Goal: Task Accomplishment & Management: Manage account settings

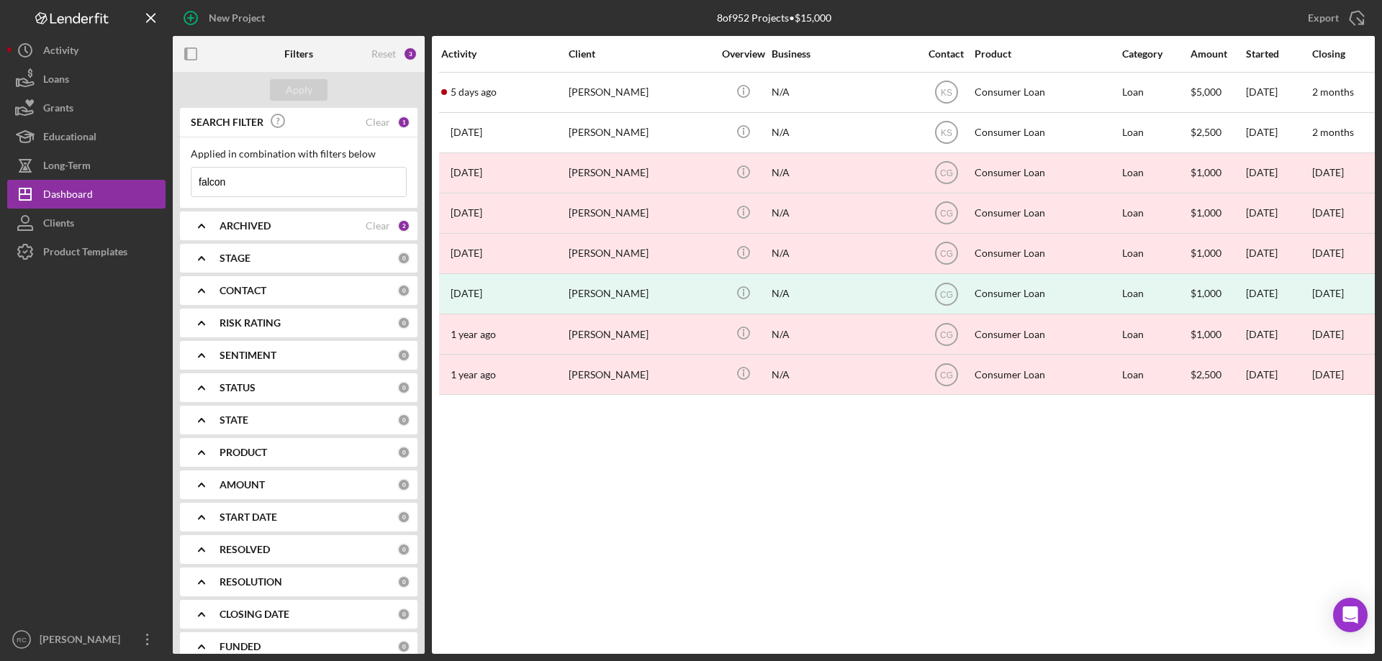
click at [268, 178] on input "falcon" at bounding box center [298, 182] width 214 height 29
type input "f"
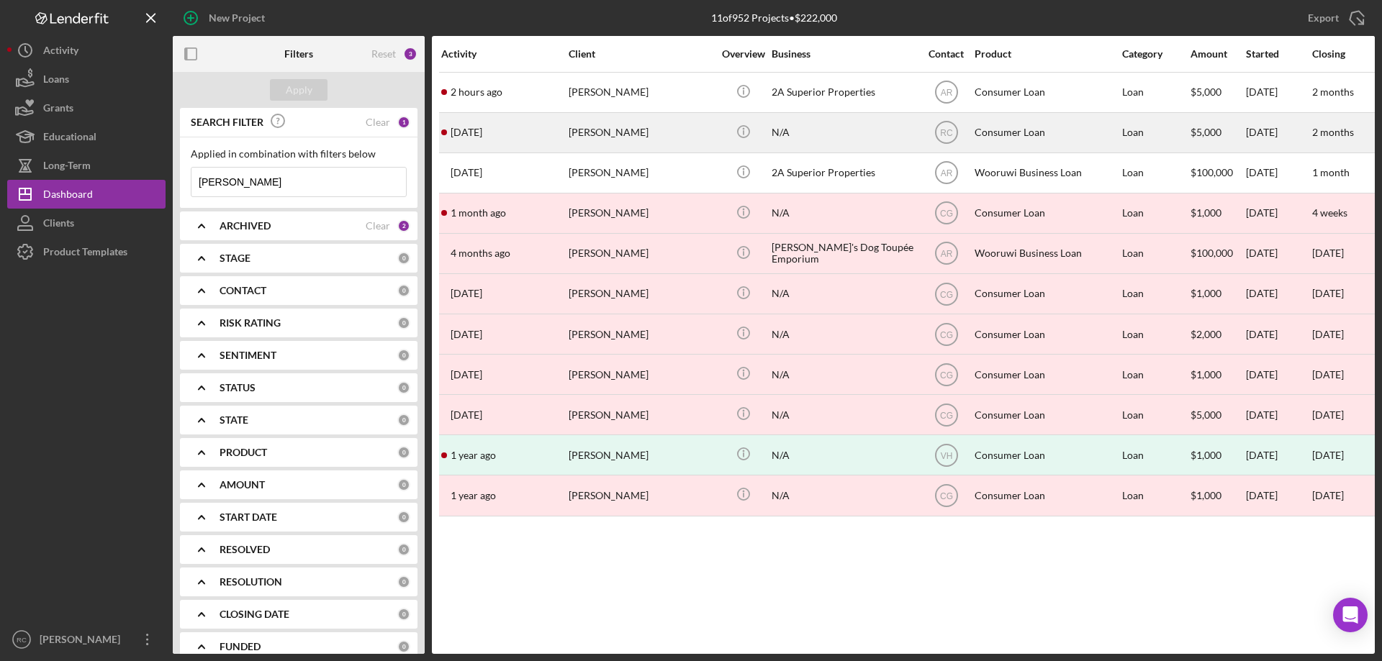
type input "[PERSON_NAME]"
click at [639, 129] on div "[PERSON_NAME]" at bounding box center [641, 133] width 144 height 38
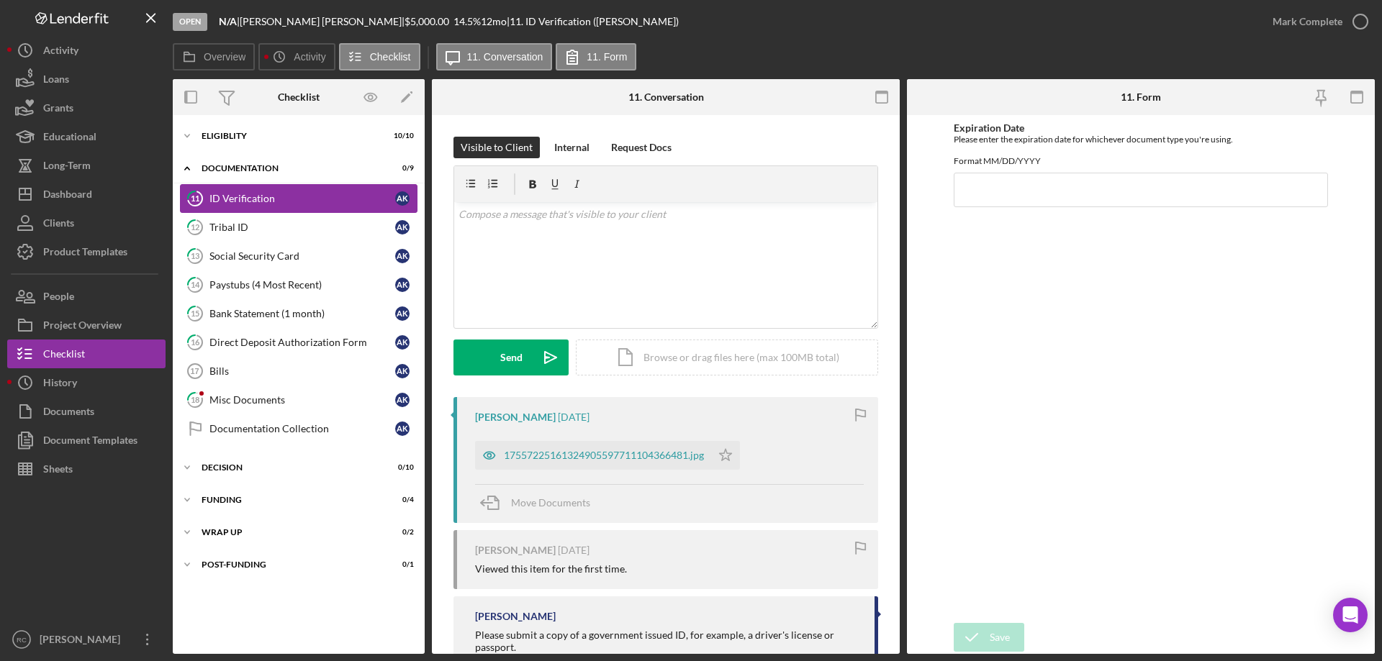
click at [238, 198] on div "ID Verification" at bounding box center [302, 199] width 186 height 12
click at [240, 231] on div "Tribal ID" at bounding box center [302, 228] width 186 height 12
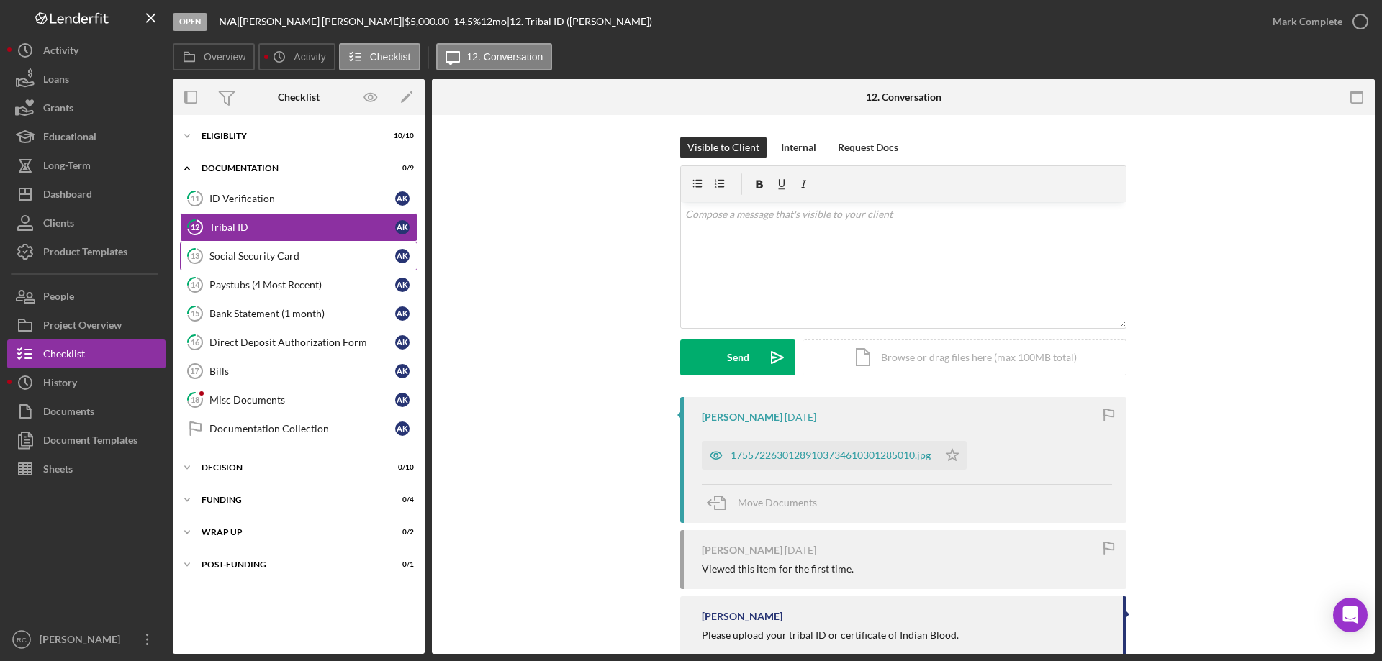
click at [251, 254] on div "Social Security Card" at bounding box center [302, 256] width 186 height 12
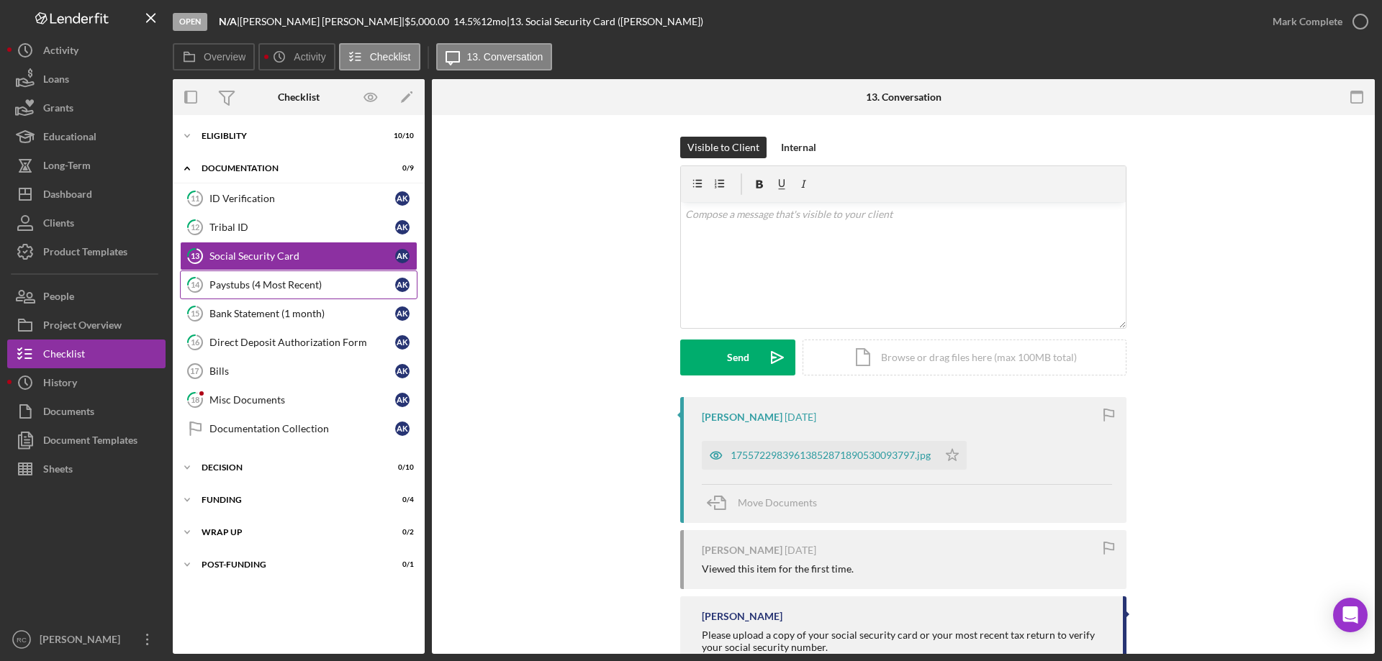
click at [284, 288] on div "Paystubs (4 Most Recent)" at bounding box center [302, 285] width 186 height 12
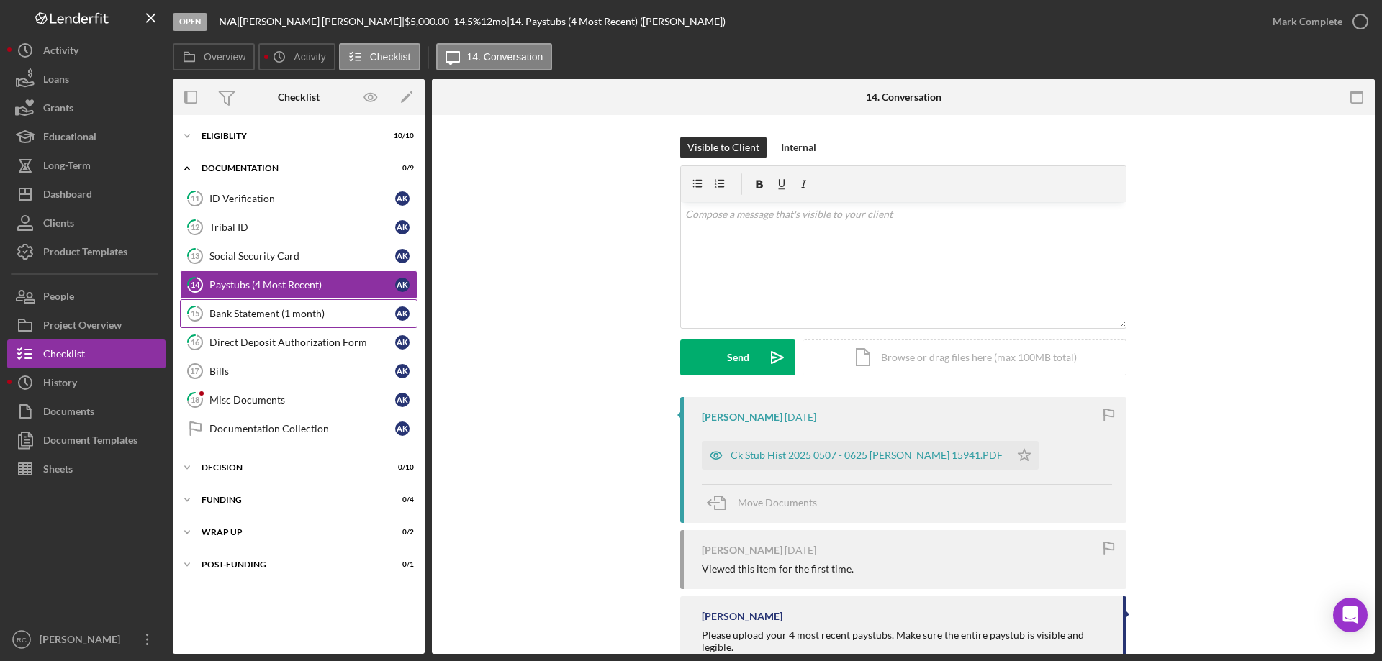
click at [279, 308] on div "Bank Statement (1 month)" at bounding box center [302, 314] width 186 height 12
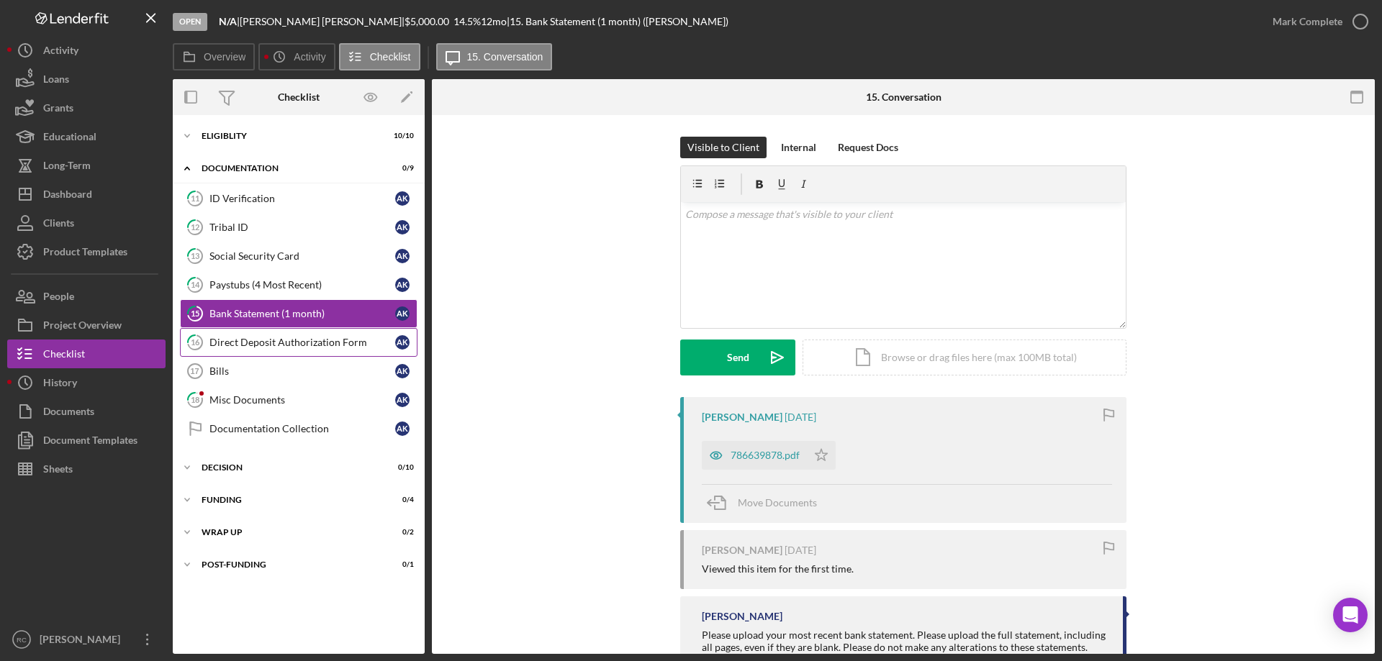
click at [283, 340] on div "Direct Deposit Authorization Form" at bounding box center [302, 343] width 186 height 12
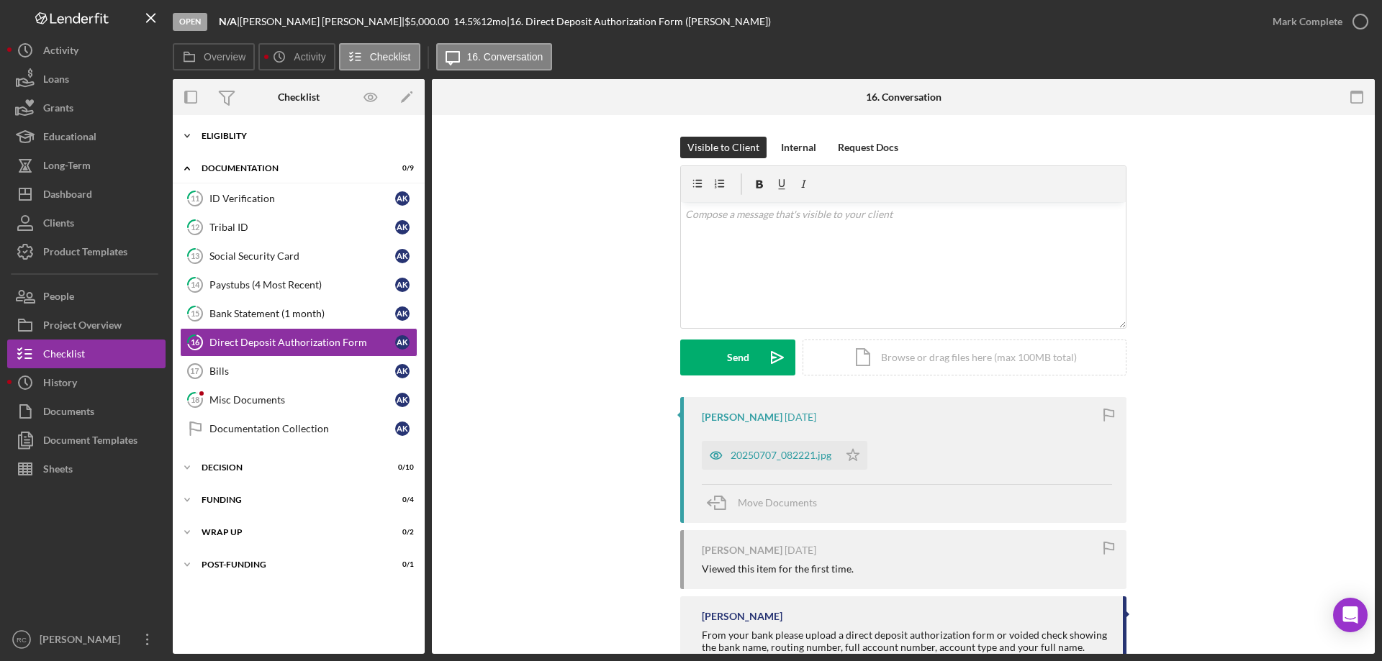
click at [230, 138] on div "Eligiblity" at bounding box center [304, 136] width 205 height 9
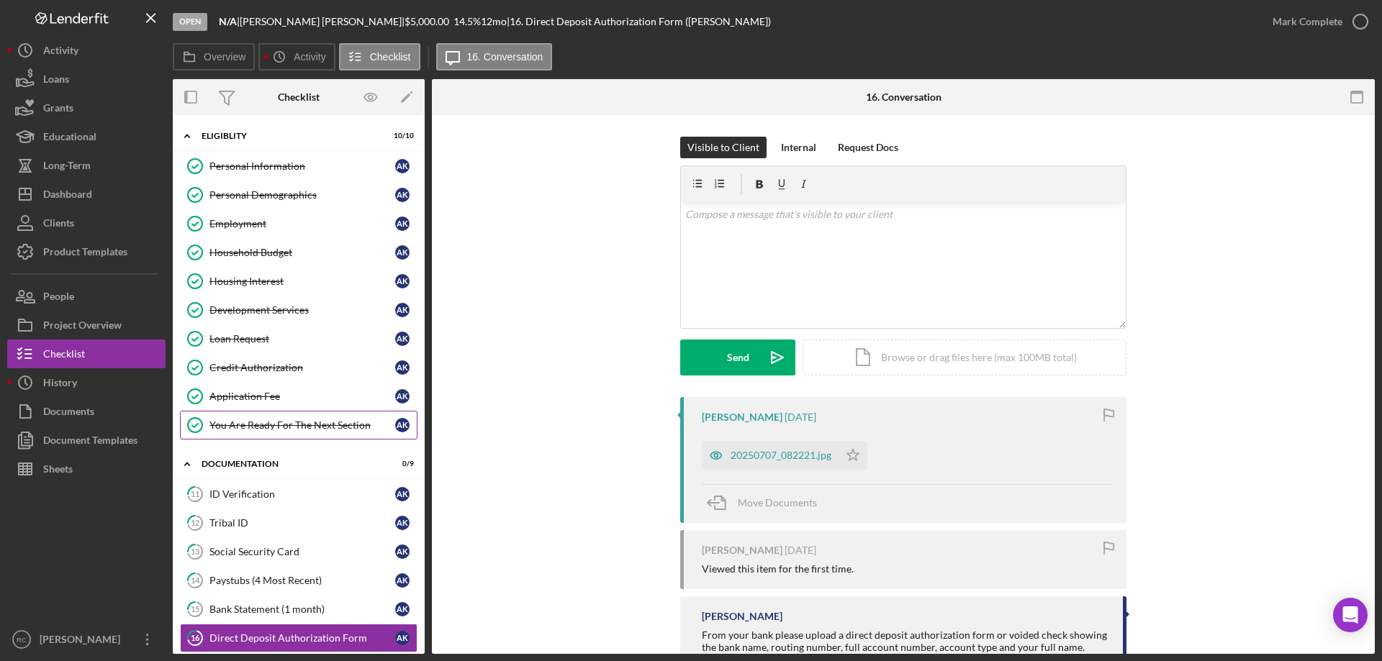
click at [260, 423] on div "You Are Ready For The Next Section" at bounding box center [302, 426] width 186 height 12
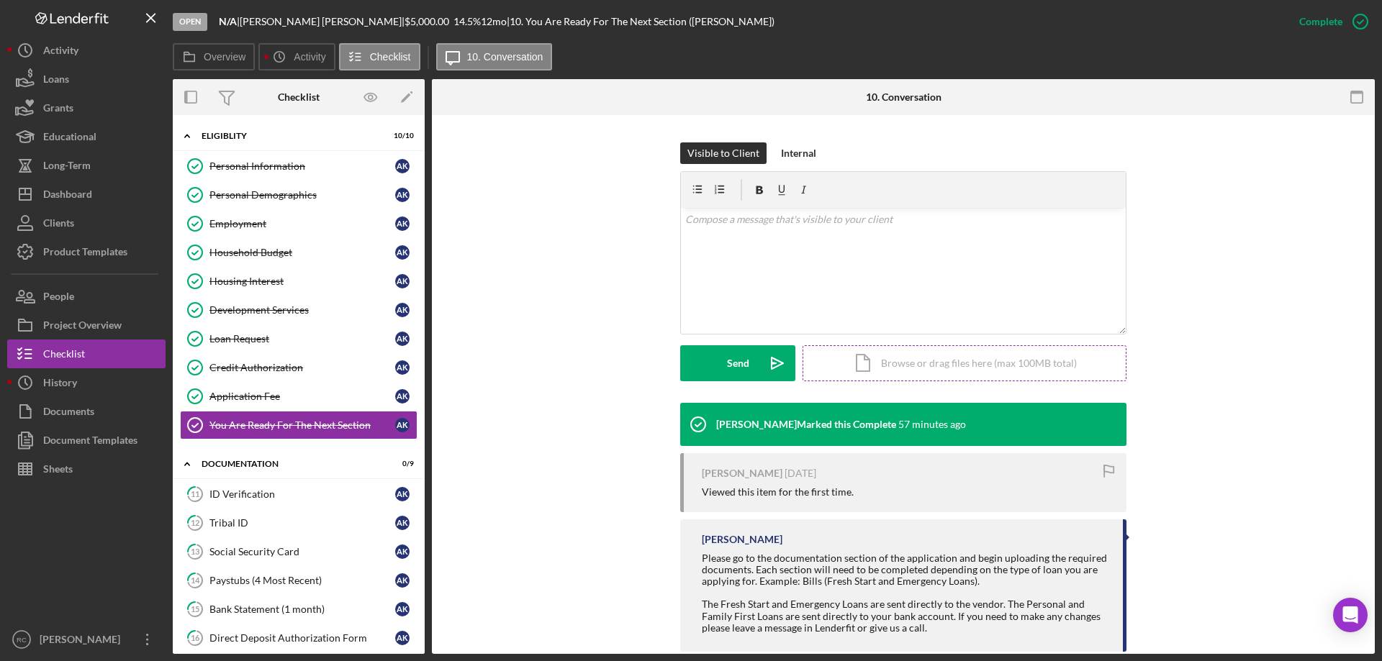
scroll to position [219, 0]
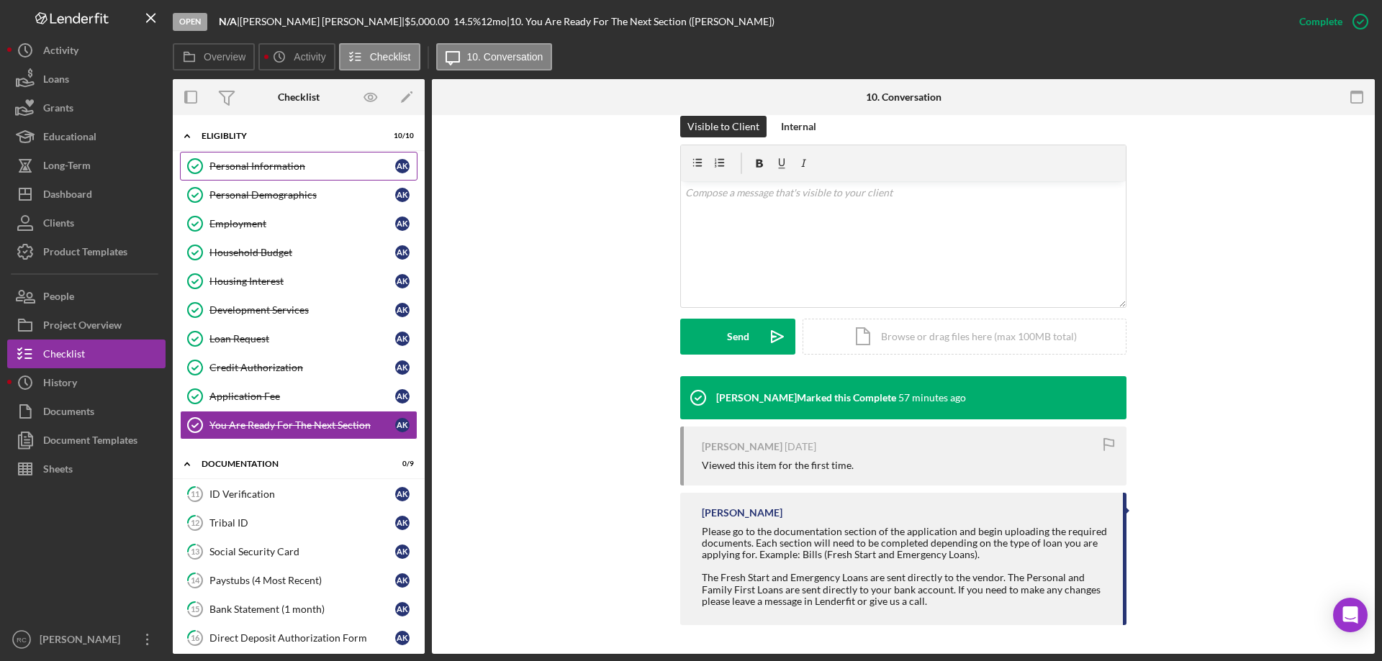
click at [284, 169] on div "Personal Information" at bounding box center [302, 167] width 186 height 12
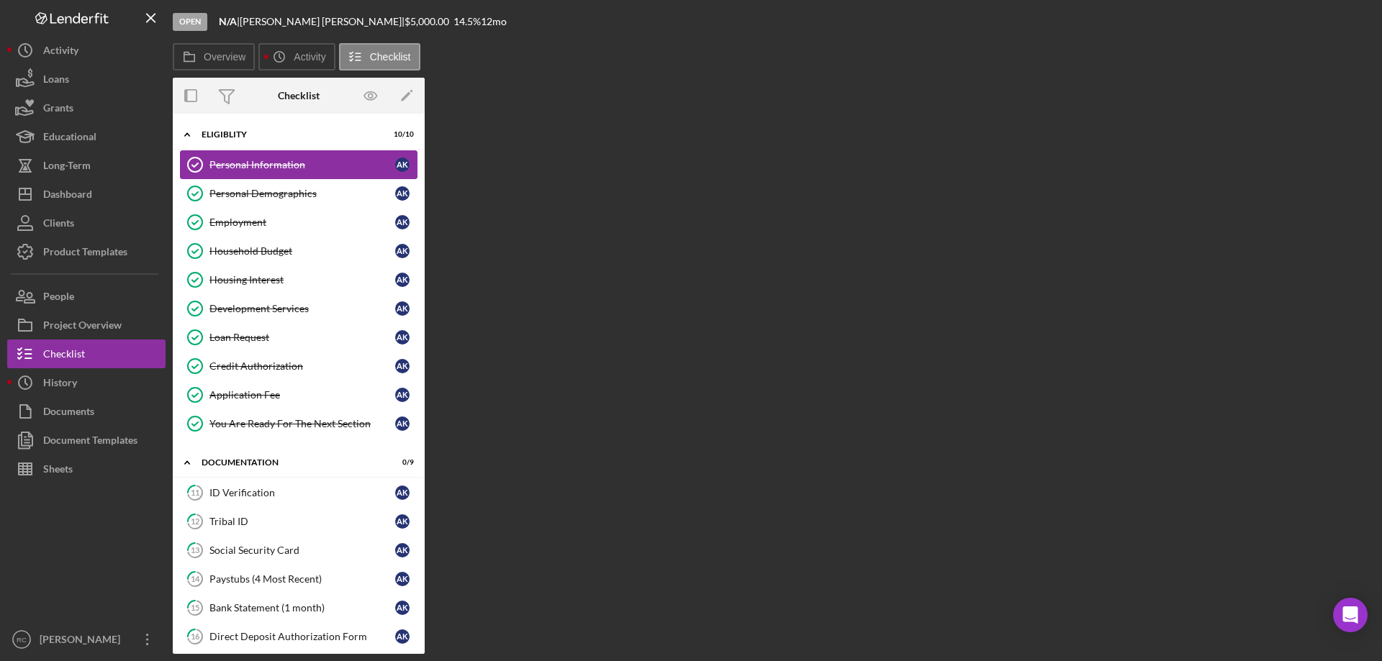
click at [284, 169] on div "Personal Information" at bounding box center [302, 165] width 186 height 12
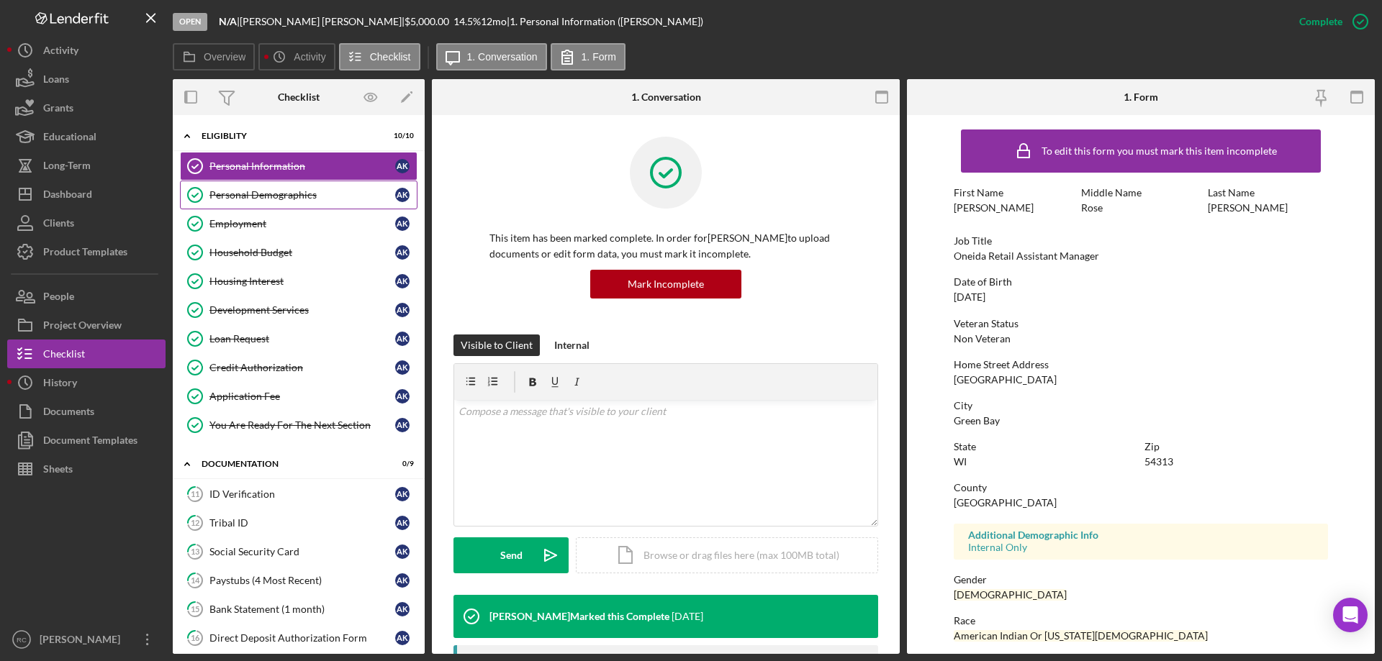
click at [273, 192] on div "Personal Demographics" at bounding box center [302, 195] width 186 height 12
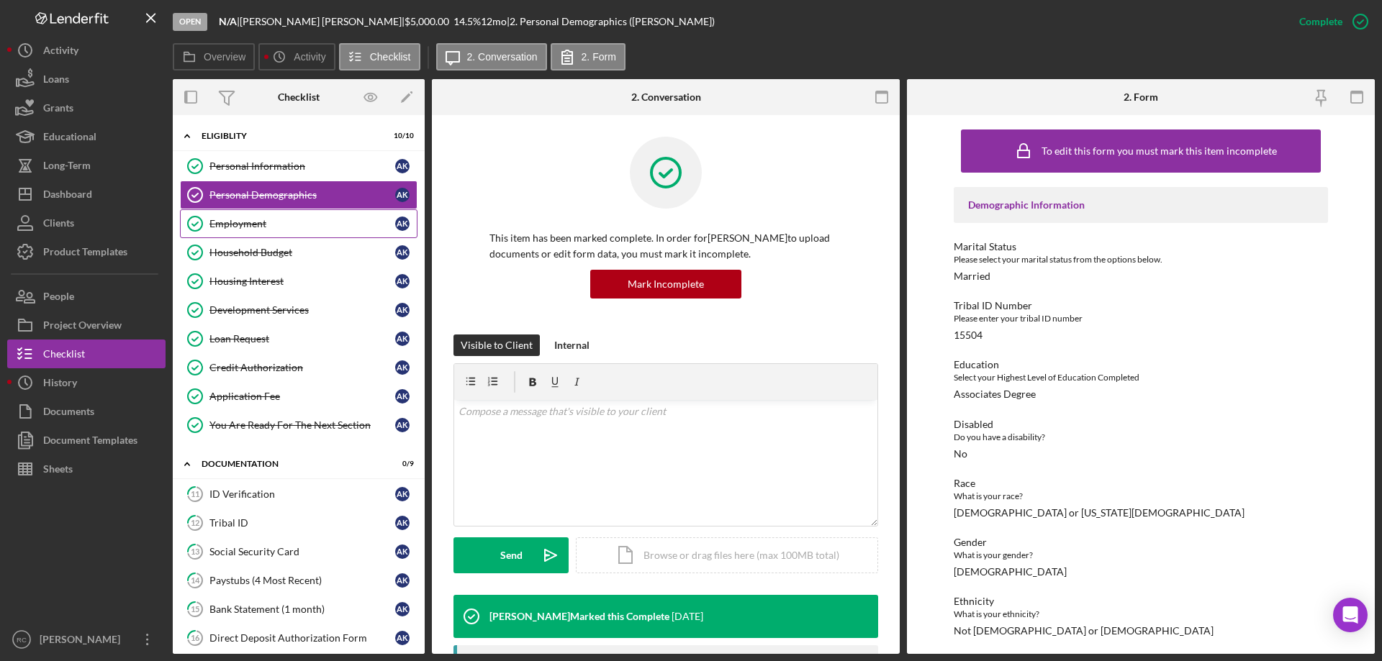
click at [256, 222] on div "Employment" at bounding box center [302, 224] width 186 height 12
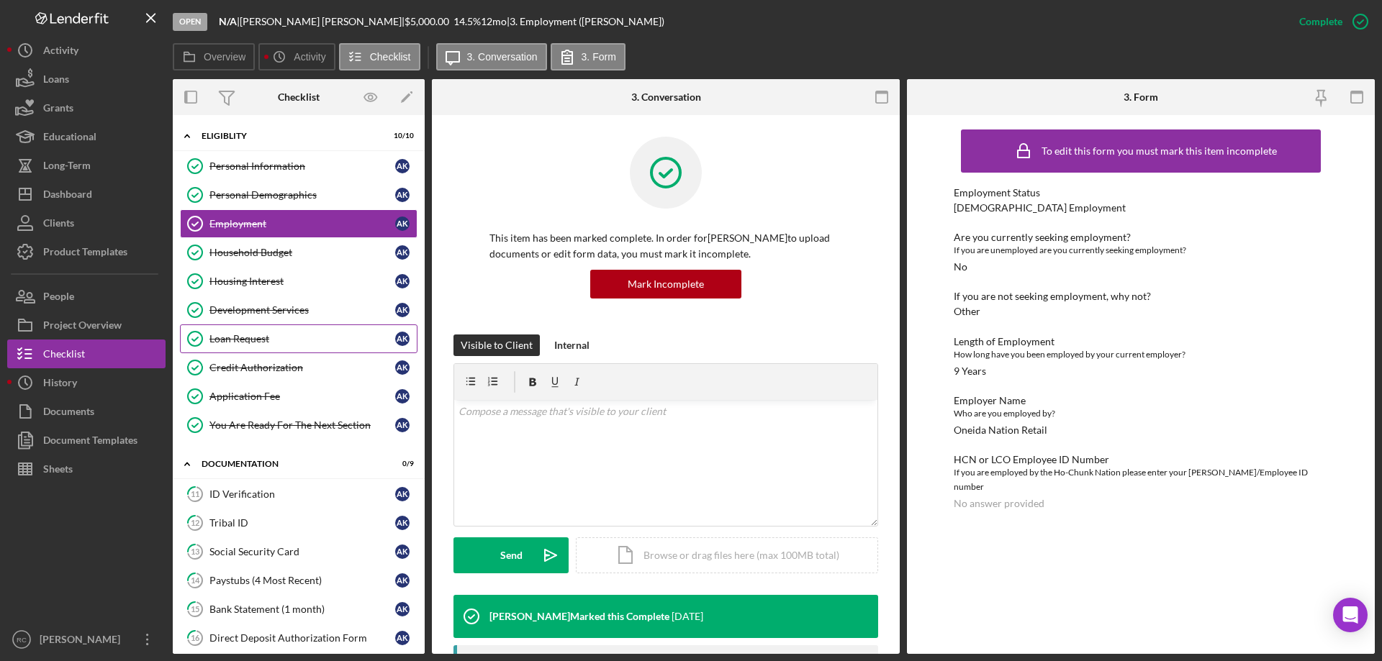
click at [265, 335] on div "Loan Request" at bounding box center [302, 339] width 186 height 12
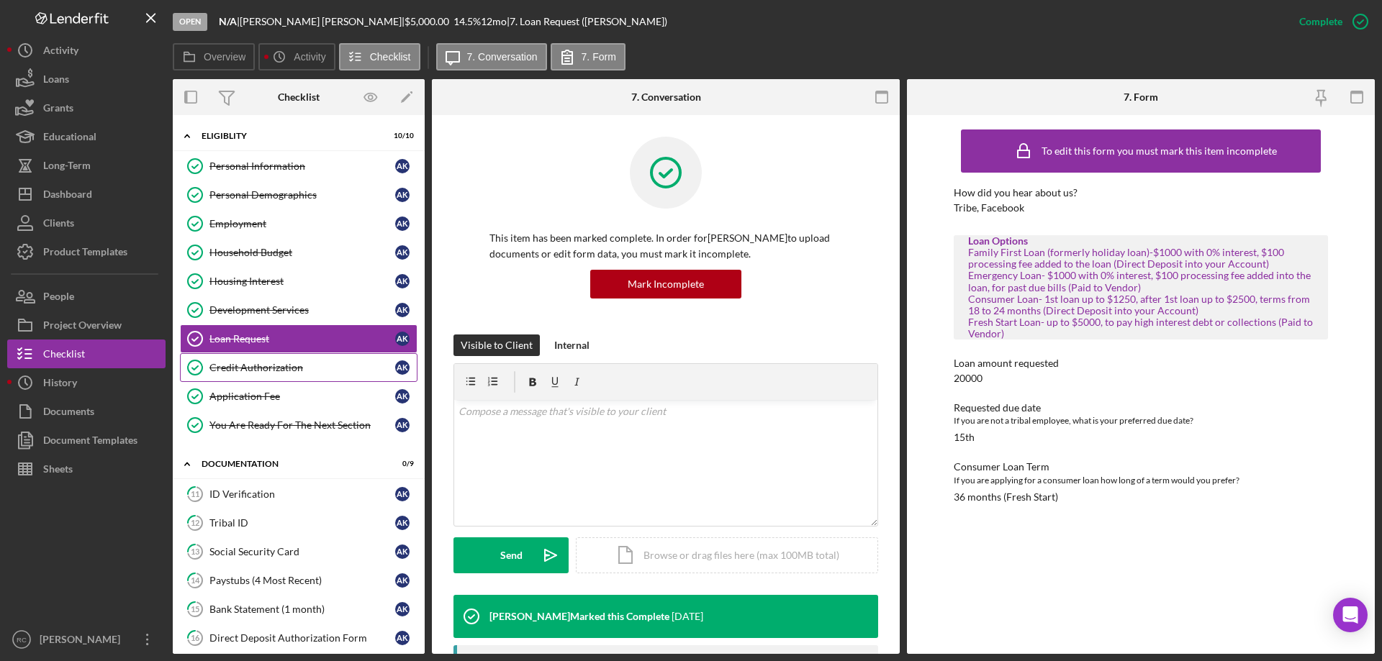
click at [278, 359] on link "Credit Authorization Credit Authorization A K" at bounding box center [299, 367] width 238 height 29
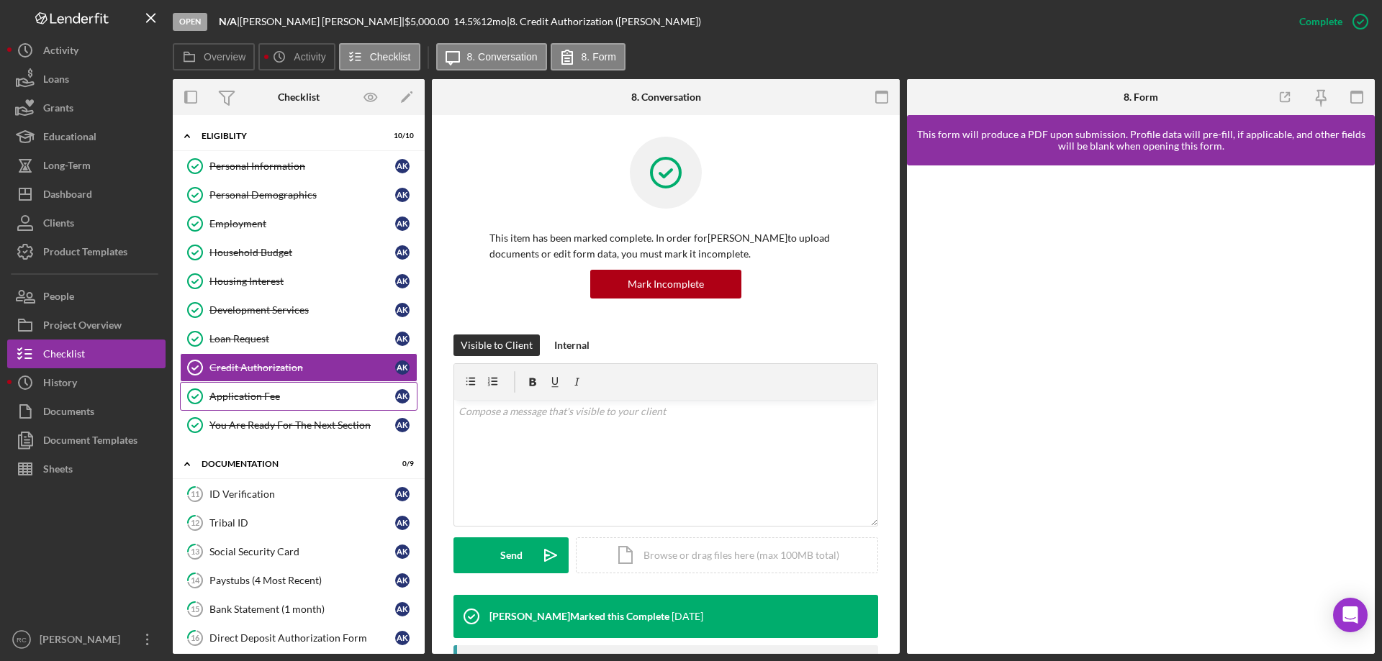
click at [254, 391] on div "Application Fee" at bounding box center [302, 397] width 186 height 12
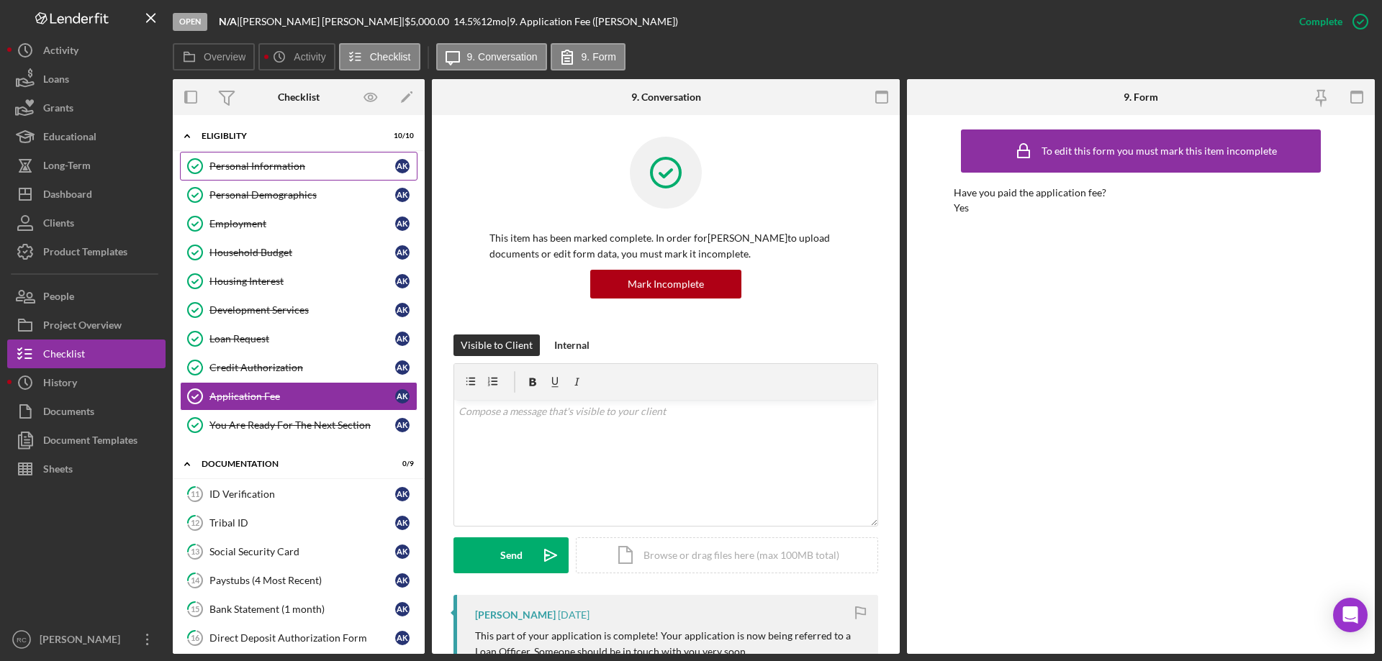
click at [272, 164] on div "Personal Information" at bounding box center [302, 167] width 186 height 12
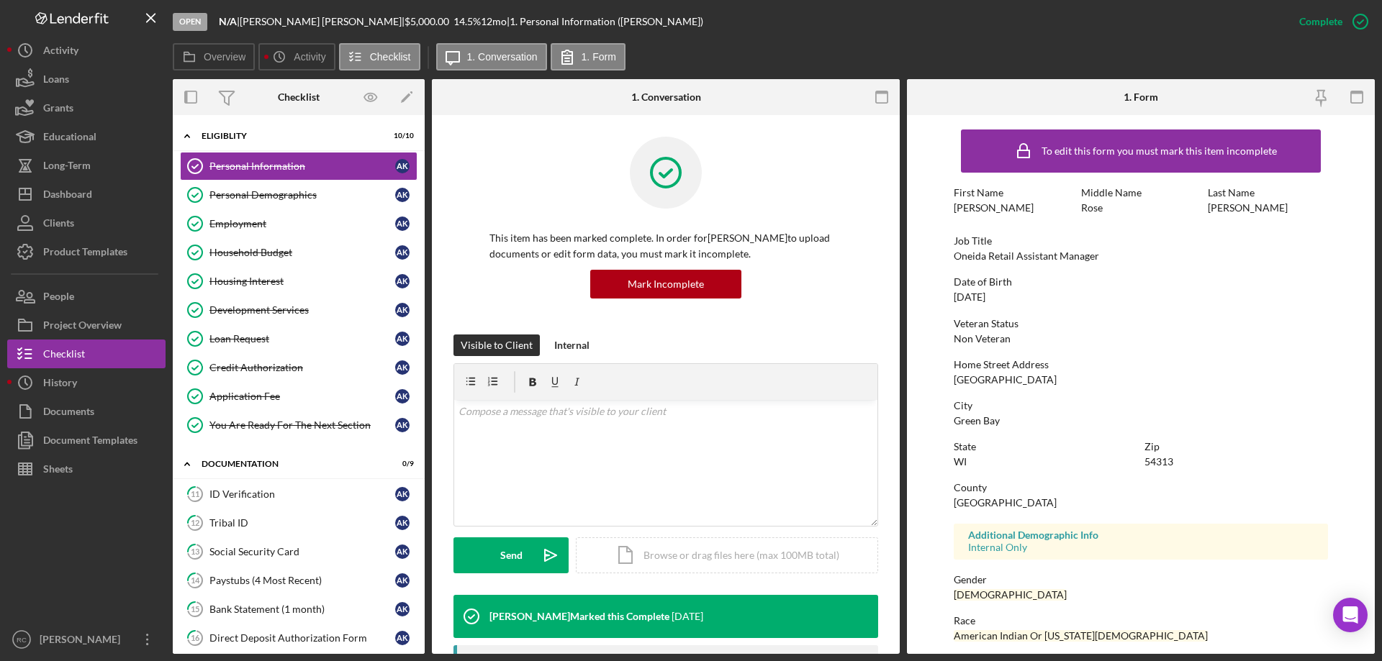
scroll to position [132, 0]
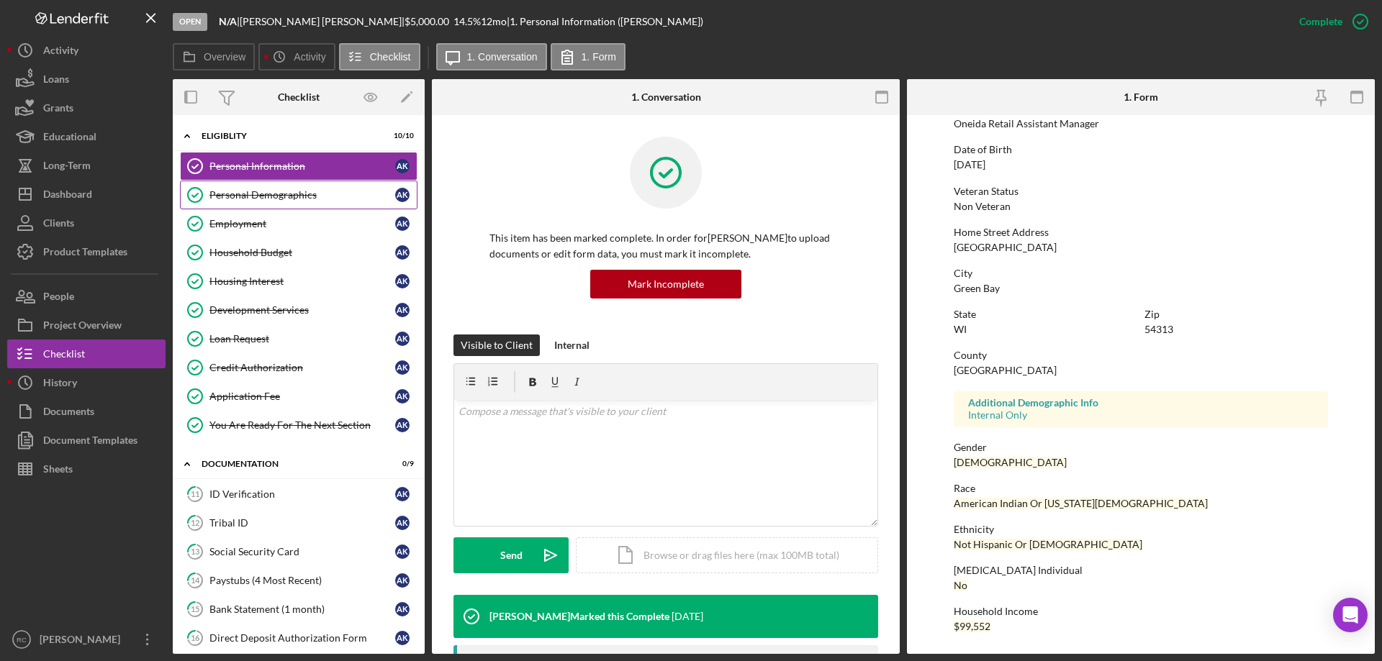
click at [292, 200] on div "Personal Demographics" at bounding box center [302, 195] width 186 height 12
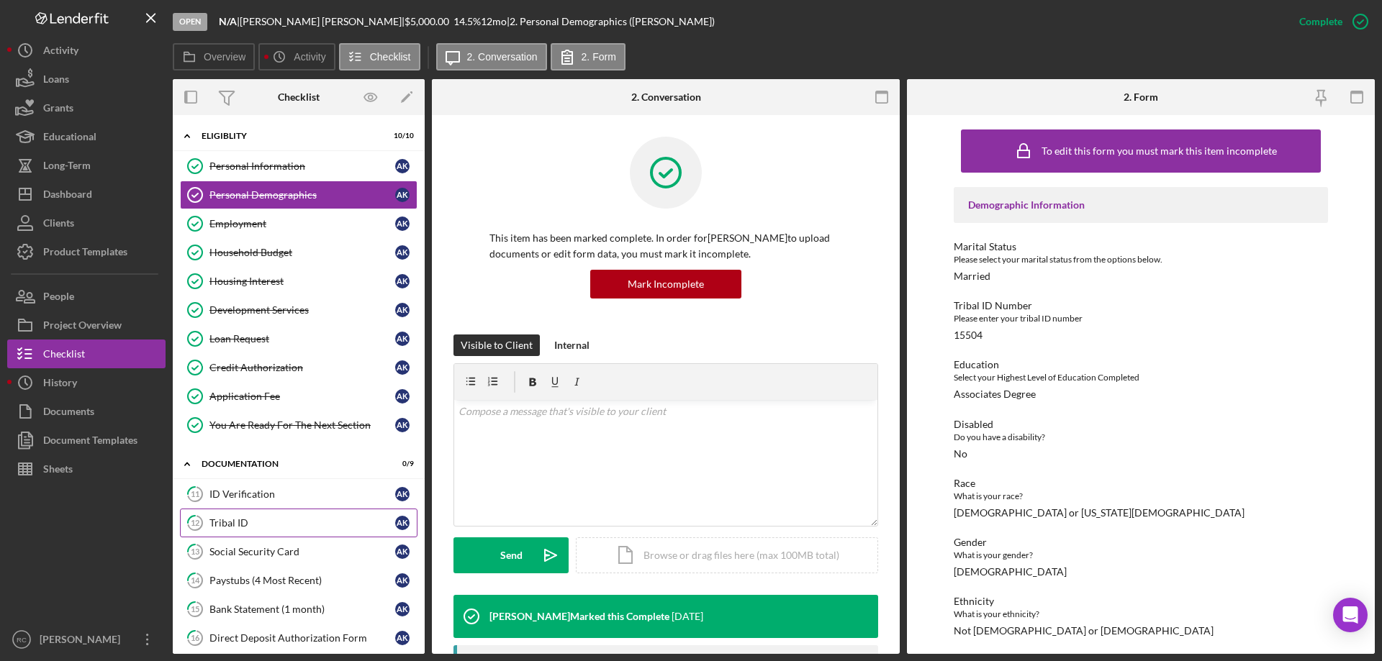
scroll to position [229, 0]
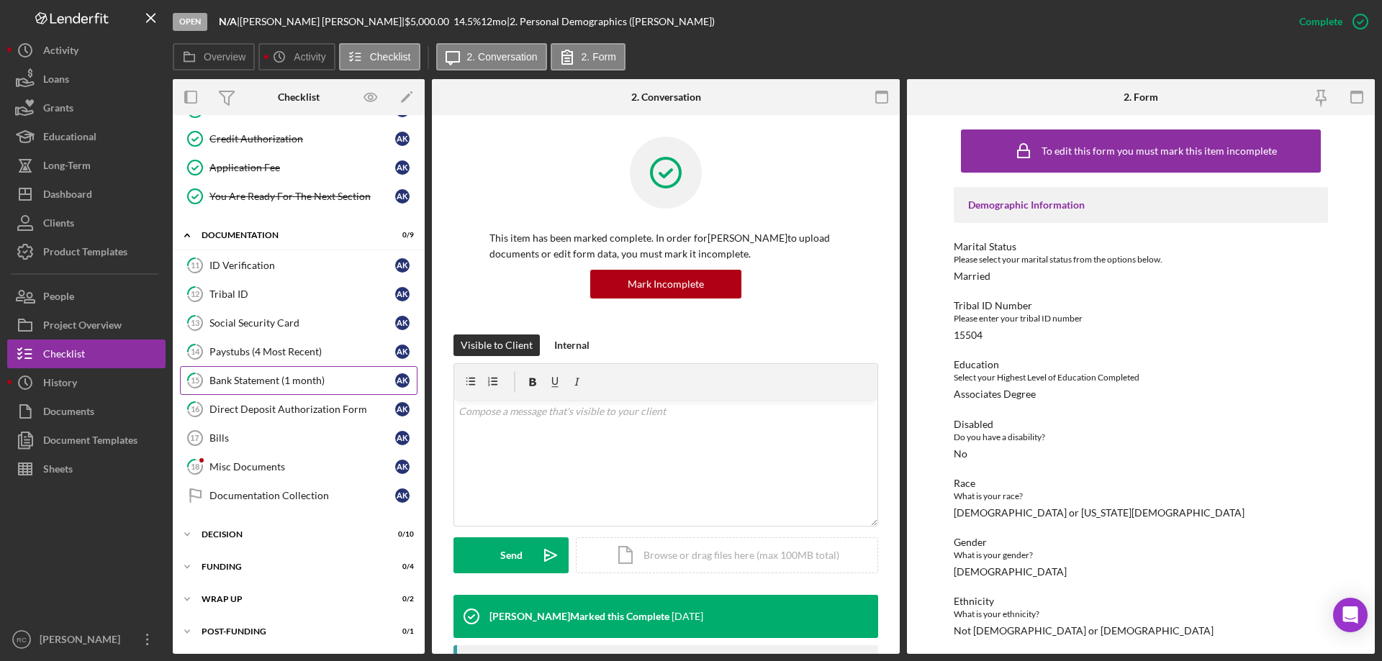
click at [290, 385] on div "Bank Statement (1 month)" at bounding box center [302, 381] width 186 height 12
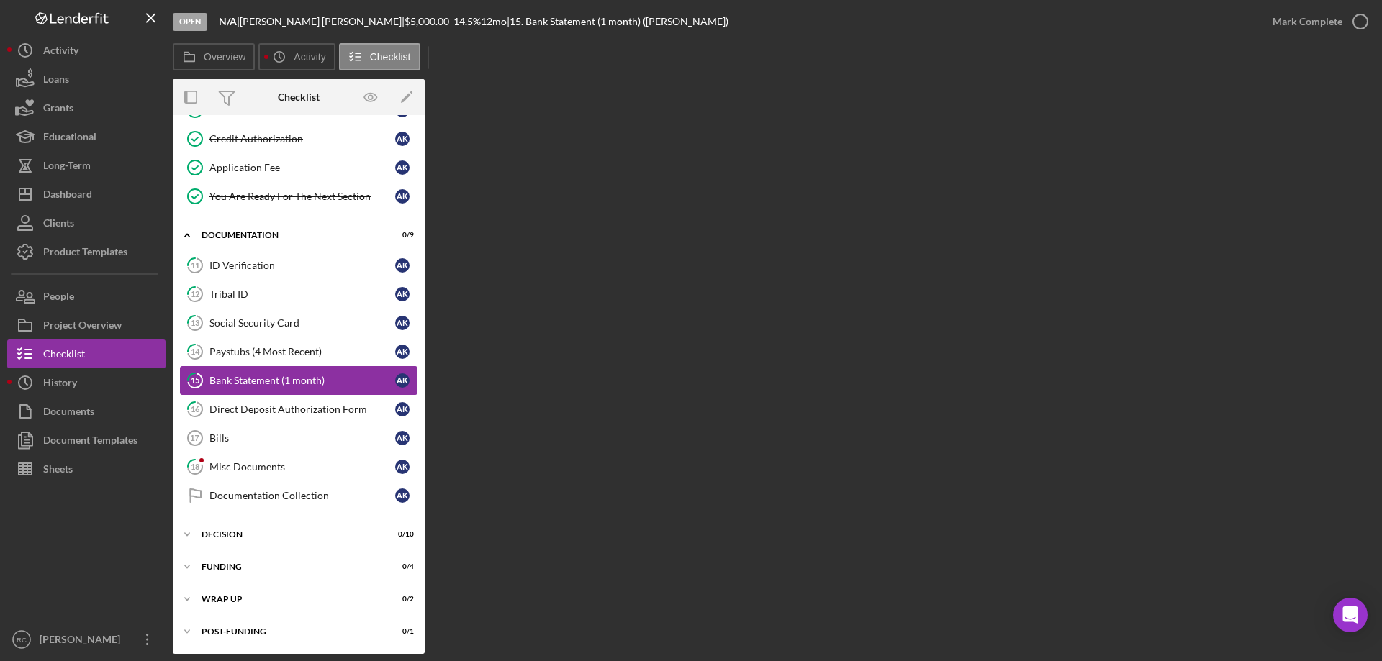
scroll to position [227, 0]
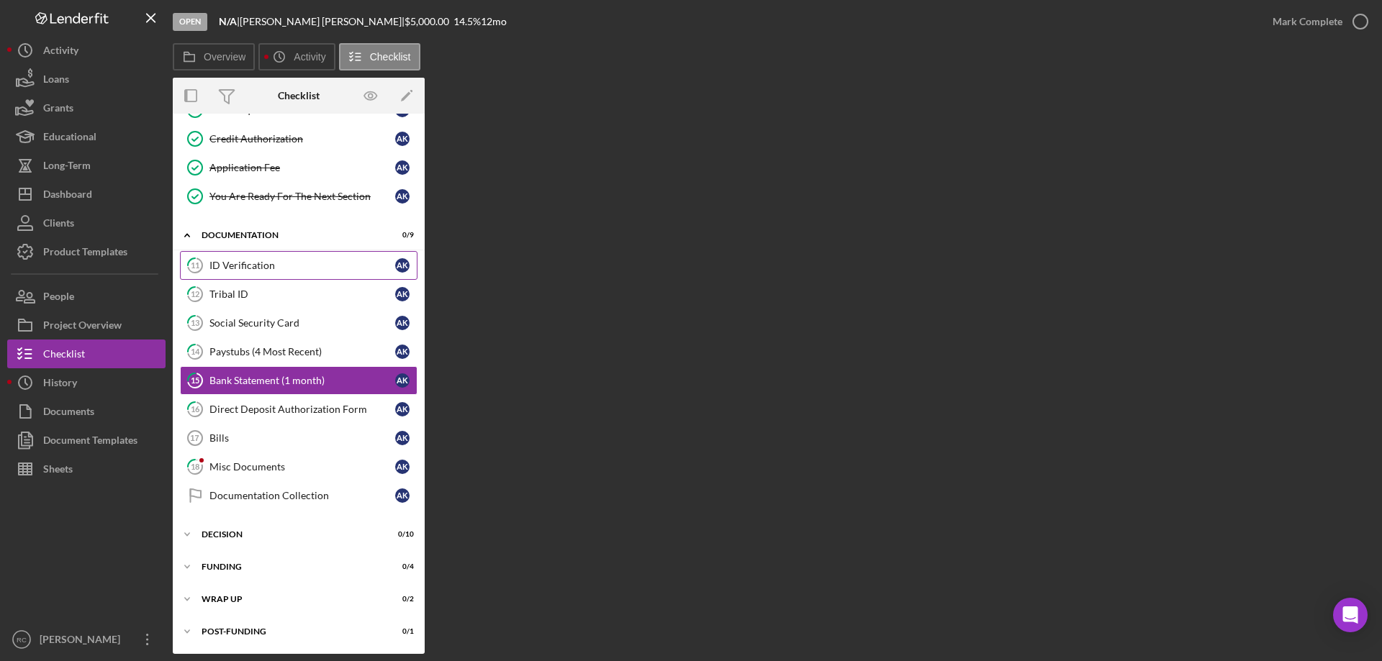
click at [229, 266] on div "ID Verification" at bounding box center [302, 266] width 186 height 12
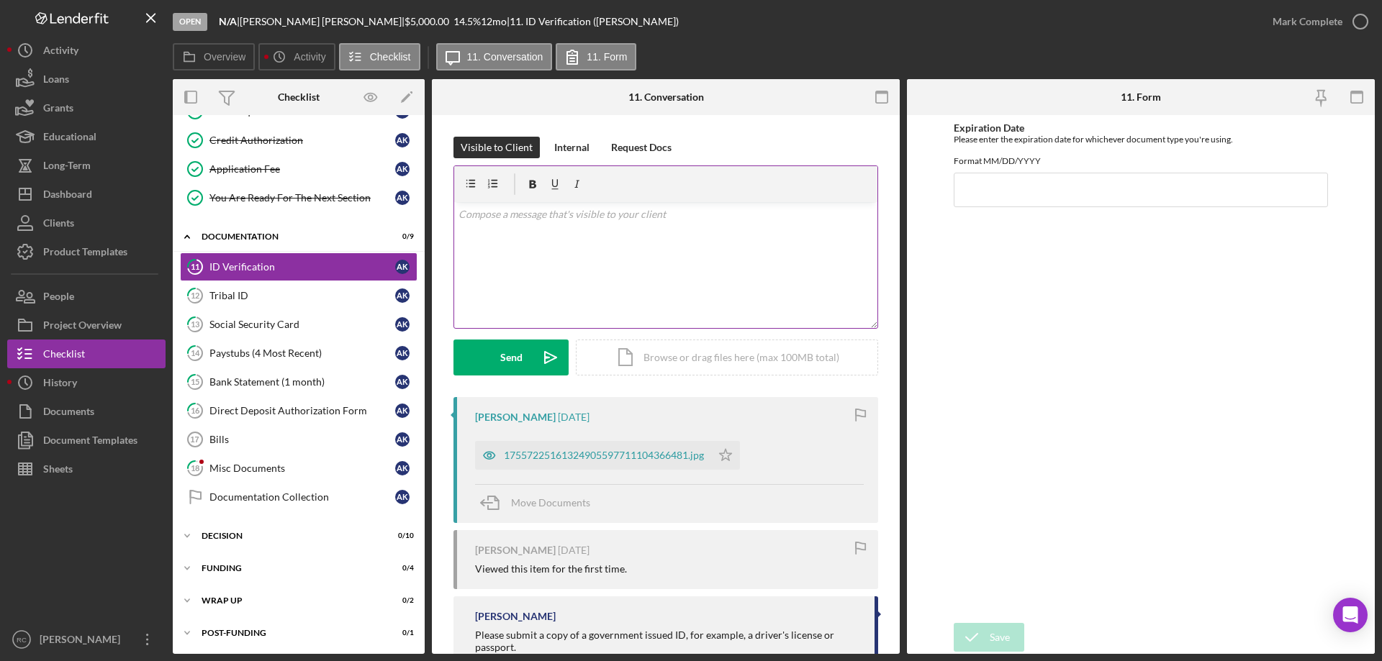
click at [524, 218] on p at bounding box center [665, 215] width 415 height 16
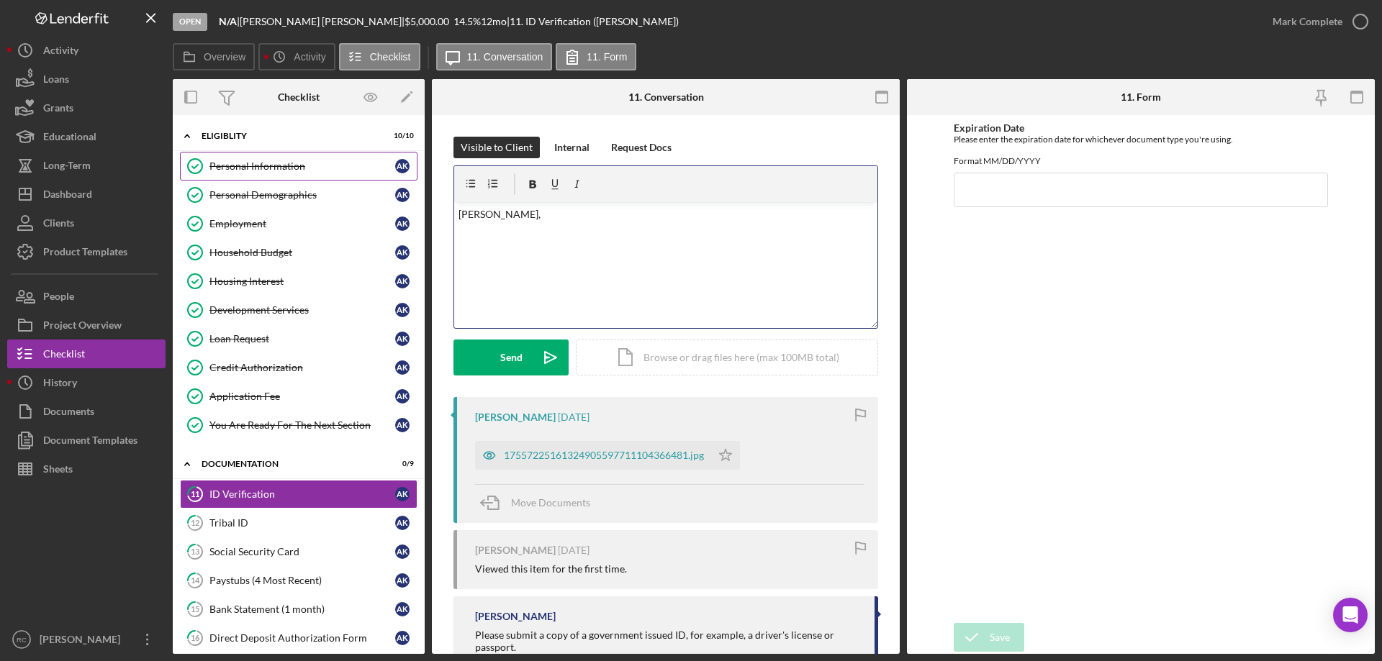
click at [288, 166] on div "Personal Information" at bounding box center [302, 167] width 186 height 12
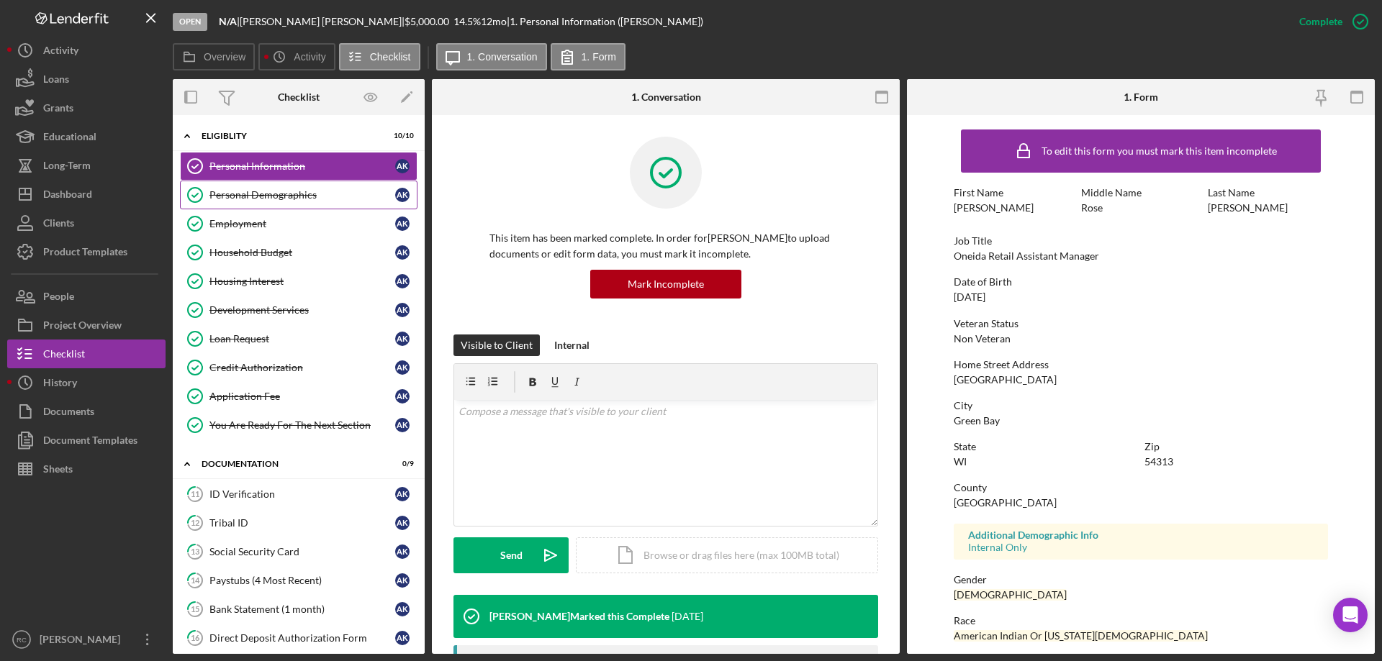
click at [254, 193] on div "Personal Demographics" at bounding box center [302, 195] width 186 height 12
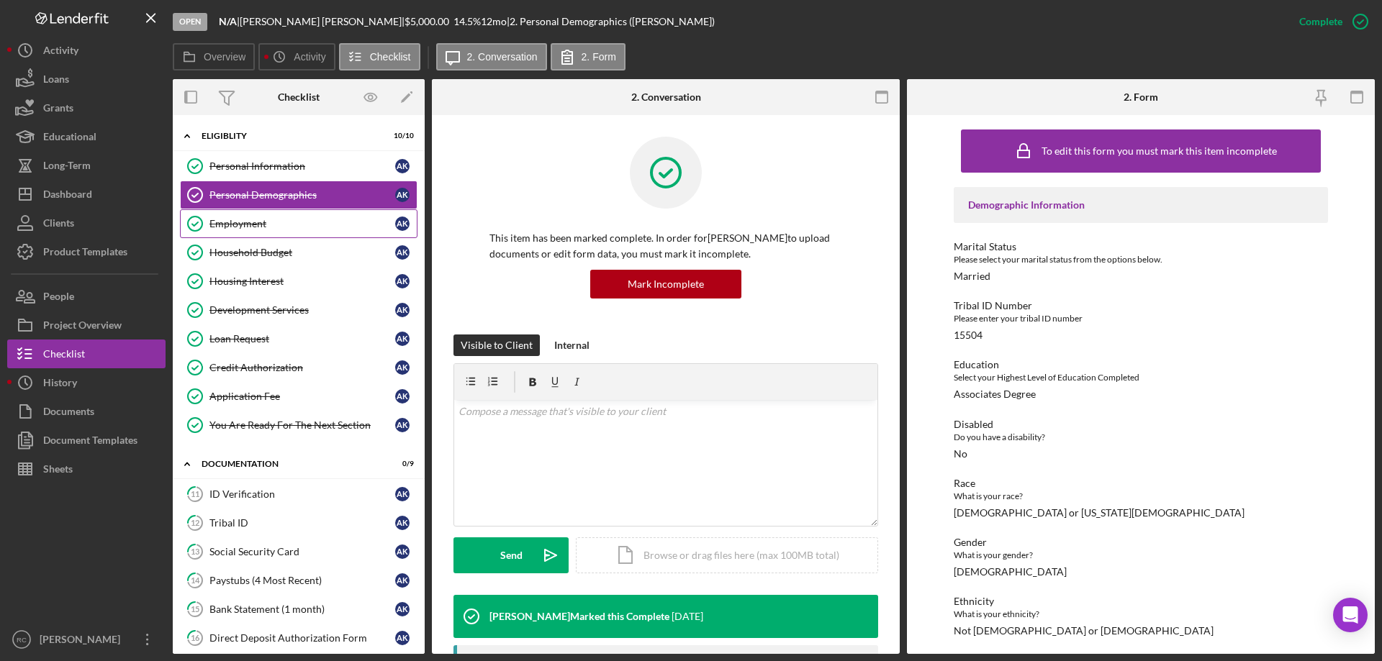
click at [243, 222] on div "Employment" at bounding box center [302, 224] width 186 height 12
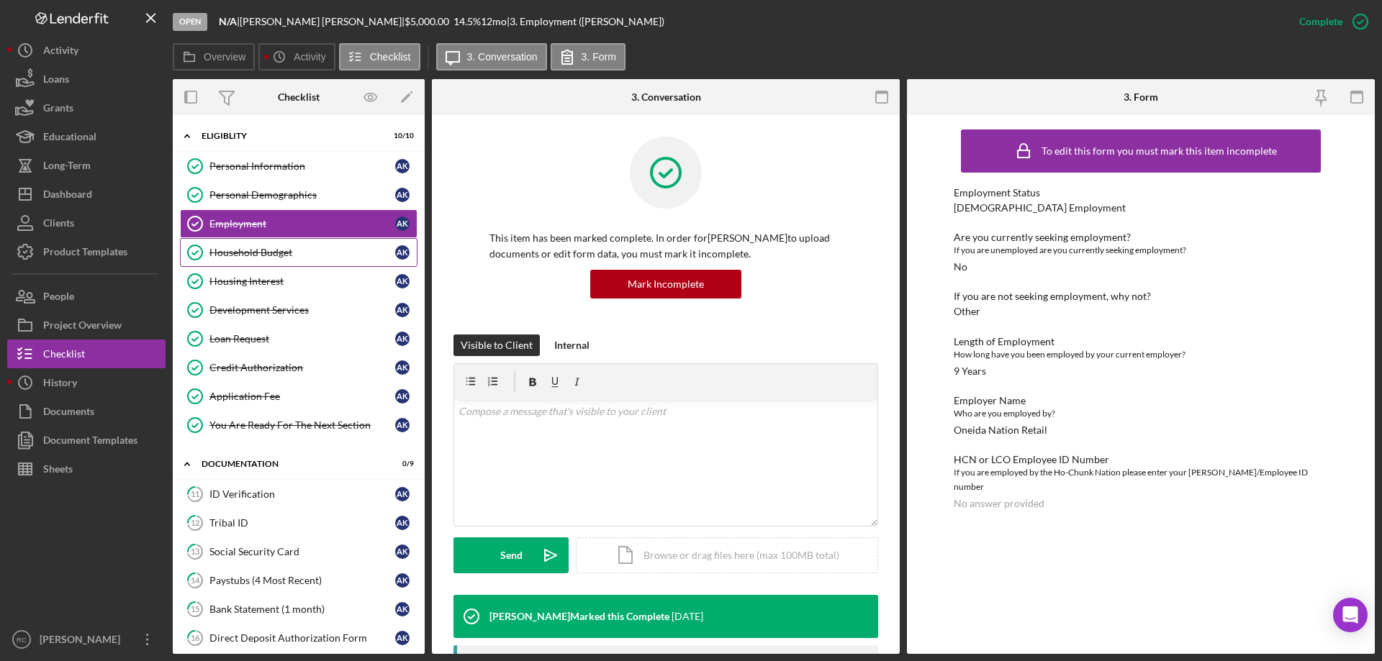
click at [276, 250] on div "Household Budget" at bounding box center [302, 253] width 186 height 12
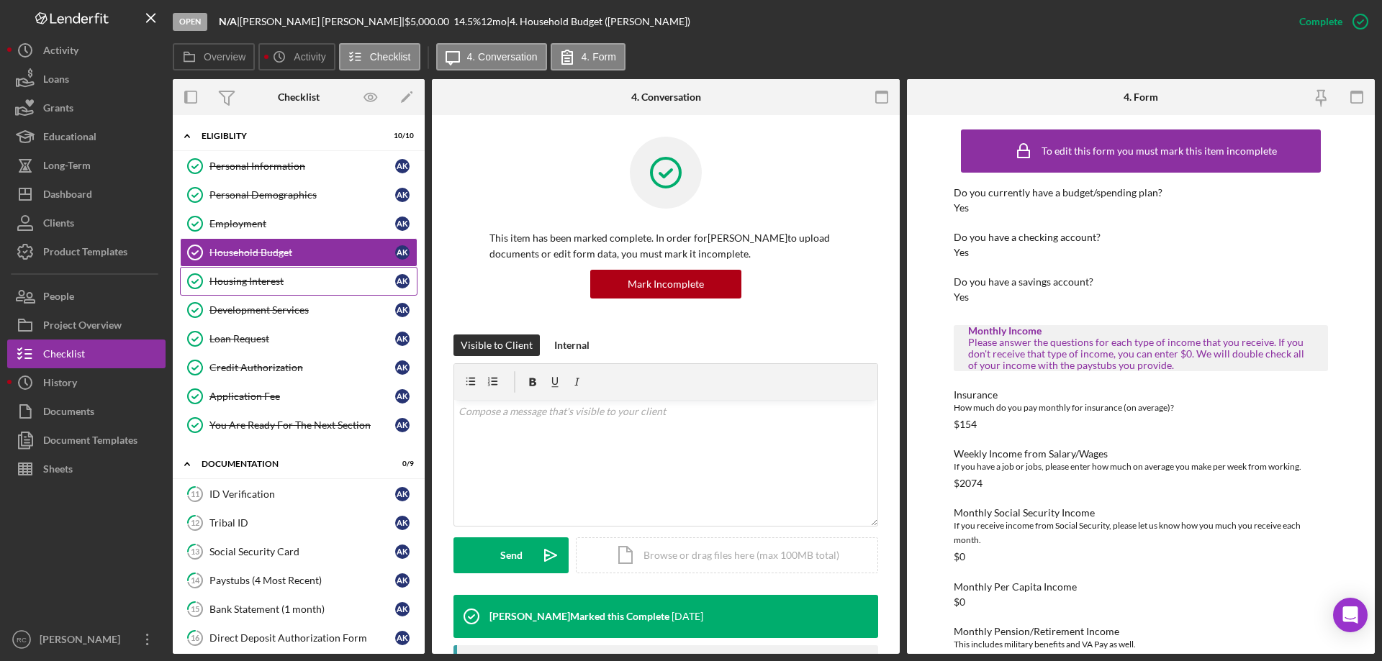
click at [268, 281] on div "Housing Interest" at bounding box center [302, 282] width 186 height 12
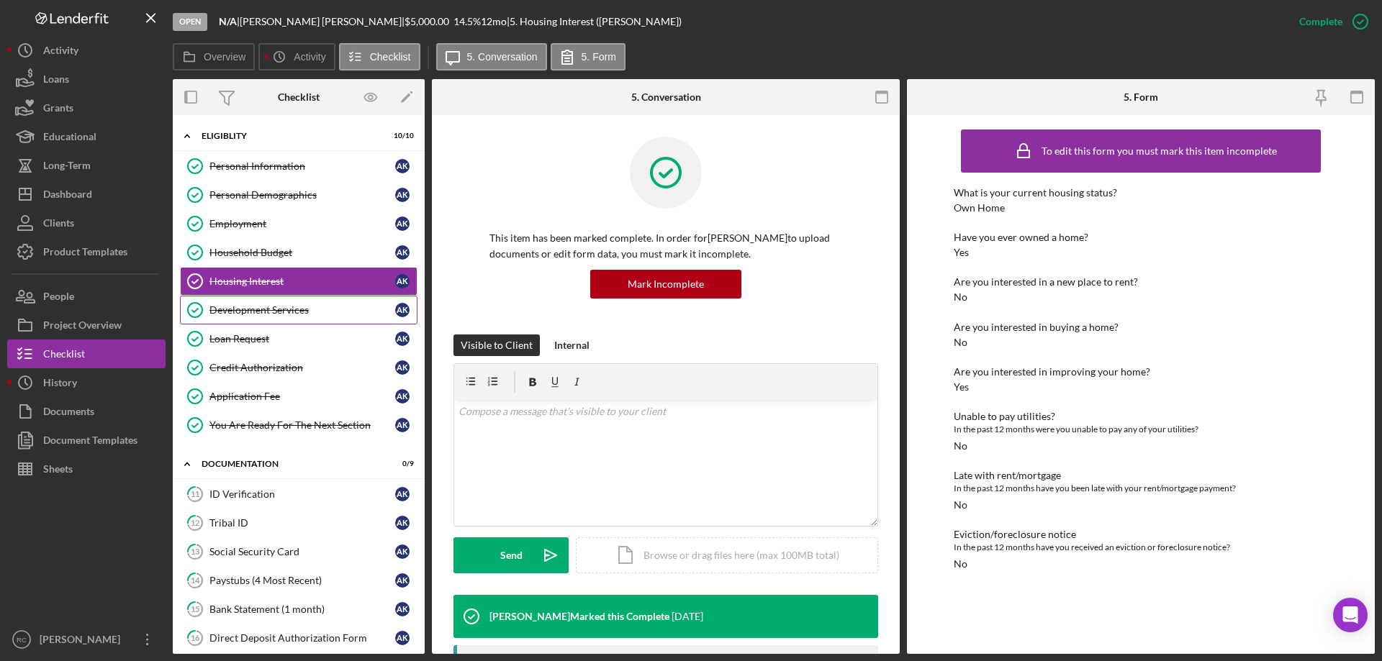
click at [261, 304] on div "Development Services" at bounding box center [302, 310] width 186 height 12
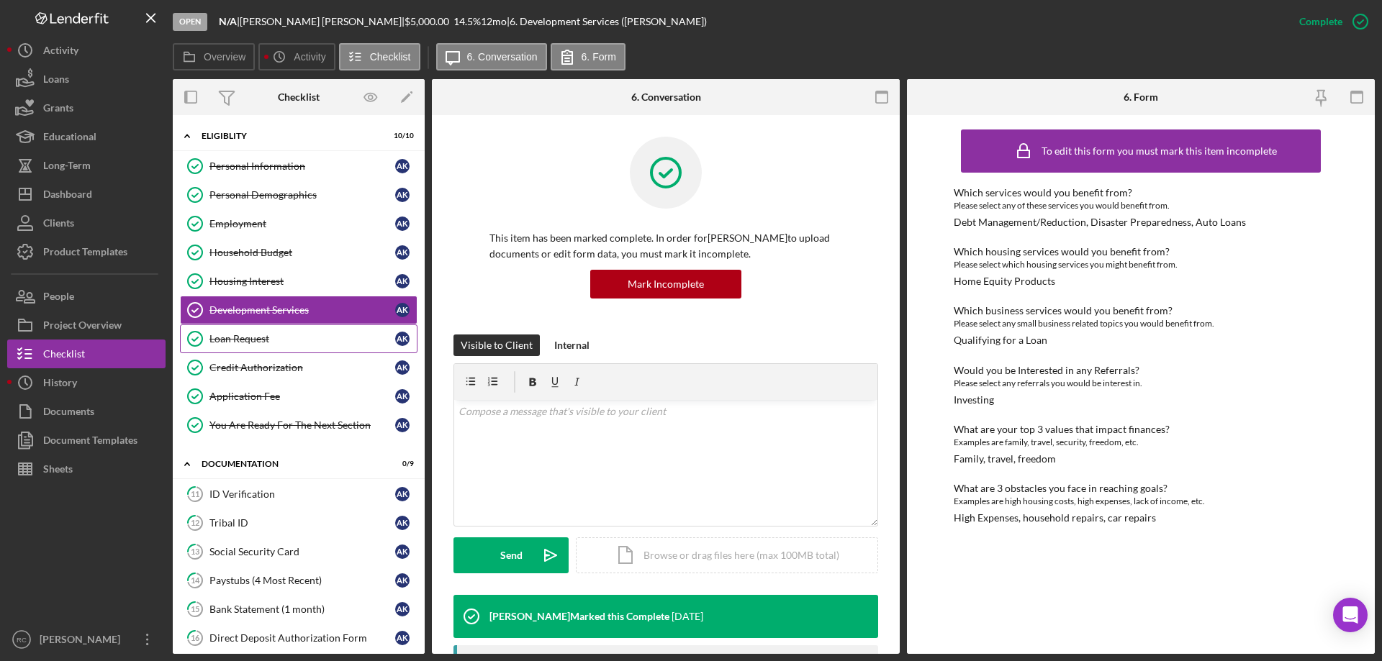
click at [250, 333] on div "Loan Request" at bounding box center [302, 339] width 186 height 12
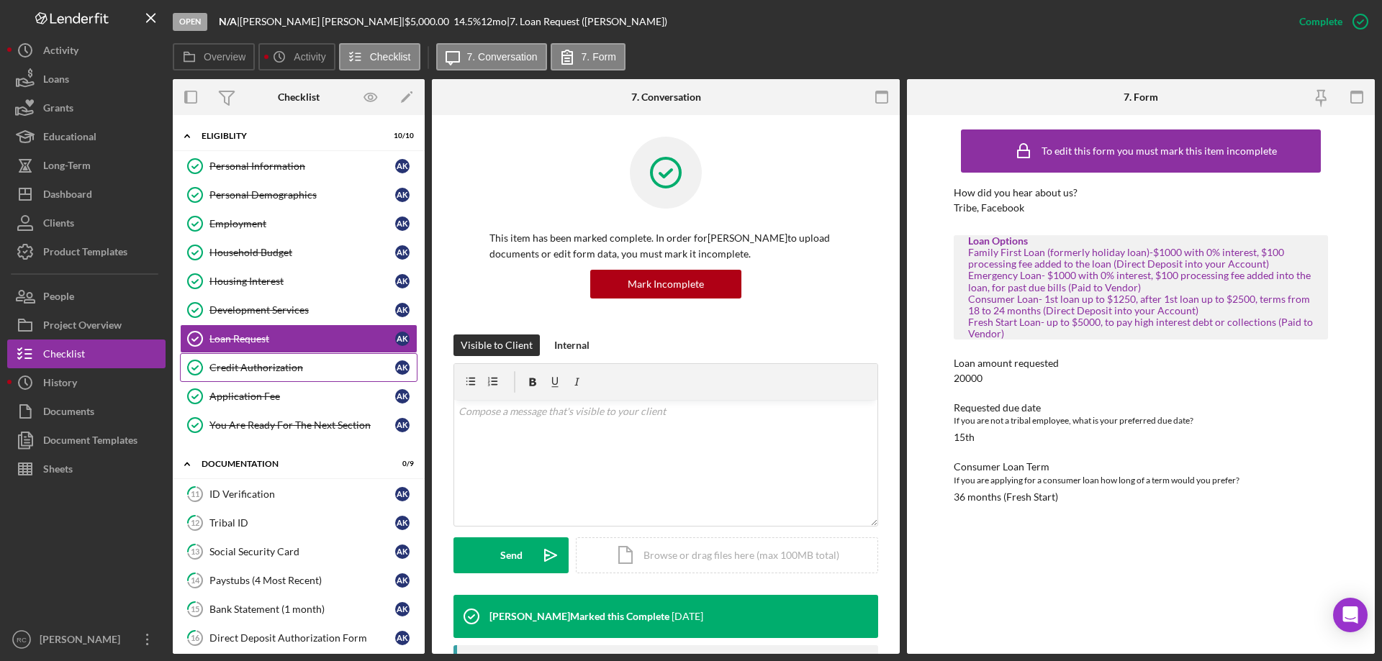
click at [289, 368] on div "Credit Authorization" at bounding box center [302, 368] width 186 height 12
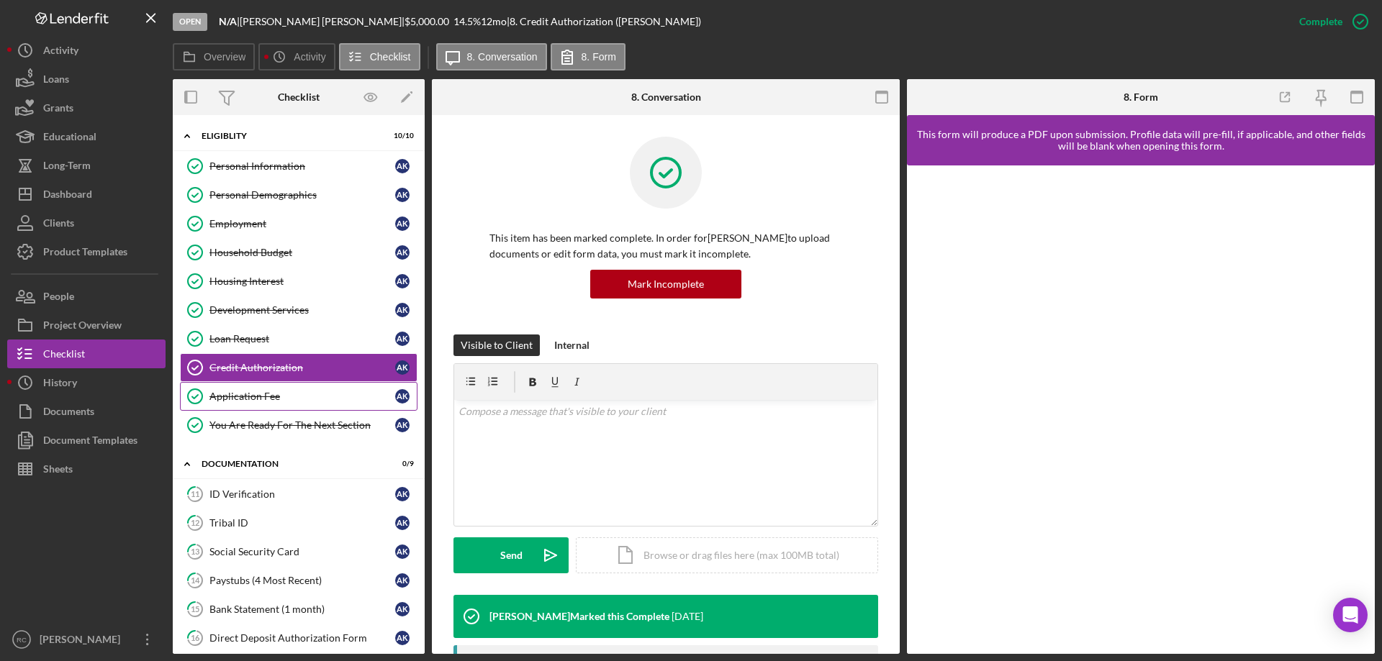
click at [261, 394] on div "Application Fee" at bounding box center [302, 397] width 186 height 12
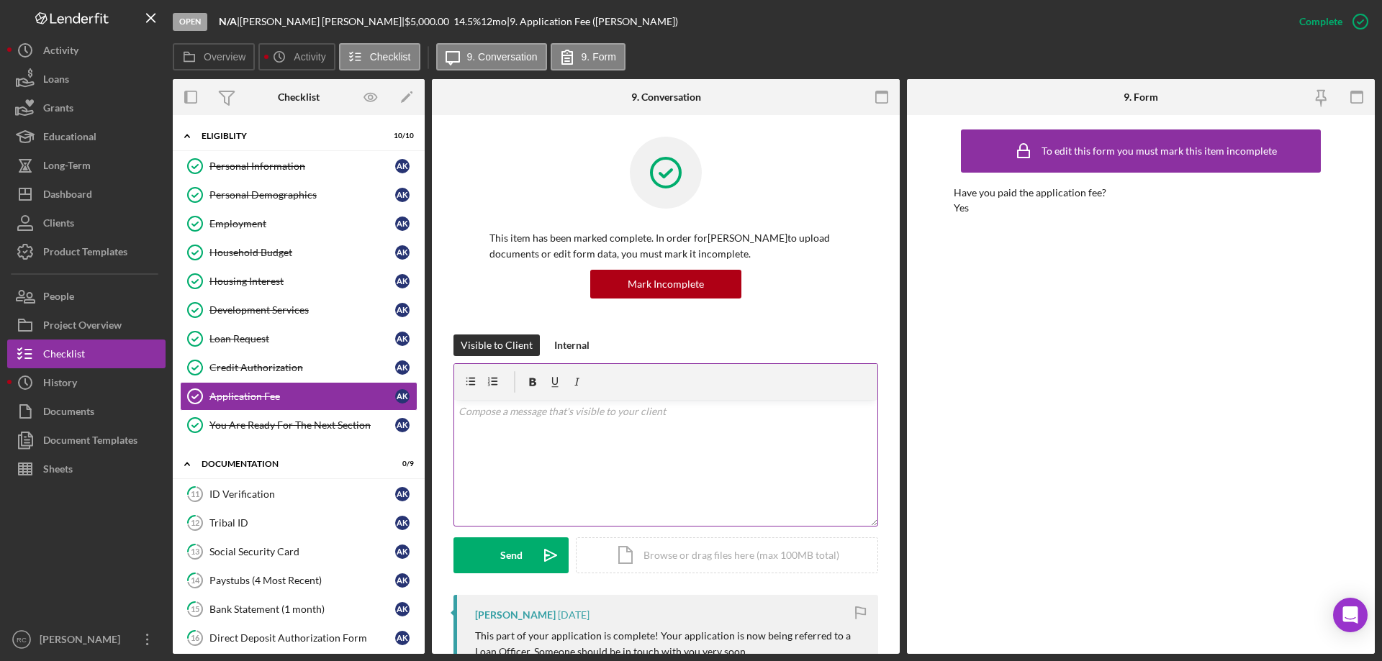
scroll to position [288, 0]
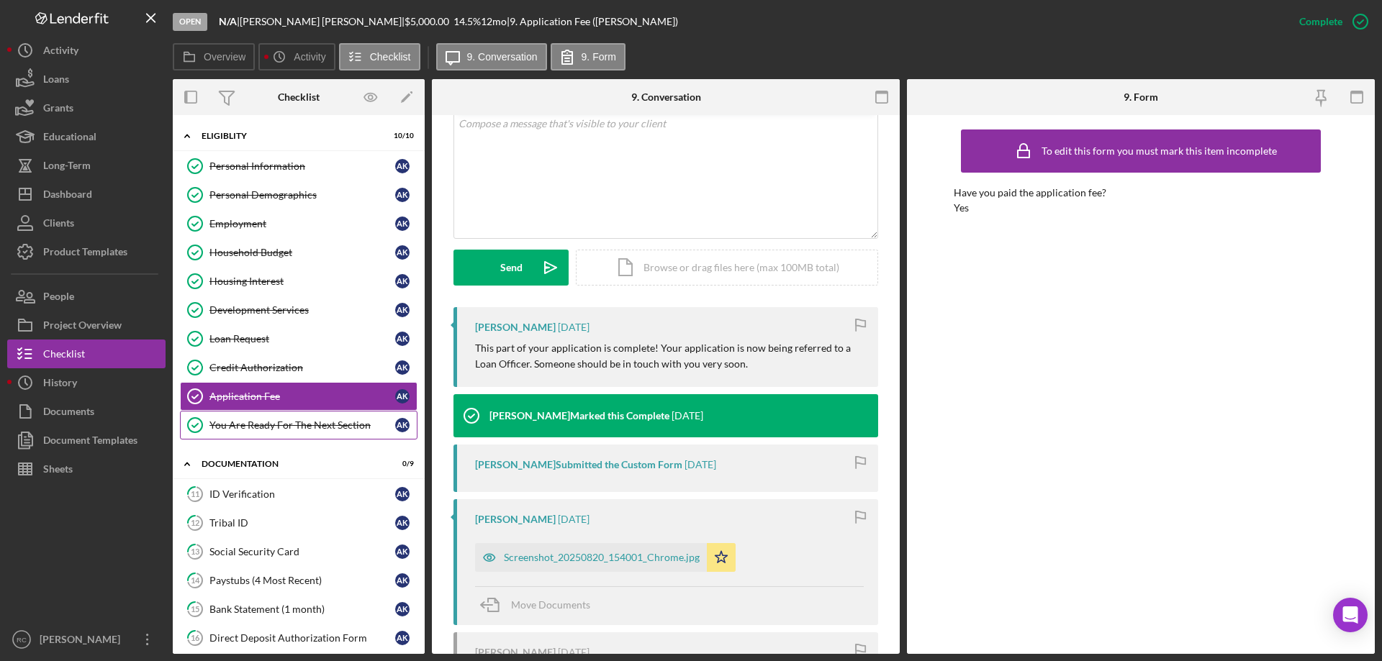
click at [309, 422] on div "You Are Ready For The Next Section" at bounding box center [302, 426] width 186 height 12
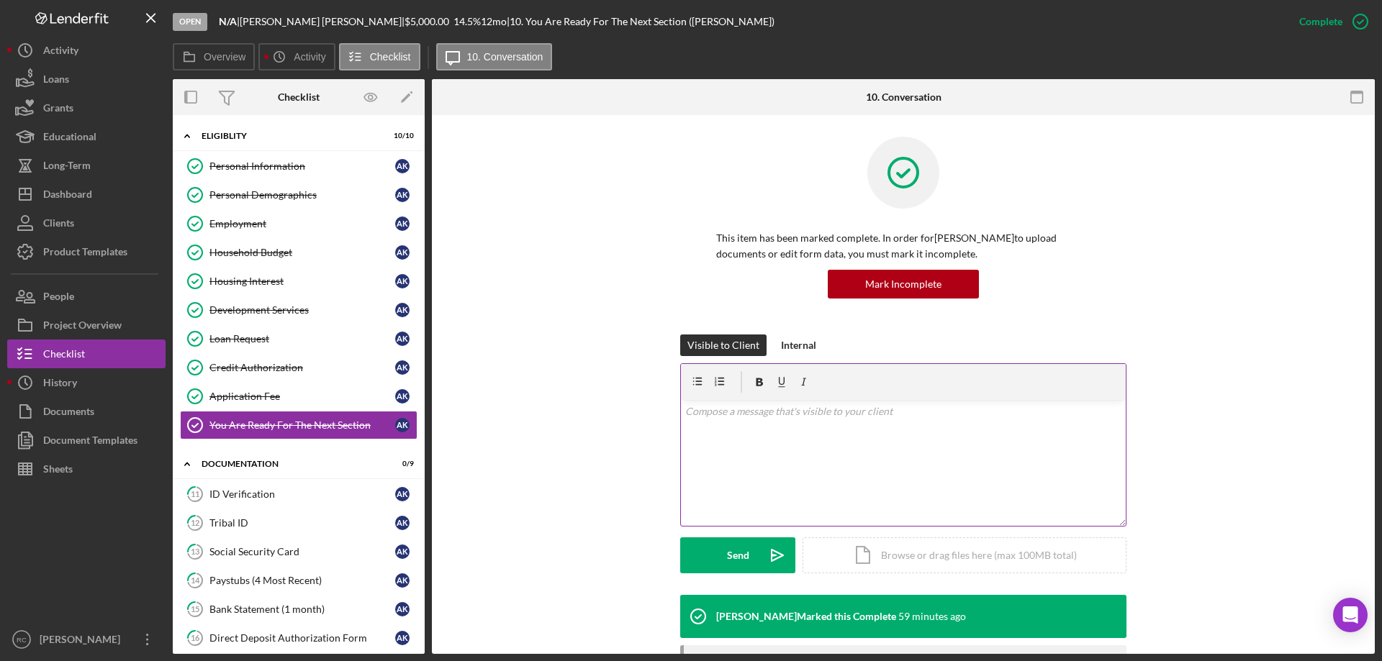
click at [738, 416] on p at bounding box center [903, 412] width 437 height 16
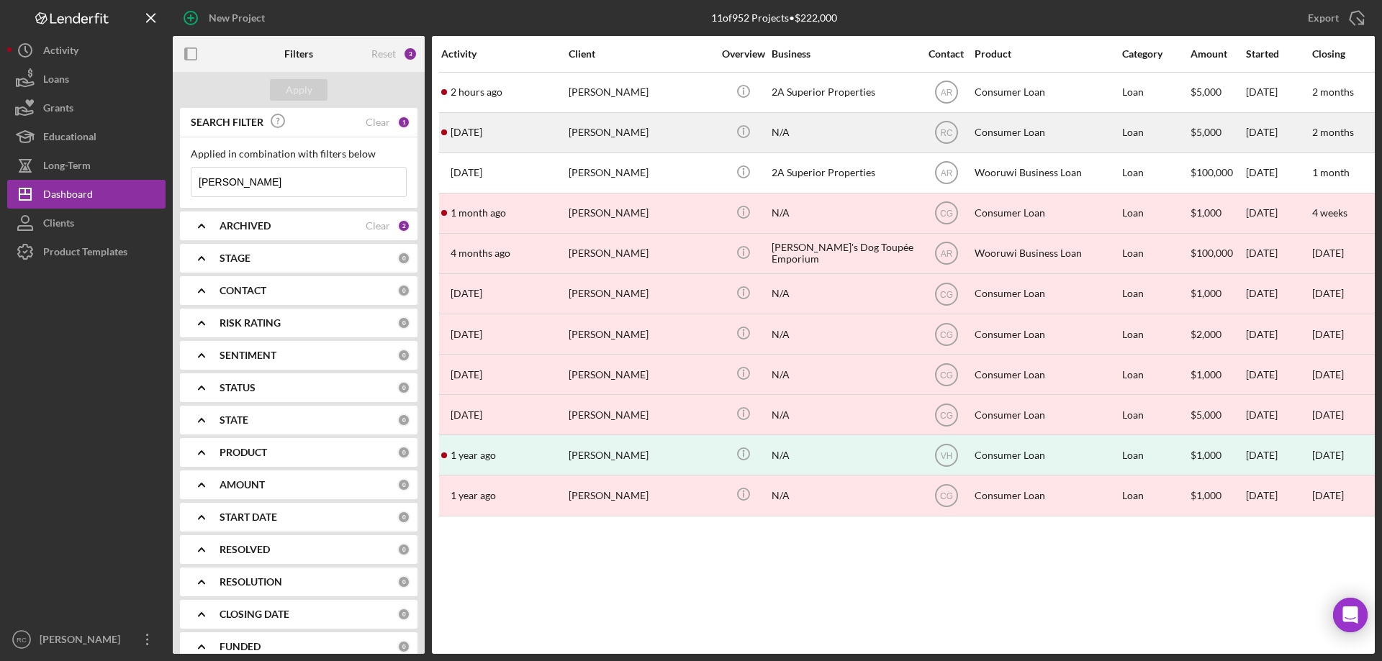
click at [623, 132] on div "[PERSON_NAME]" at bounding box center [641, 133] width 144 height 38
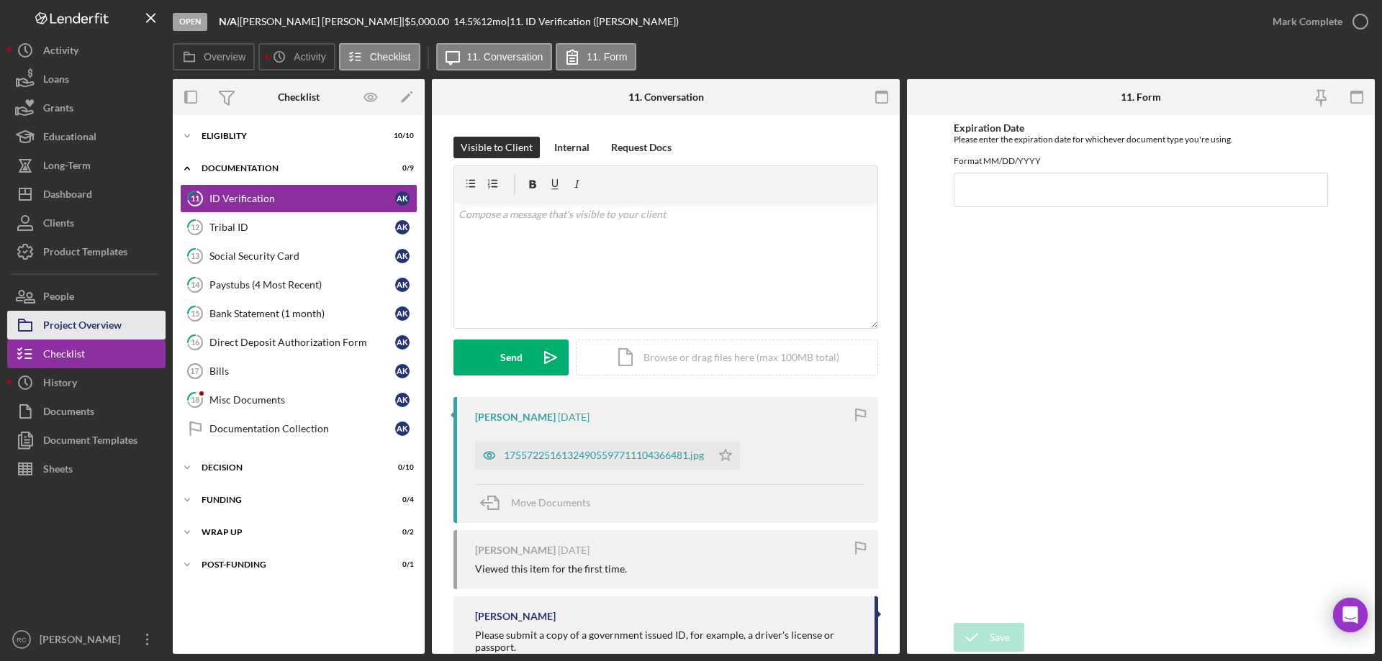
click at [88, 325] on div "Project Overview" at bounding box center [82, 327] width 78 height 32
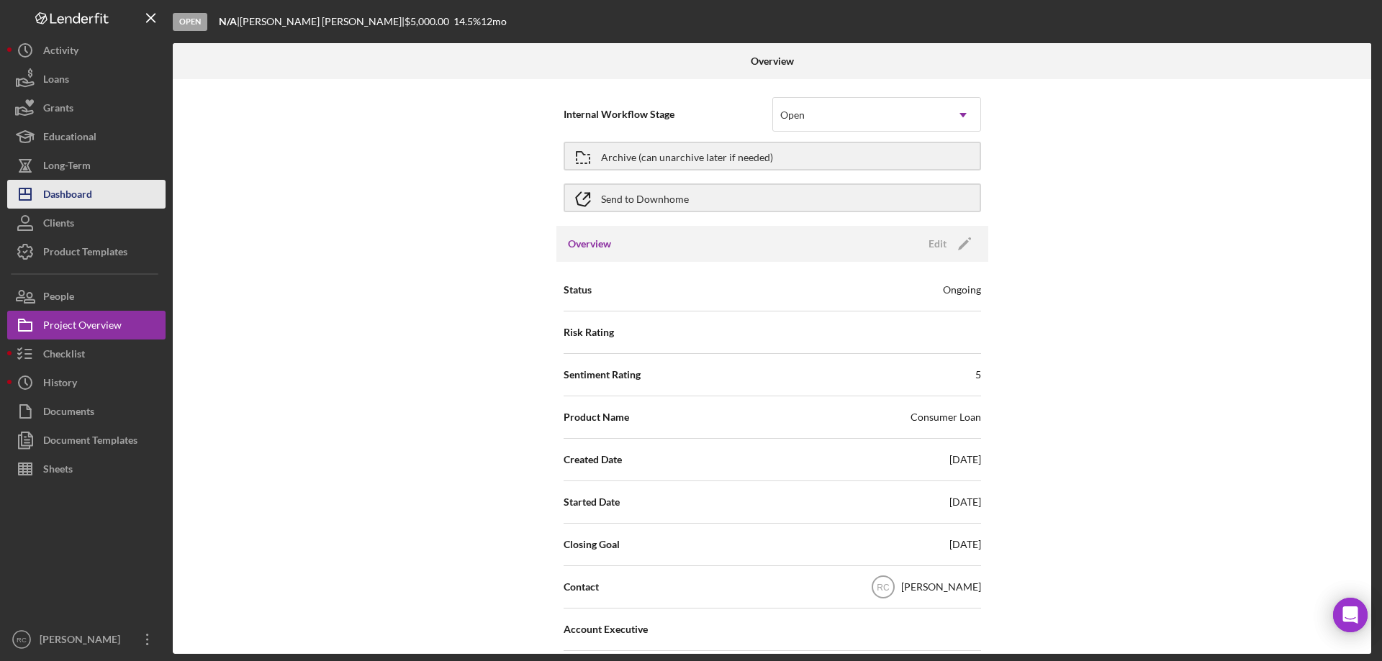
click at [68, 191] on div "Dashboard" at bounding box center [67, 196] width 49 height 32
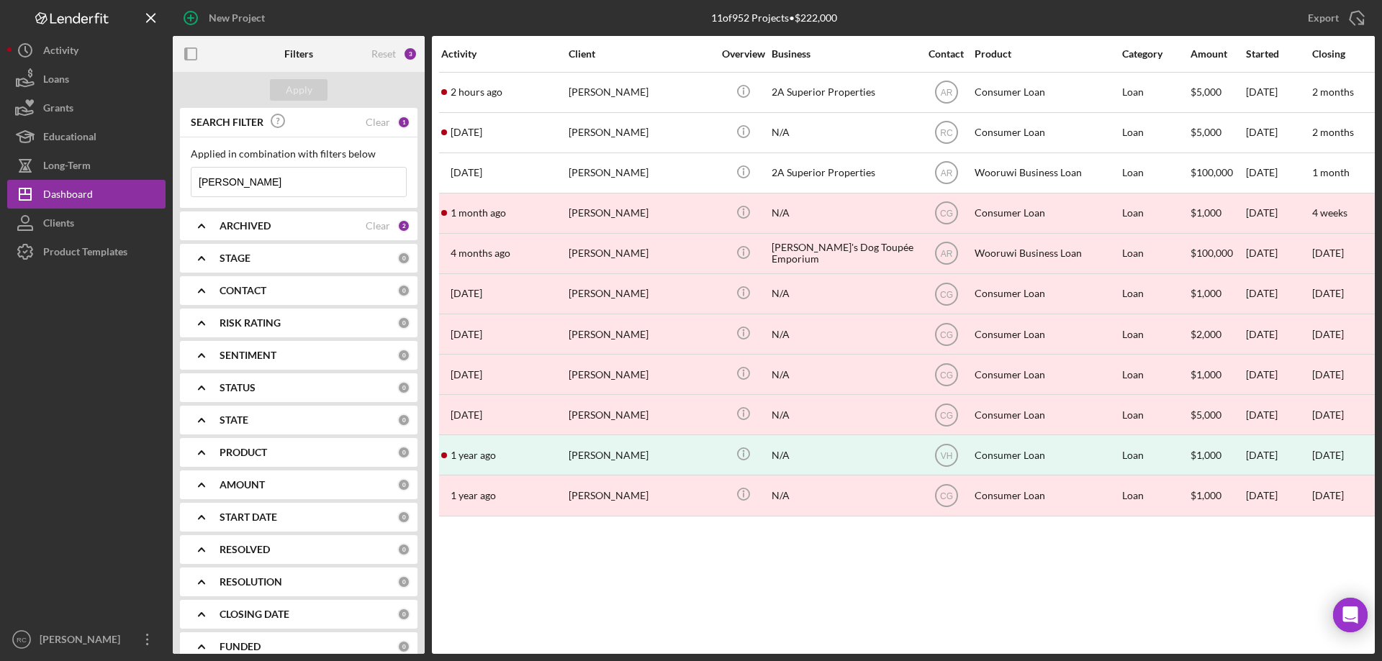
click at [613, 132] on div "[PERSON_NAME]" at bounding box center [641, 133] width 144 height 38
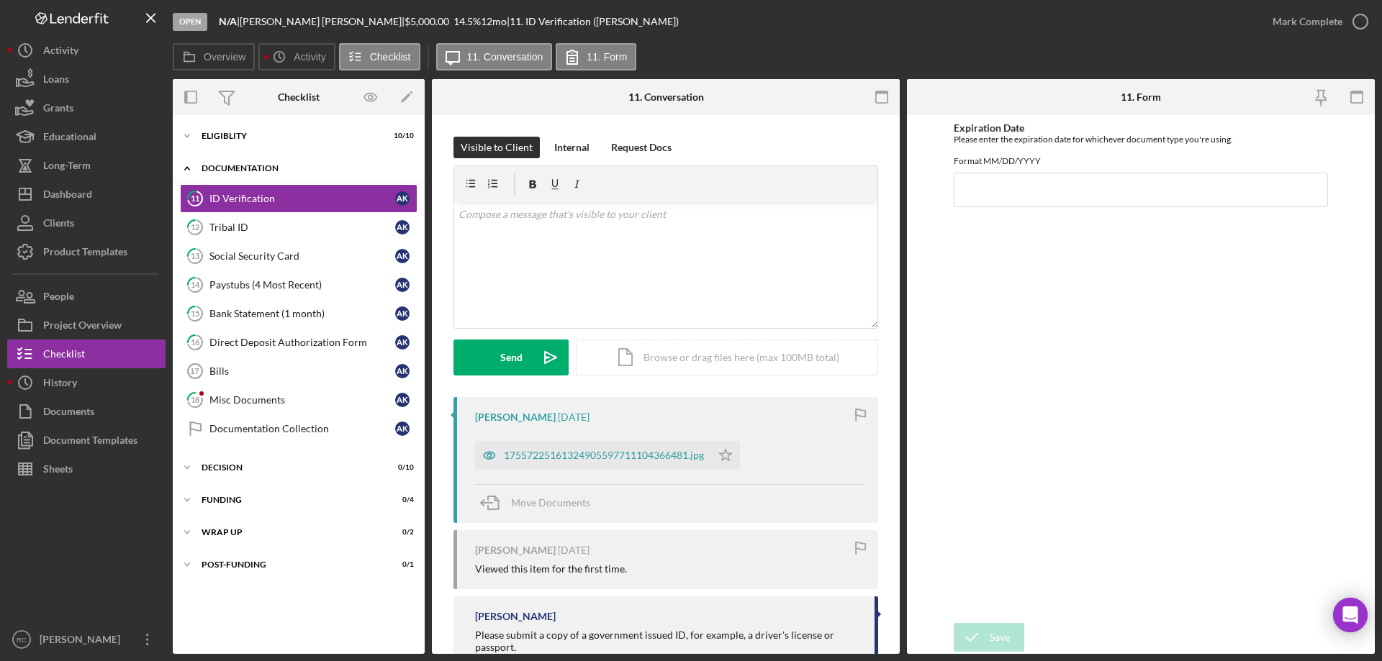
click at [256, 158] on div "Icon/Expander Documentation 0 / 9" at bounding box center [299, 169] width 252 height 30
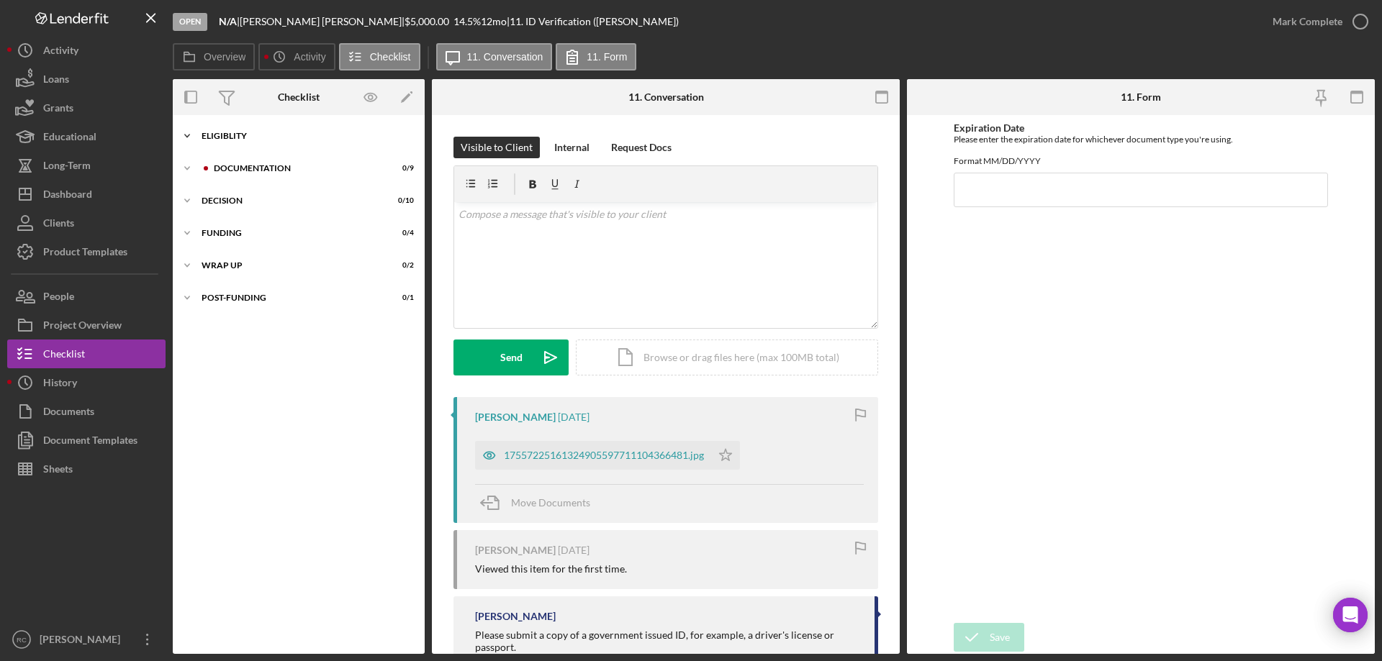
click at [236, 132] on div "Eligiblity" at bounding box center [304, 136] width 205 height 9
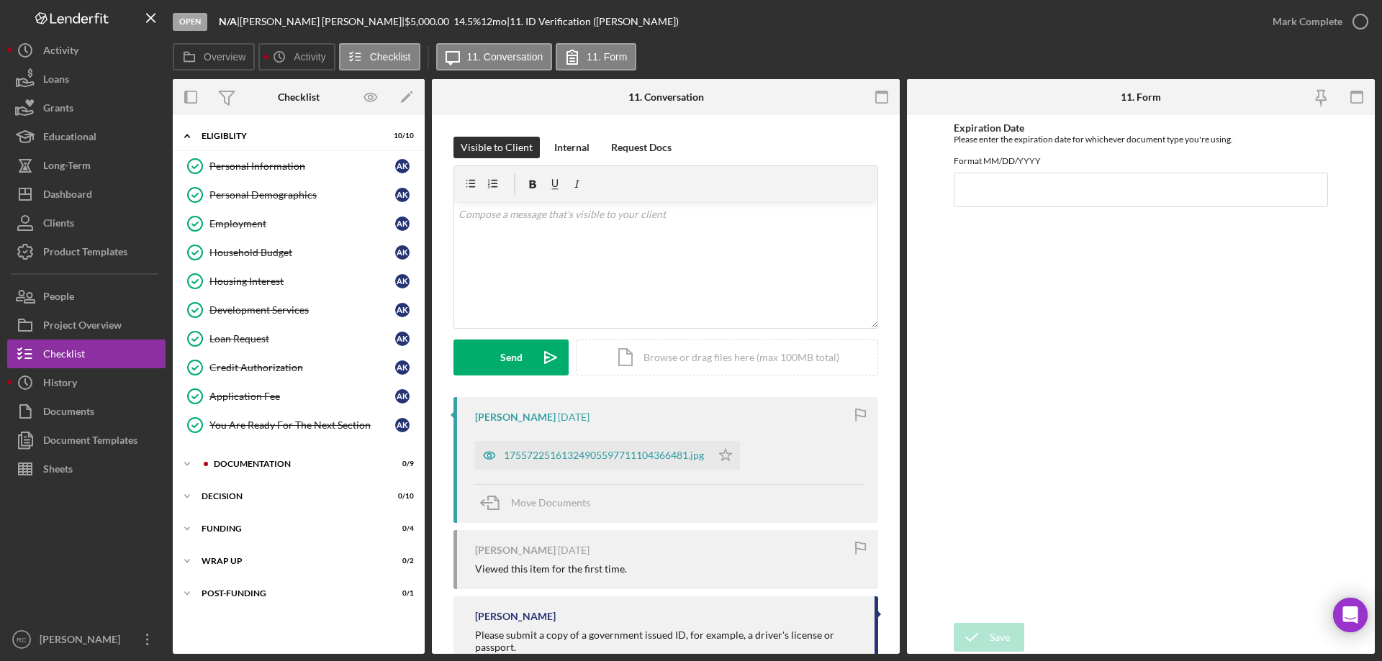
scroll to position [173, 0]
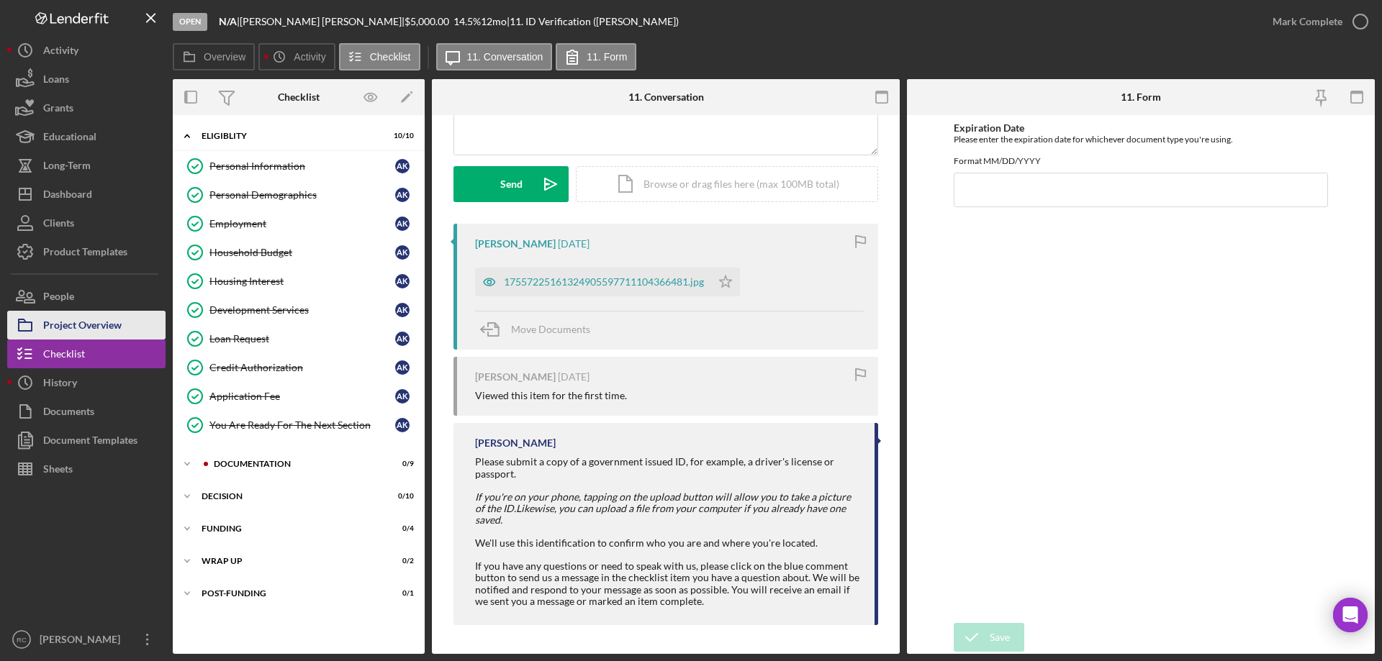
click at [58, 325] on div "Project Overview" at bounding box center [82, 327] width 78 height 32
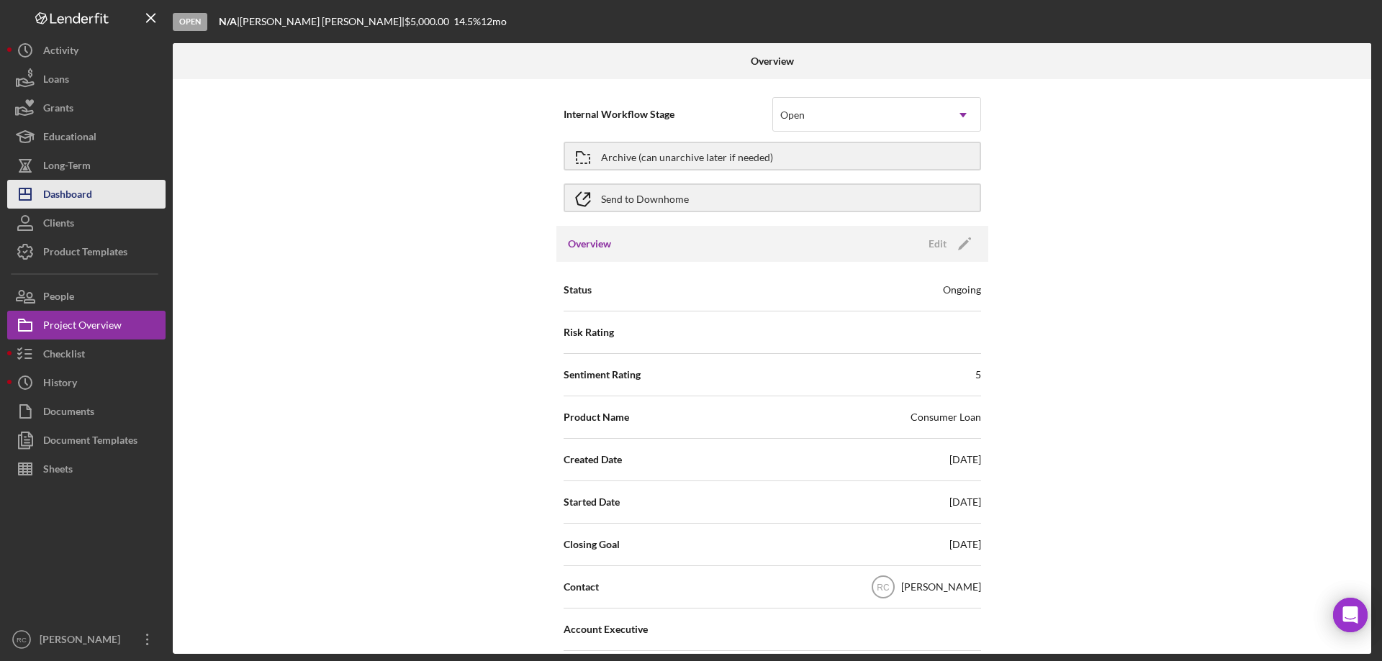
click at [74, 199] on div "Dashboard" at bounding box center [67, 196] width 49 height 32
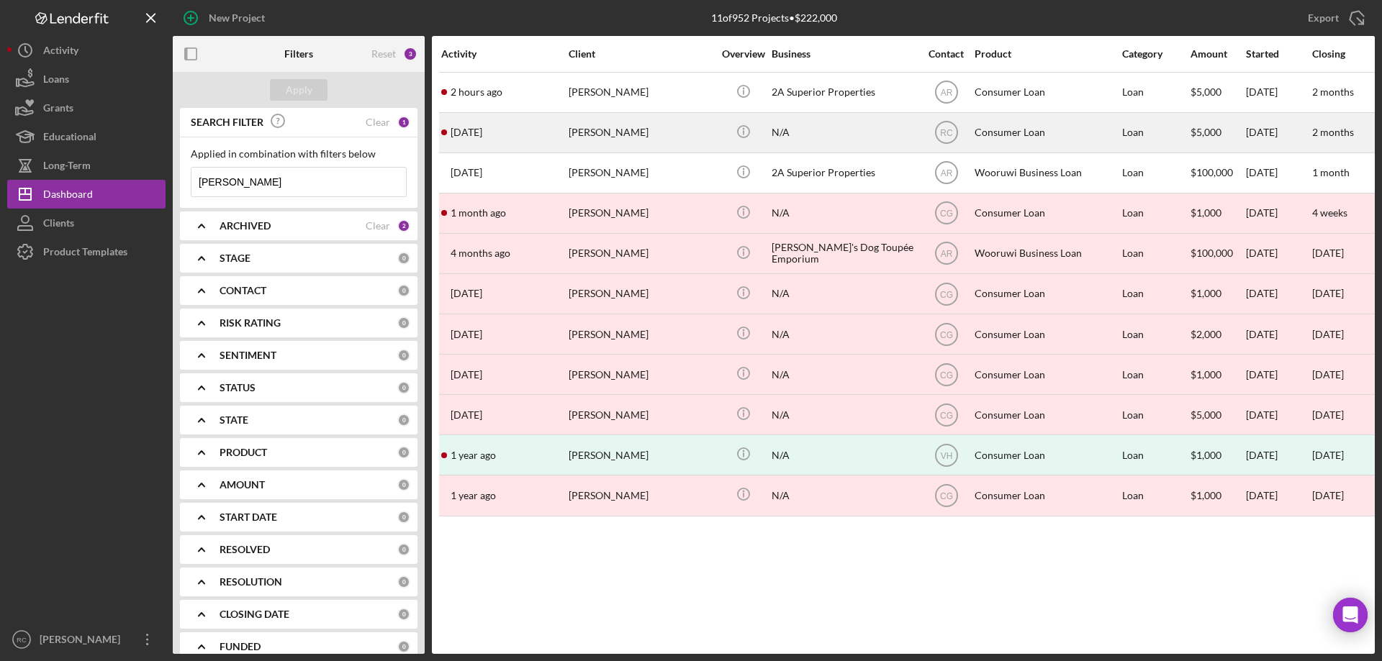
click at [593, 133] on div "[PERSON_NAME]" at bounding box center [641, 133] width 144 height 38
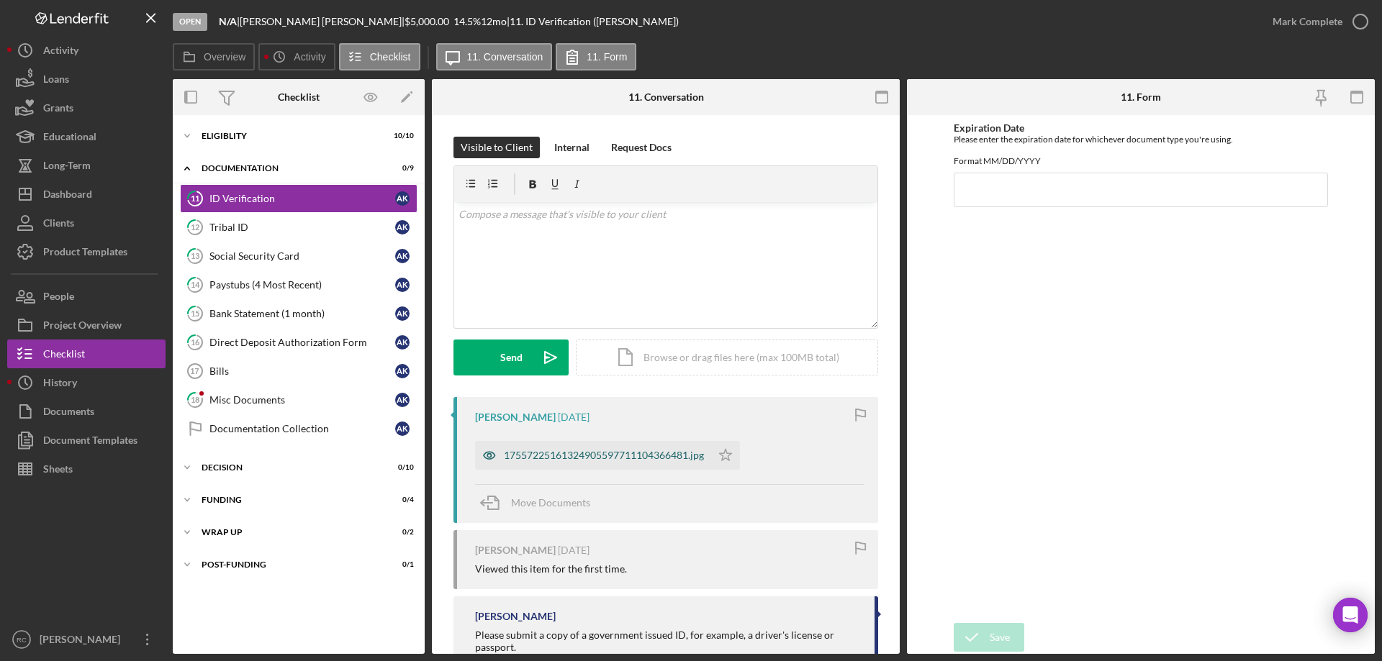
click at [623, 451] on div "17557225161324905597711104366481.jpg" at bounding box center [604, 456] width 200 height 12
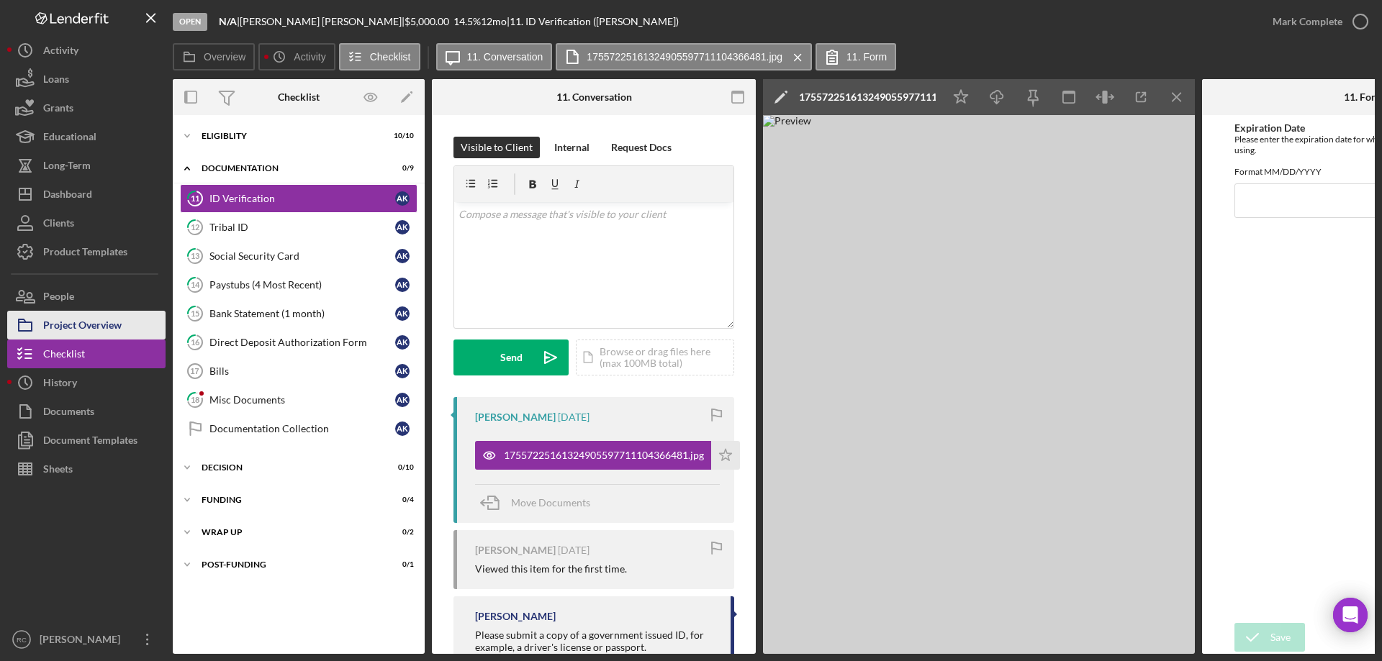
click at [96, 330] on div "Project Overview" at bounding box center [82, 327] width 78 height 32
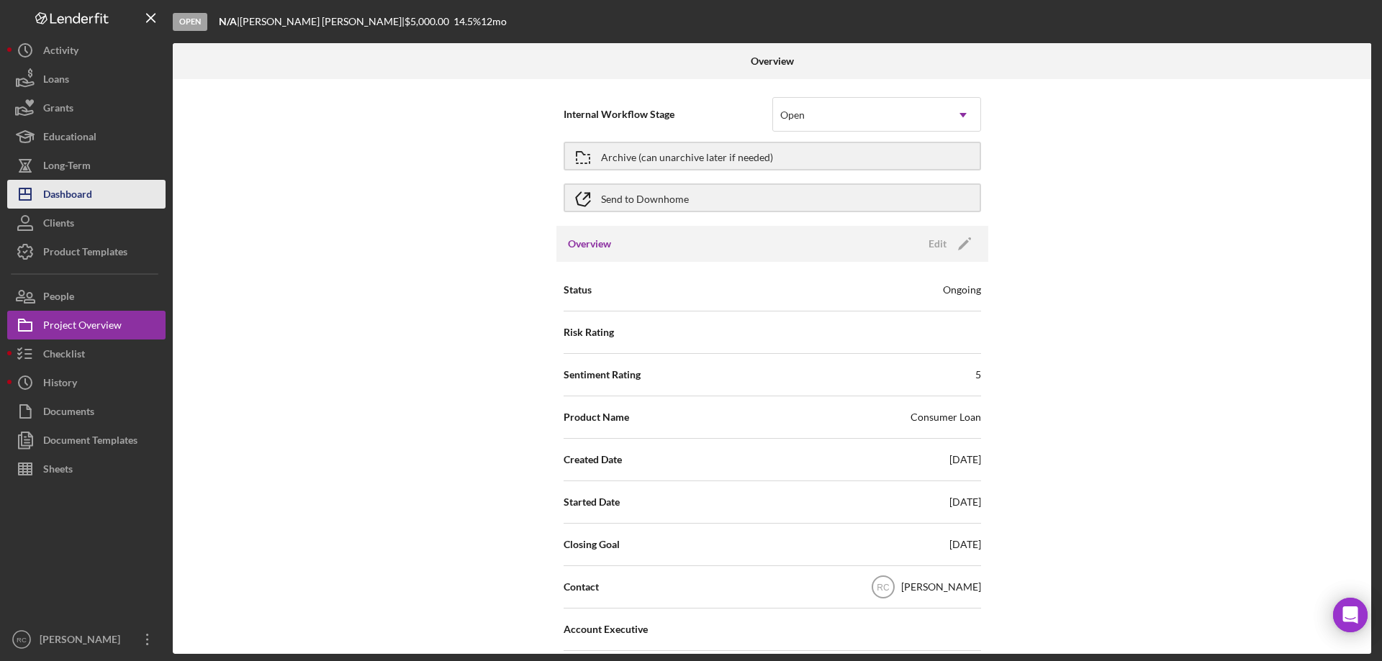
click at [91, 189] on div "Dashboard" at bounding box center [67, 196] width 49 height 32
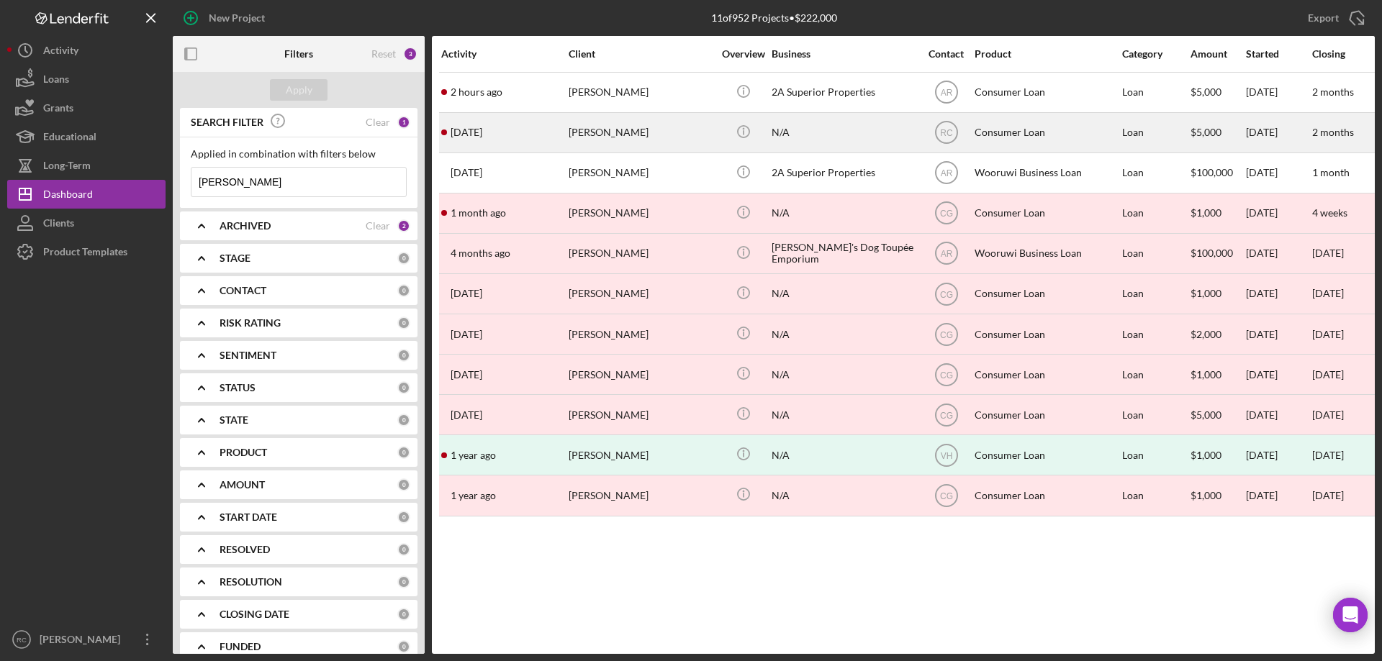
click at [619, 130] on div "[PERSON_NAME]" at bounding box center [641, 133] width 144 height 38
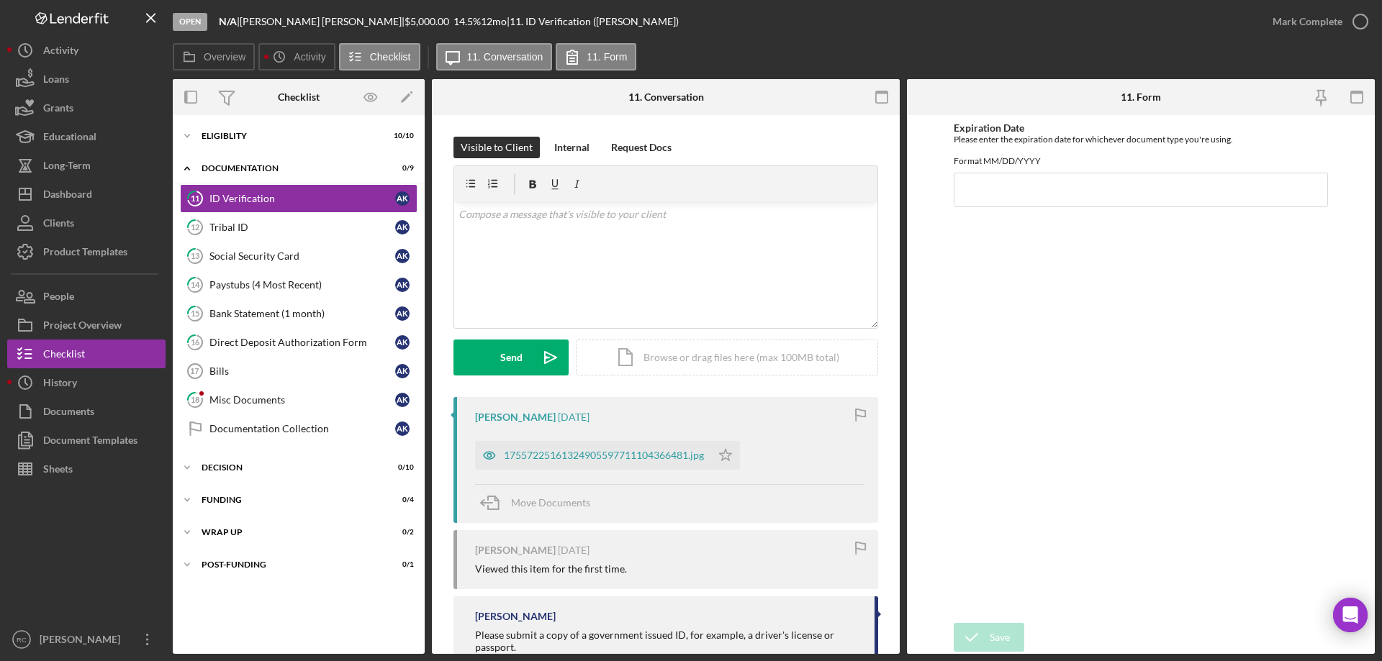
click at [946, 423] on form "Expiration Date Please enter the expiration date for whichever document type yo…" at bounding box center [1141, 384] width 468 height 539
click at [112, 326] on div "Project Overview" at bounding box center [82, 327] width 78 height 32
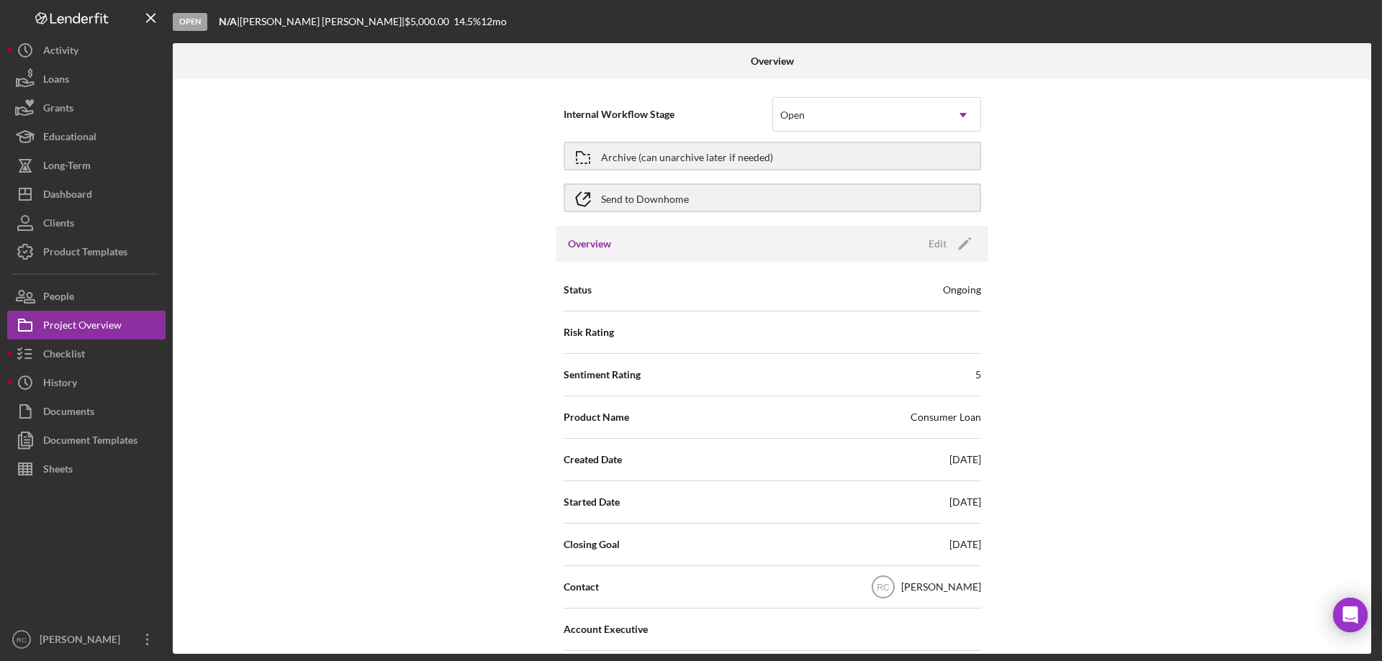
click at [357, 374] on div "Internal Workflow Stage Open Icon/Dropdown Arrow Archive (can unarchive later i…" at bounding box center [772, 366] width 1198 height 575
click at [78, 191] on div "Dashboard" at bounding box center [67, 196] width 49 height 32
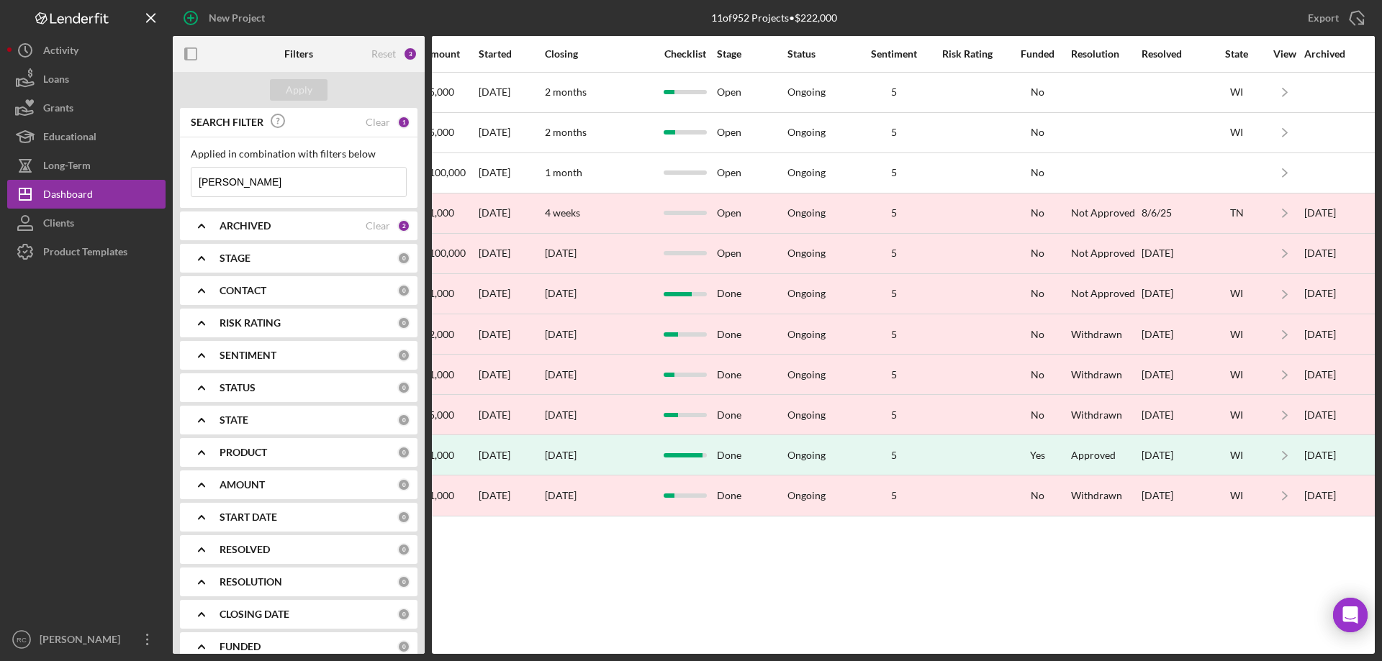
scroll to position [0, 778]
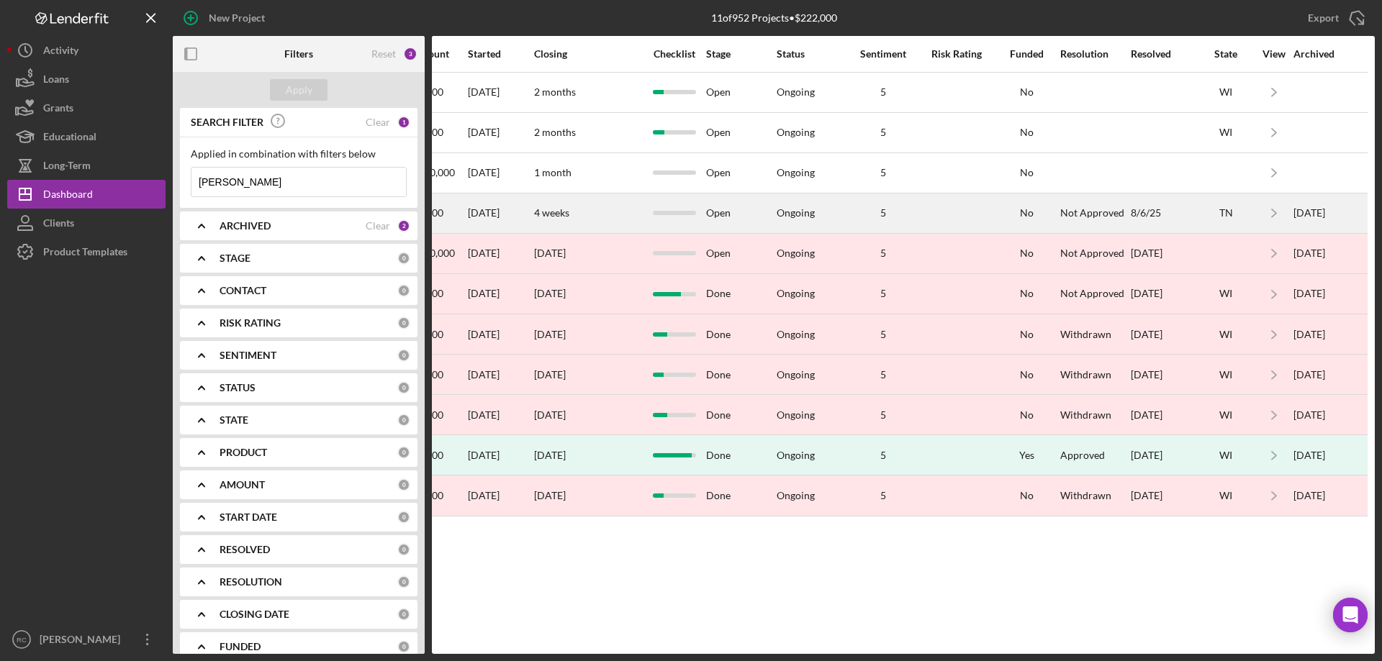
click at [624, 204] on div "4 weeks" at bounding box center [588, 213] width 108 height 38
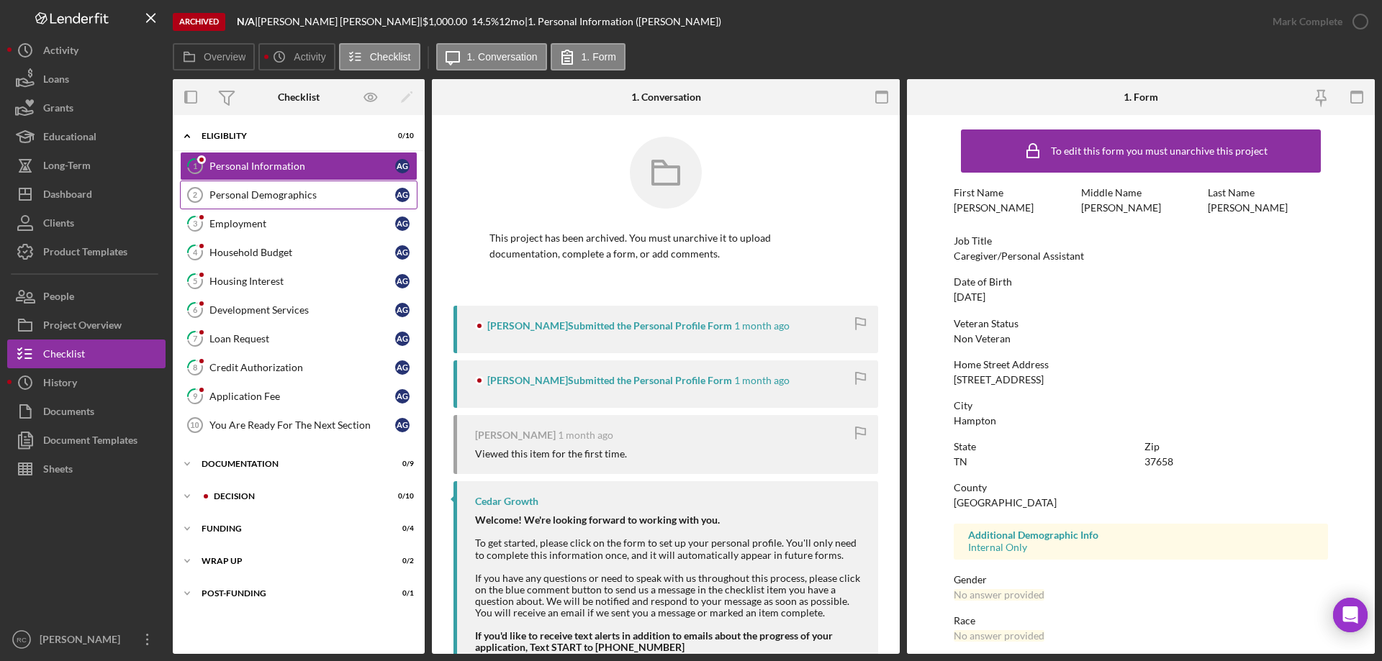
click at [265, 194] on div "Personal Demographics" at bounding box center [302, 195] width 186 height 12
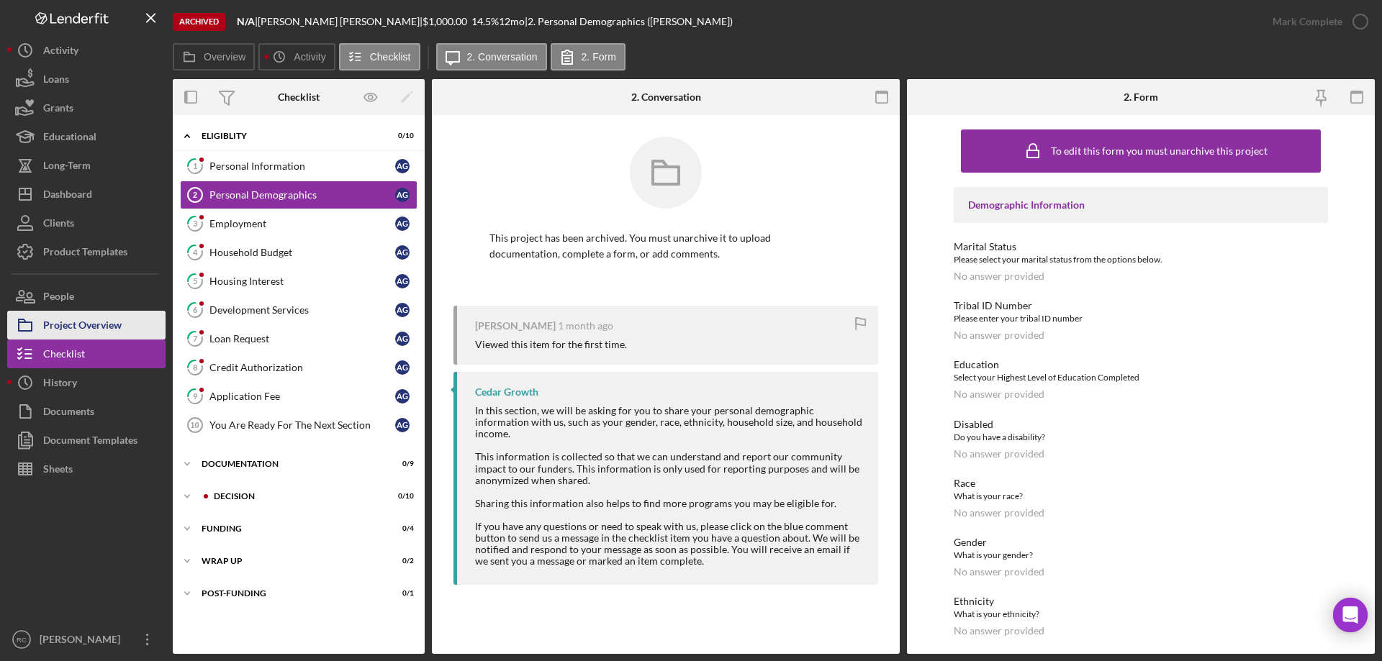
click at [77, 329] on div "Project Overview" at bounding box center [82, 327] width 78 height 32
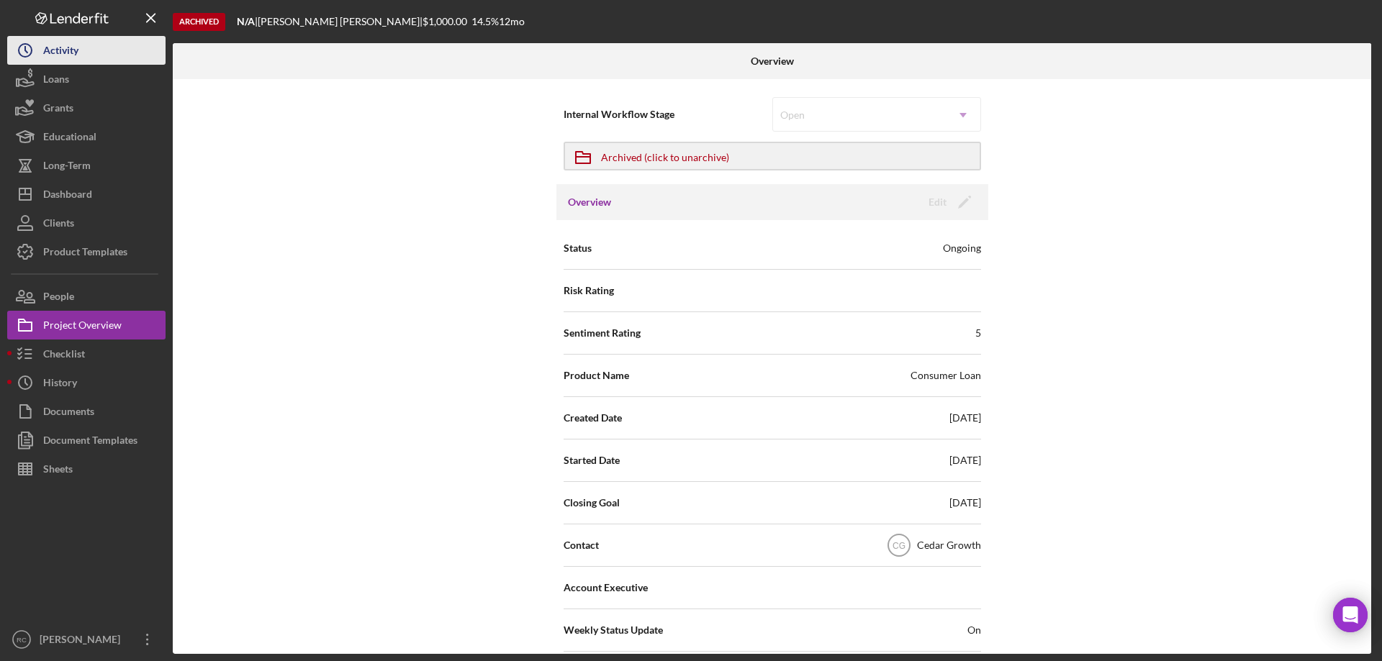
click at [67, 58] on div "Activity" at bounding box center [60, 52] width 35 height 32
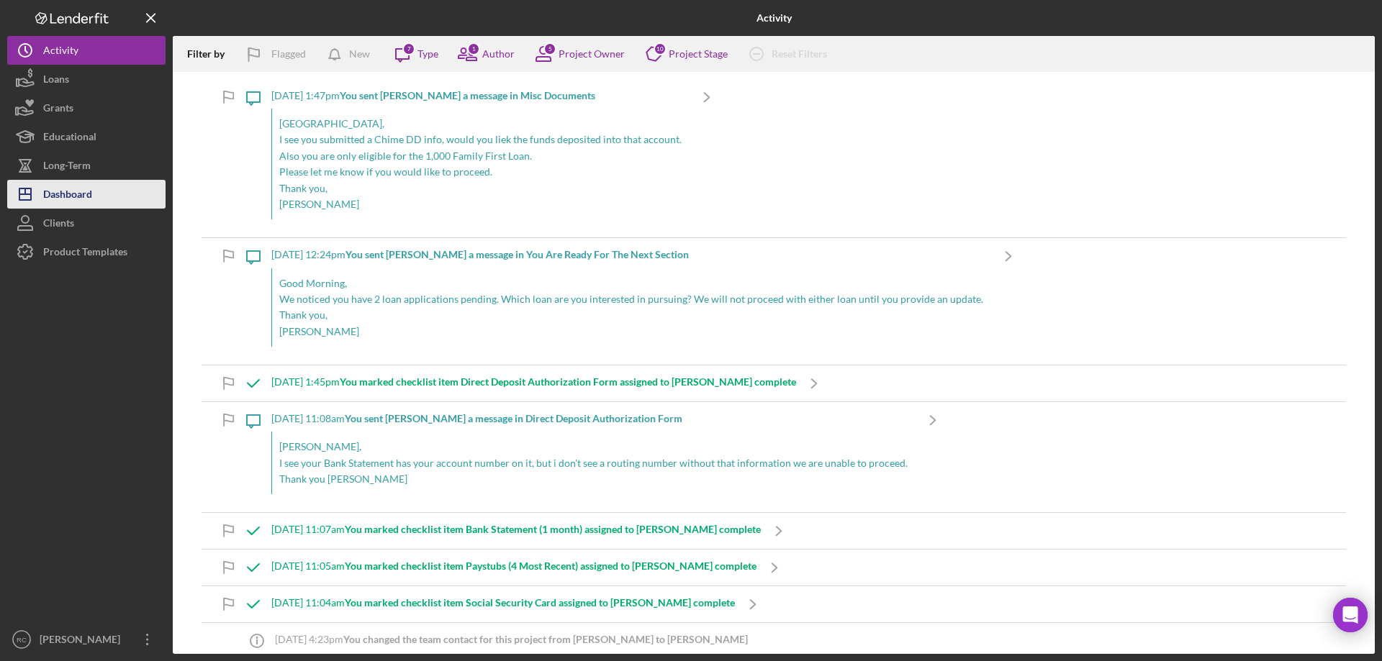
click at [65, 196] on div "Dashboard" at bounding box center [67, 196] width 49 height 32
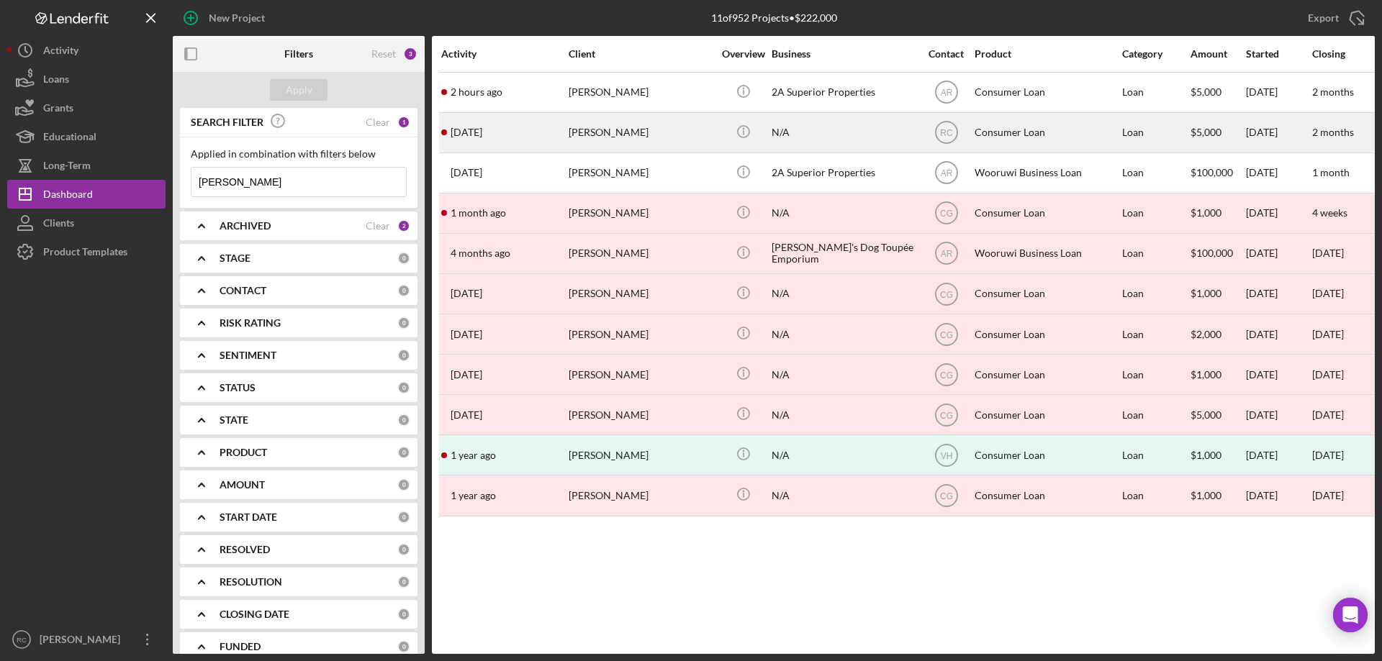
click at [616, 134] on div "[PERSON_NAME]" at bounding box center [641, 133] width 144 height 38
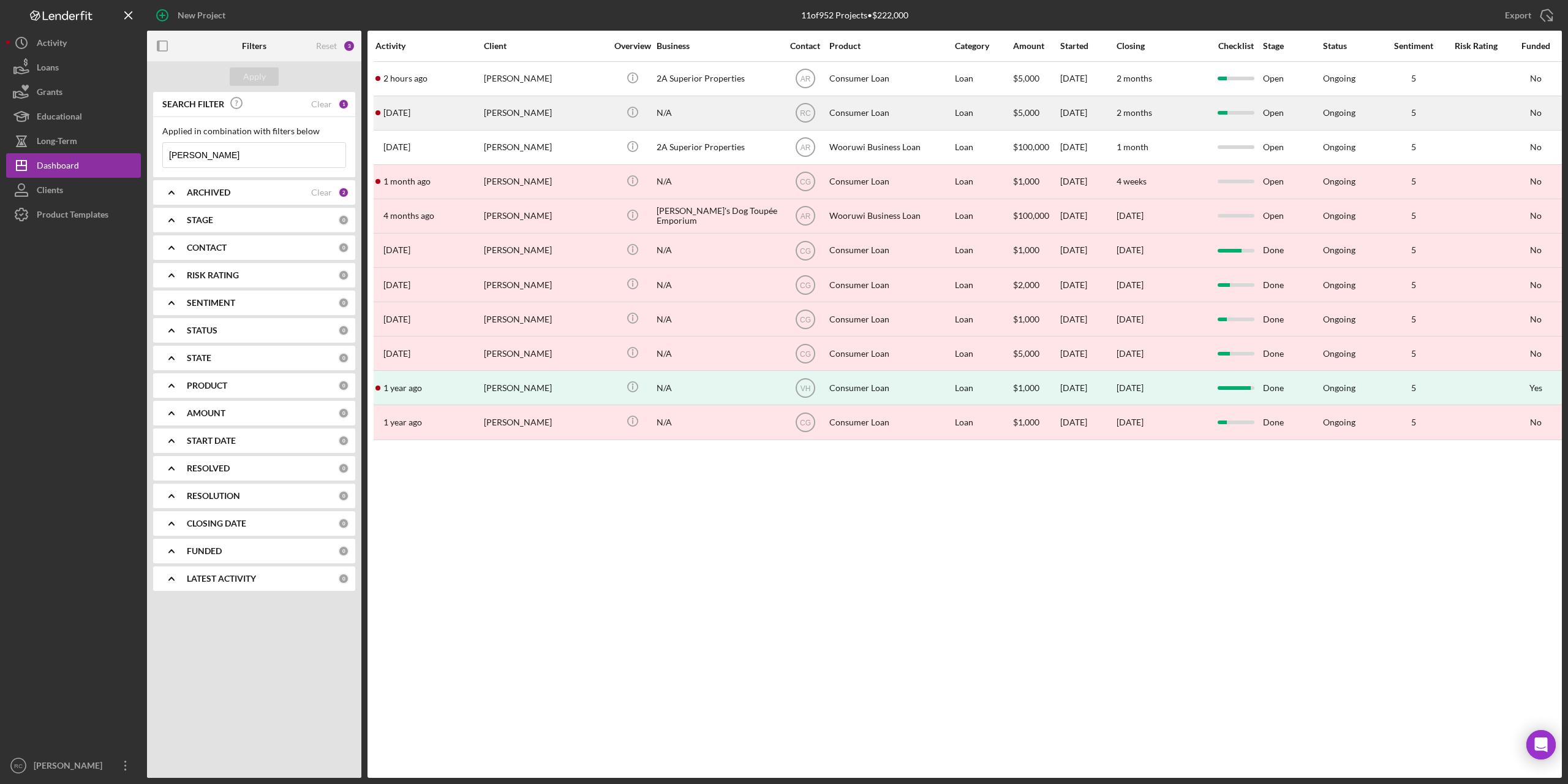
click at [507, 113] on div "[PERSON_NAME]" at bounding box center [545, 113] width 123 height 32
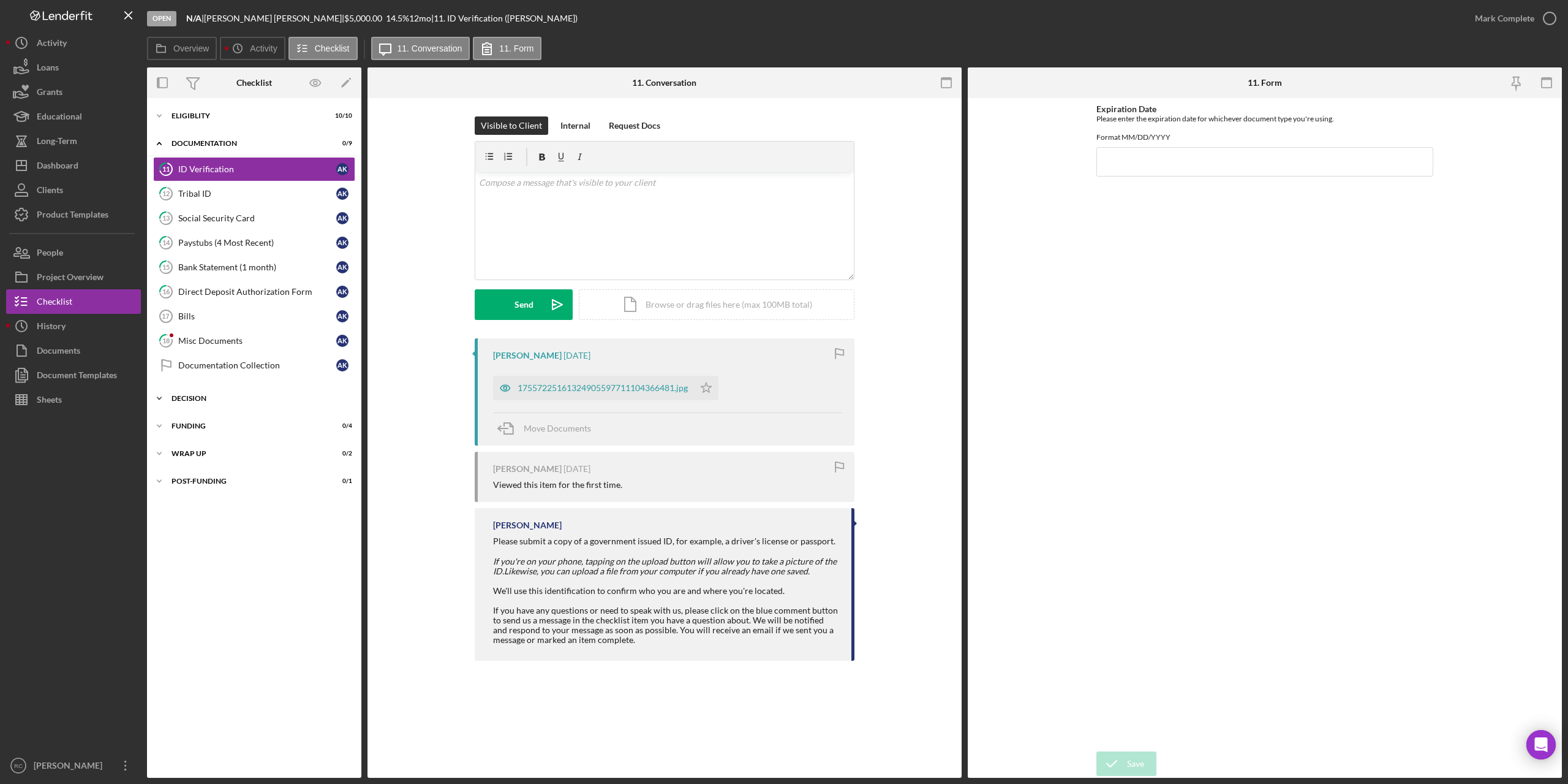
click at [200, 398] on div "Decision" at bounding box center [259, 398] width 174 height 8
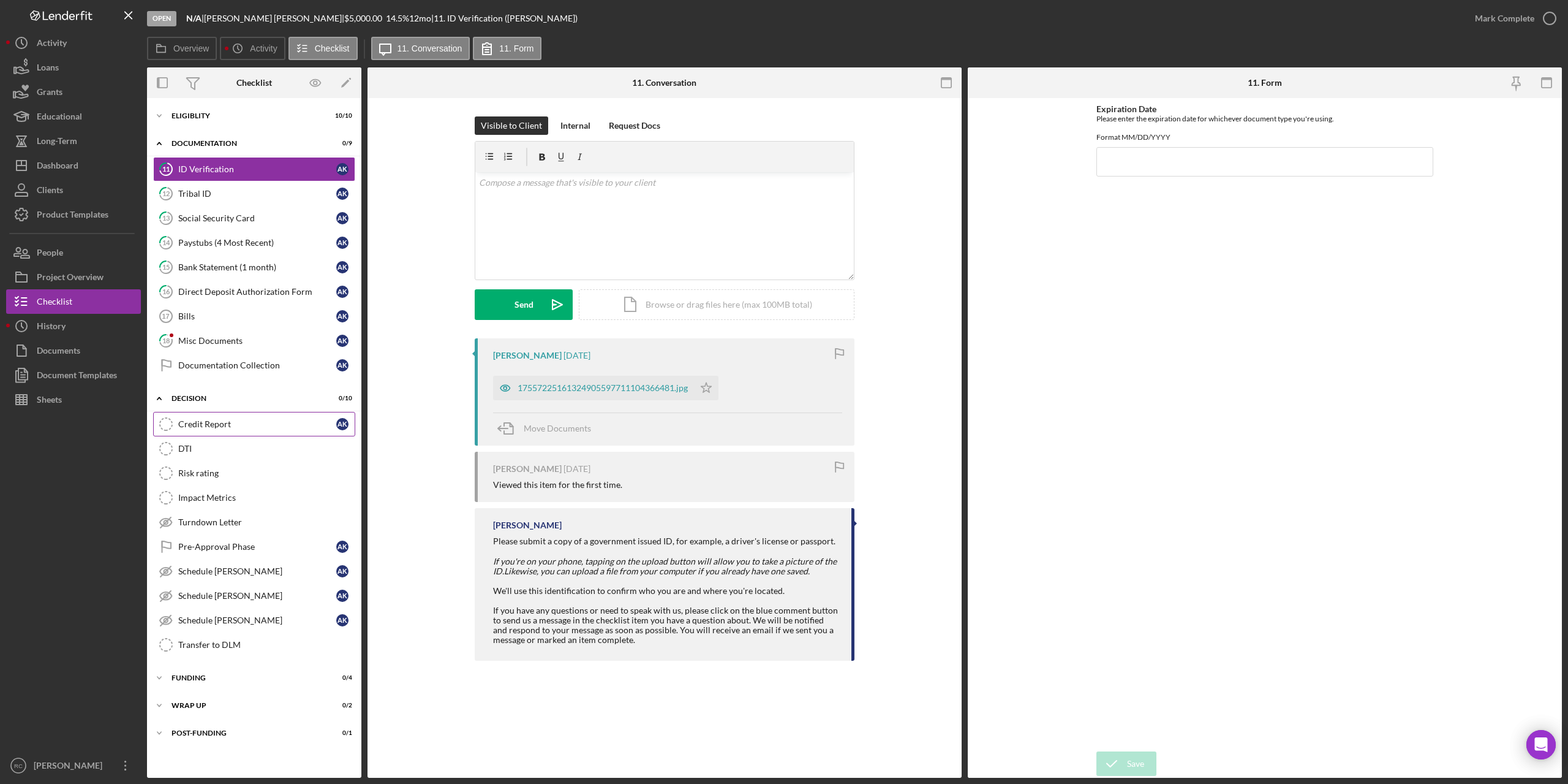
click at [218, 421] on div "Credit Report" at bounding box center [257, 424] width 158 height 10
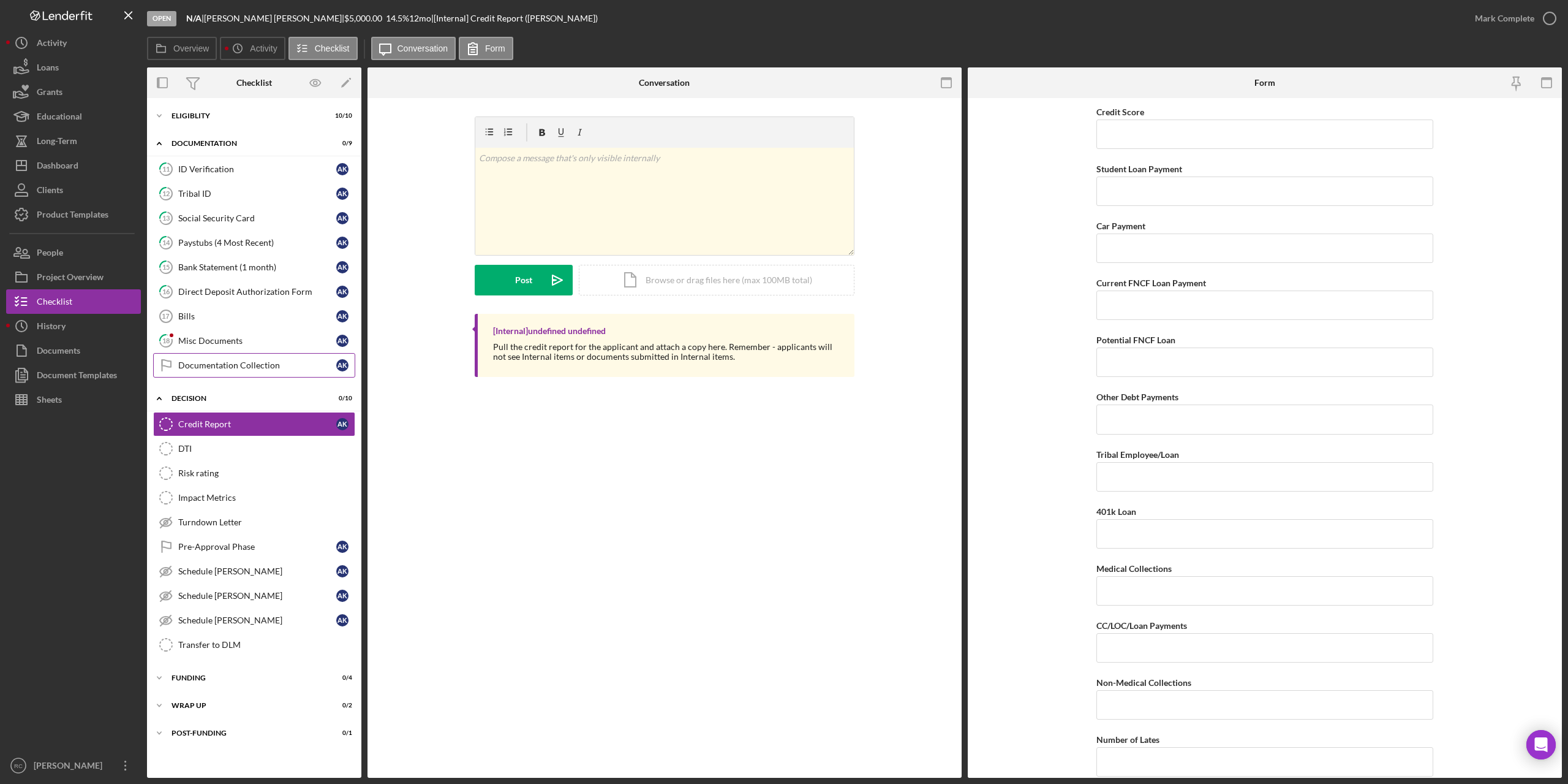
click at [199, 363] on div "Documentation Collection" at bounding box center [257, 365] width 158 height 10
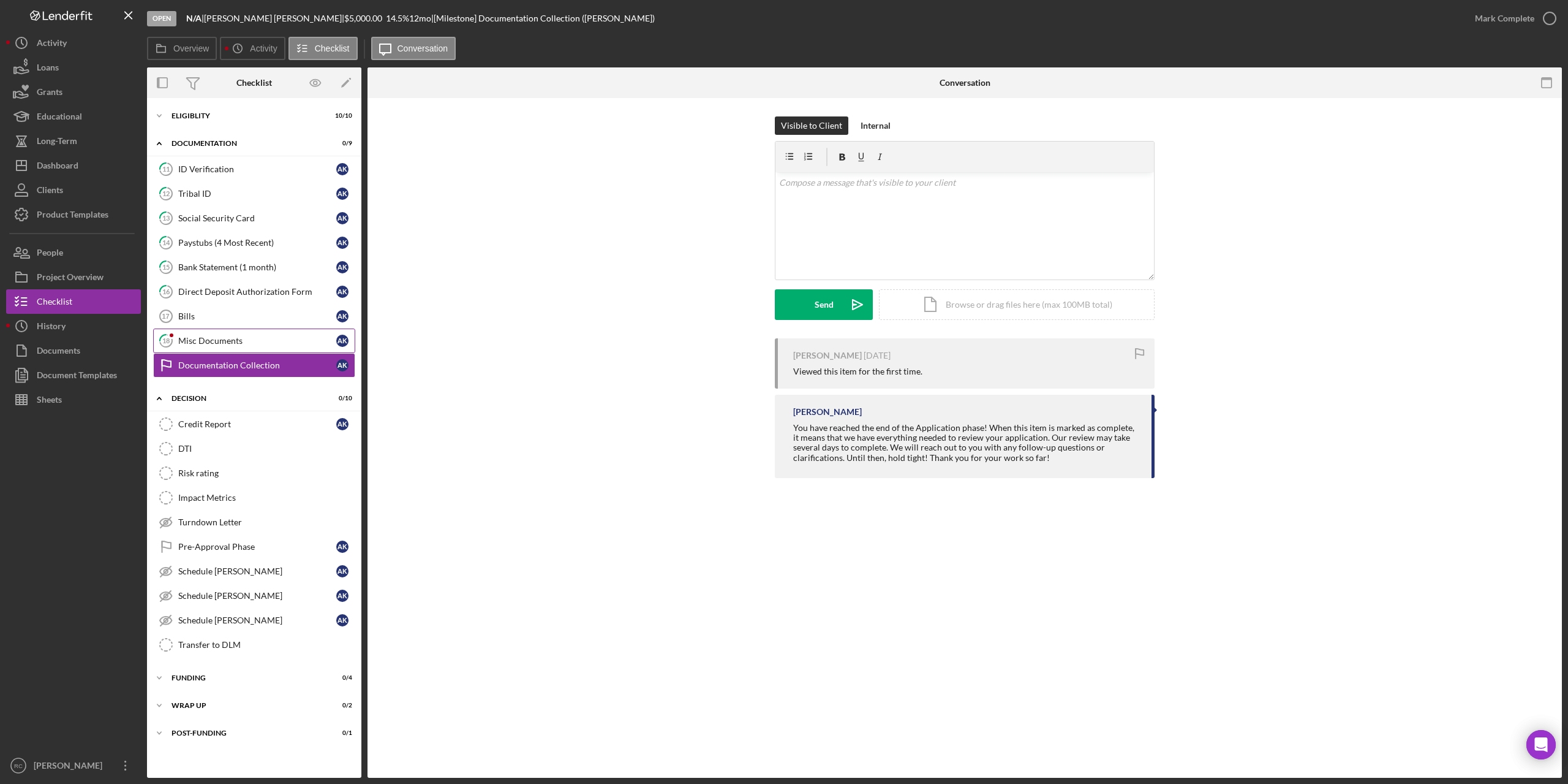
click at [210, 340] on div "Misc Documents" at bounding box center [257, 340] width 158 height 10
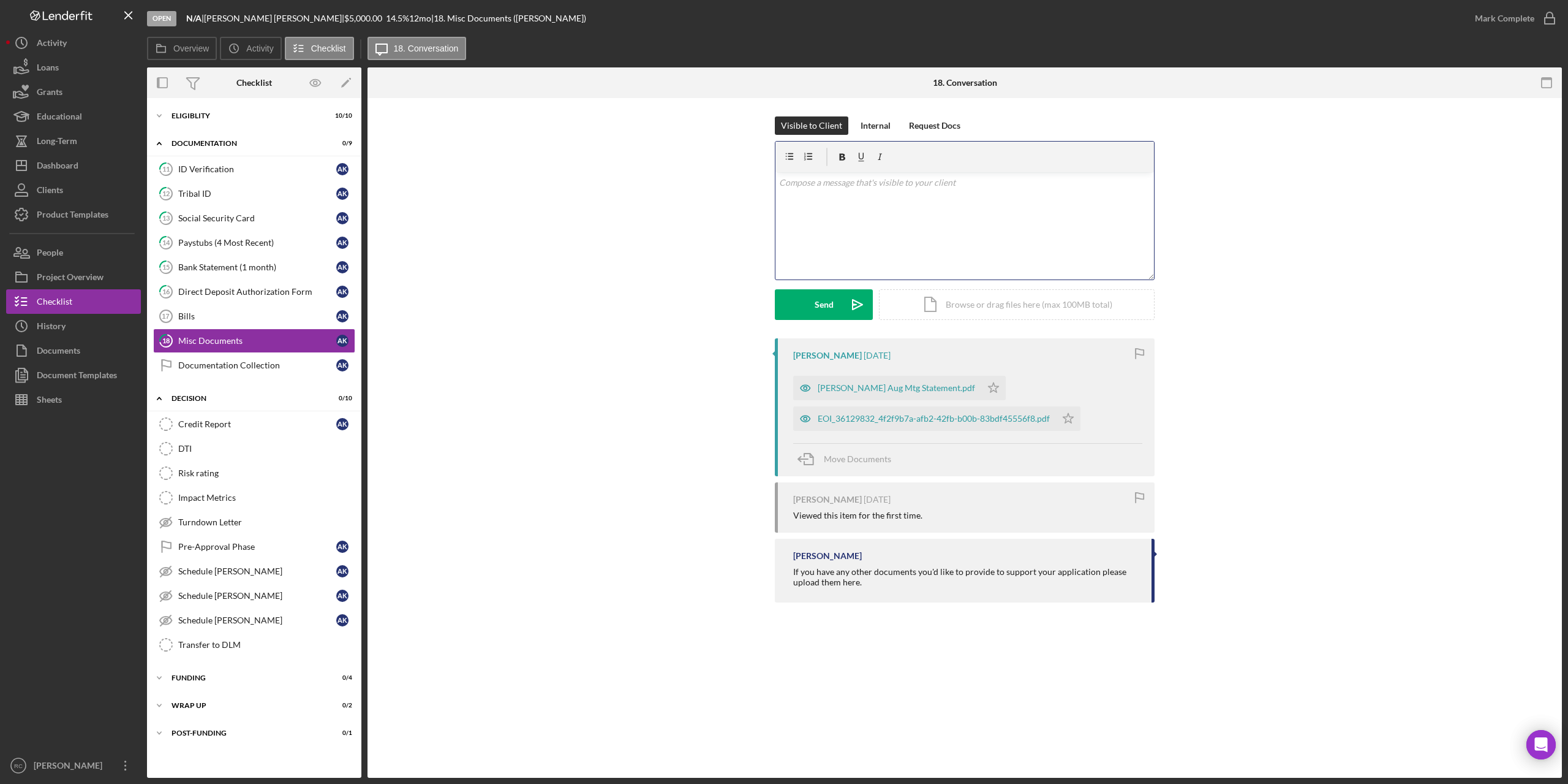
click at [842, 189] on p at bounding box center [965, 183] width 372 height 14
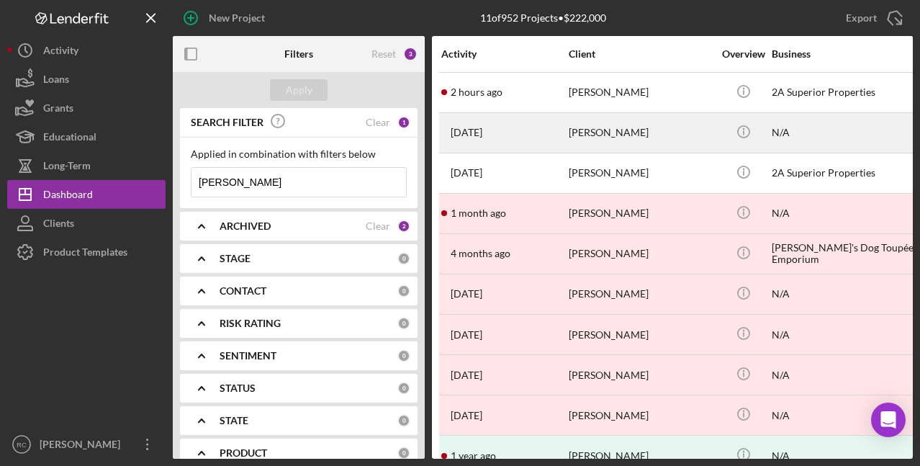
click at [613, 132] on div "[PERSON_NAME]" at bounding box center [641, 133] width 144 height 38
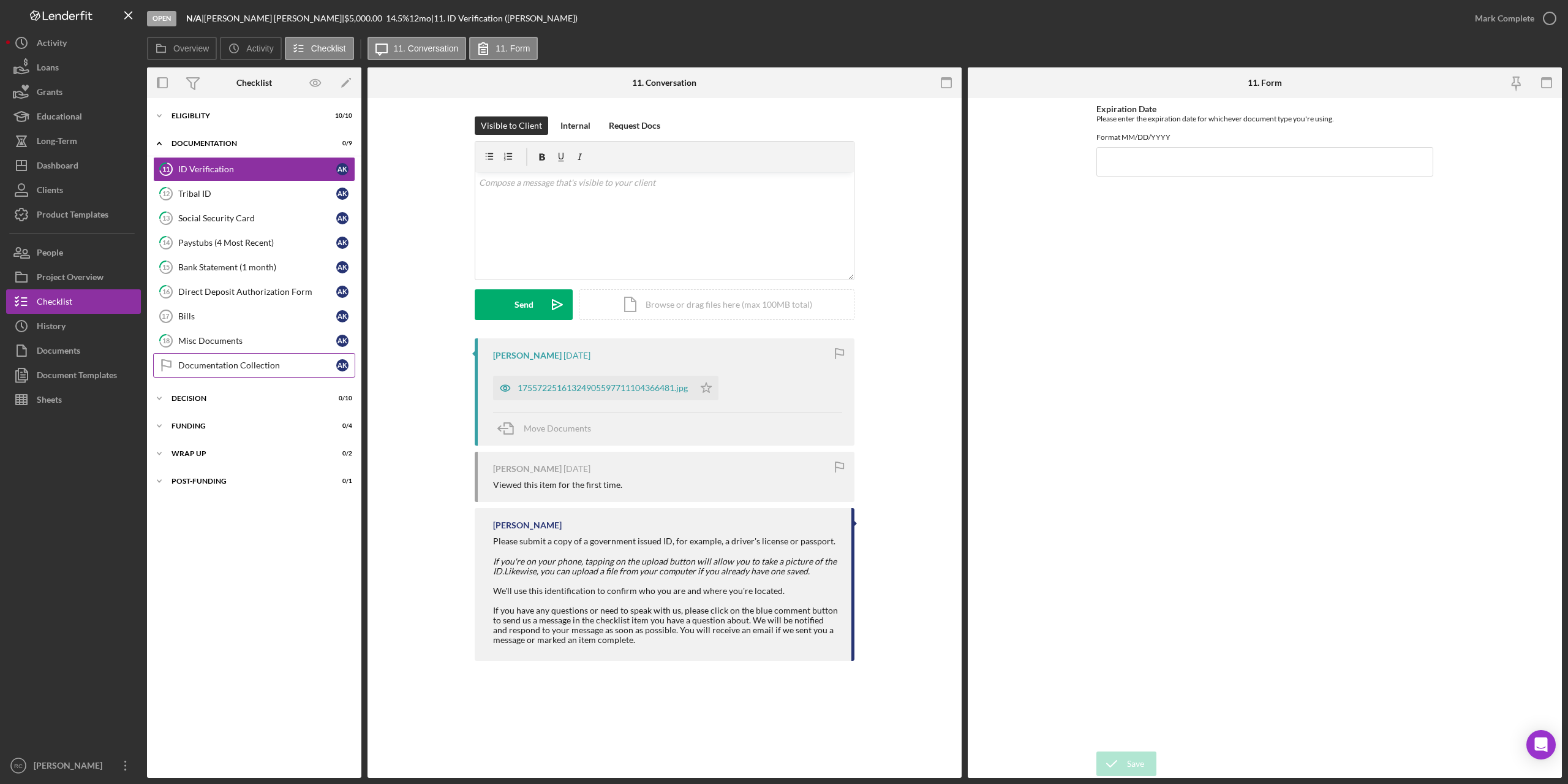
click at [237, 364] on div "Documentation Collection" at bounding box center [257, 365] width 158 height 10
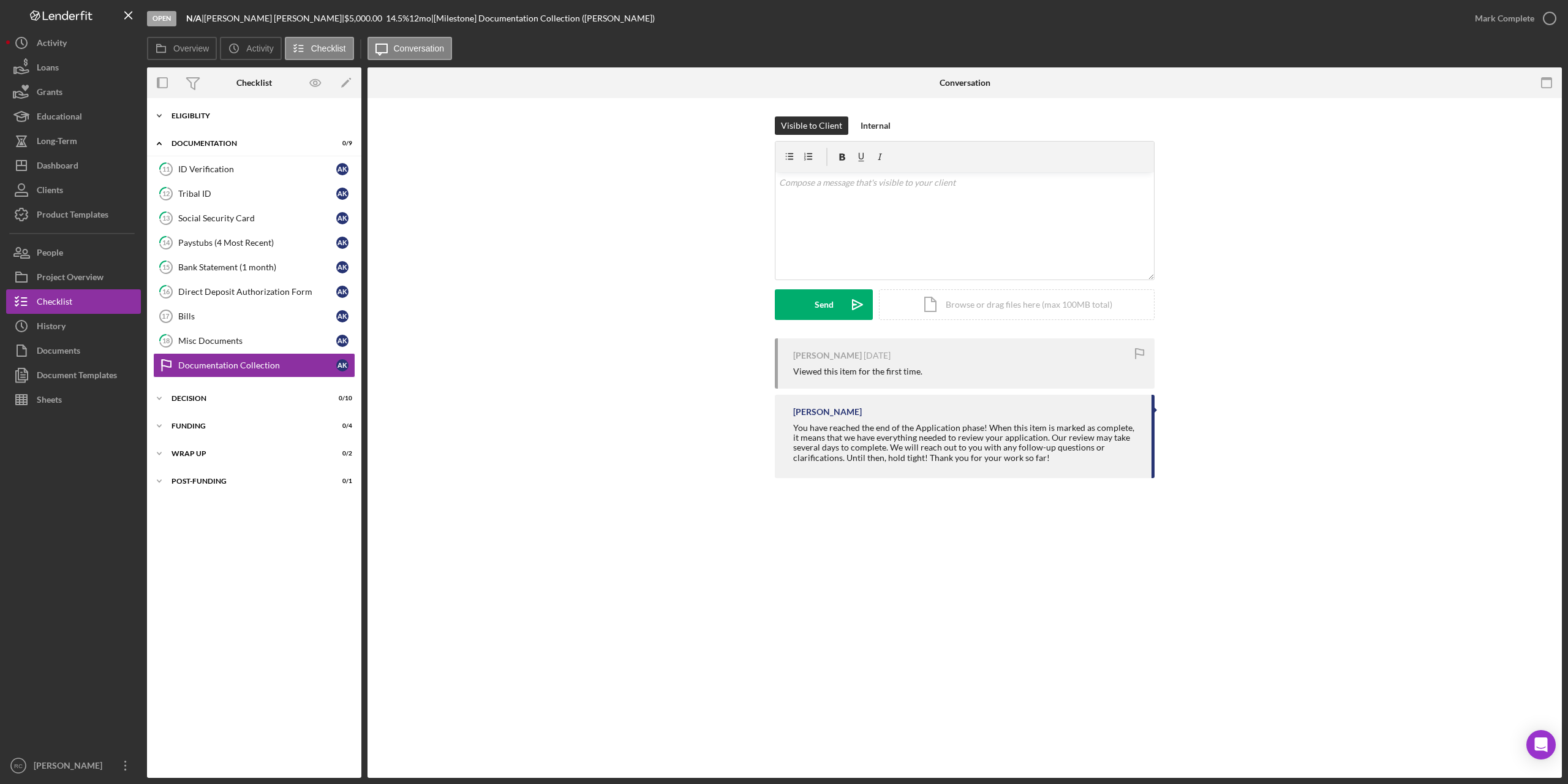
click at [218, 117] on div "Eligiblity" at bounding box center [259, 116] width 174 height 8
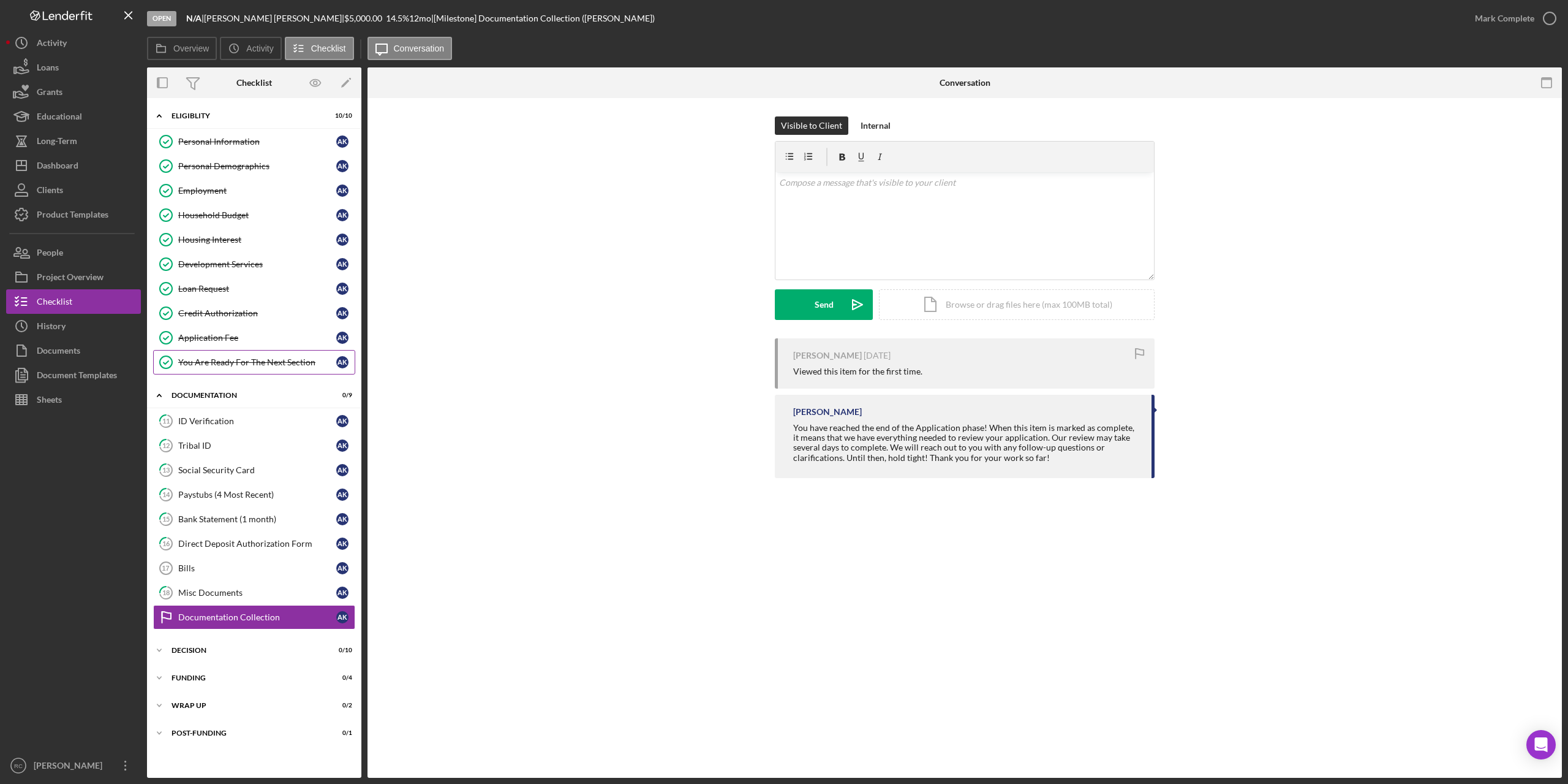
click at [231, 363] on div "You Are Ready For The Next Section" at bounding box center [257, 363] width 158 height 10
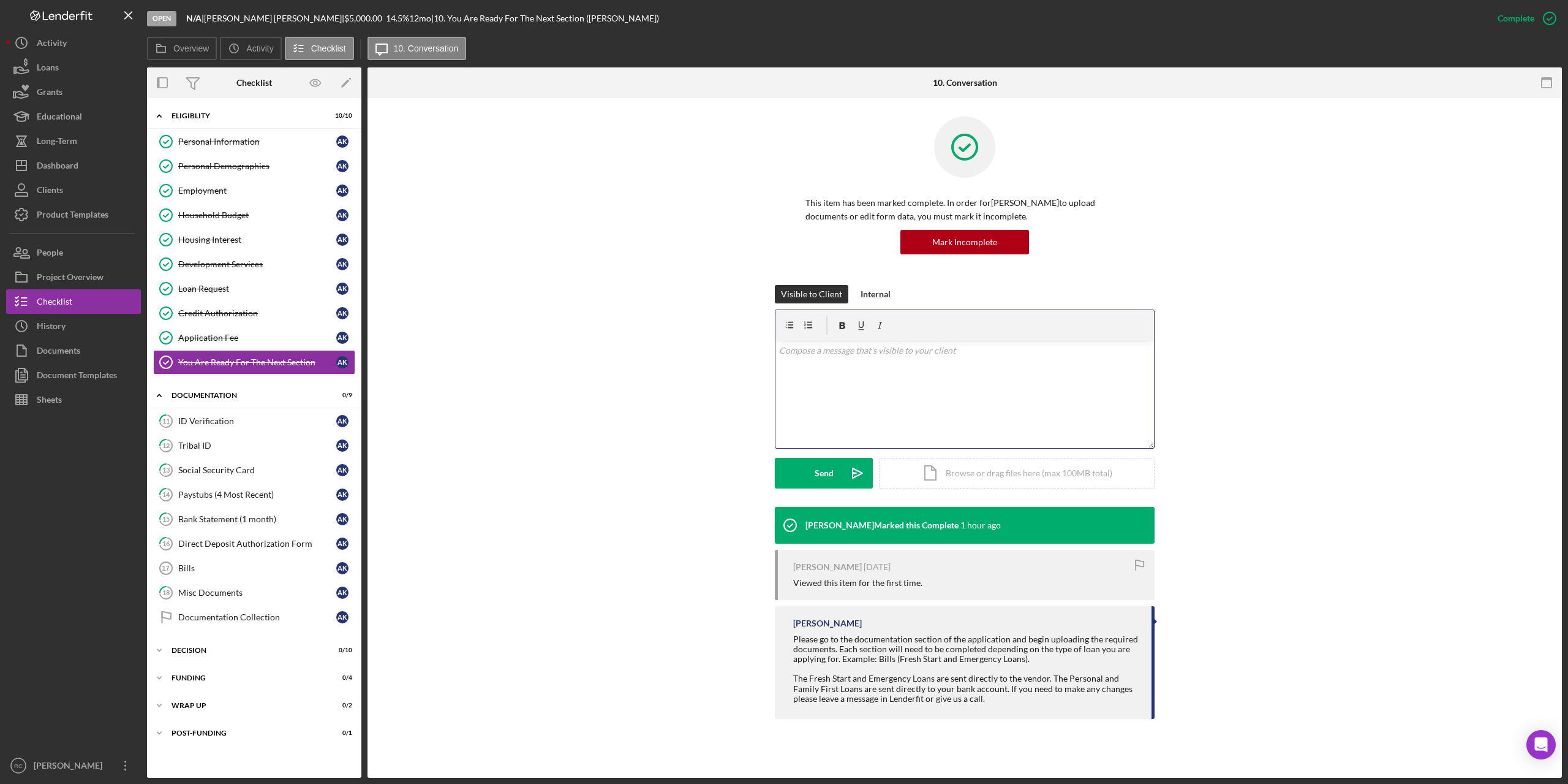
click at [782, 354] on p at bounding box center [965, 351] width 372 height 14
click at [211, 140] on div "Personal Information" at bounding box center [257, 142] width 158 height 10
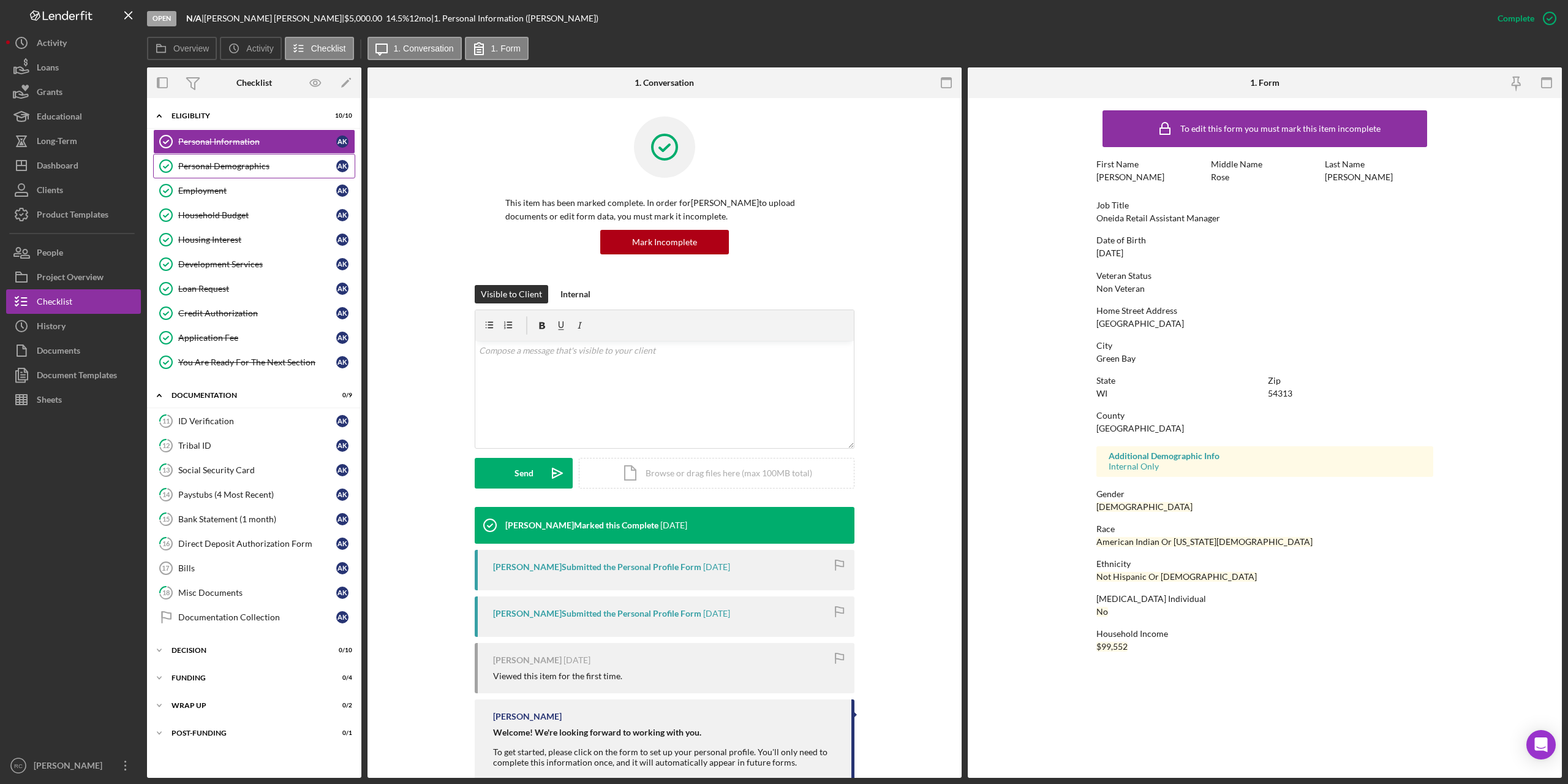
click at [222, 164] on div "Personal Demographics" at bounding box center [257, 166] width 158 height 10
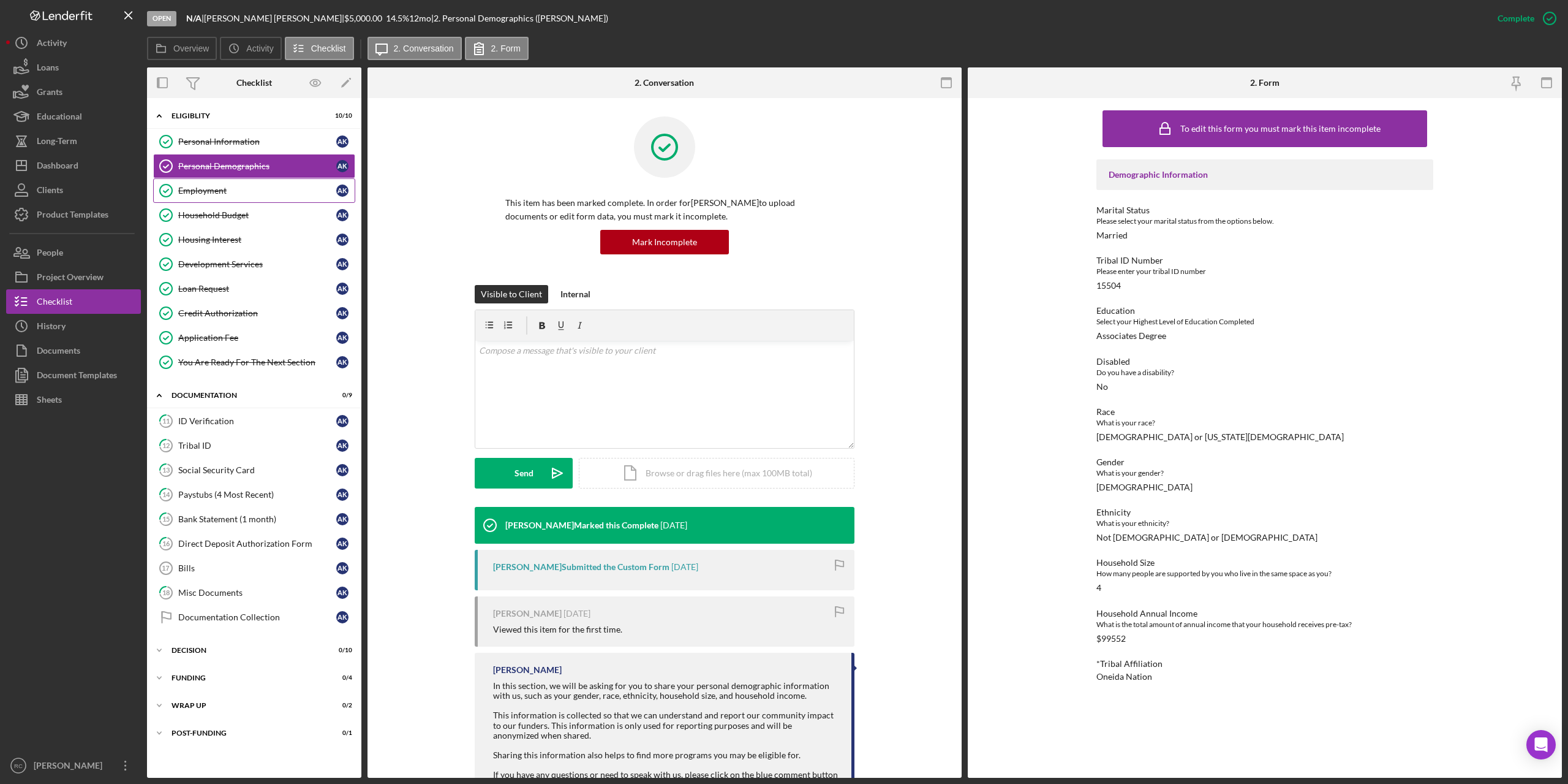
click at [220, 191] on div "Employment" at bounding box center [257, 191] width 158 height 10
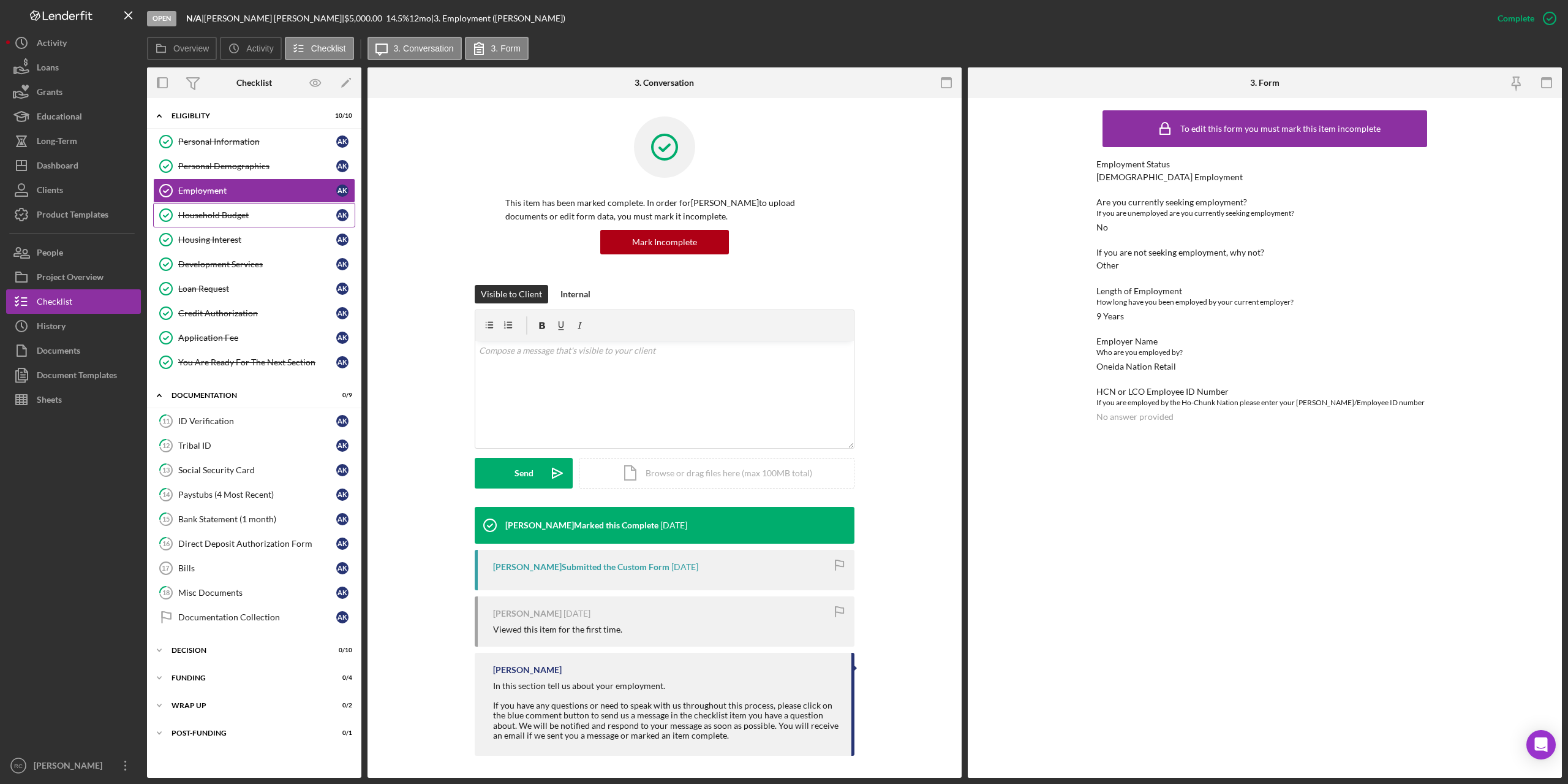
click at [220, 211] on div "Household Budget" at bounding box center [257, 215] width 158 height 10
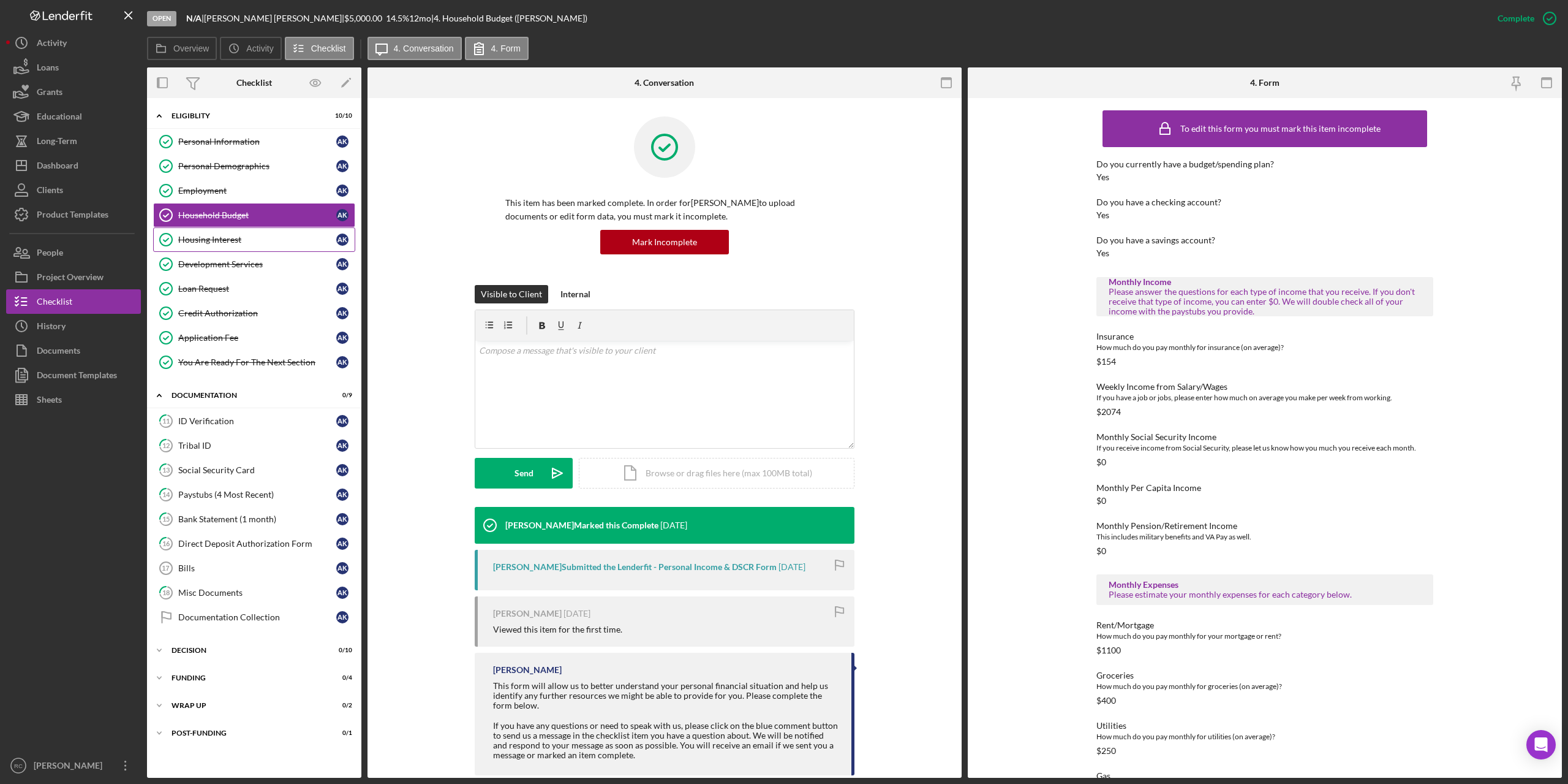
click at [220, 238] on div "Housing Interest" at bounding box center [257, 240] width 158 height 10
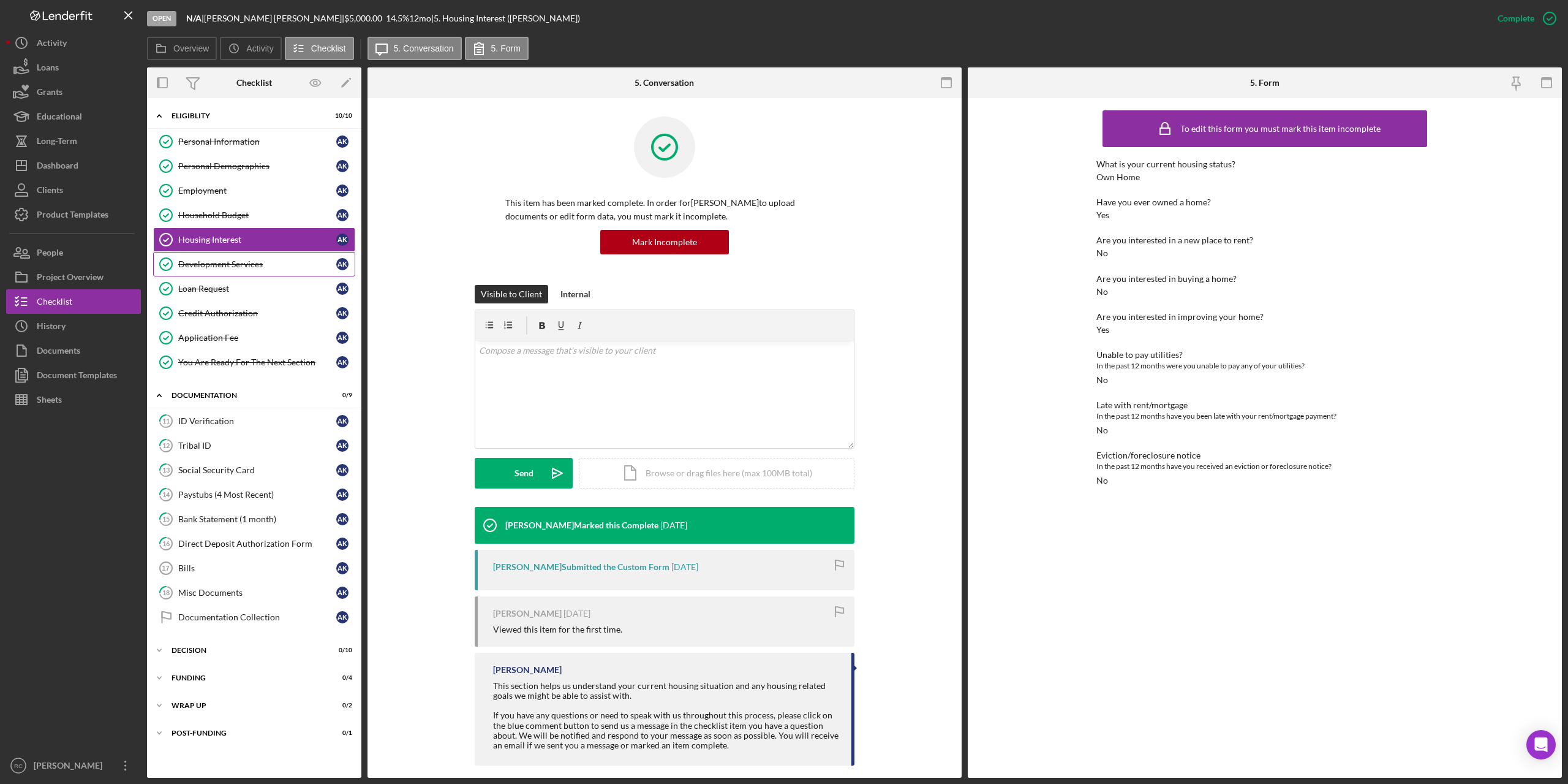
click at [229, 265] on div "Development Services" at bounding box center [257, 264] width 158 height 10
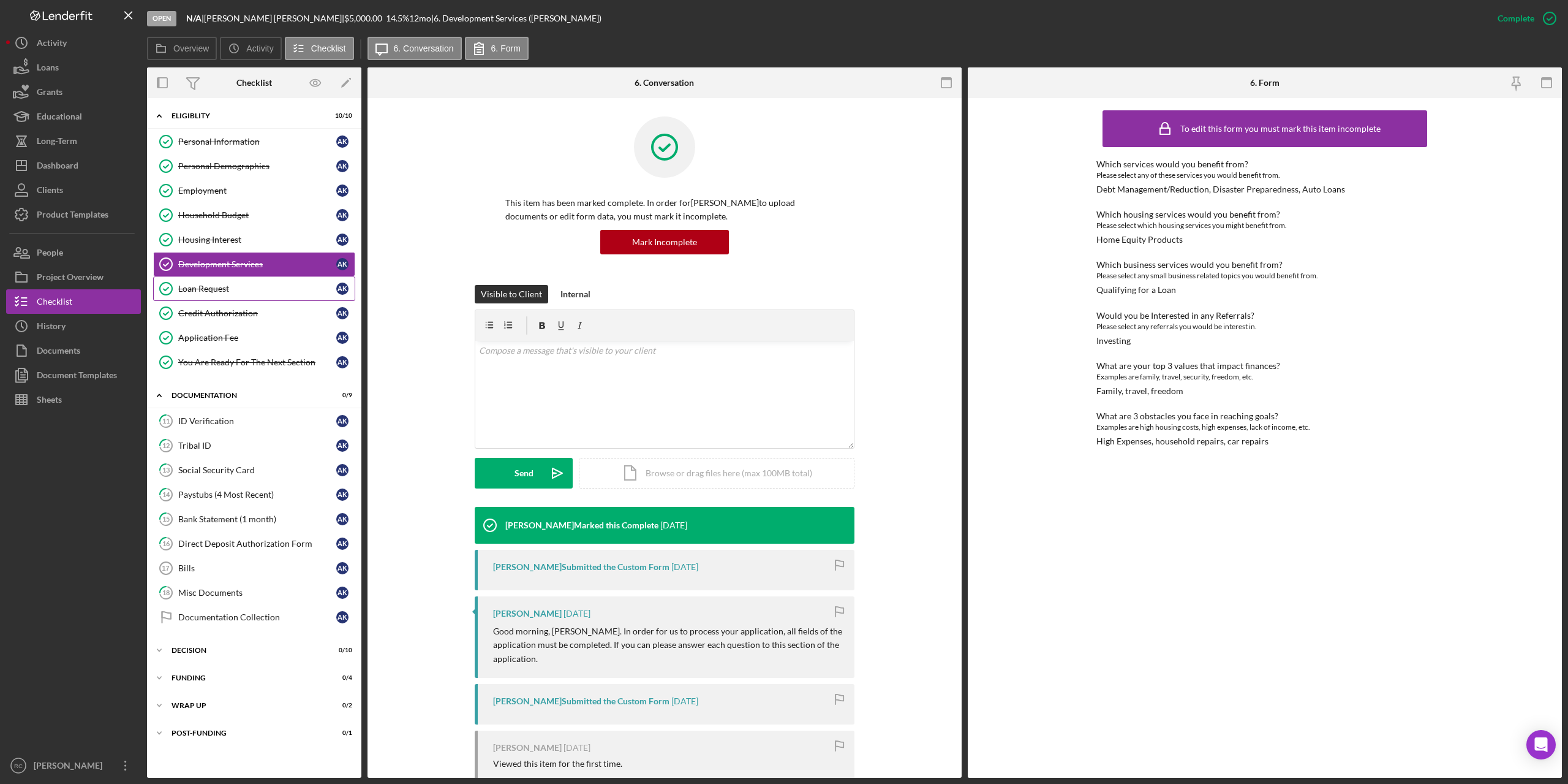
click at [222, 282] on link "Loan Request Loan Request A K" at bounding box center [254, 289] width 202 height 25
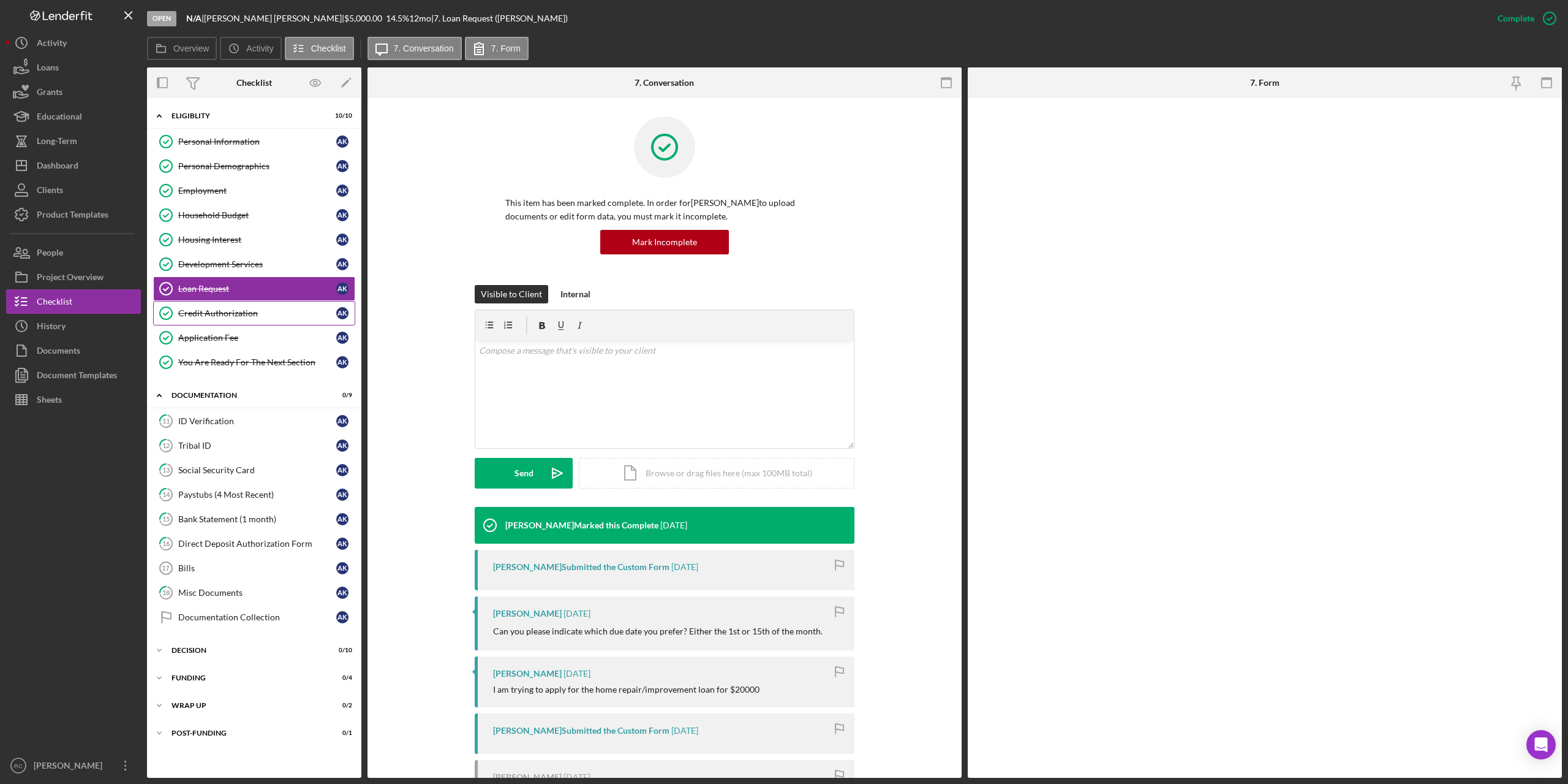
click at [220, 307] on link "Credit Authorization Credit Authorization A K" at bounding box center [254, 312] width 202 height 25
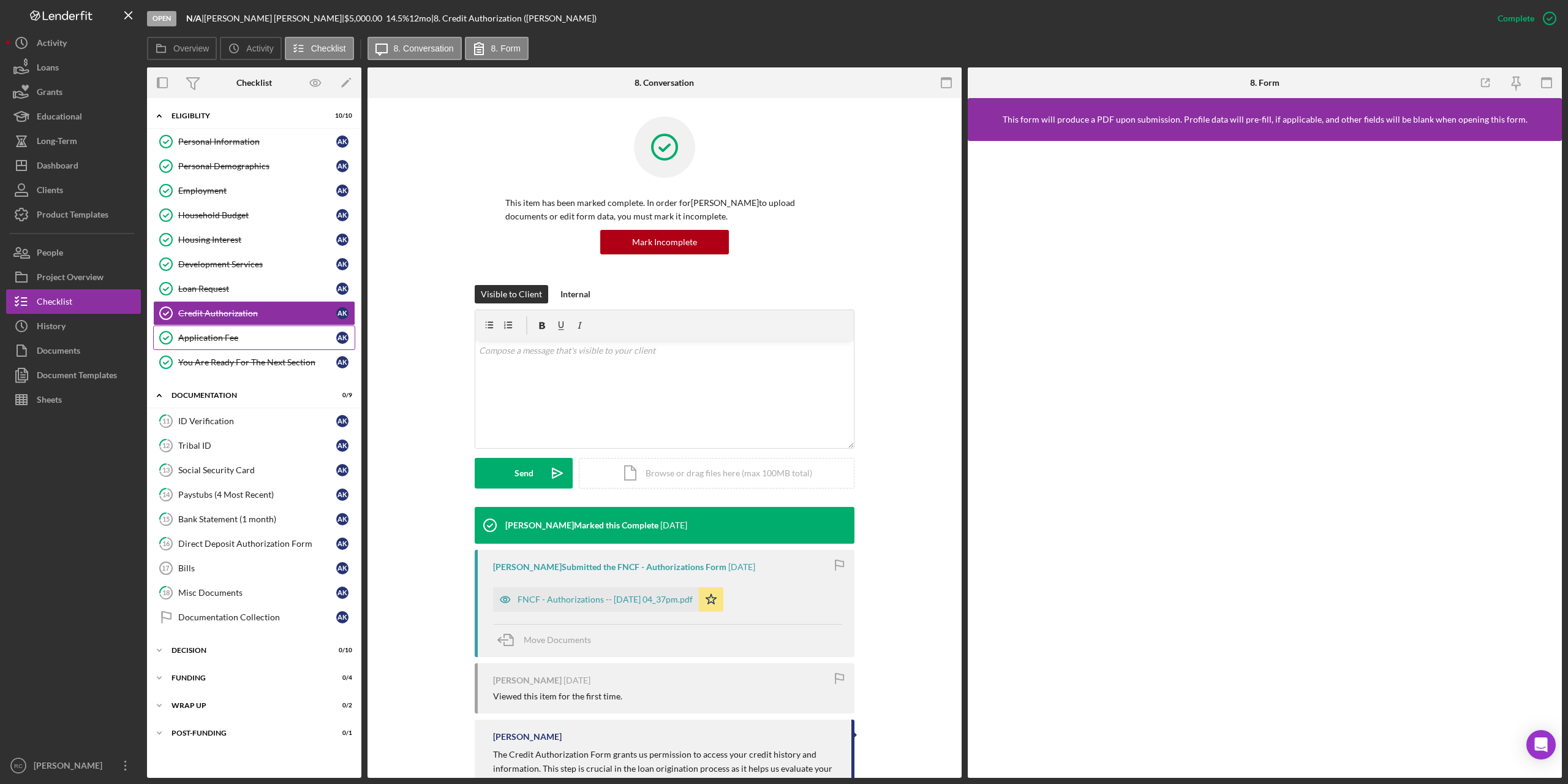
click at [220, 331] on link "Application Fee Application Fee A K" at bounding box center [254, 337] width 202 height 25
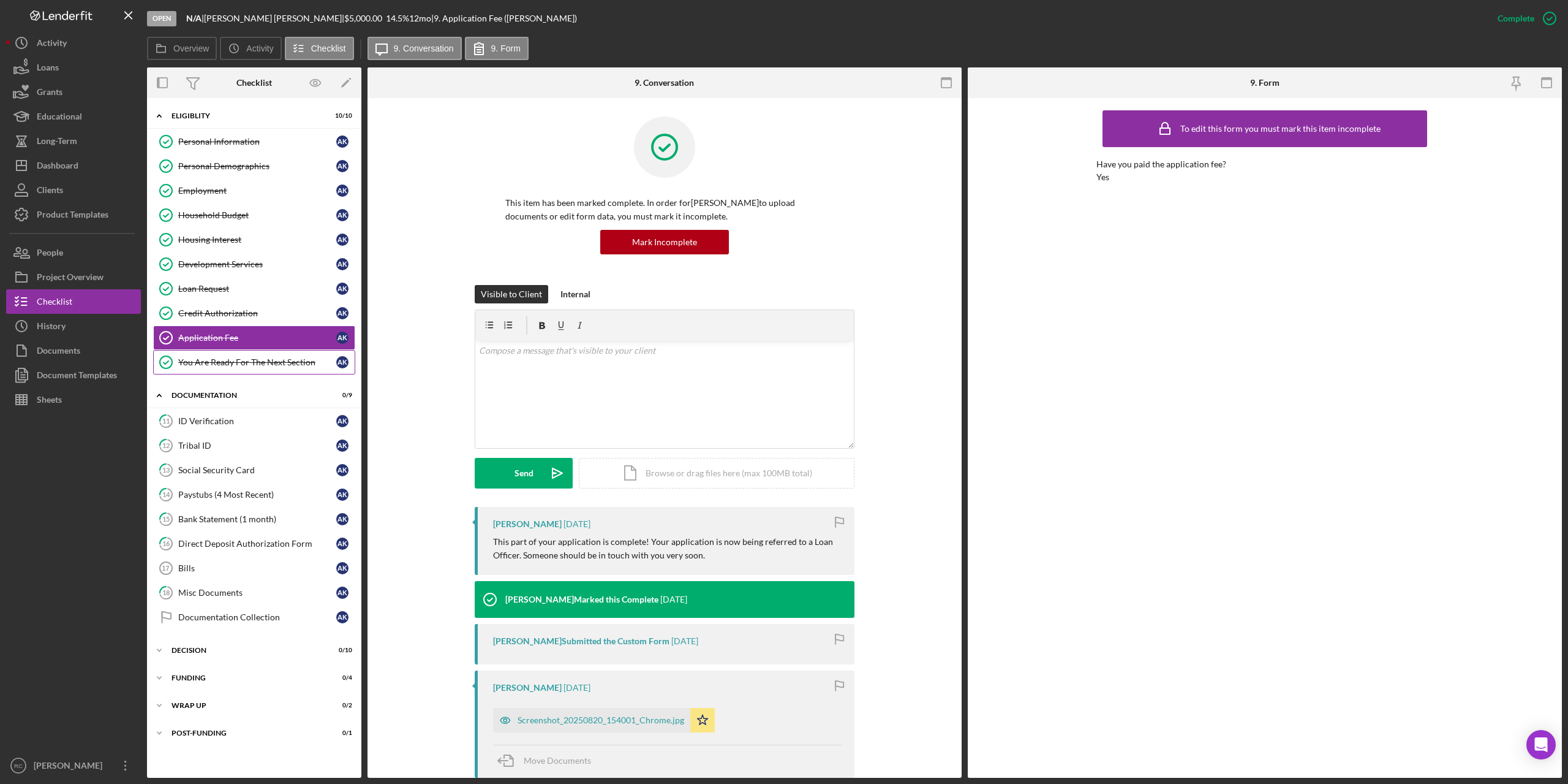
click at [233, 355] on link "You Are Ready For The Next Section You Are Ready For The Next Section A K" at bounding box center [254, 362] width 202 height 25
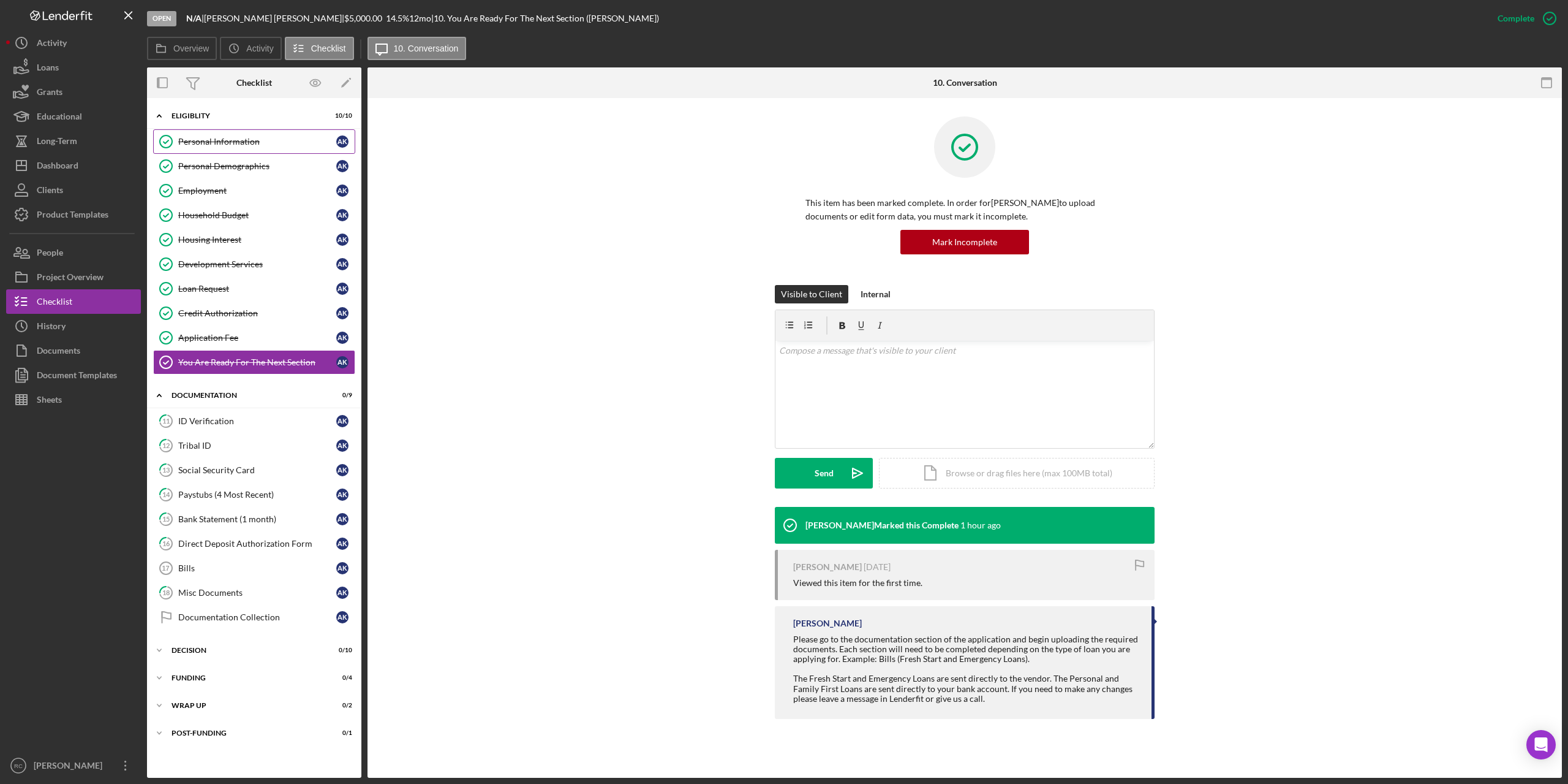
click at [208, 141] on div "Personal Information" at bounding box center [257, 142] width 158 height 10
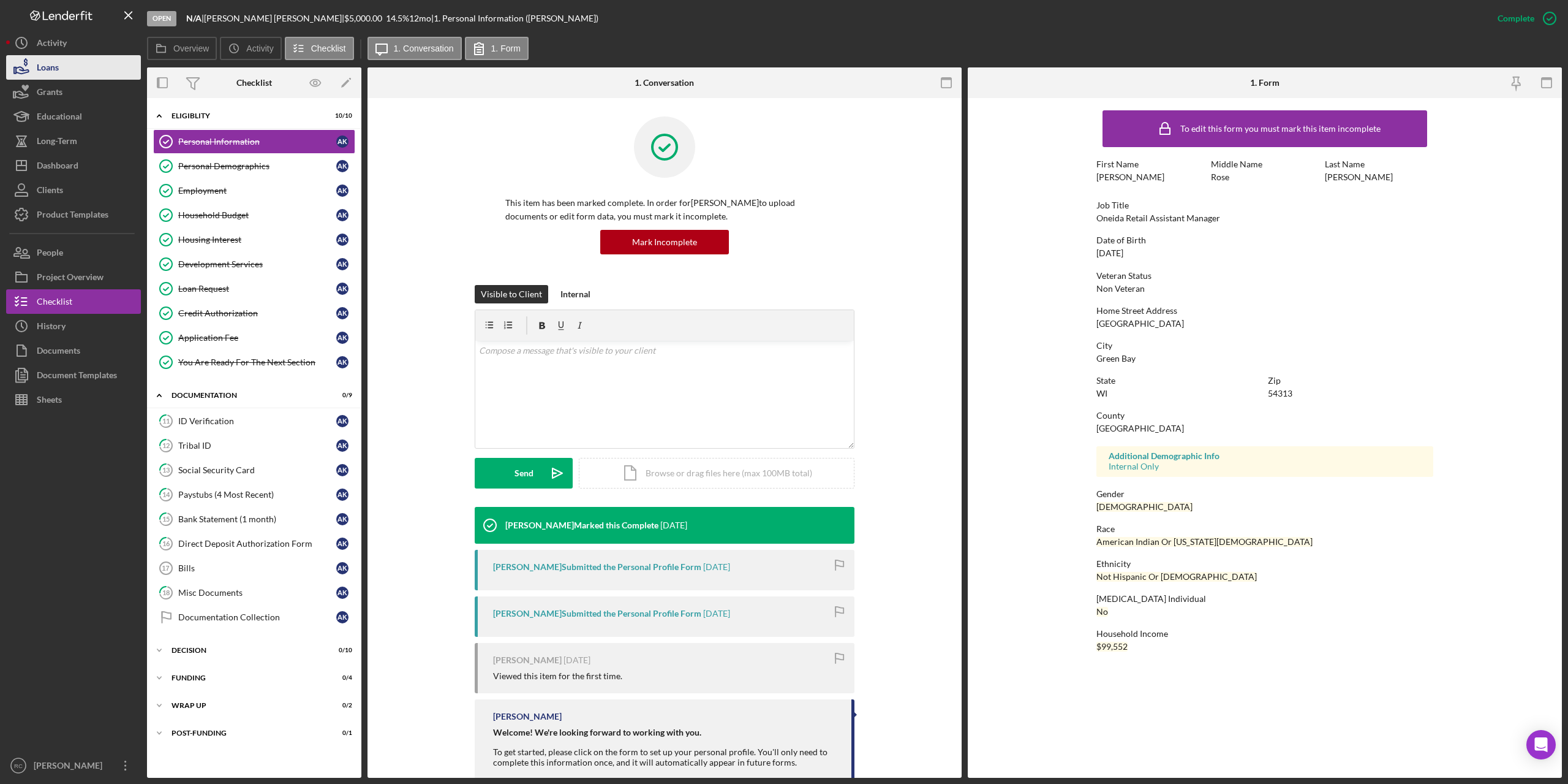
click at [49, 71] on div "Loans" at bounding box center [48, 69] width 22 height 27
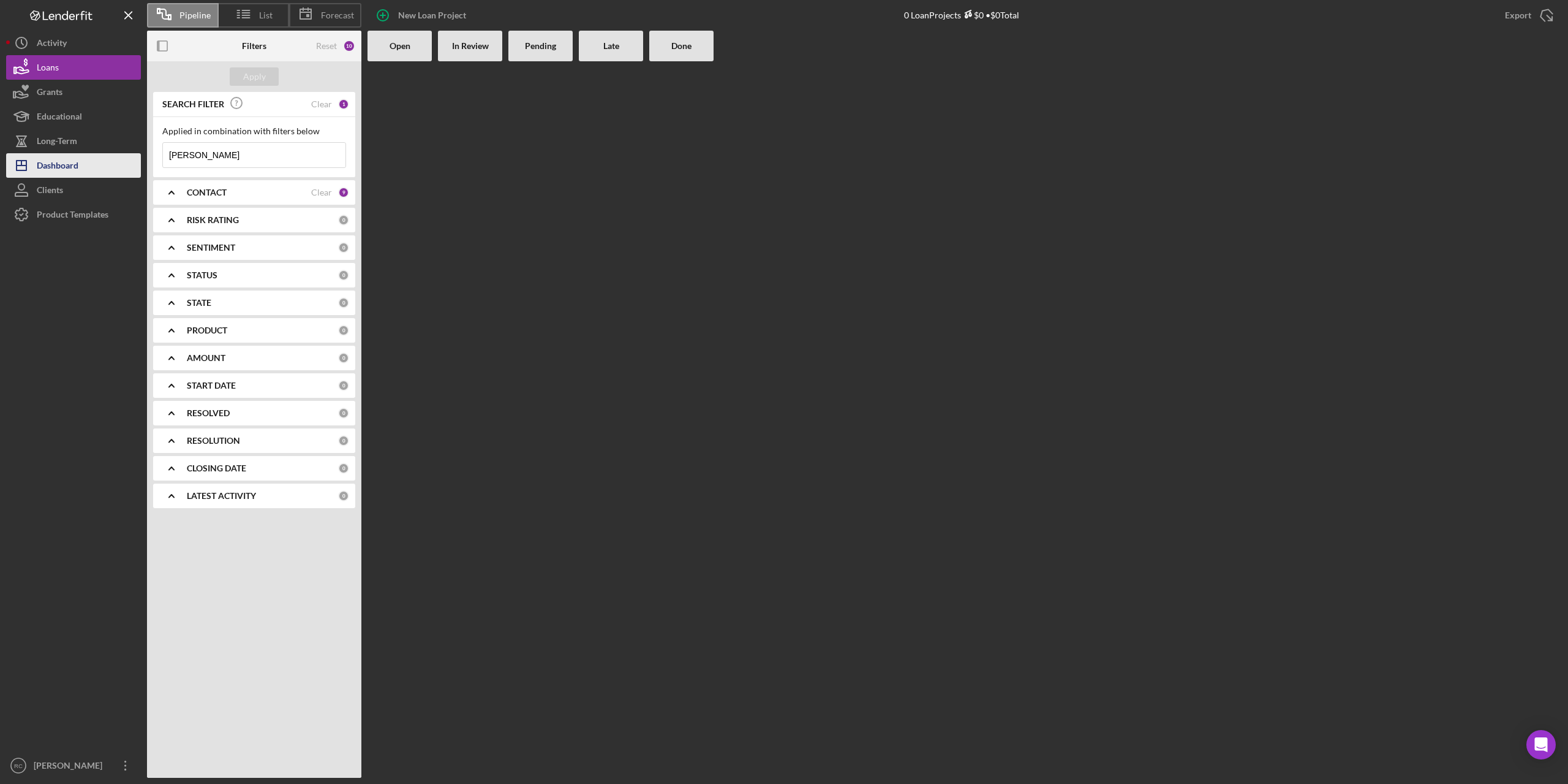
click at [60, 166] on div "Dashboard" at bounding box center [57, 167] width 42 height 27
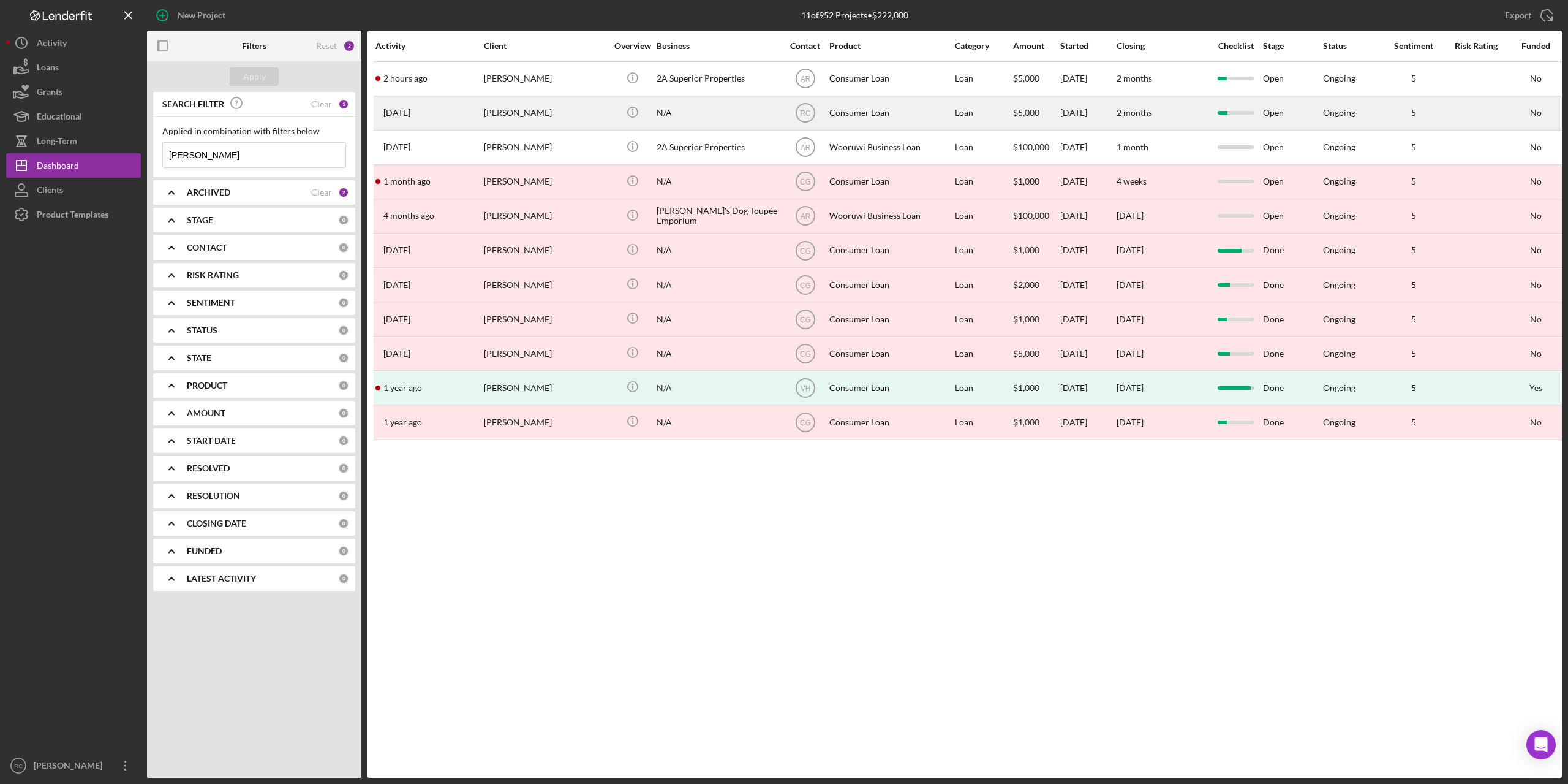
click at [569, 115] on div "[PERSON_NAME]" at bounding box center [545, 113] width 123 height 32
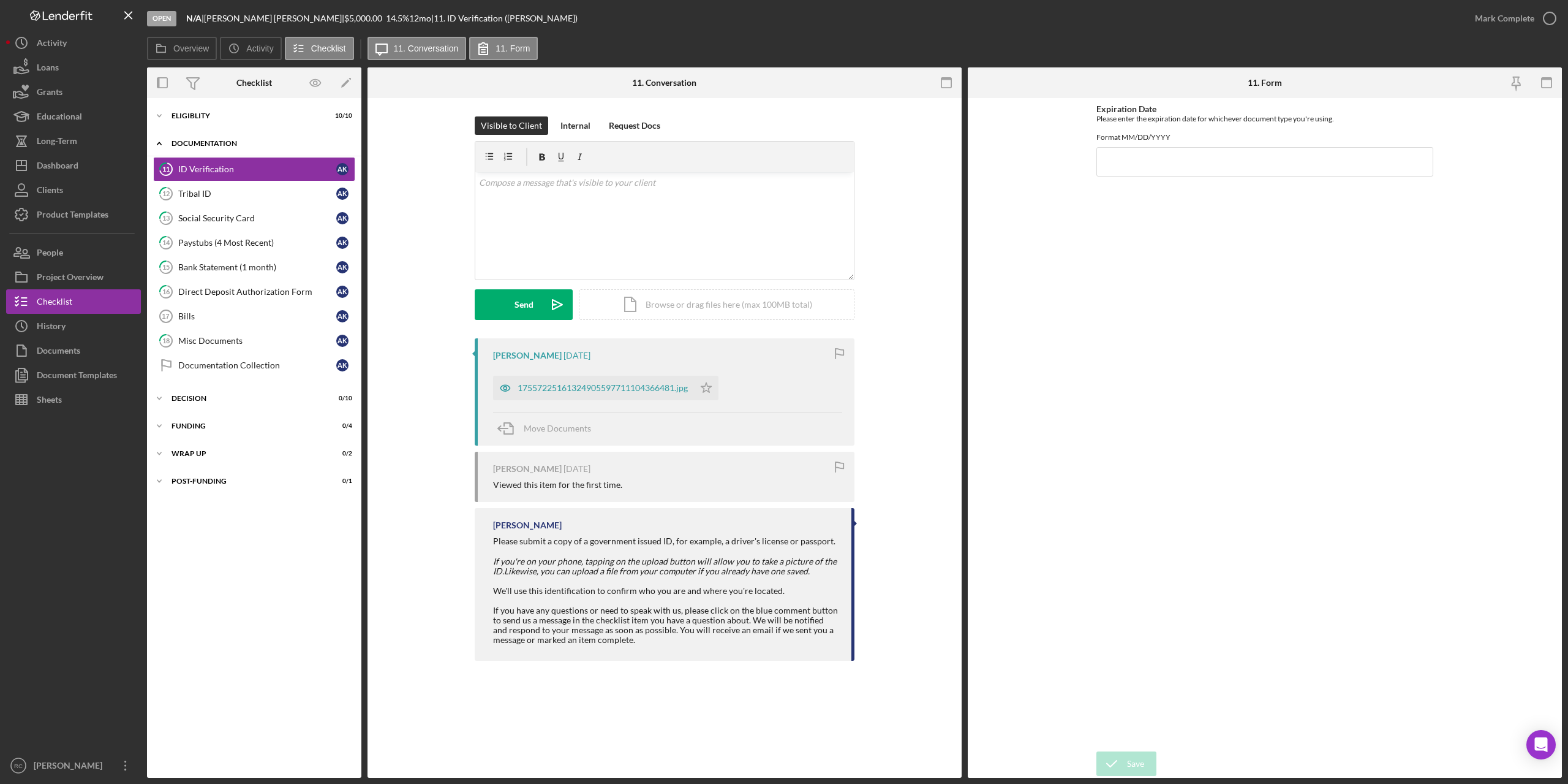
click at [218, 143] on div "Documentation" at bounding box center [259, 143] width 174 height 8
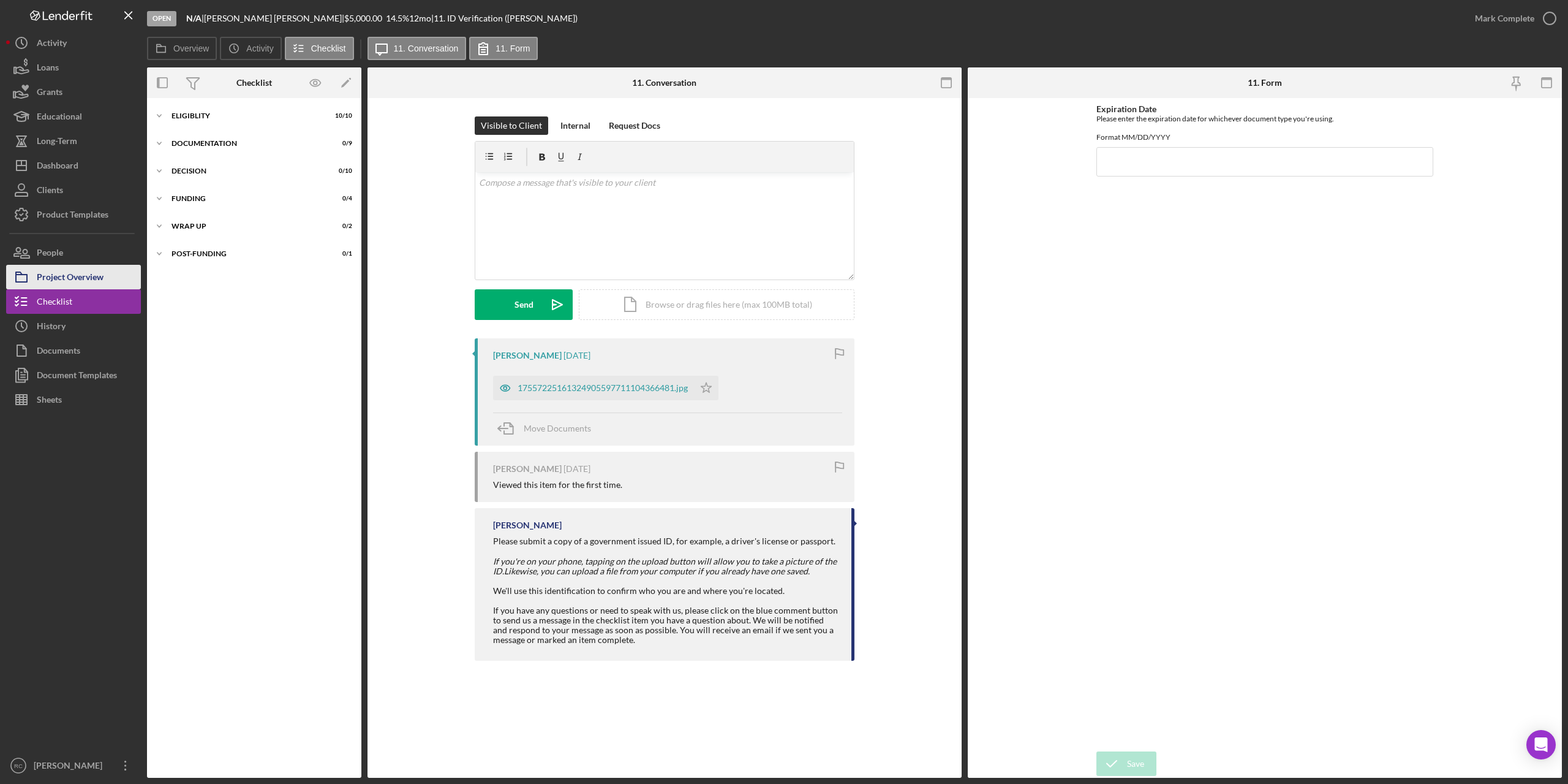
click at [95, 275] on div "Project Overview" at bounding box center [70, 278] width 66 height 27
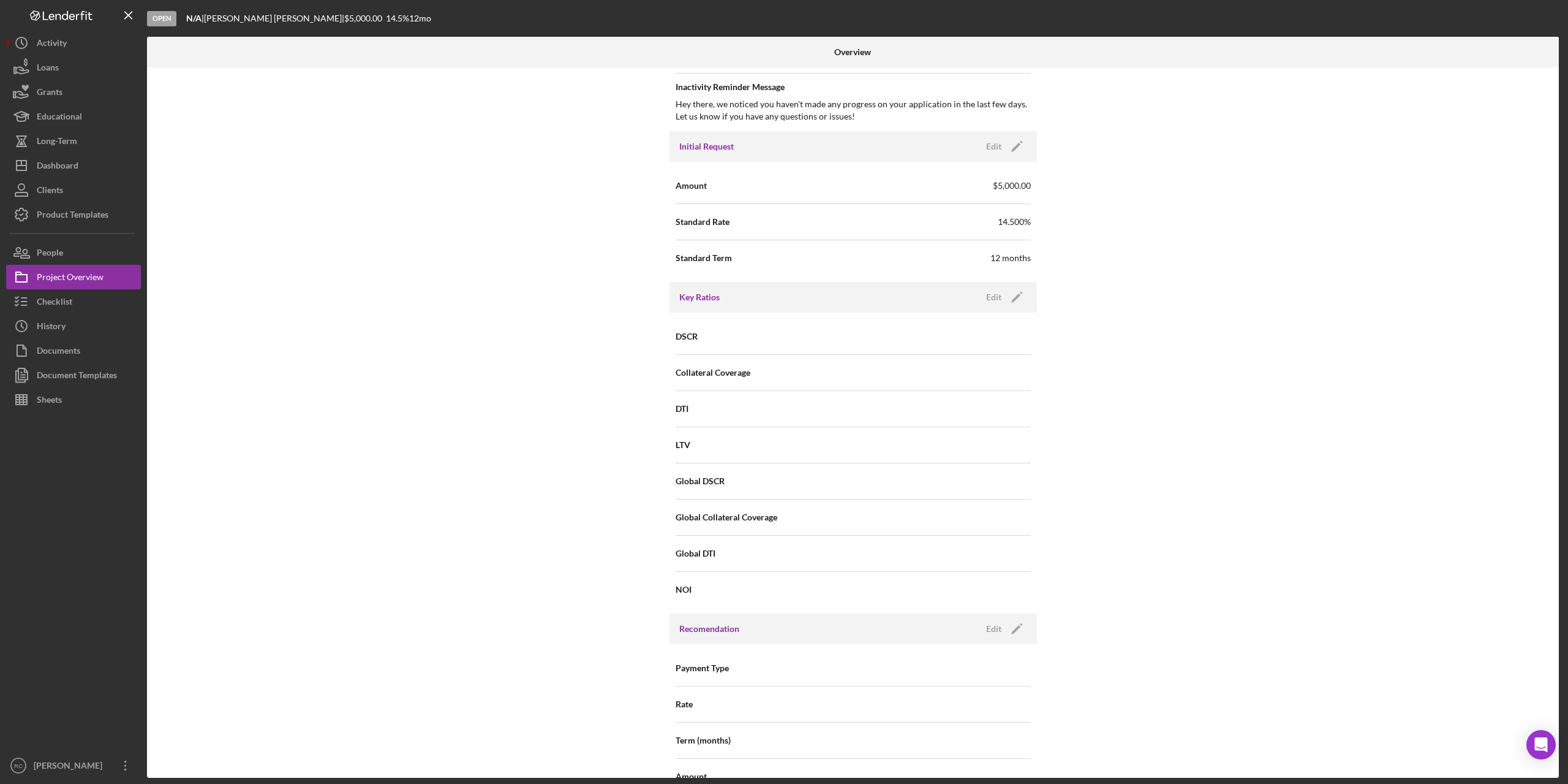
scroll to position [981, 0]
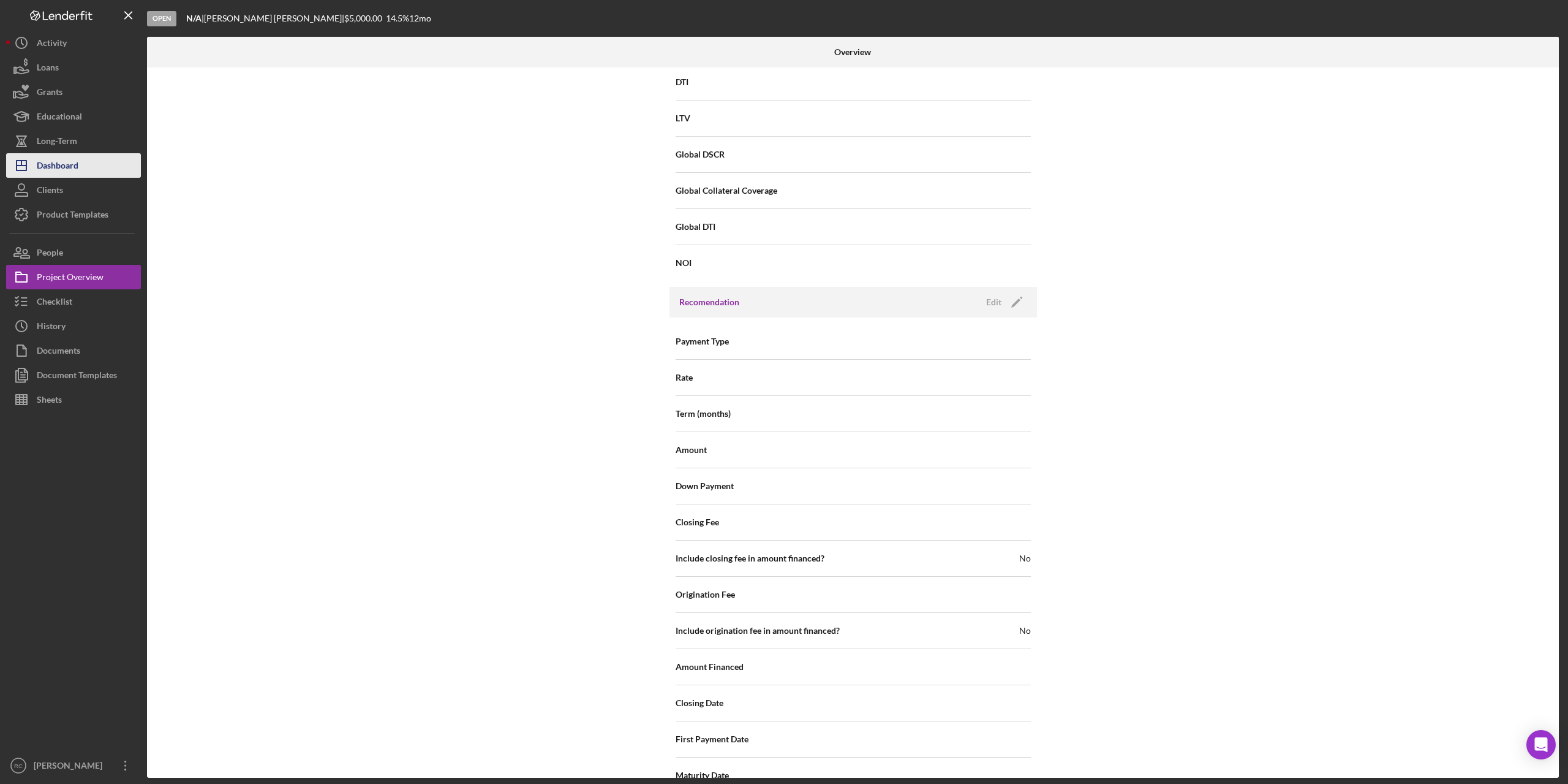
click at [54, 164] on div "Dashboard" at bounding box center [57, 167] width 42 height 27
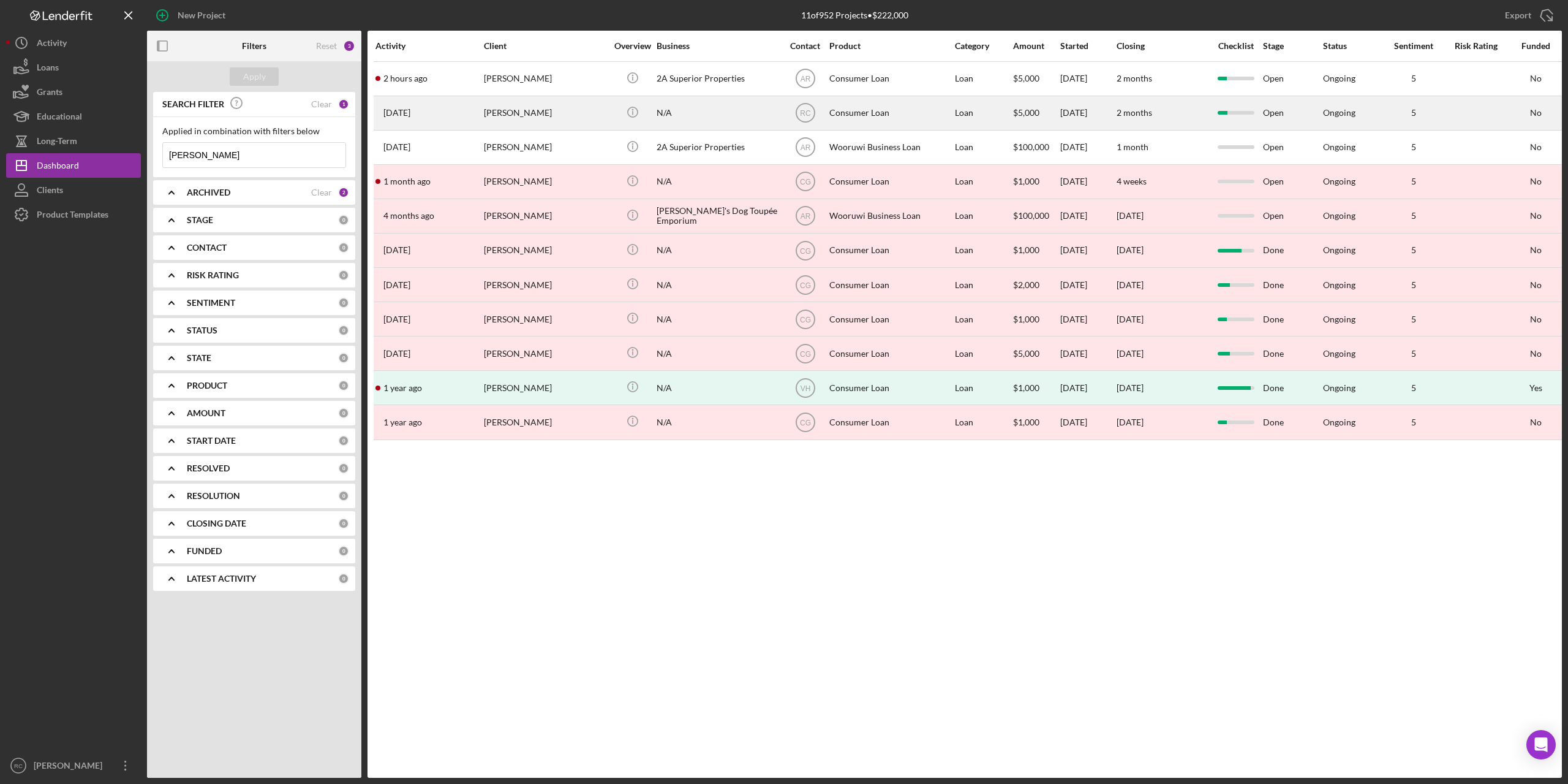
click at [547, 117] on div "[PERSON_NAME]" at bounding box center [545, 113] width 123 height 32
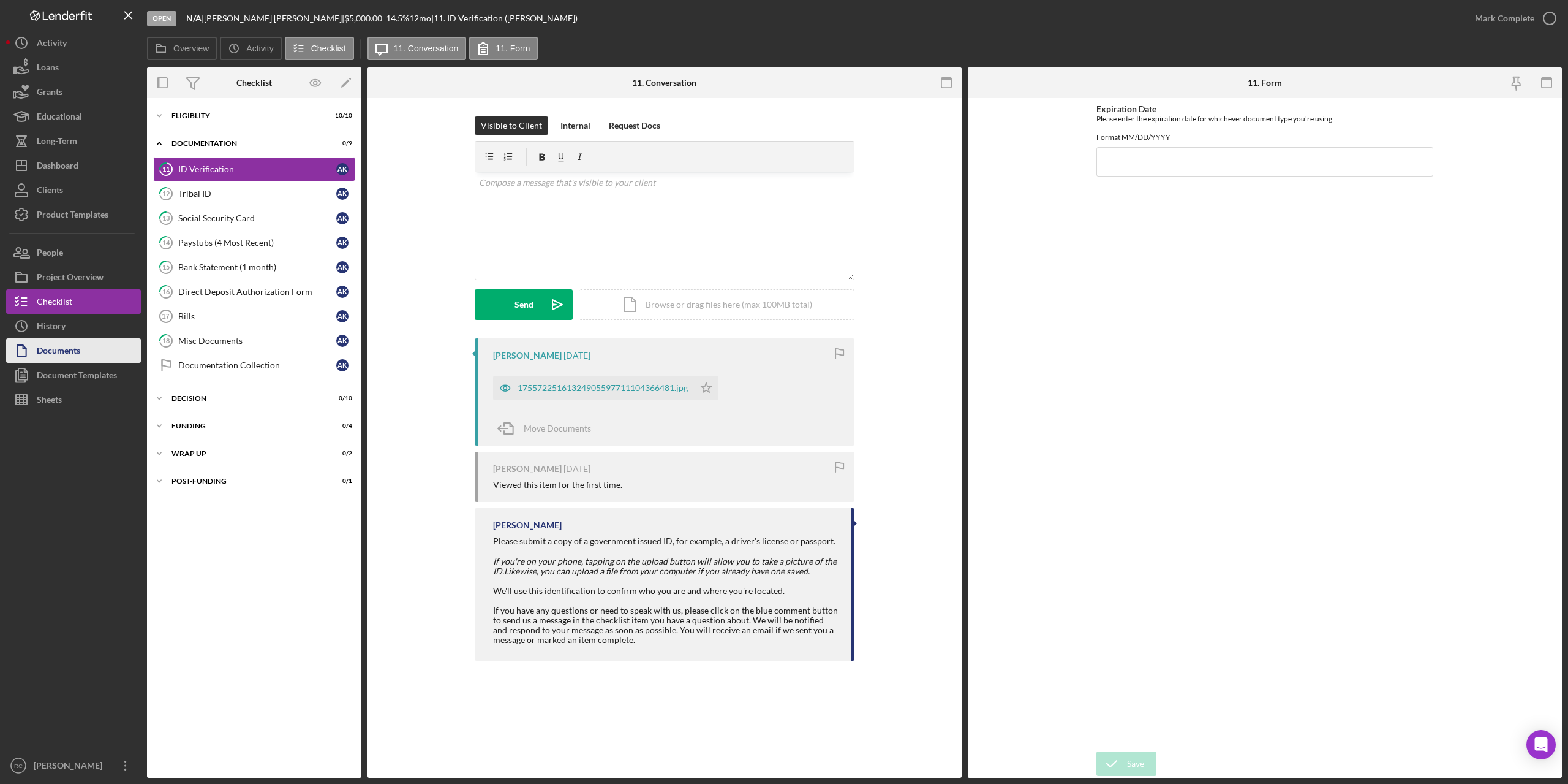
click at [58, 349] on div "Documents" at bounding box center [58, 352] width 43 height 27
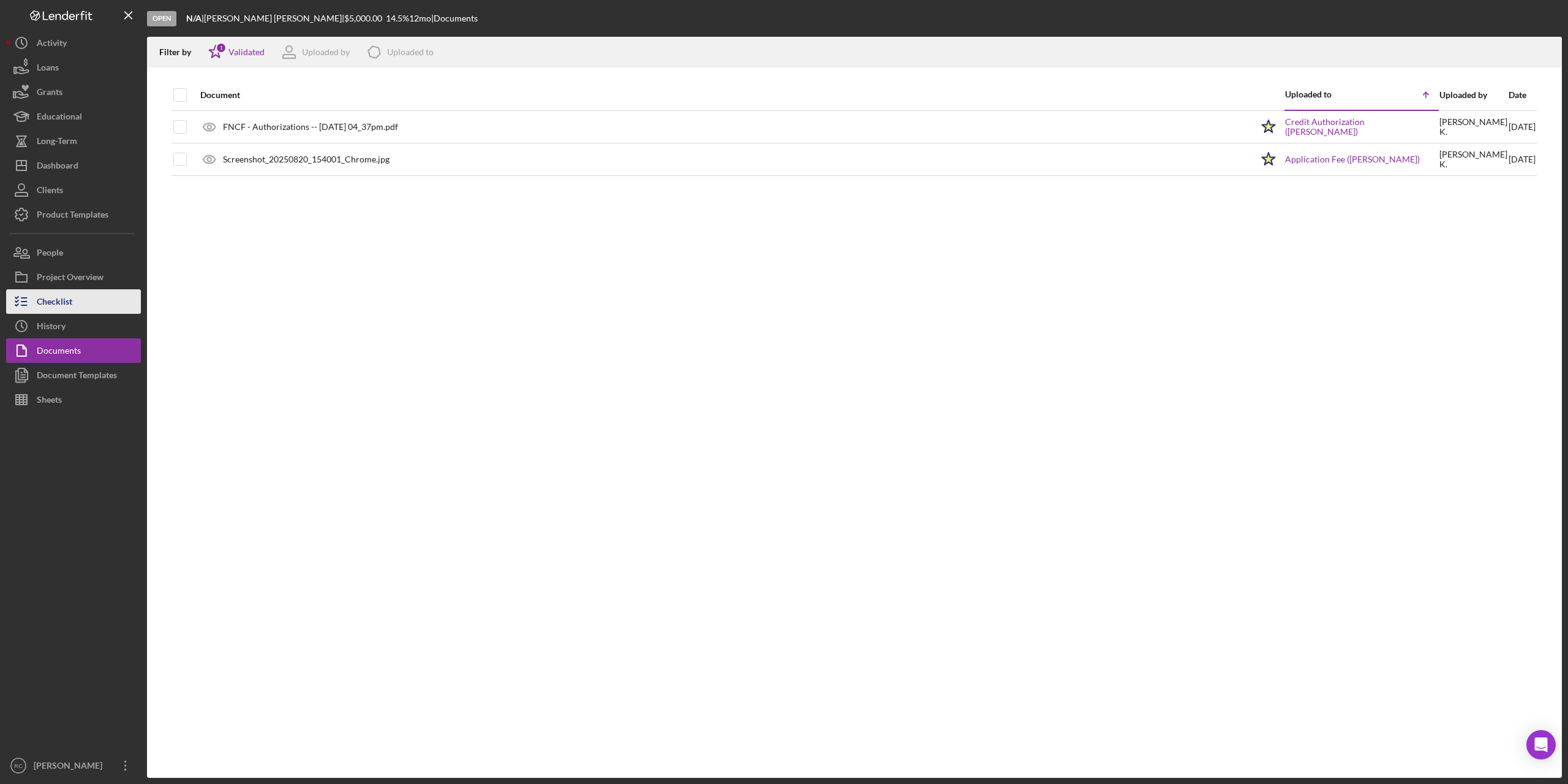
click at [60, 305] on div "Checklist" at bounding box center [54, 303] width 36 height 27
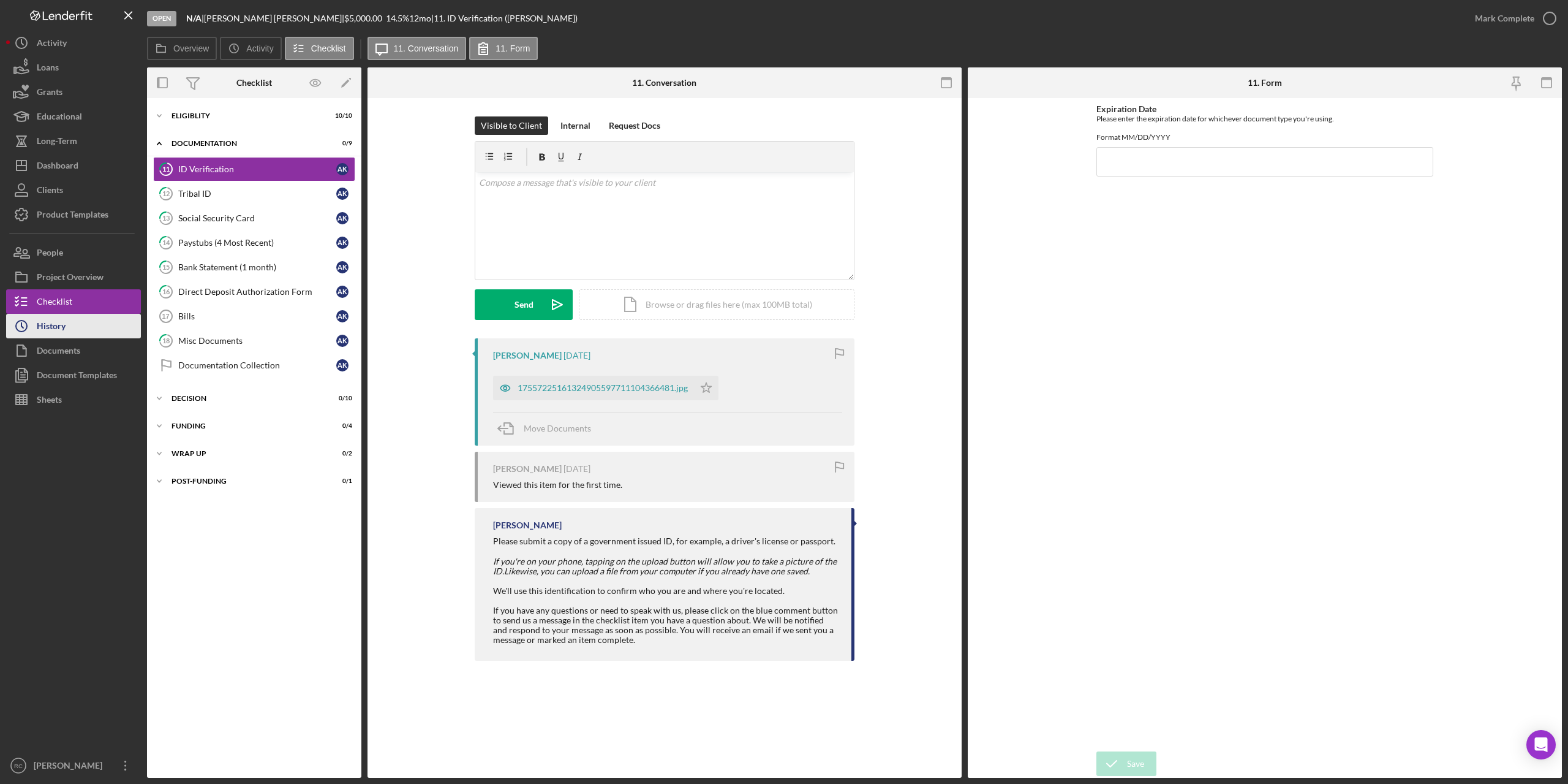
click at [54, 323] on div "History" at bounding box center [51, 328] width 29 height 27
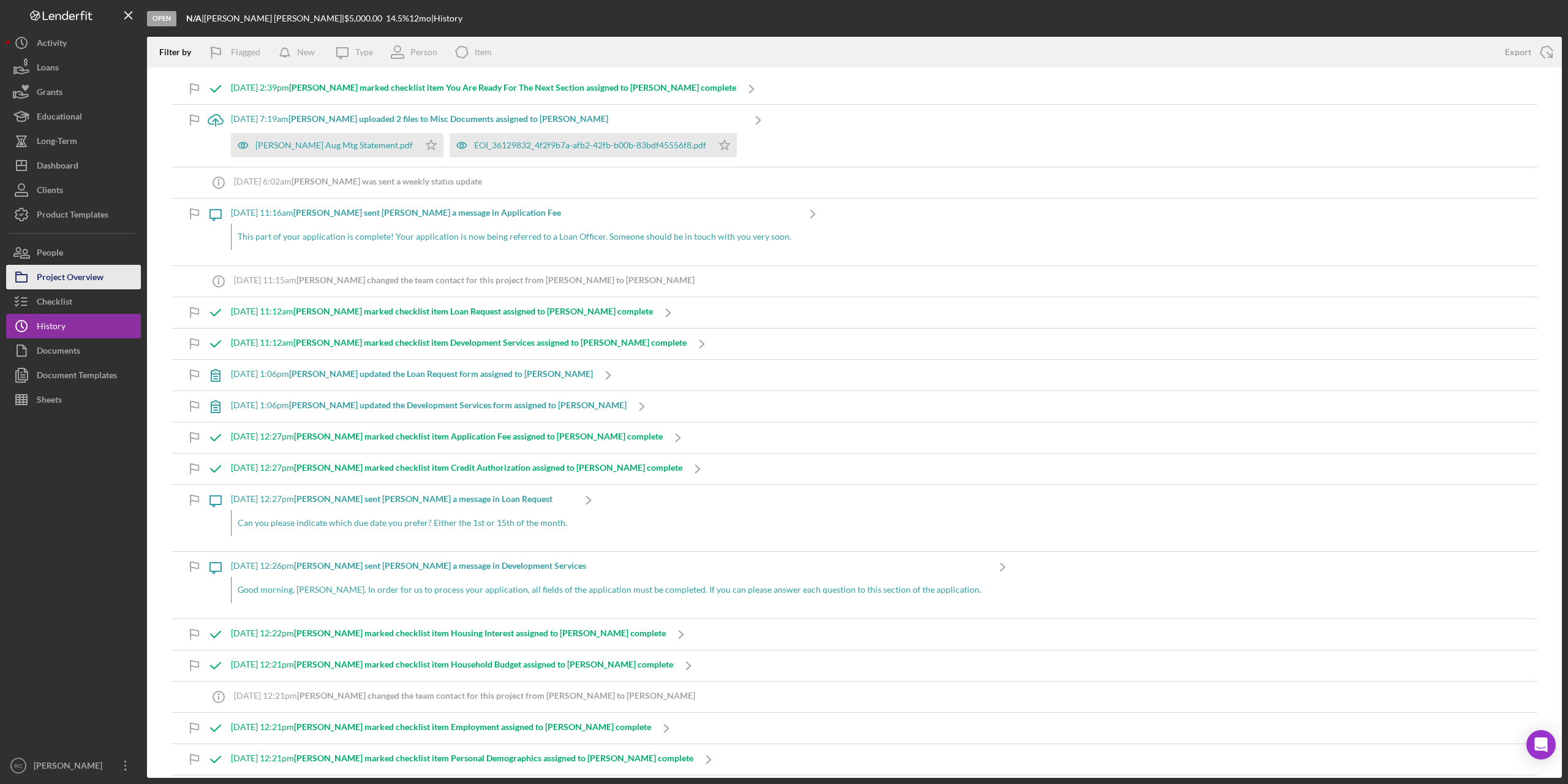
click at [63, 270] on div "Project Overview" at bounding box center [70, 278] width 66 height 27
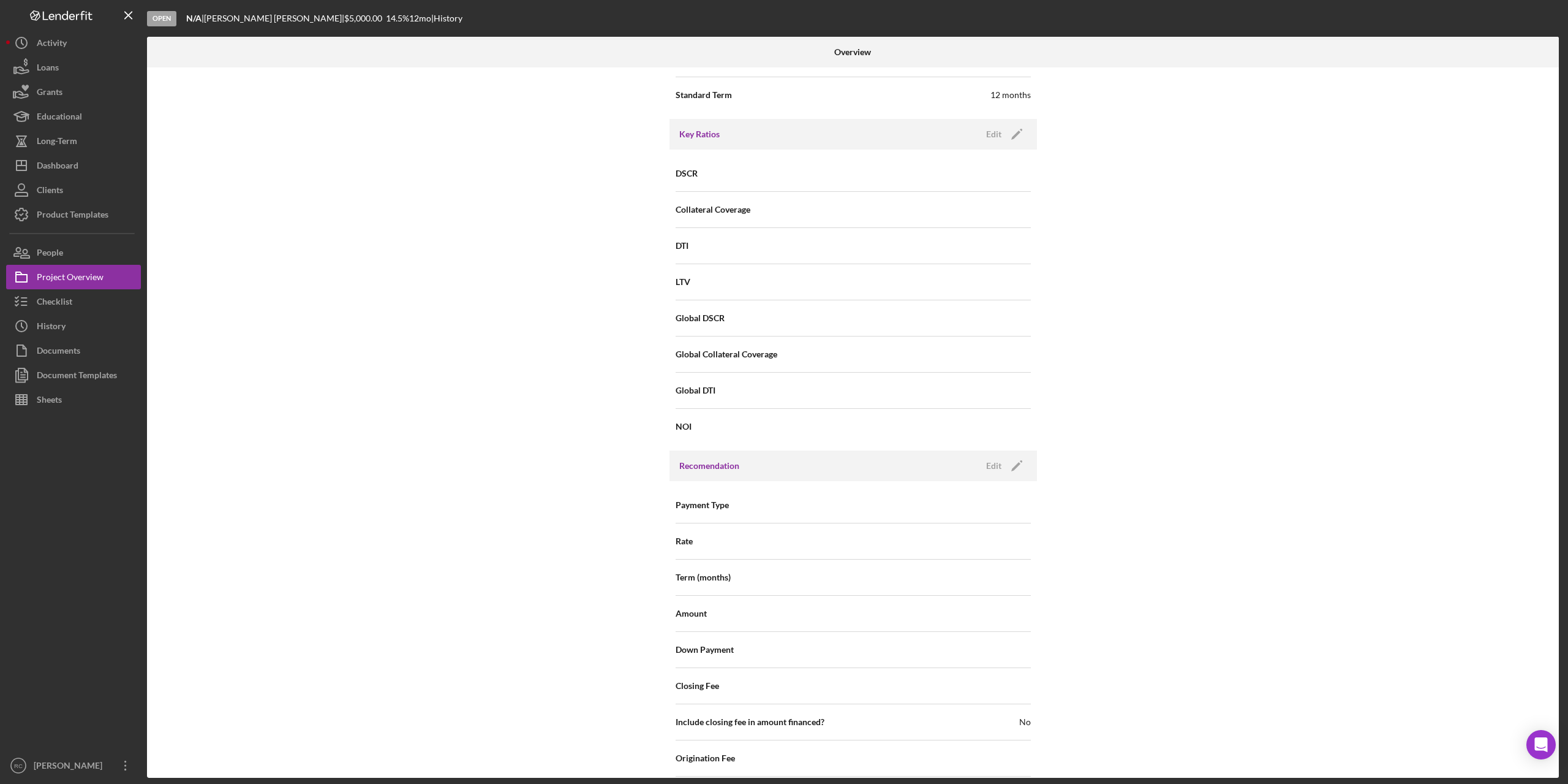
scroll to position [1123, 0]
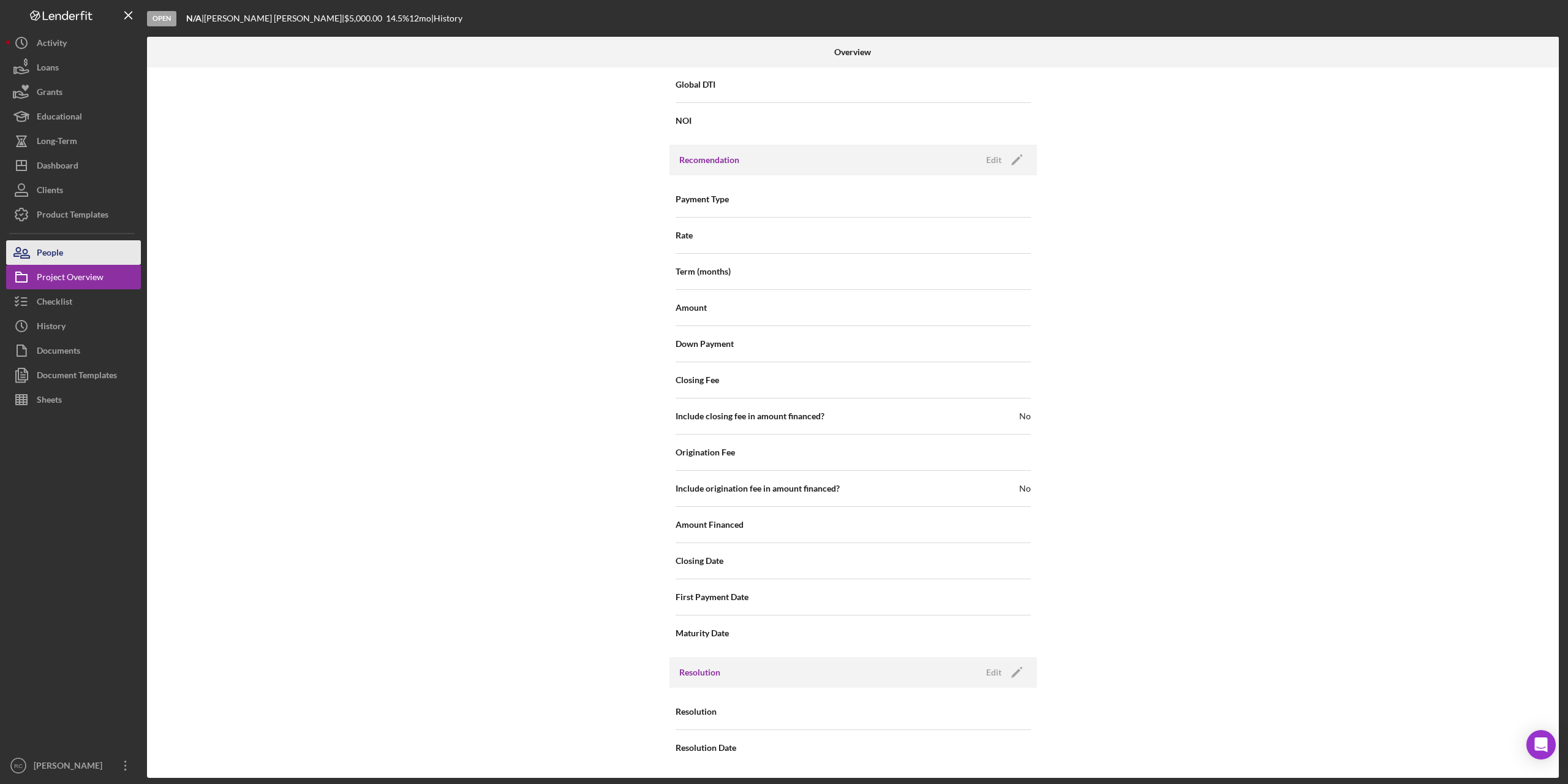
click at [38, 249] on div "People" at bounding box center [49, 254] width 26 height 27
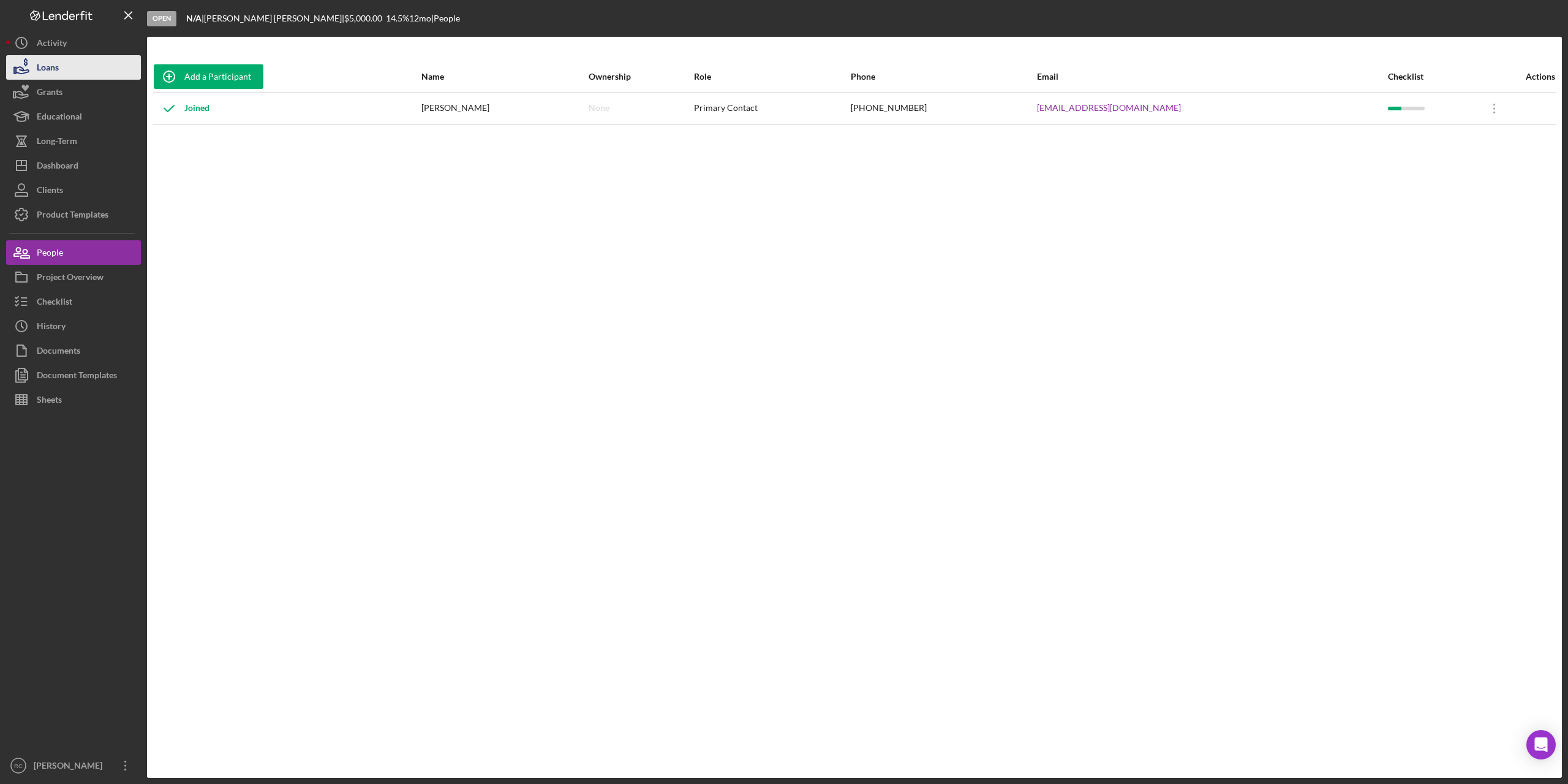
click at [54, 67] on div "Loans" at bounding box center [48, 69] width 22 height 27
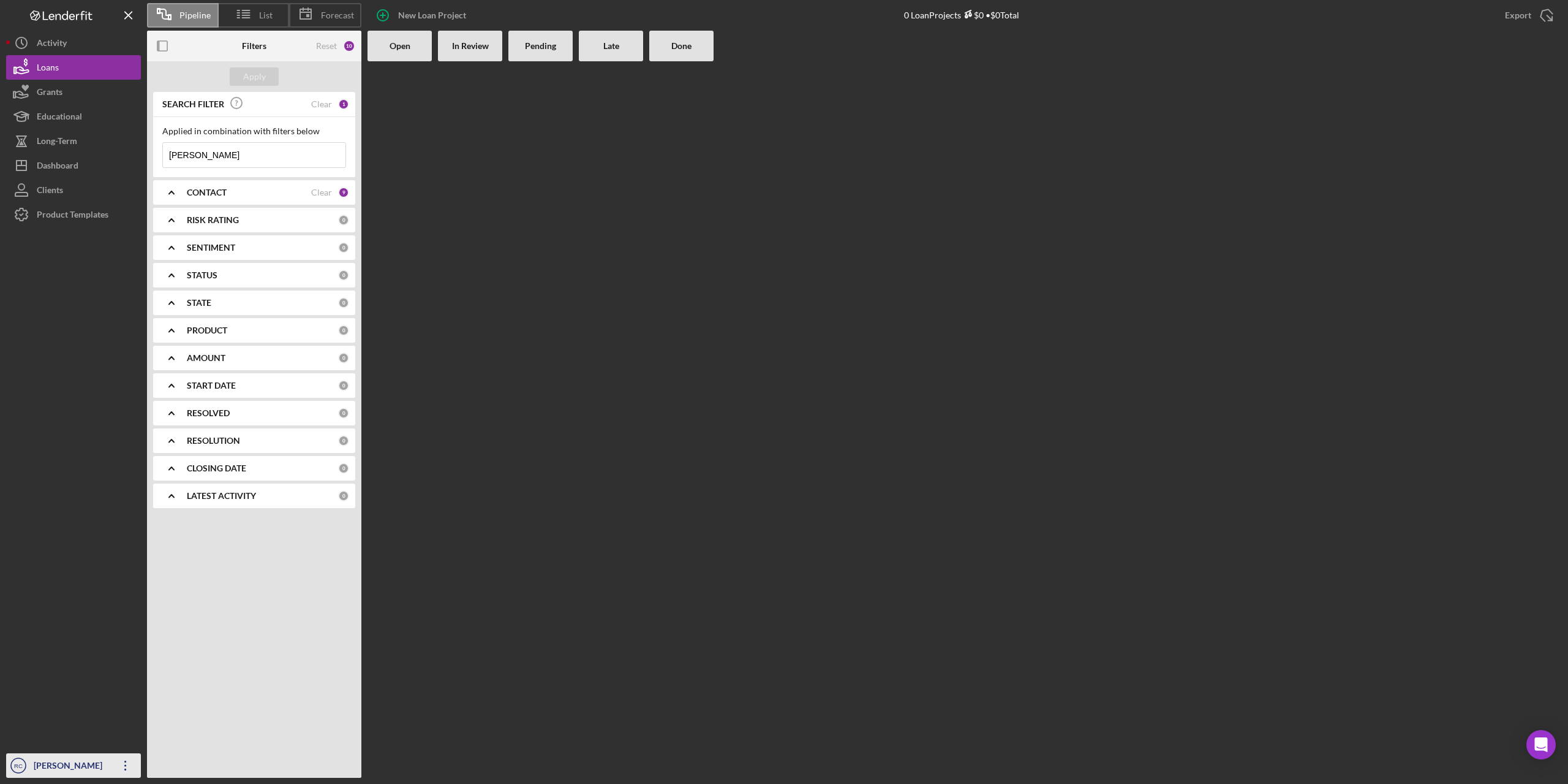
click at [122, 396] on icon "Icon/Overflow" at bounding box center [126, 765] width 31 height 31
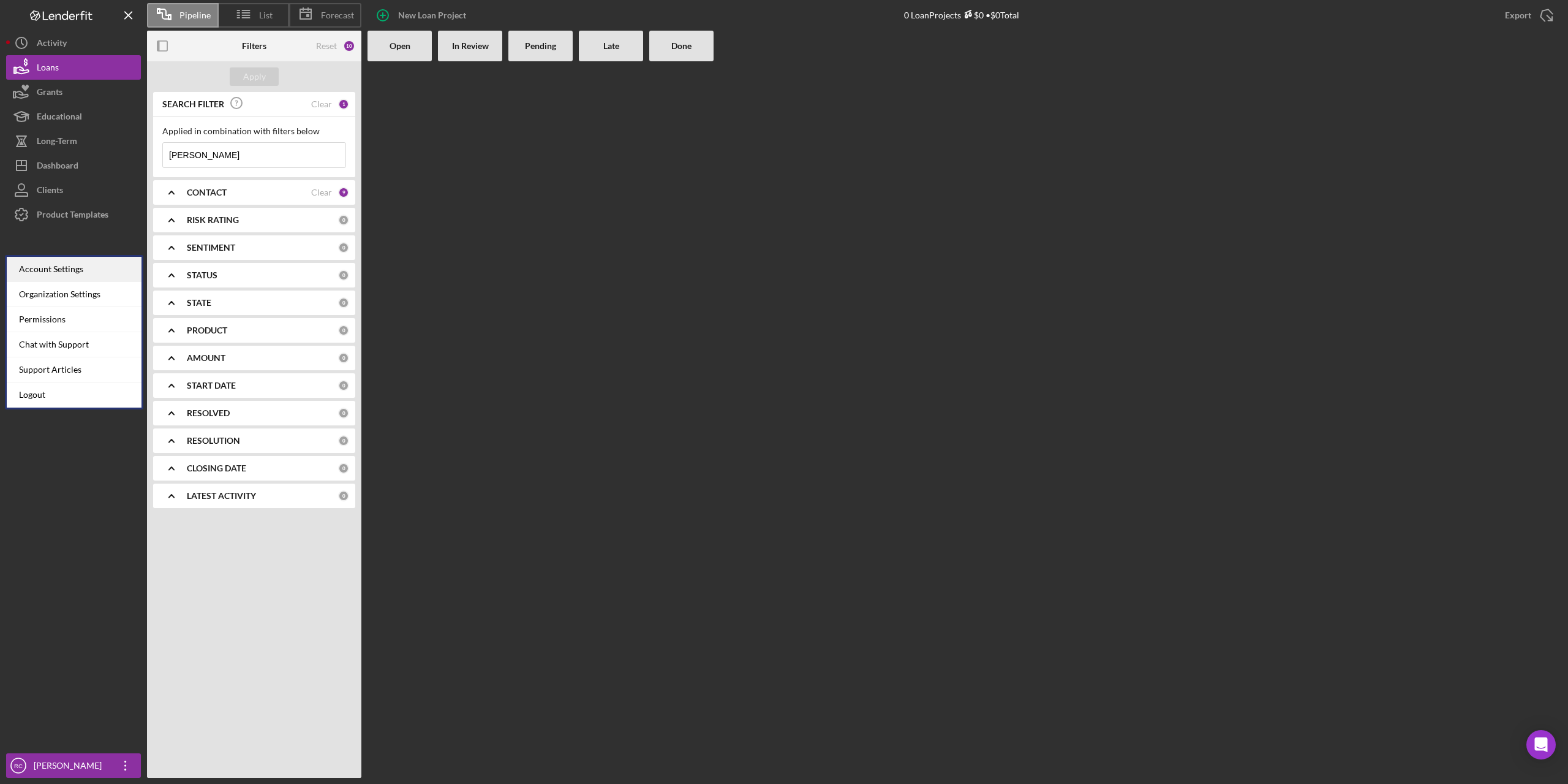
click at [62, 270] on div "Account Settings" at bounding box center [74, 270] width 134 height 26
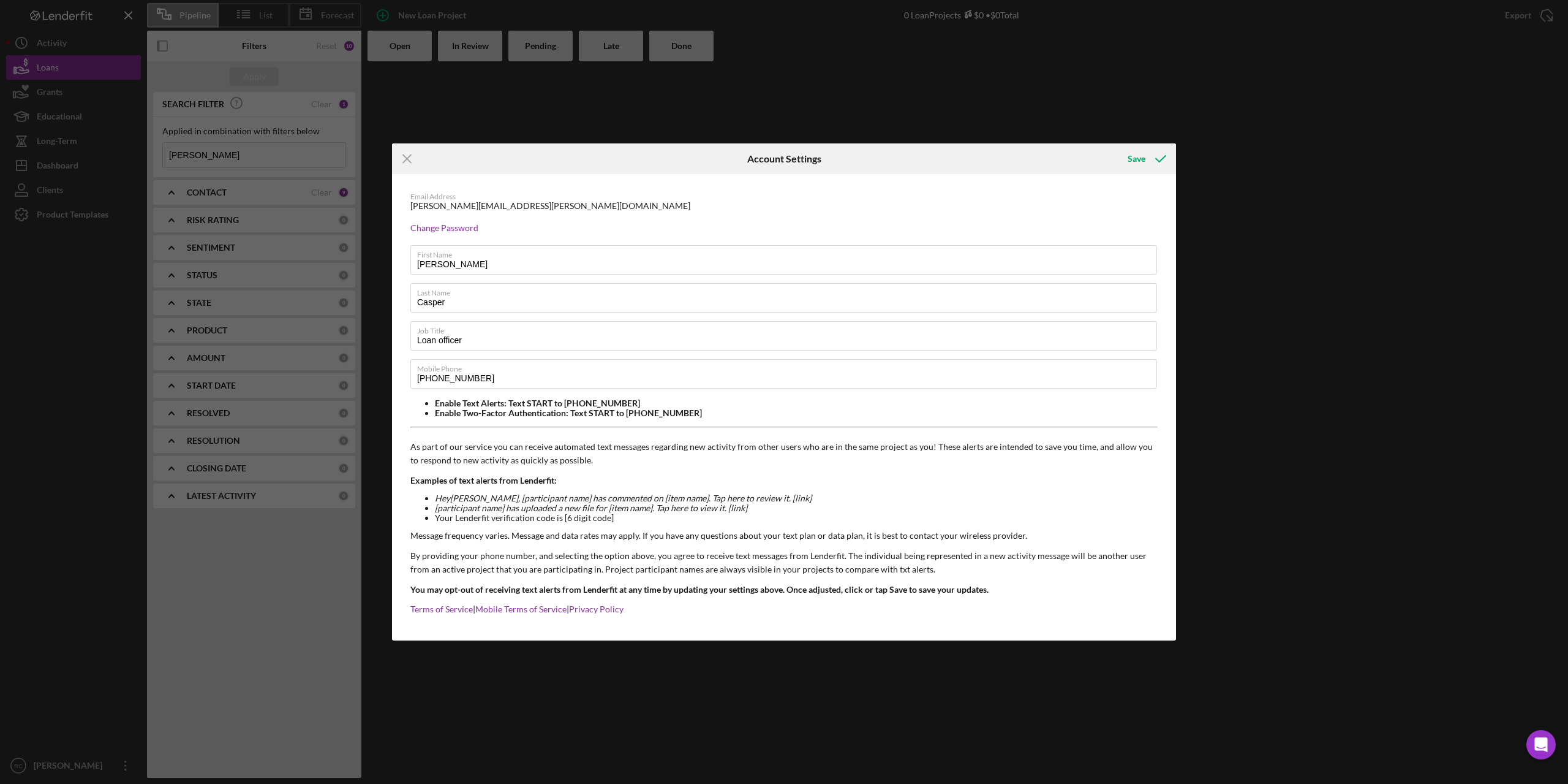
click at [60, 396] on div "Icon/Menu Close Account Settings Save Email Address [PERSON_NAME][EMAIL_ADDRESS…" at bounding box center [784, 392] width 1568 height 784
click at [61, 396] on div "Icon/Menu Close Account Settings Save Email Address [PERSON_NAME][EMAIL_ADDRESS…" at bounding box center [784, 392] width 1568 height 784
click at [407, 158] on line at bounding box center [407, 157] width 8 height 8
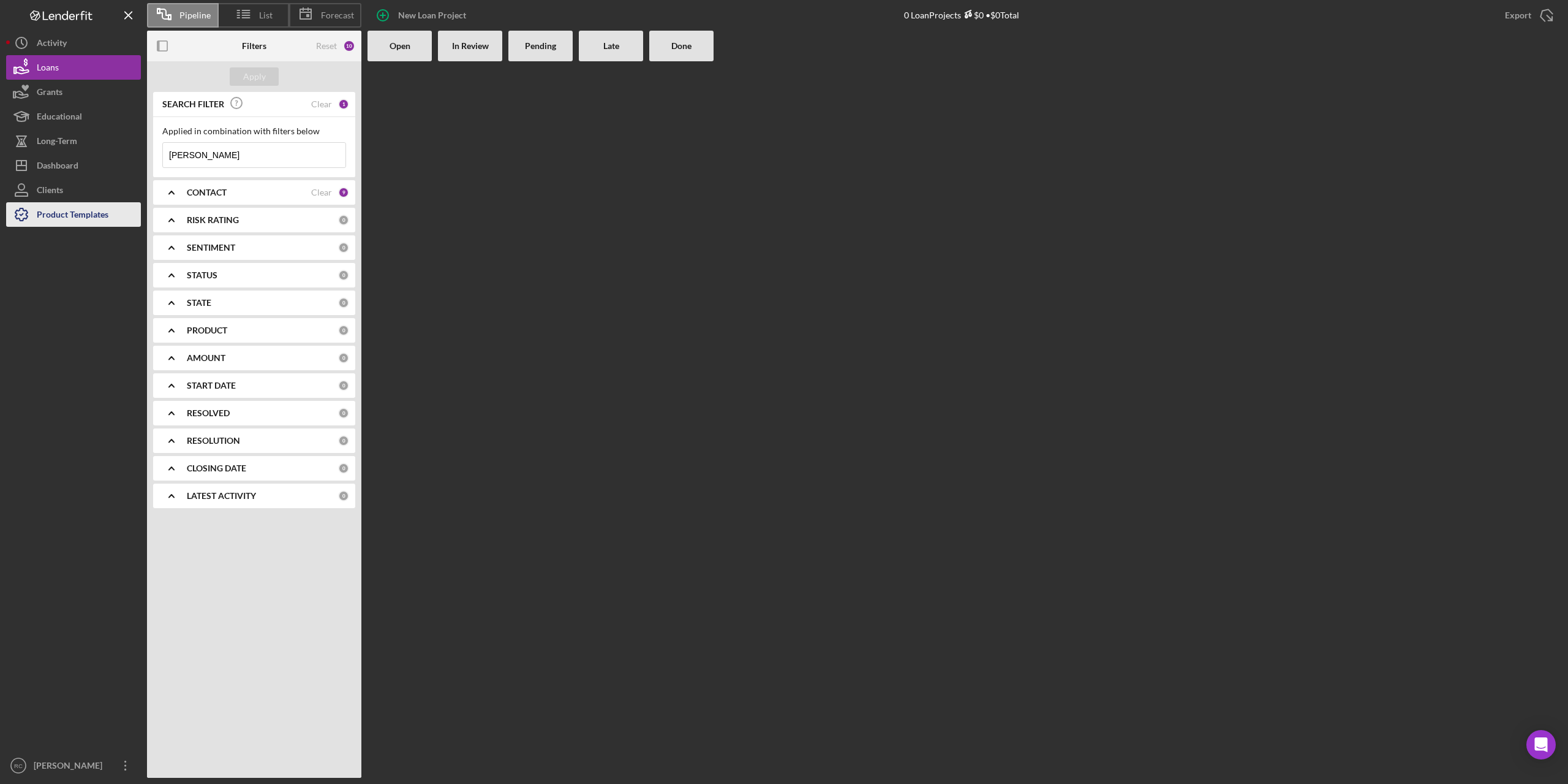
click at [88, 218] on div "Product Templates" at bounding box center [72, 216] width 71 height 27
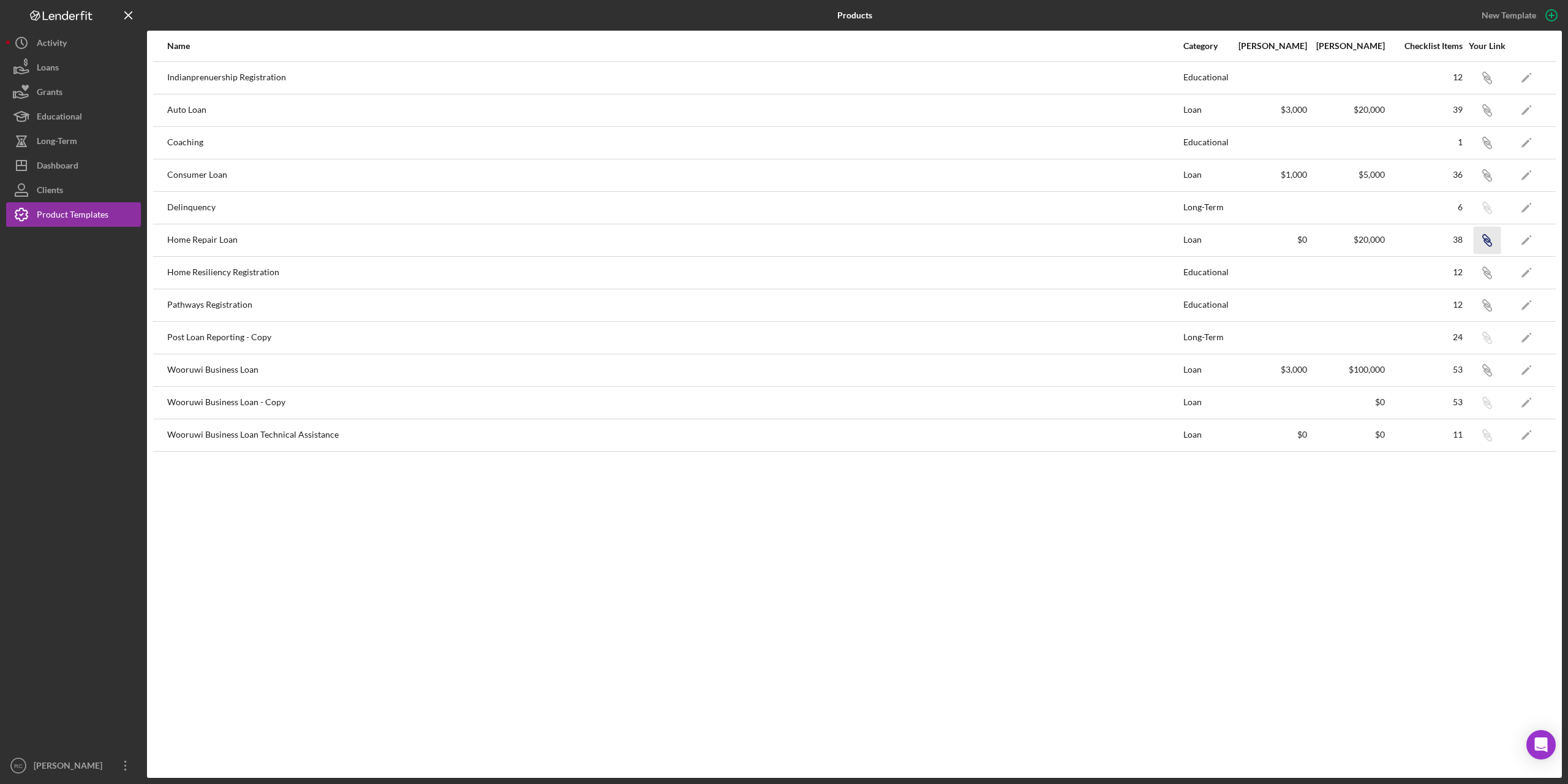
click at [782, 241] on icon "Icon/Link" at bounding box center [1486, 240] width 27 height 27
click at [62, 41] on div "Activity" at bounding box center [51, 44] width 30 height 27
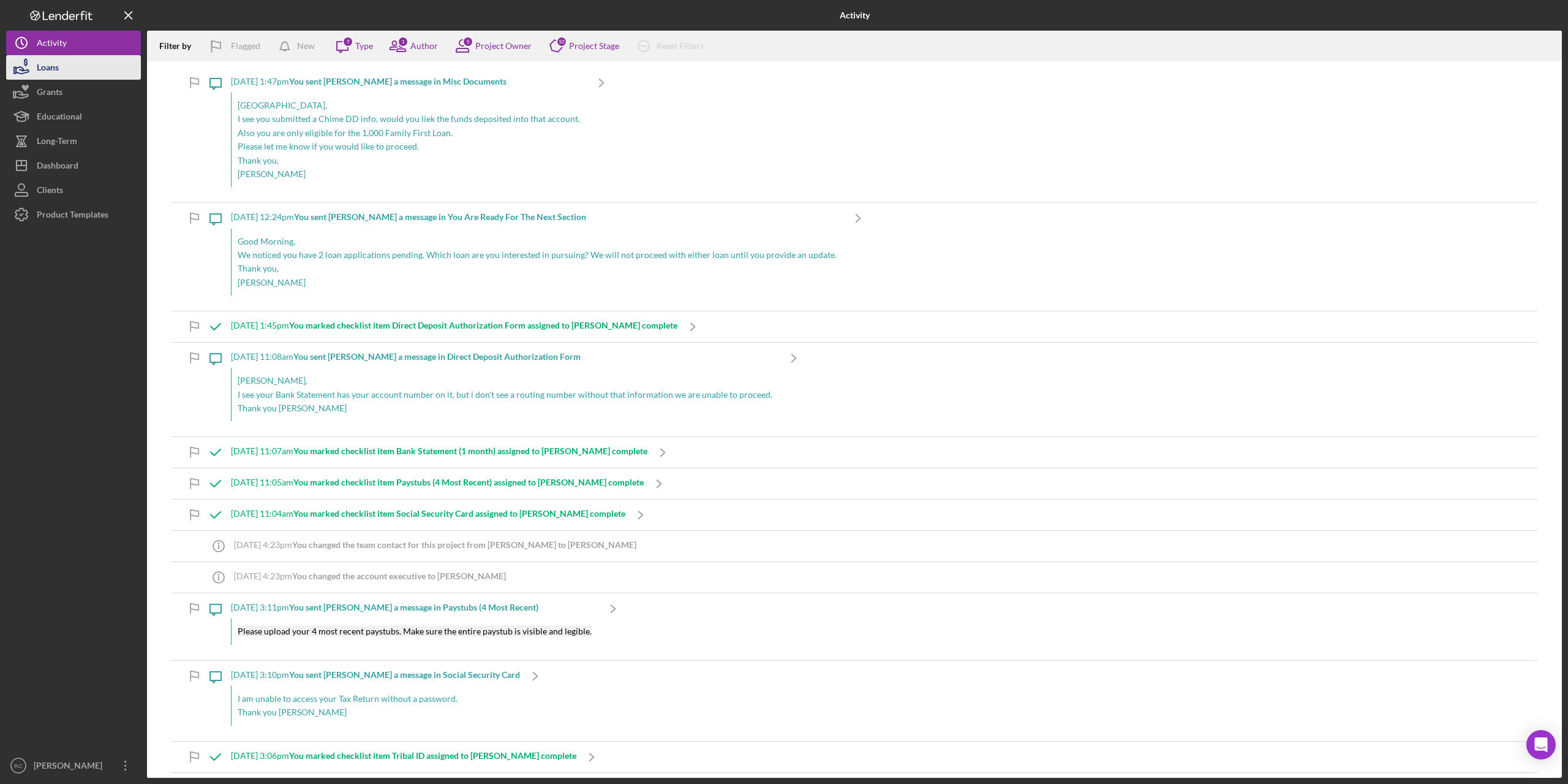
click at [60, 71] on button "Loans" at bounding box center [73, 67] width 134 height 25
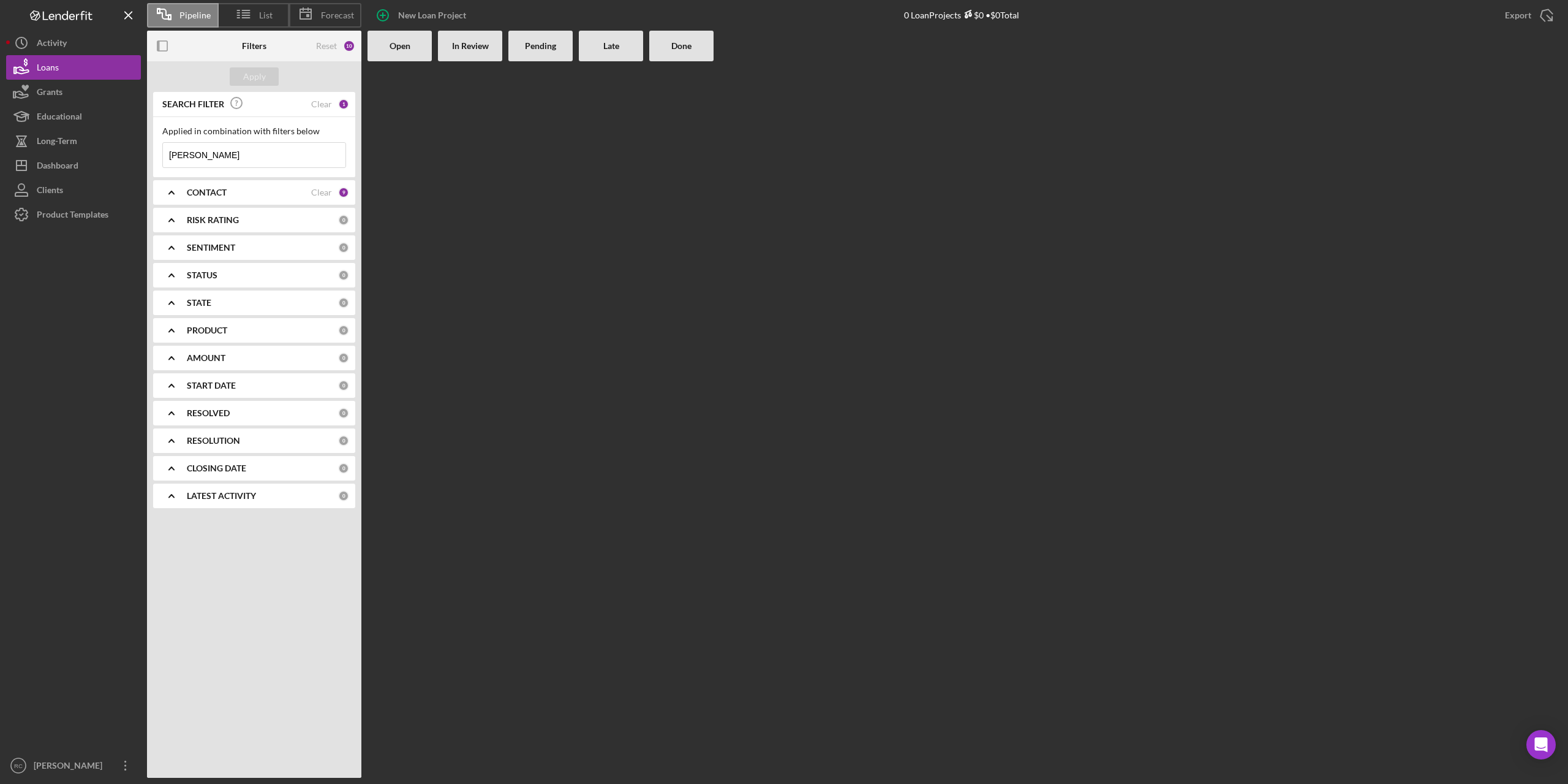
click at [197, 153] on input "ellen" at bounding box center [254, 155] width 182 height 25
type input "e"
type input "[PERSON_NAME]"
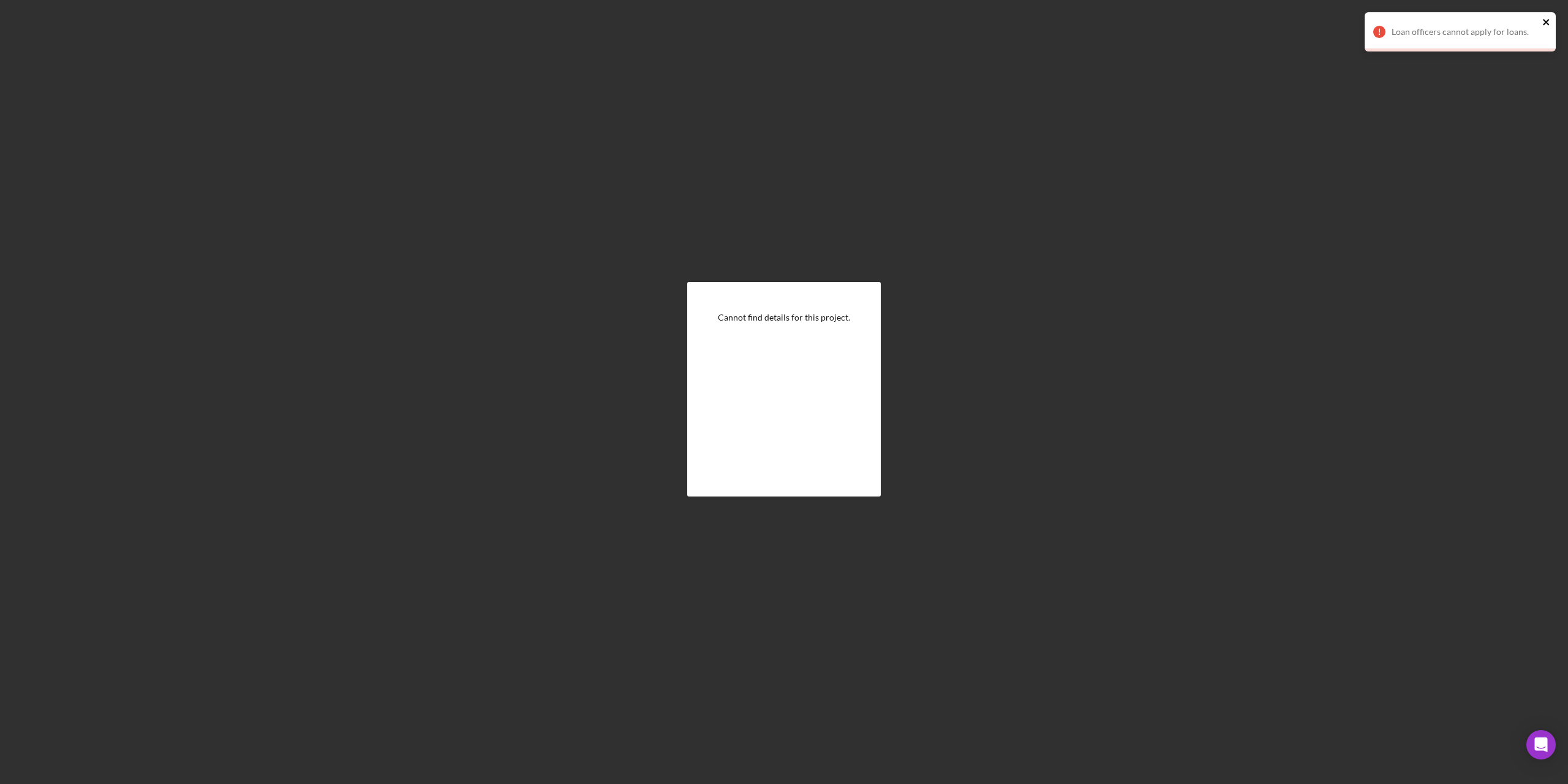
click at [1549, 19] on icon "close" at bounding box center [1546, 22] width 9 height 10
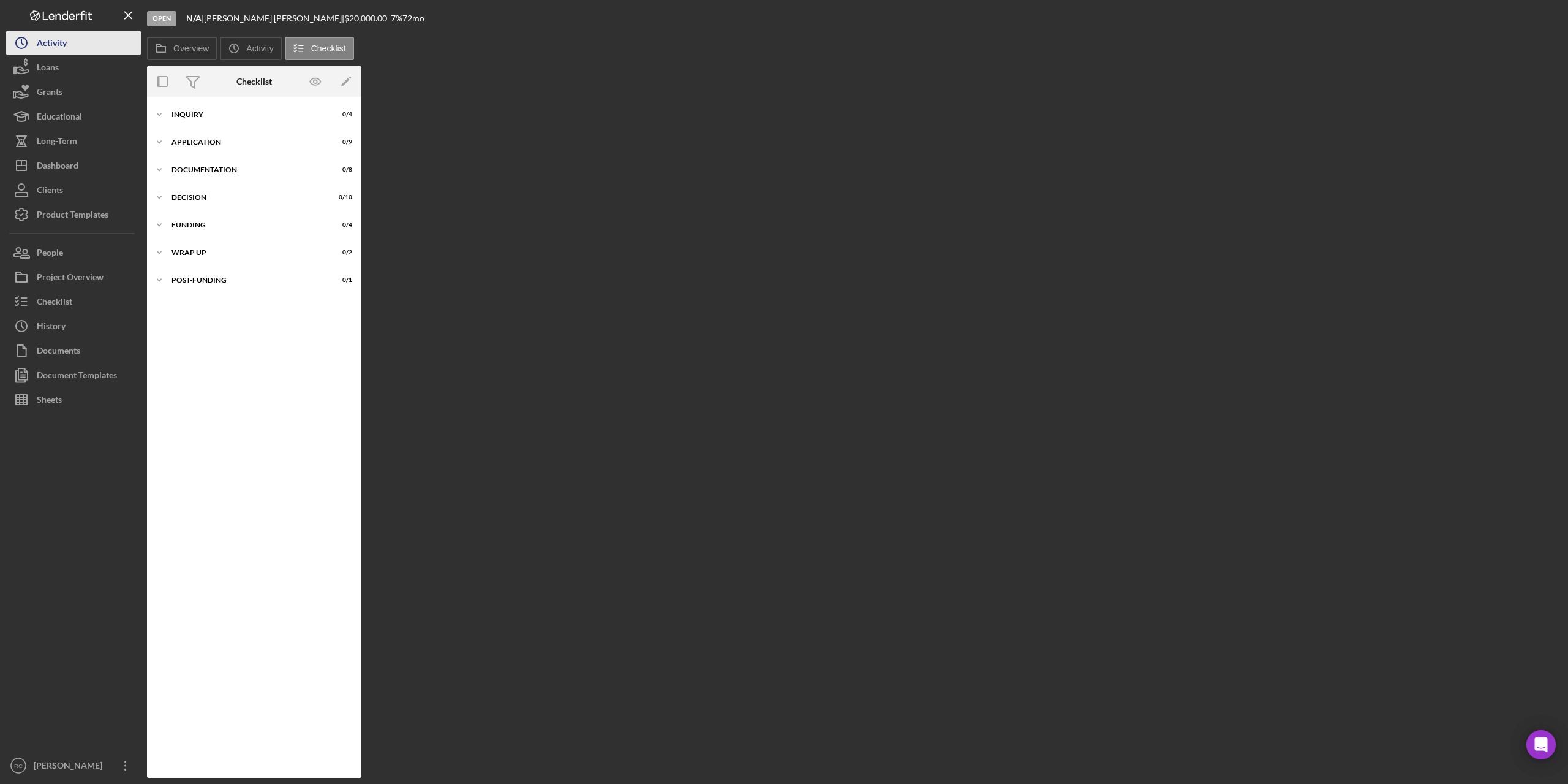
click at [48, 43] on div "Activity" at bounding box center [51, 44] width 30 height 27
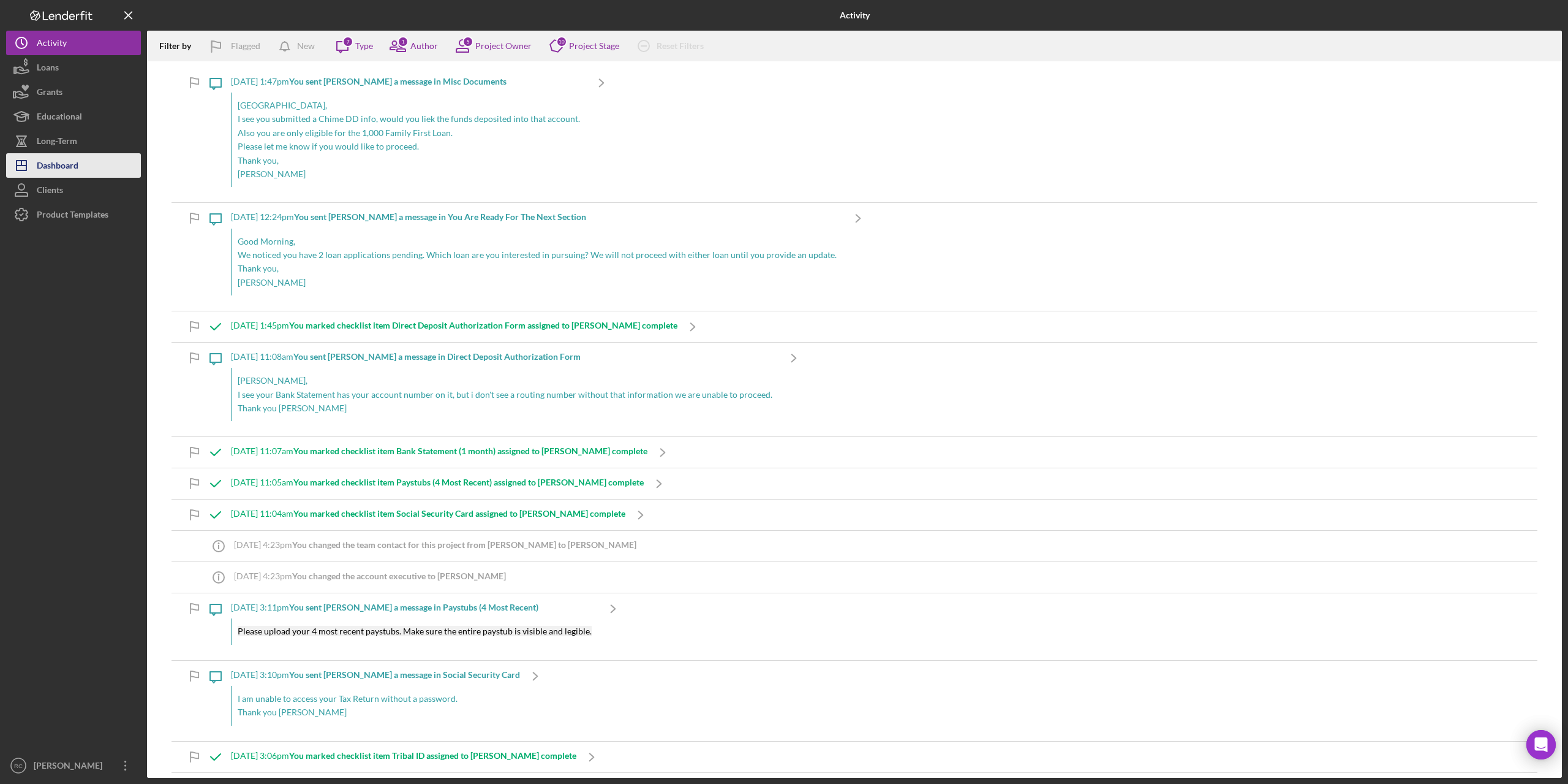
click at [48, 163] on div "Dashboard" at bounding box center [57, 167] width 42 height 27
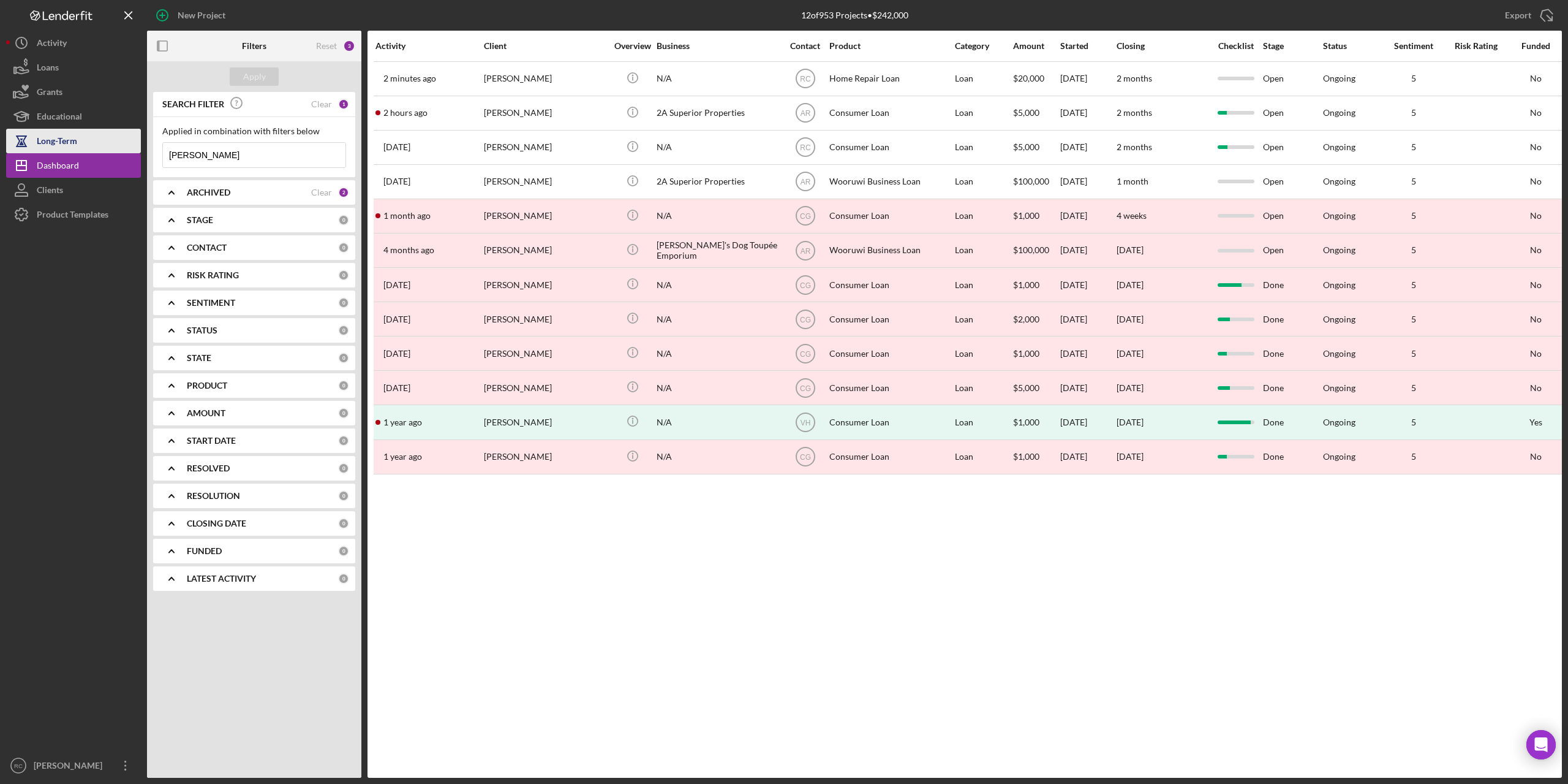
drag, startPoint x: 235, startPoint y: 157, endPoint x: 120, endPoint y: 152, distance: 115.1
click at [120, 152] on div "New Project 12 of 953 Projects • $242,000 [PERSON_NAME] Export Icon/Export Filt…" at bounding box center [784, 388] width 1555 height 777
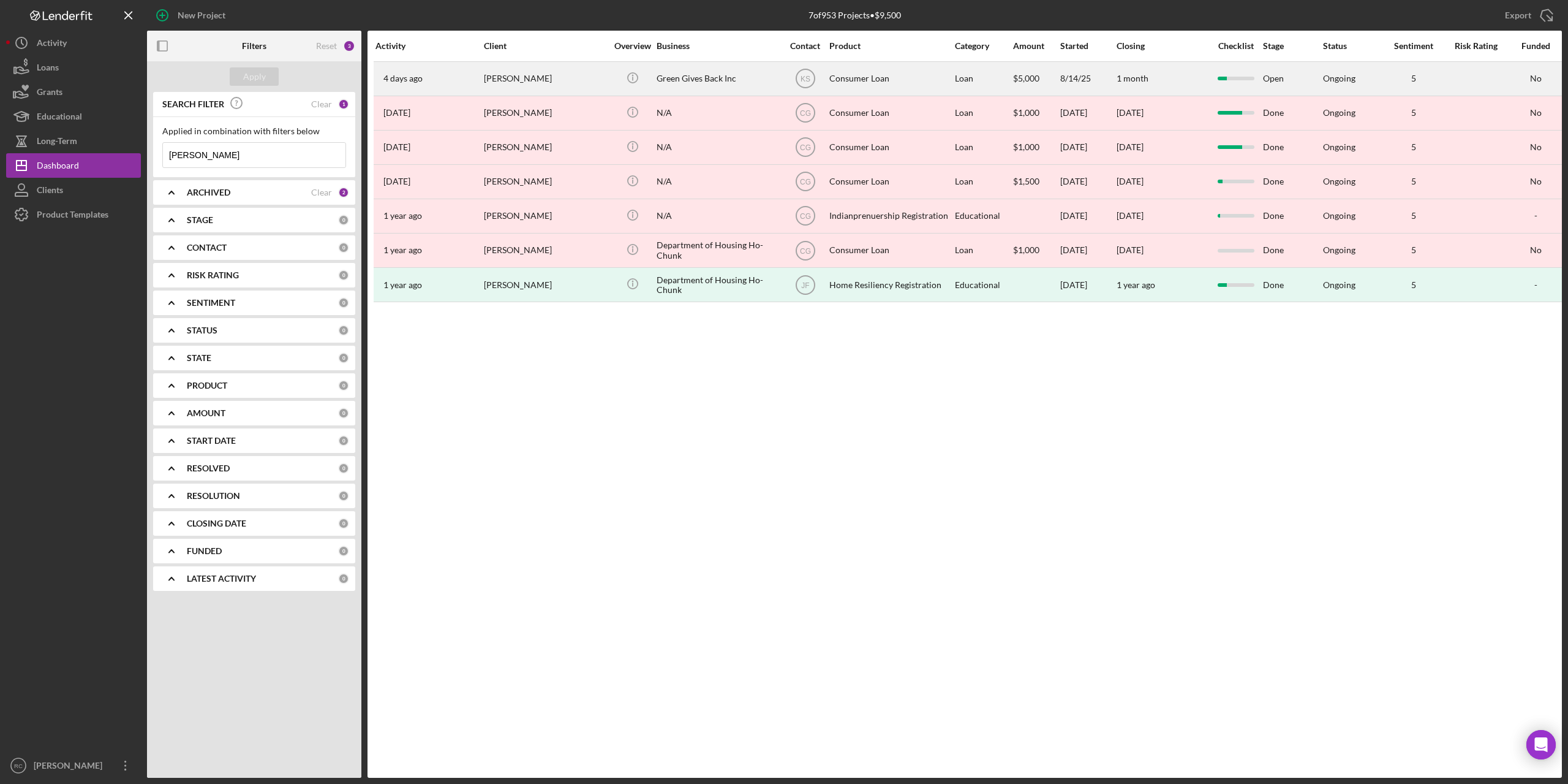
type input "[PERSON_NAME]"
click at [516, 80] on div "[PERSON_NAME]" at bounding box center [545, 78] width 123 height 32
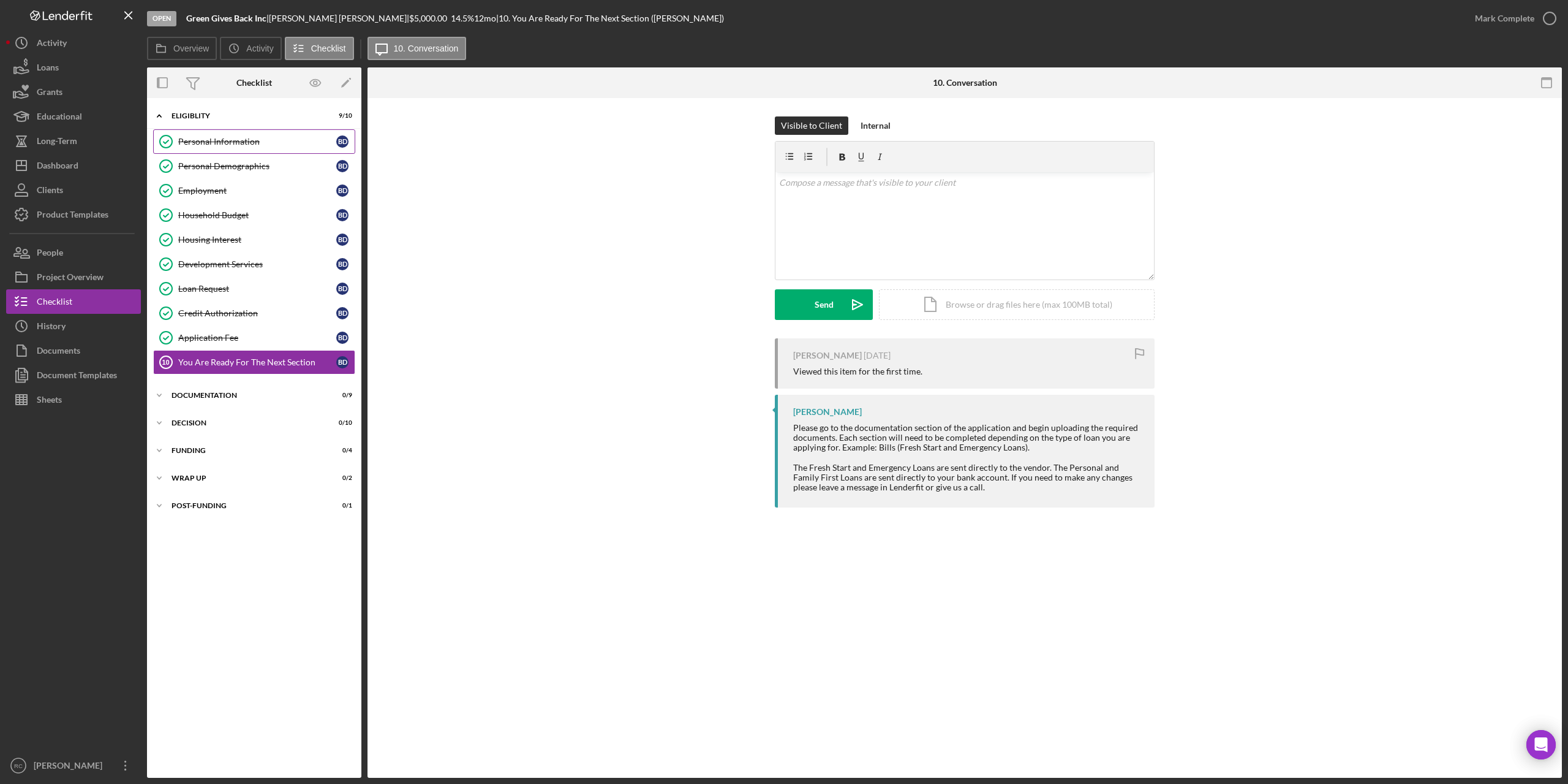
click at [237, 141] on div "Personal Information" at bounding box center [257, 142] width 158 height 10
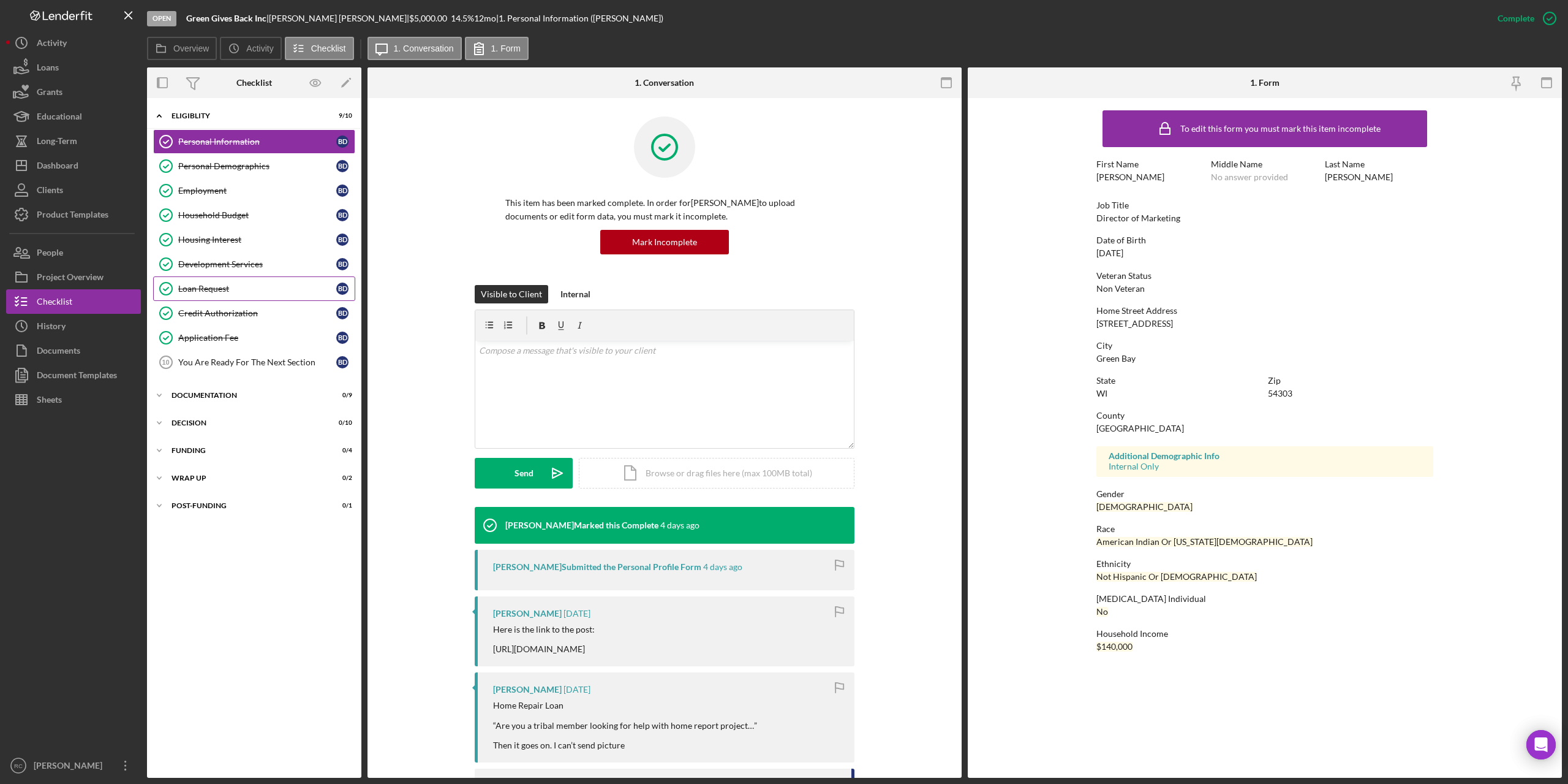
click at [220, 292] on div "Loan Request" at bounding box center [257, 289] width 158 height 10
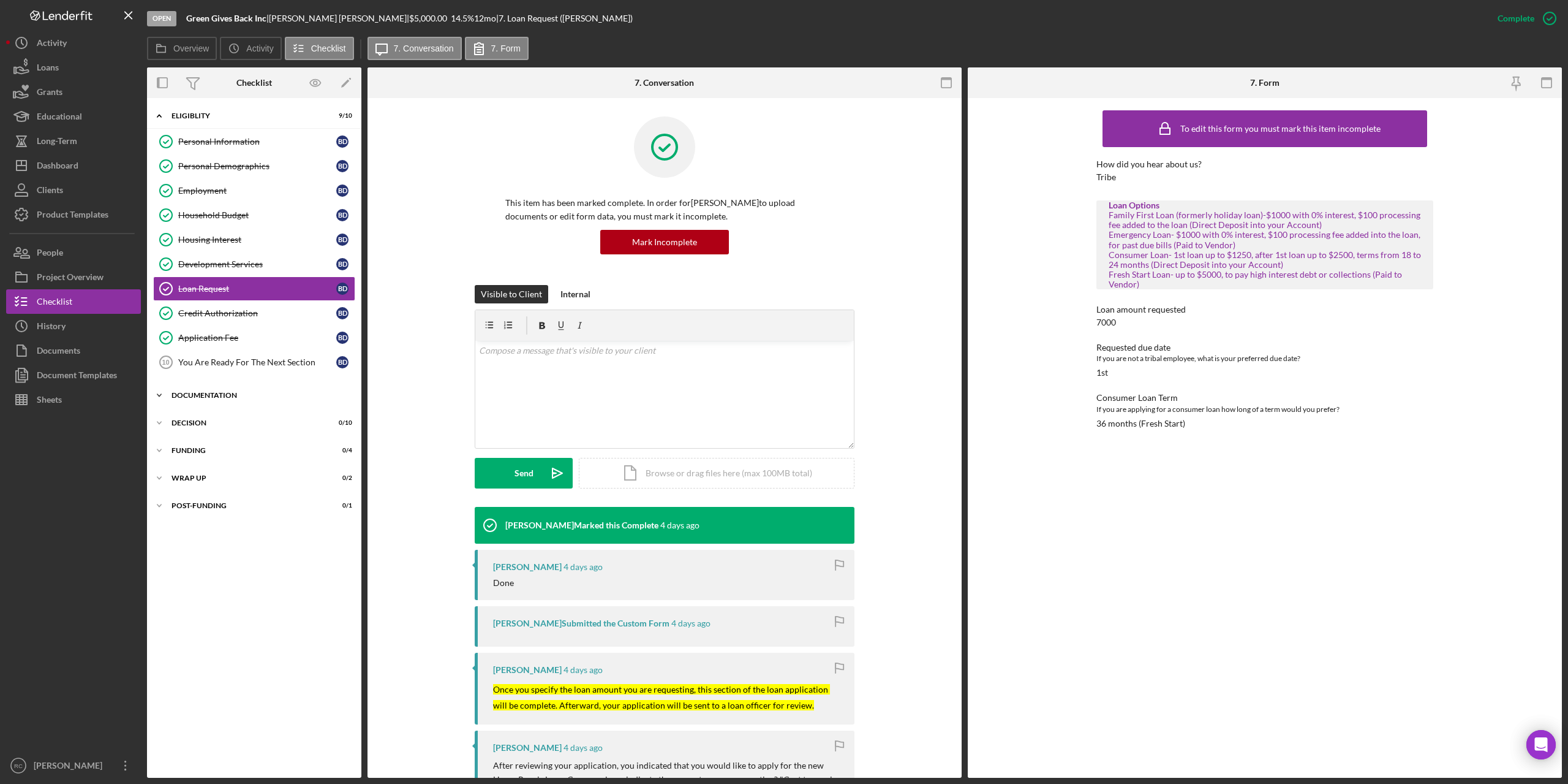
click at [215, 394] on div "Documentation" at bounding box center [259, 395] width 174 height 8
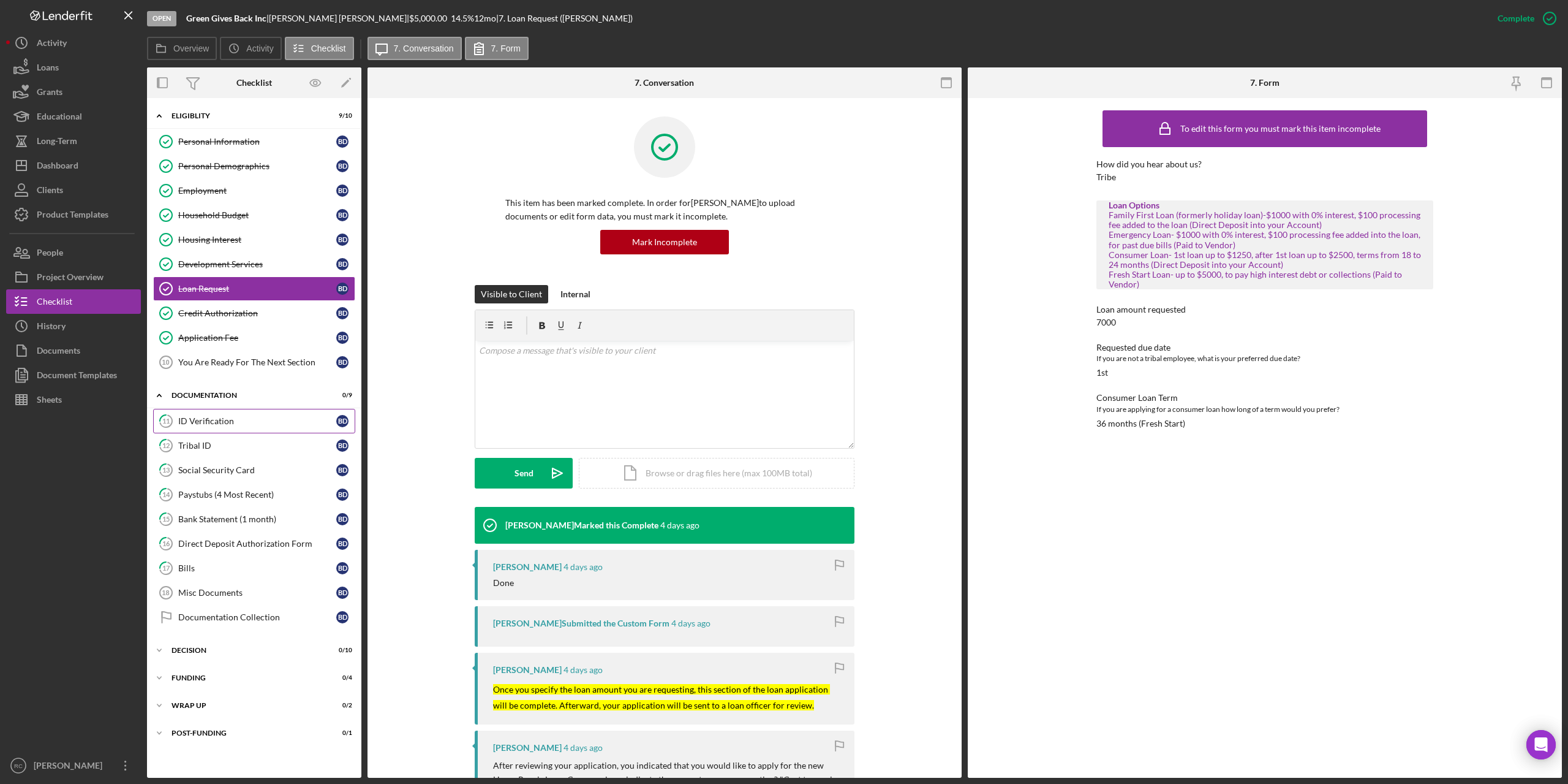
click at [224, 416] on div "ID Verification" at bounding box center [257, 421] width 158 height 10
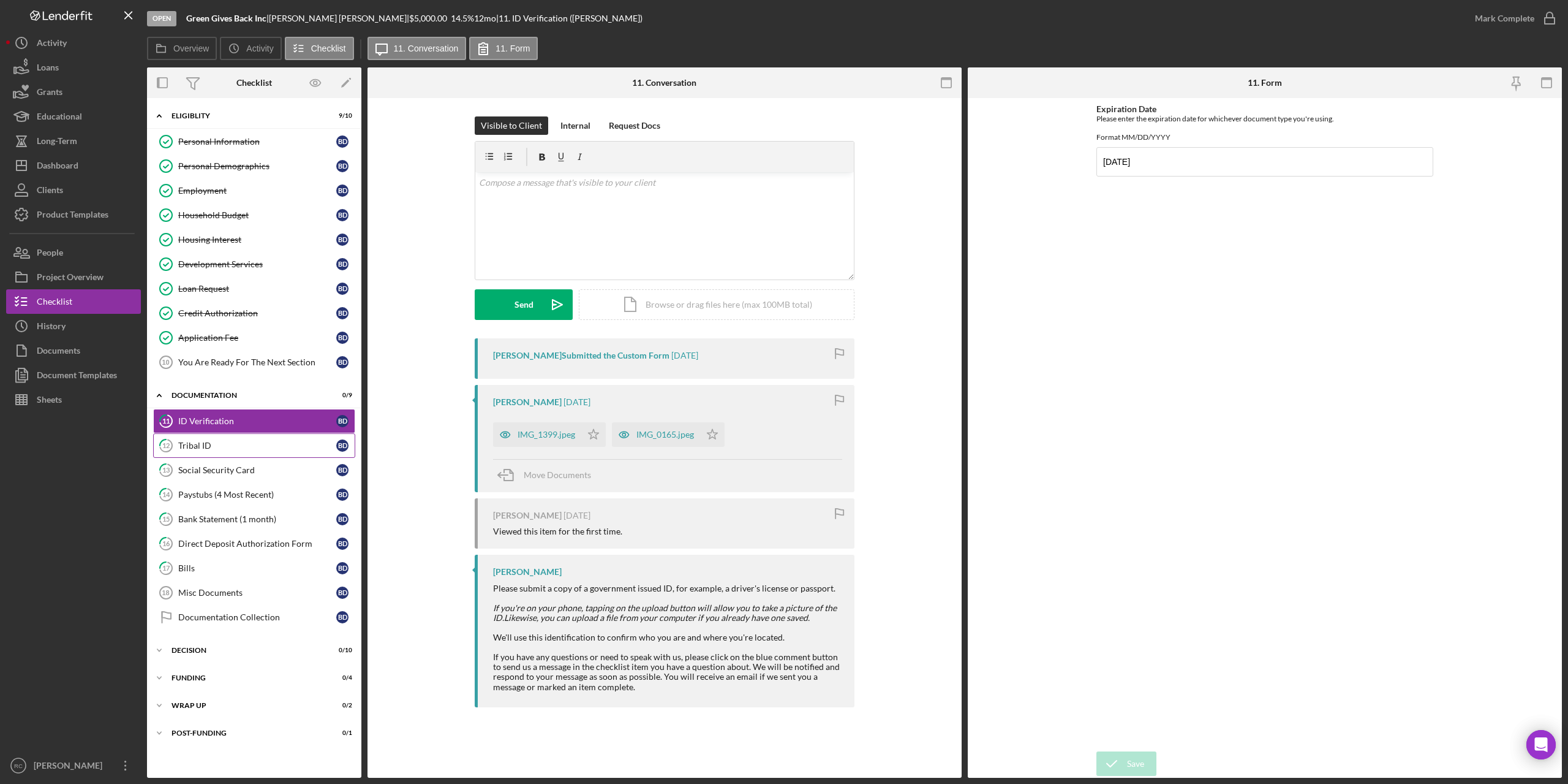
click at [200, 441] on div "Tribal ID" at bounding box center [257, 446] width 158 height 10
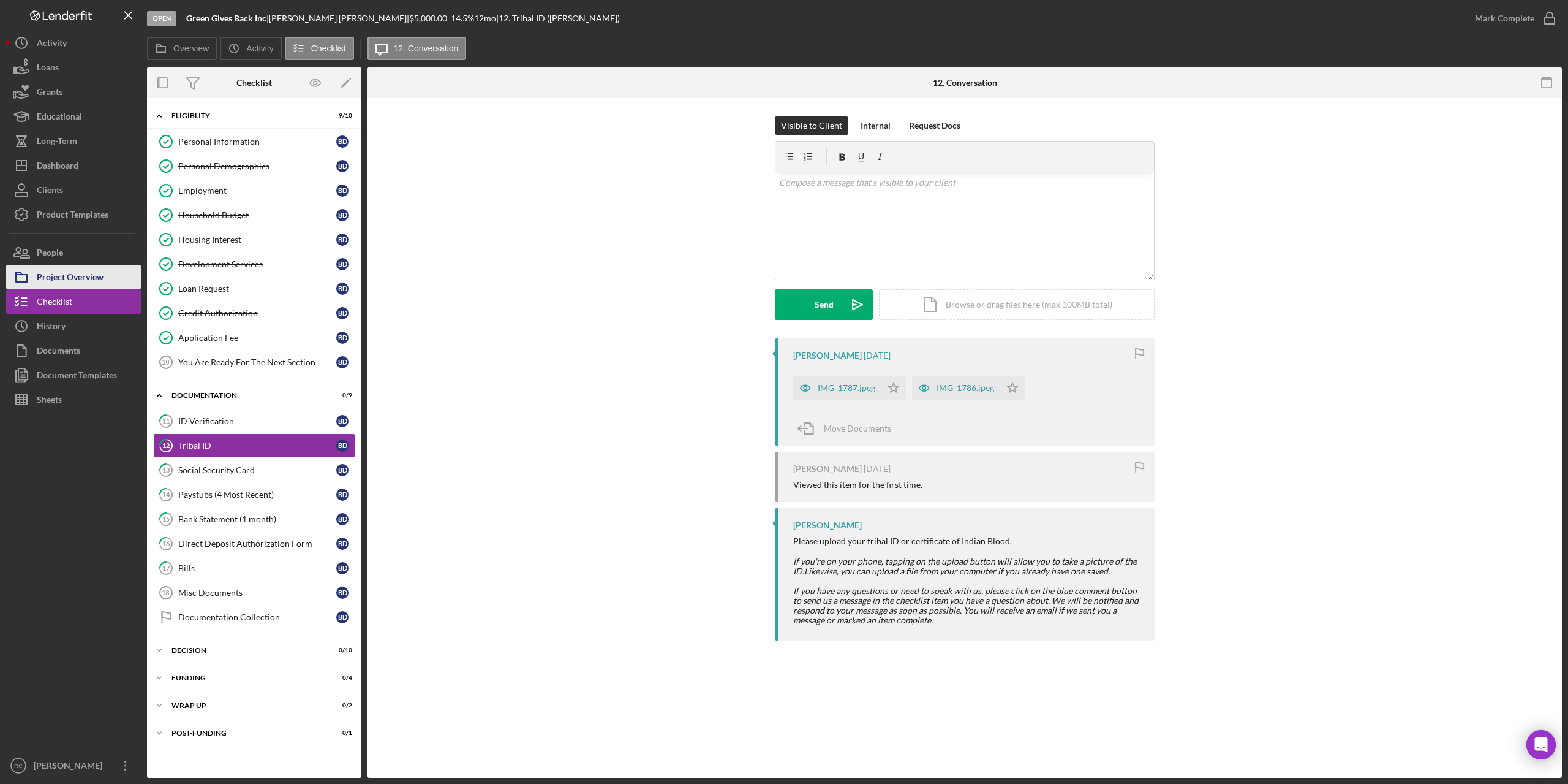
click at [69, 278] on div "Project Overview" at bounding box center [70, 278] width 66 height 27
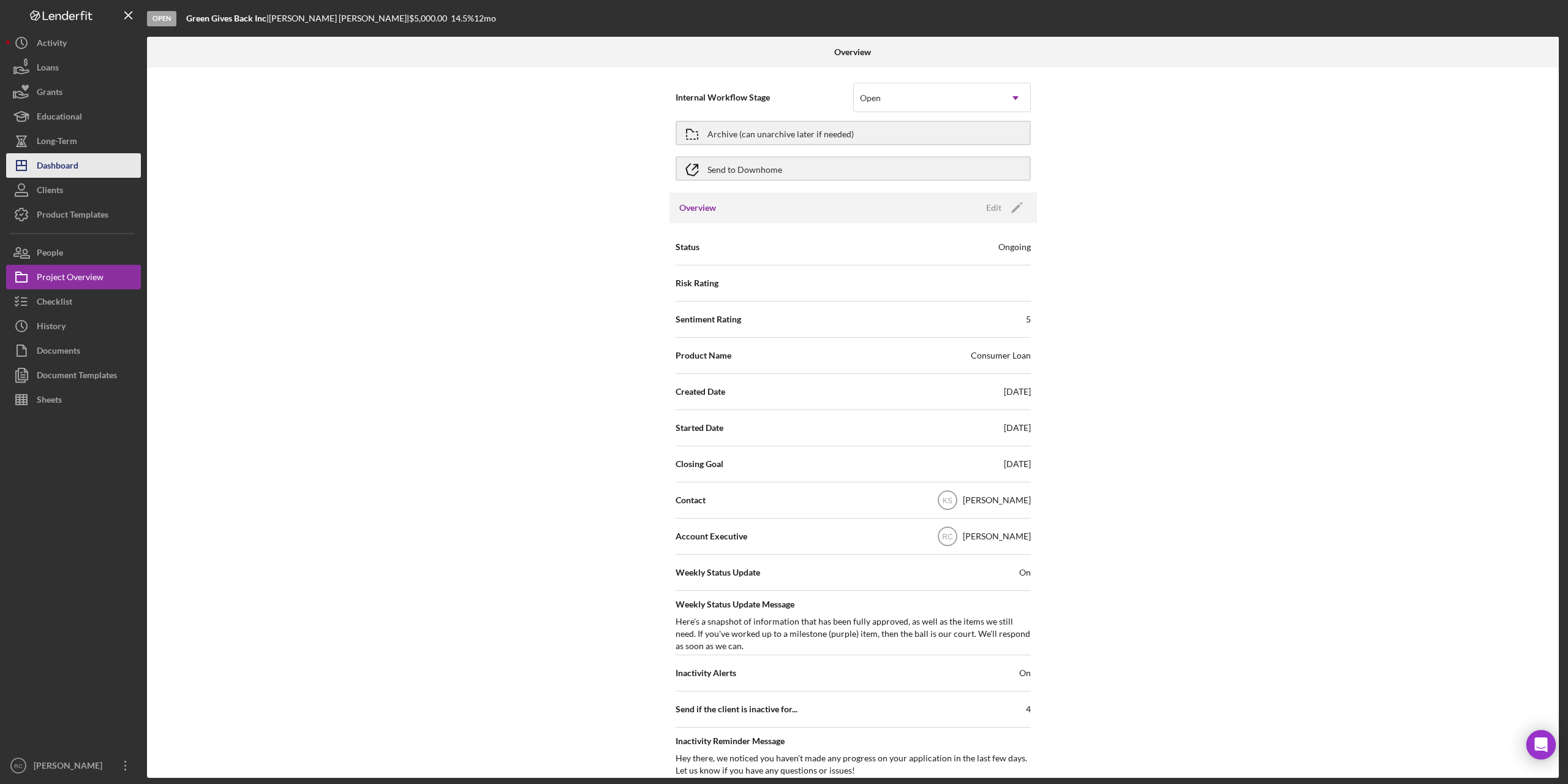
click at [54, 165] on div "Dashboard" at bounding box center [57, 167] width 42 height 27
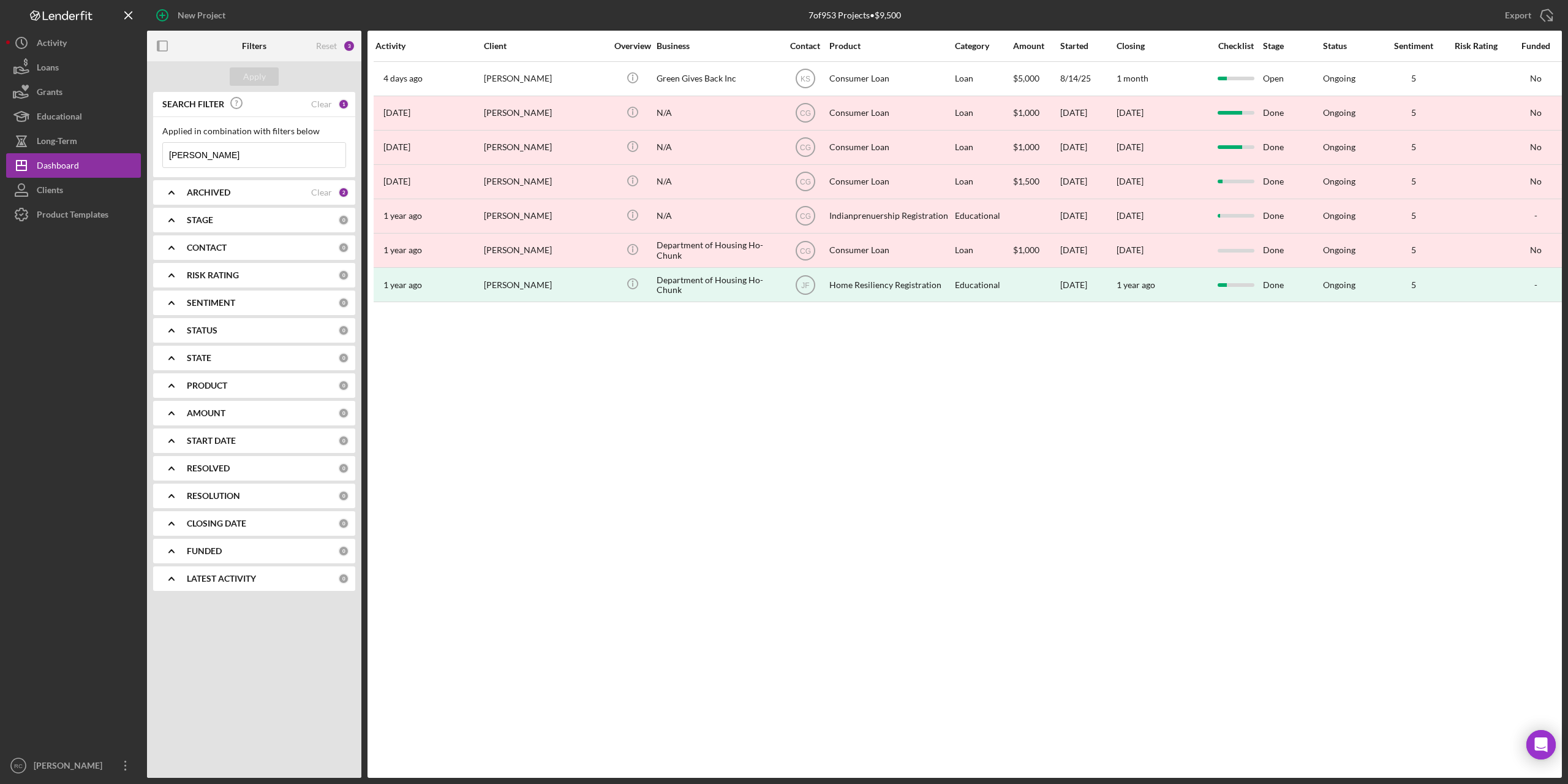
click at [600, 766] on div "Activity Client Overview Business Contact Product Category Amount Started Closi…" at bounding box center [965, 403] width 1195 height 747
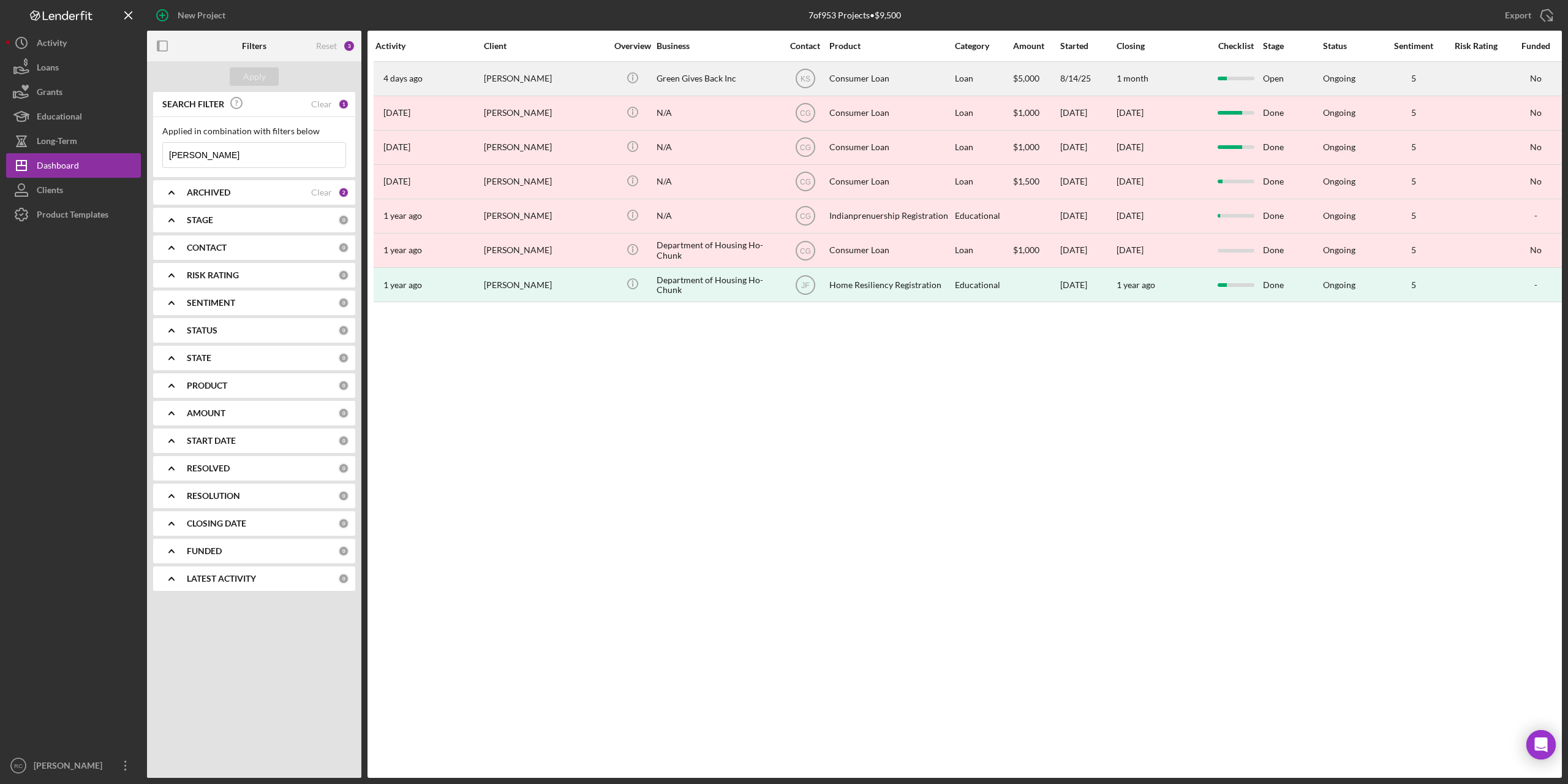
click at [504, 77] on div "[PERSON_NAME]" at bounding box center [545, 78] width 123 height 32
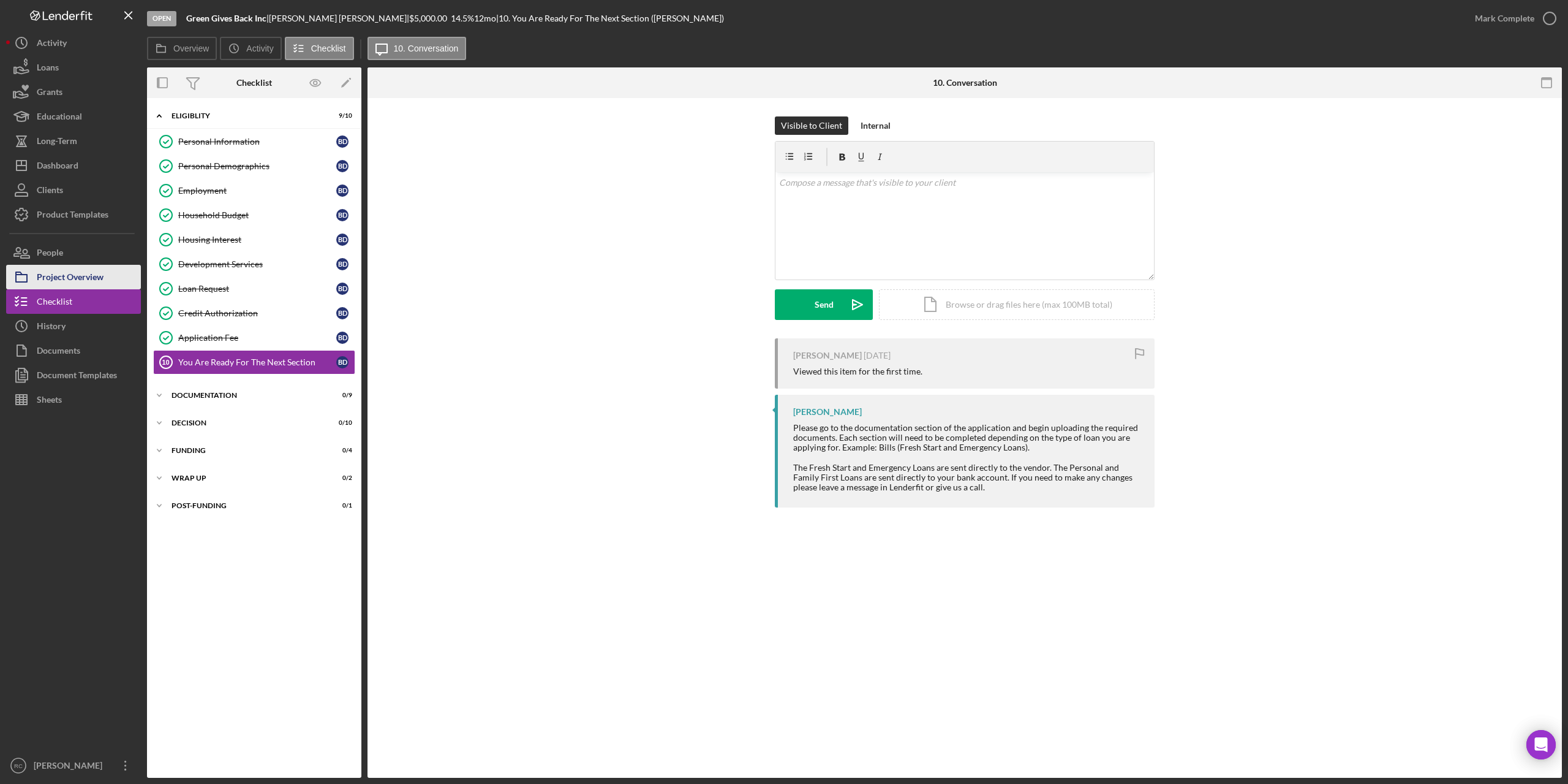
click at [84, 280] on div "Project Overview" at bounding box center [70, 278] width 66 height 27
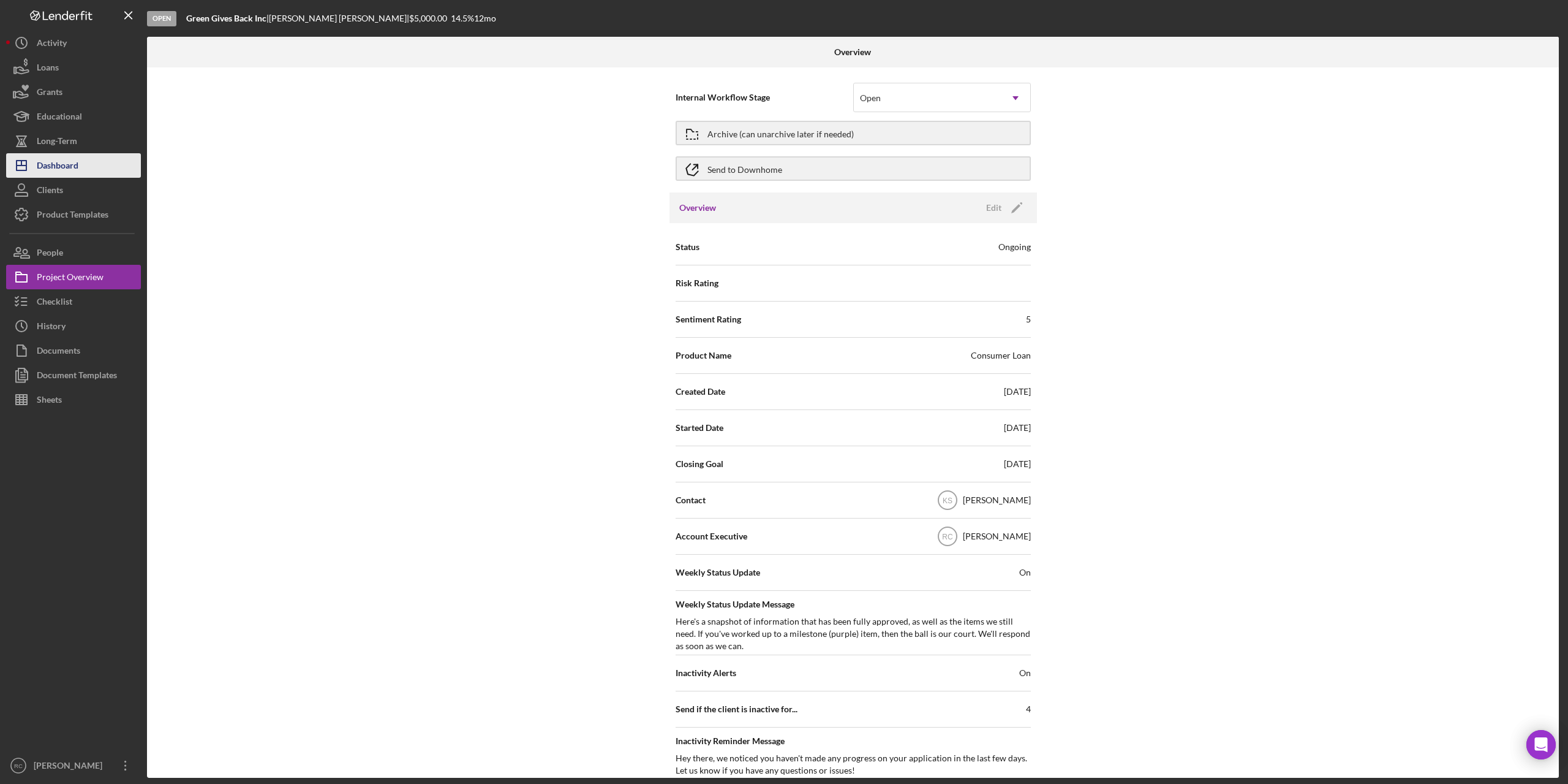
click at [62, 161] on div "Dashboard" at bounding box center [57, 167] width 42 height 27
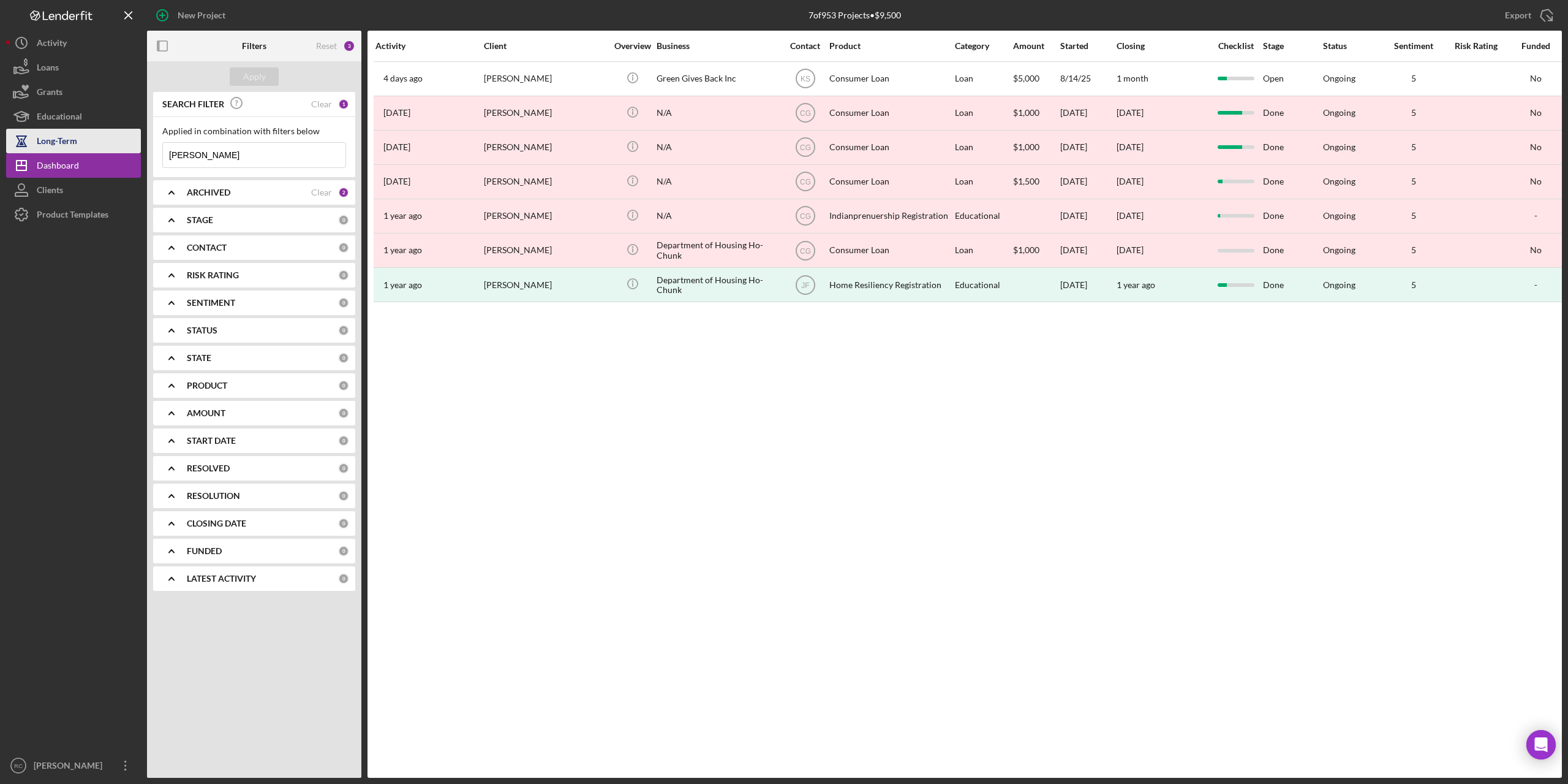
click at [64, 140] on div "Long-Term" at bounding box center [57, 142] width 41 height 27
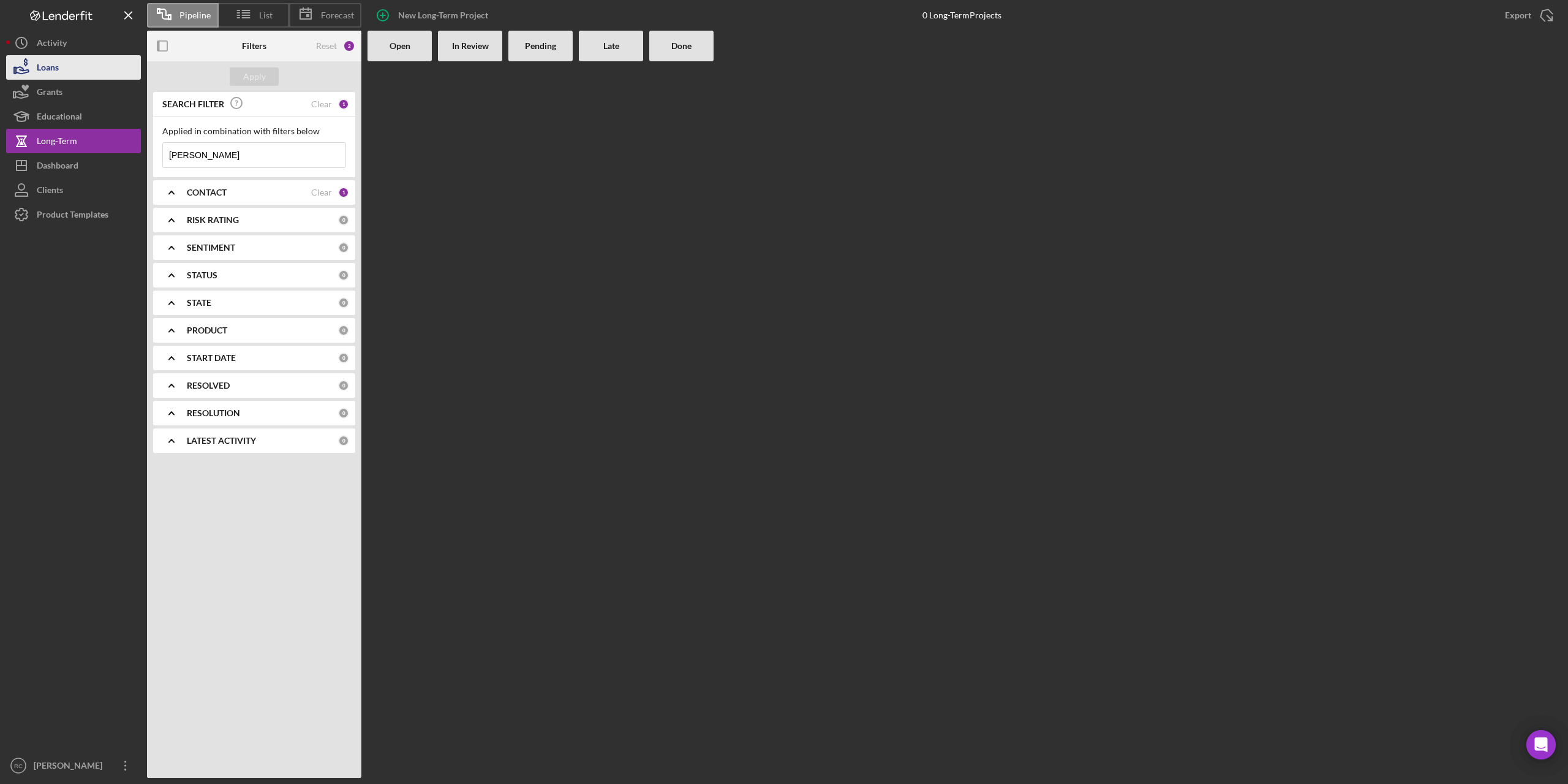
click at [54, 65] on div "Loans" at bounding box center [48, 69] width 22 height 27
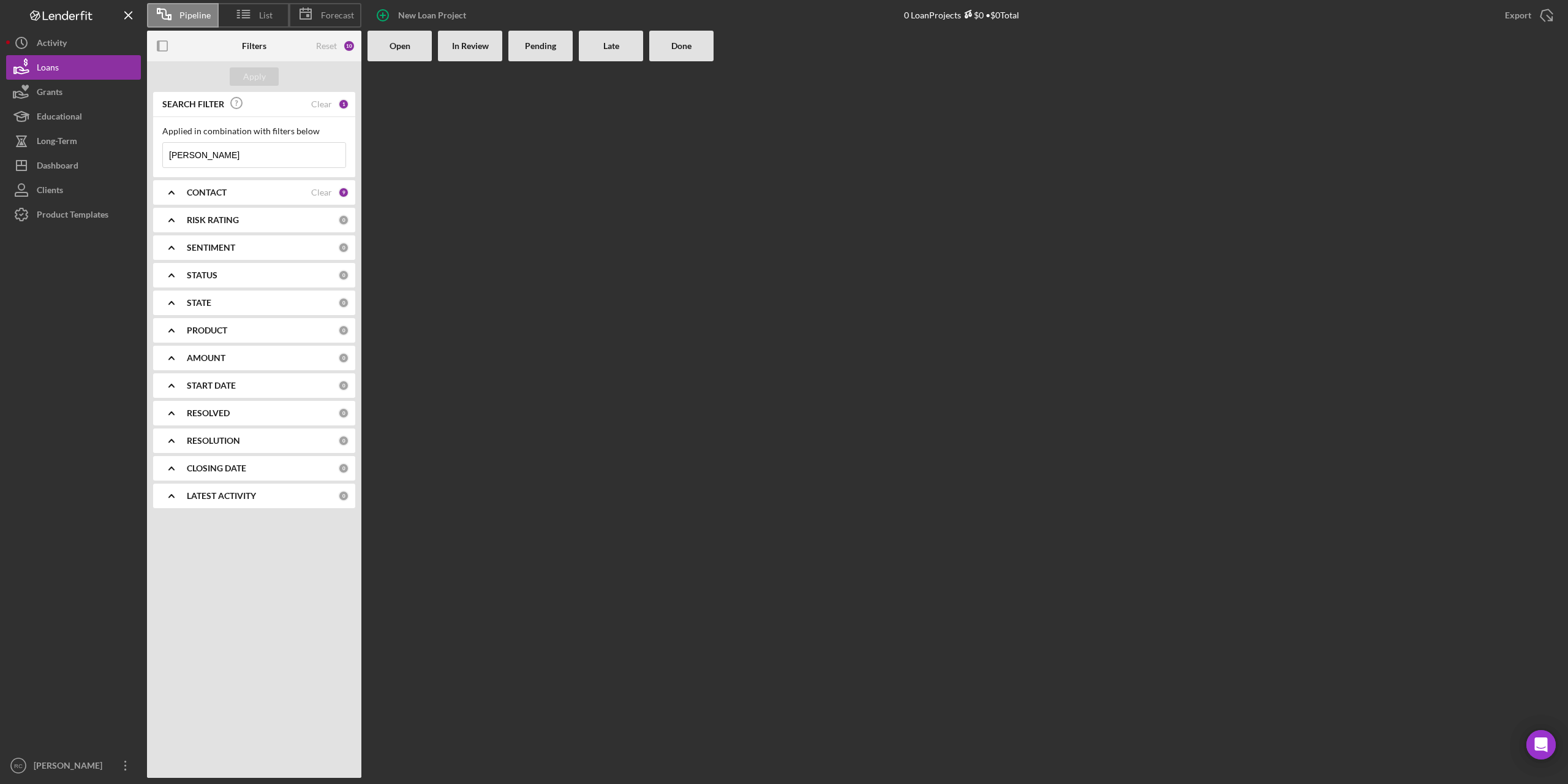
click at [401, 45] on b "Open" at bounding box center [400, 46] width 20 height 10
click at [60, 38] on div "Activity" at bounding box center [51, 44] width 30 height 27
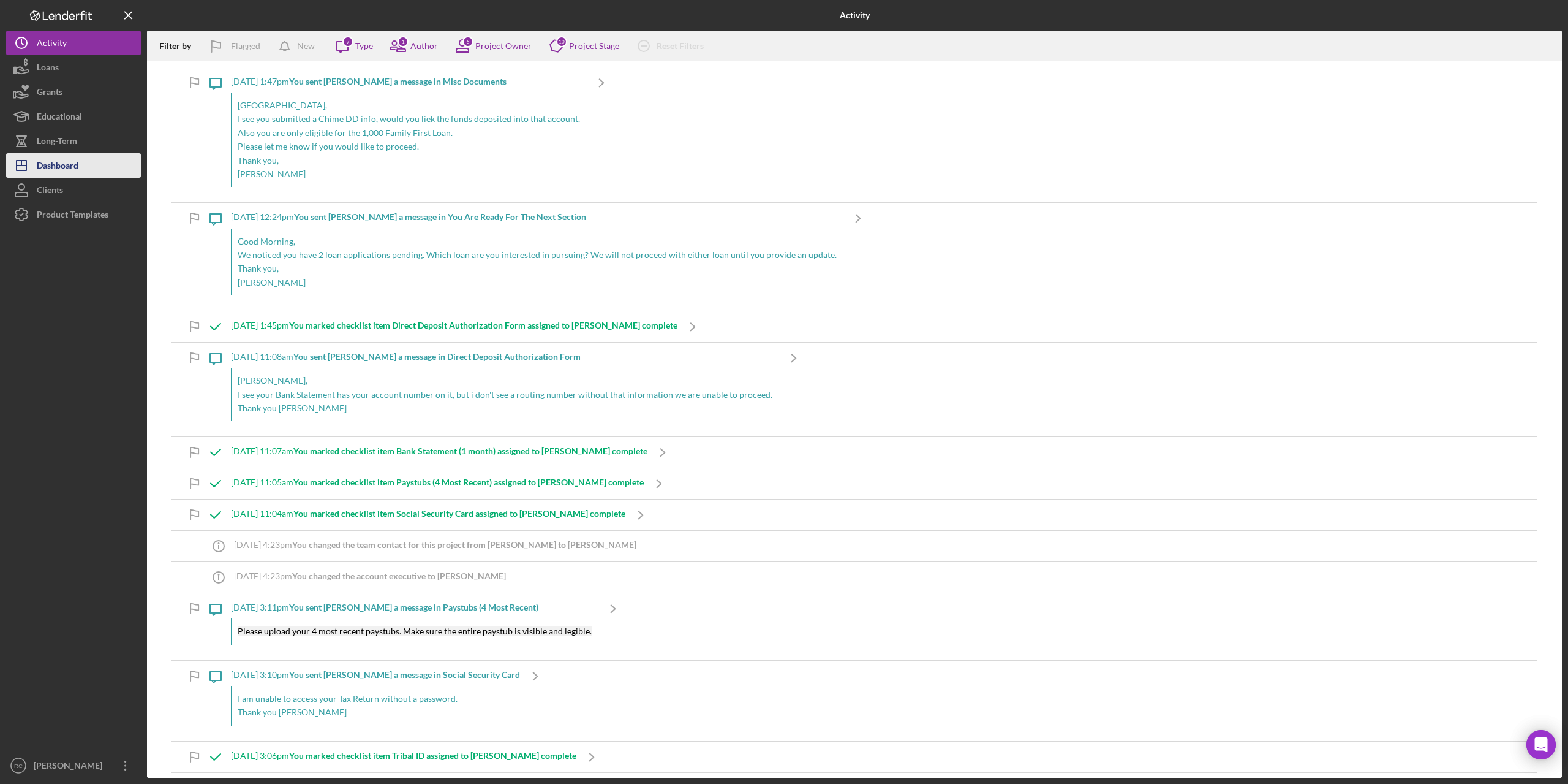
click at [66, 167] on div "Dashboard" at bounding box center [57, 167] width 42 height 27
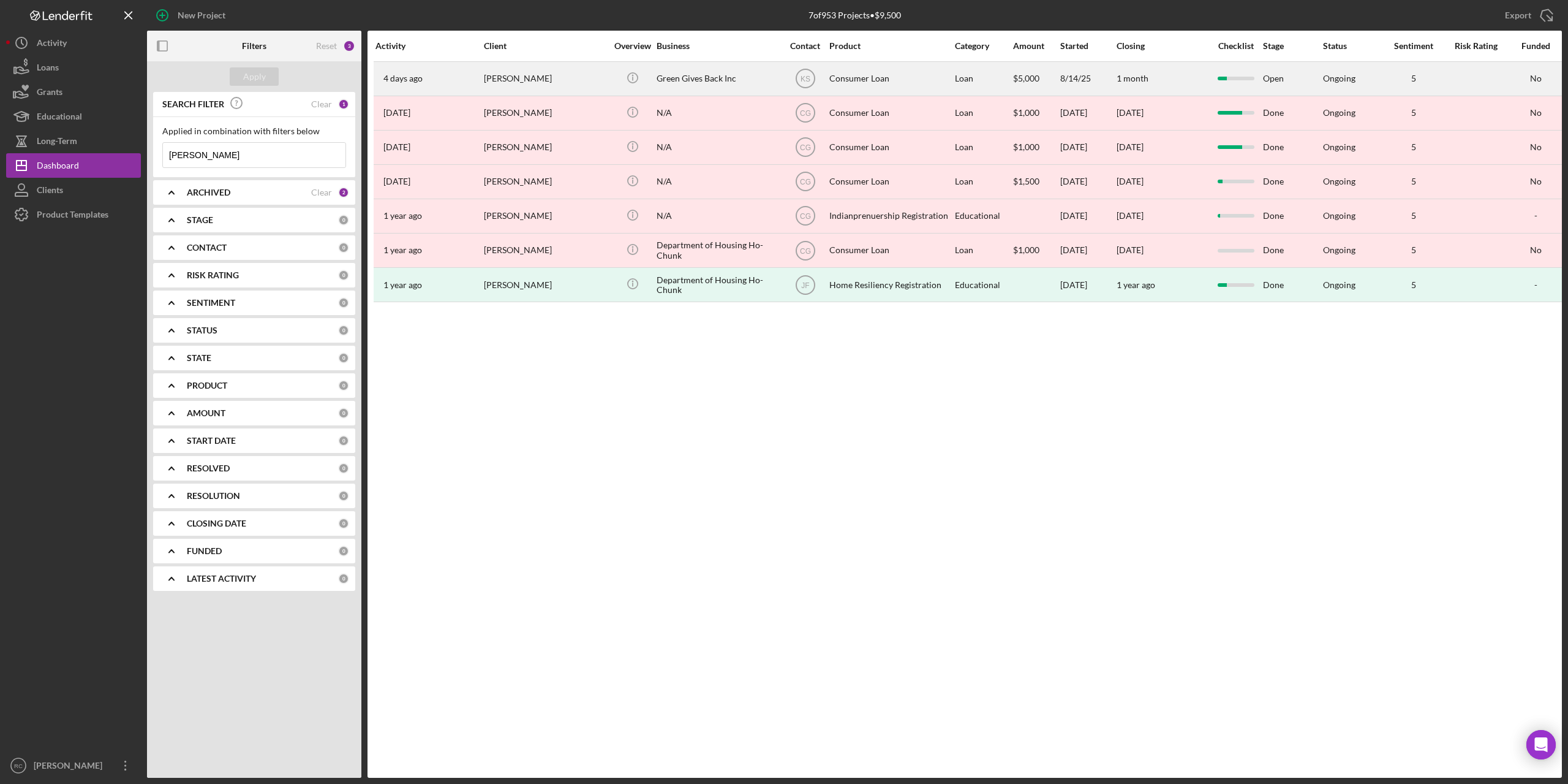
click at [412, 80] on time "4 days ago" at bounding box center [403, 78] width 39 height 10
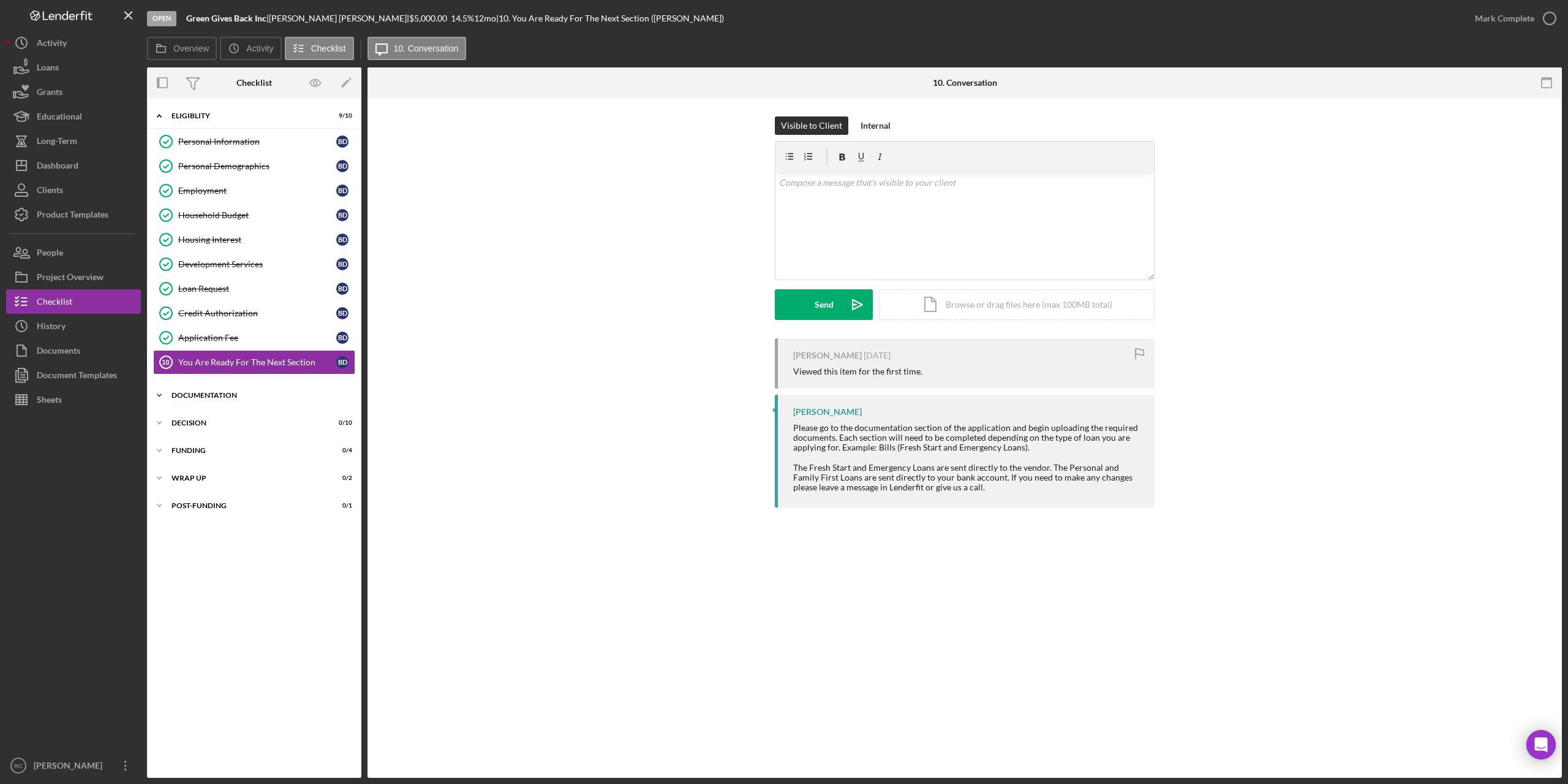
click at [226, 395] on div "Documentation" at bounding box center [259, 395] width 174 height 8
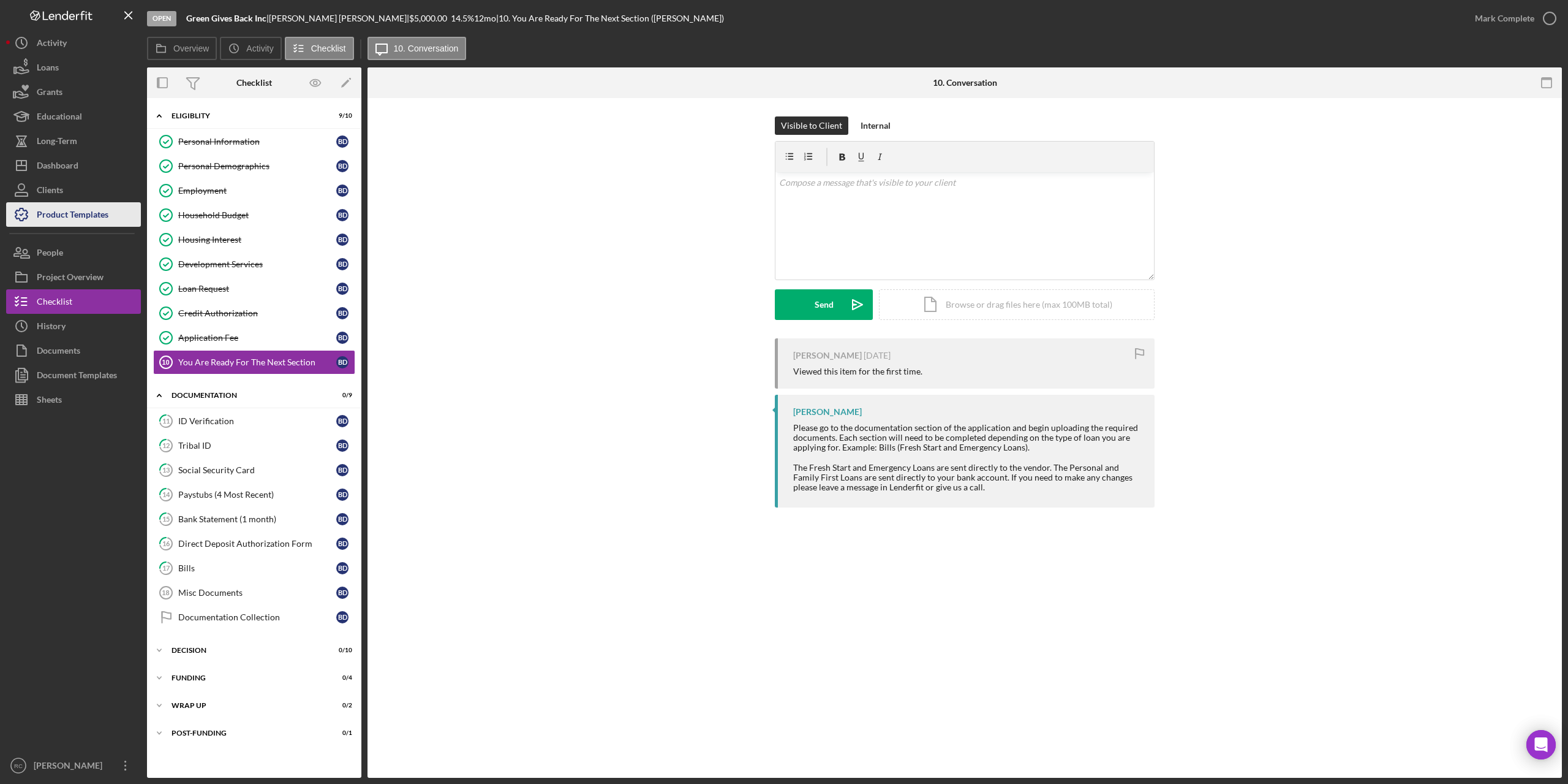
click at [54, 213] on div "Product Templates" at bounding box center [72, 216] width 71 height 27
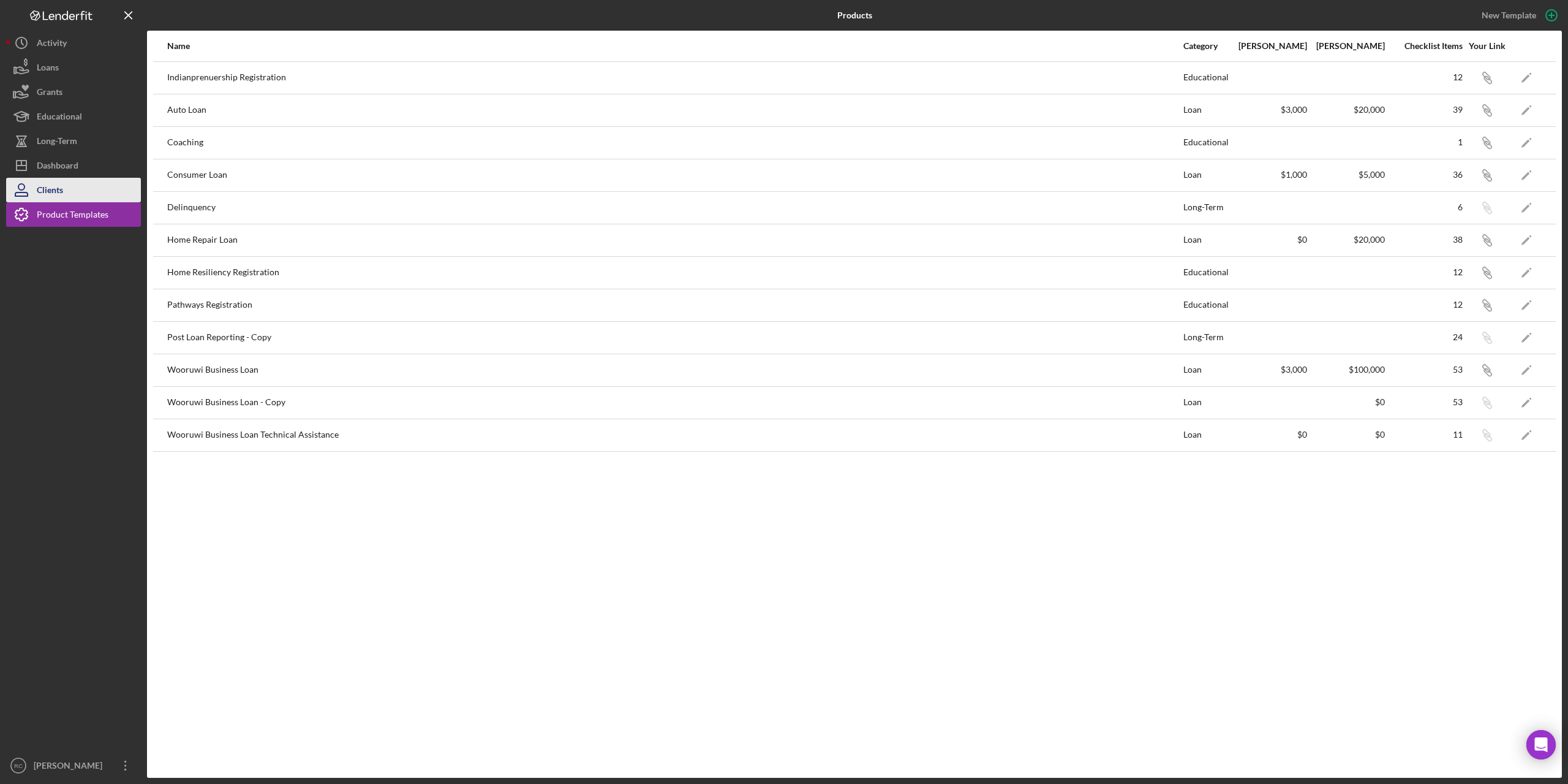
click at [49, 187] on div "Clients" at bounding box center [49, 192] width 26 height 27
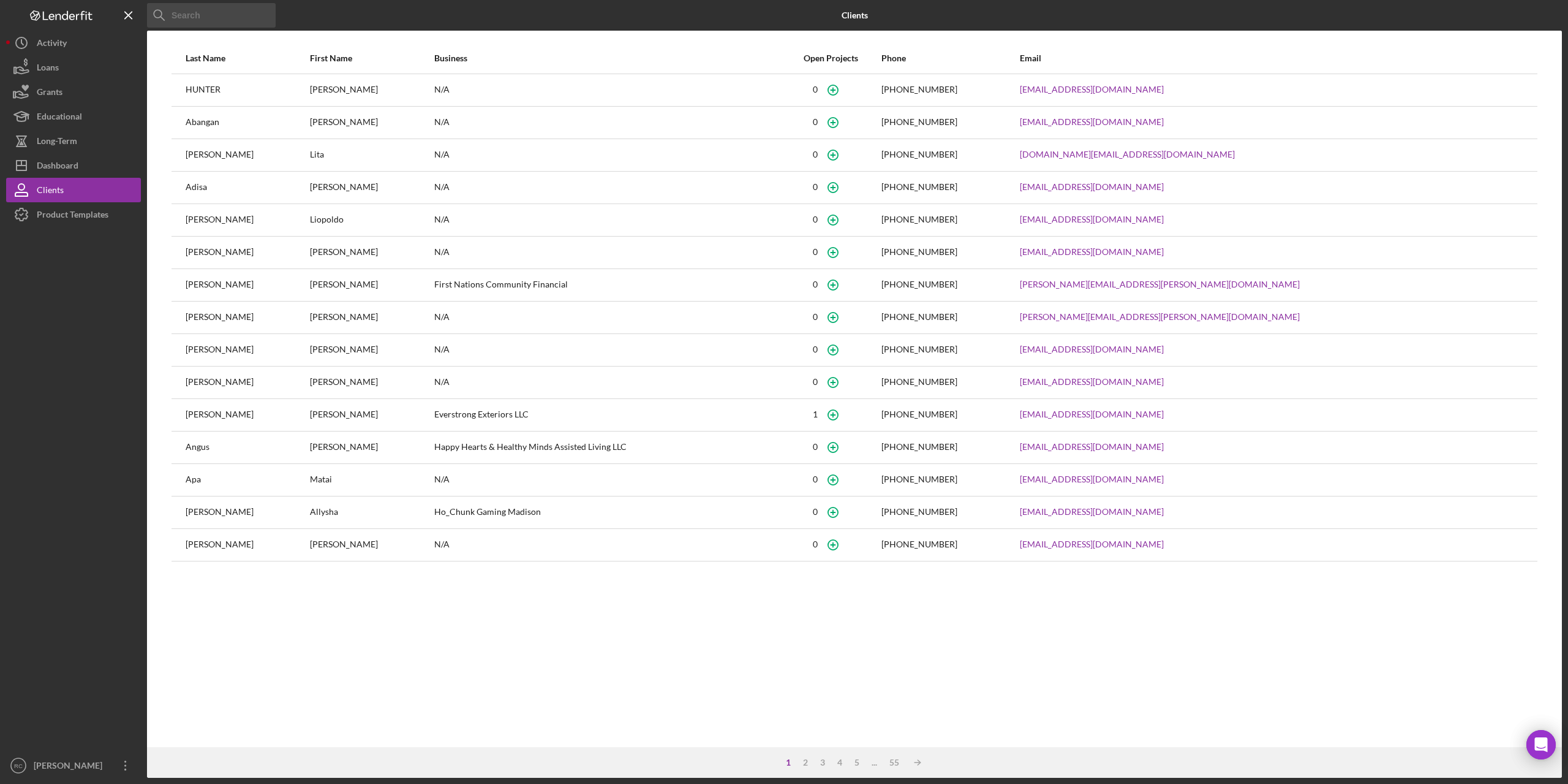
click at [246, 9] on input at bounding box center [211, 15] width 128 height 25
type input "[PERSON_NAME]"
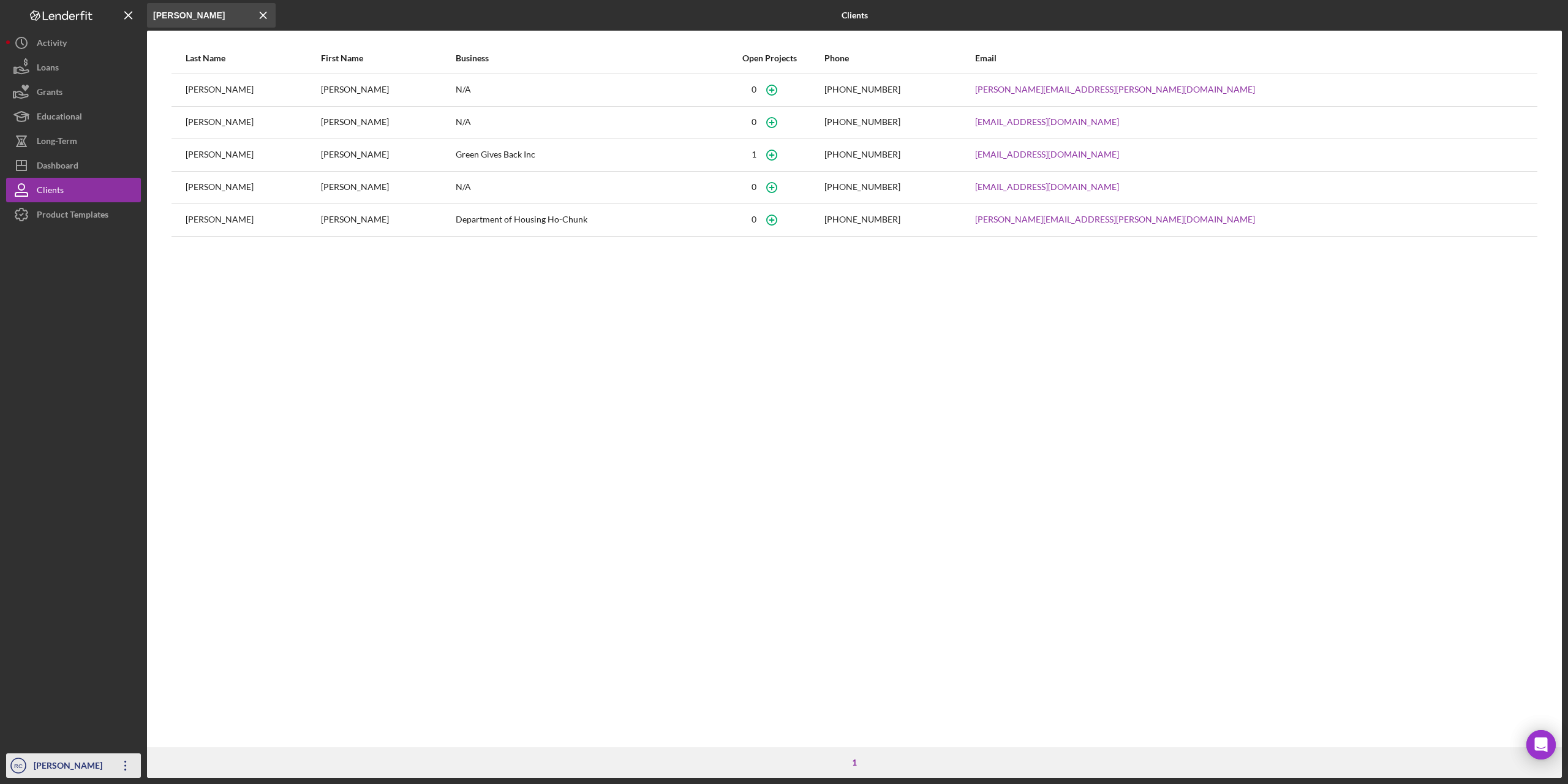
click at [71, 767] on div "[PERSON_NAME]" at bounding box center [71, 767] width 80 height 27
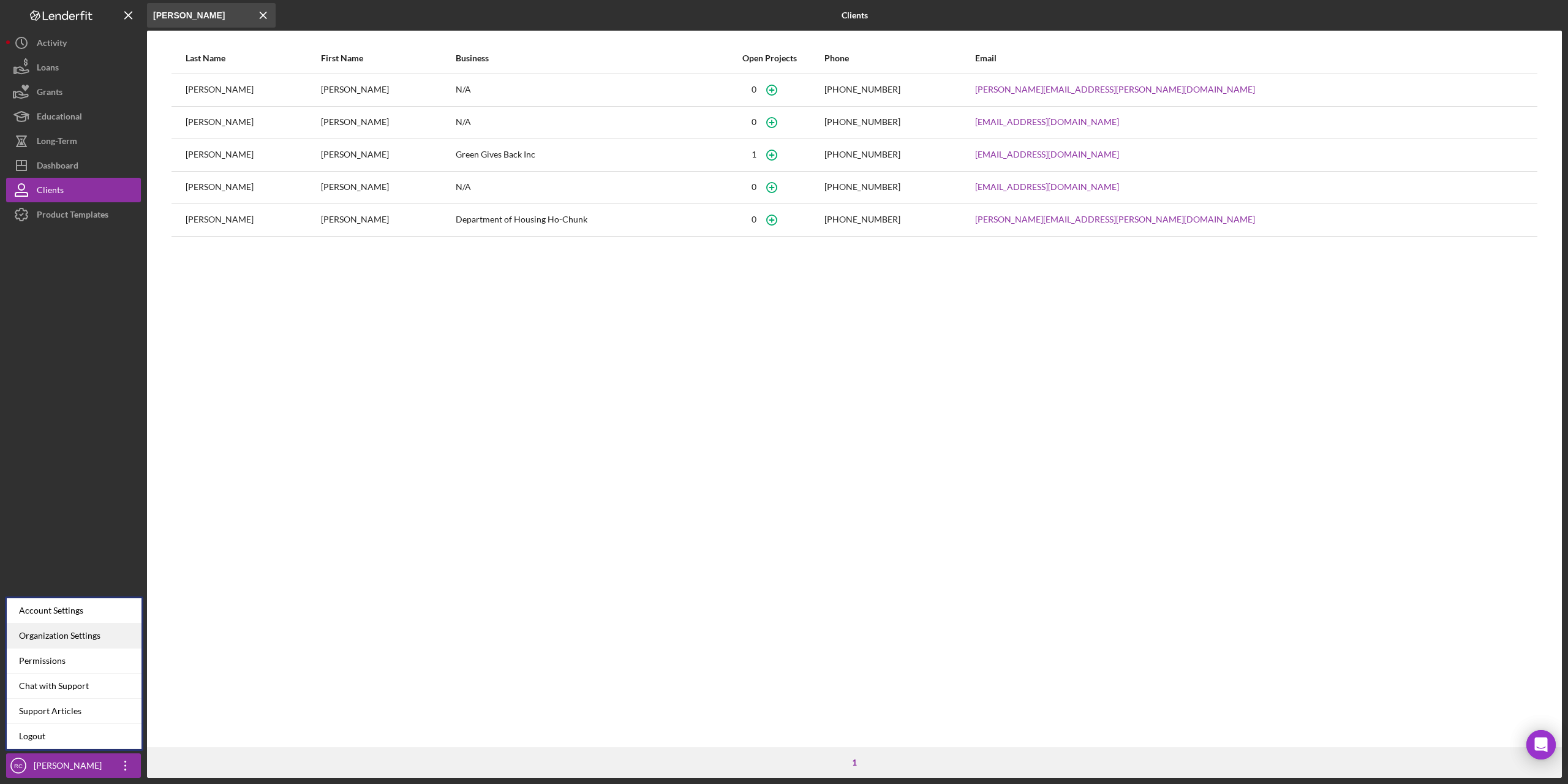
click at [74, 631] on div "Organization Settings" at bounding box center [74, 636] width 134 height 26
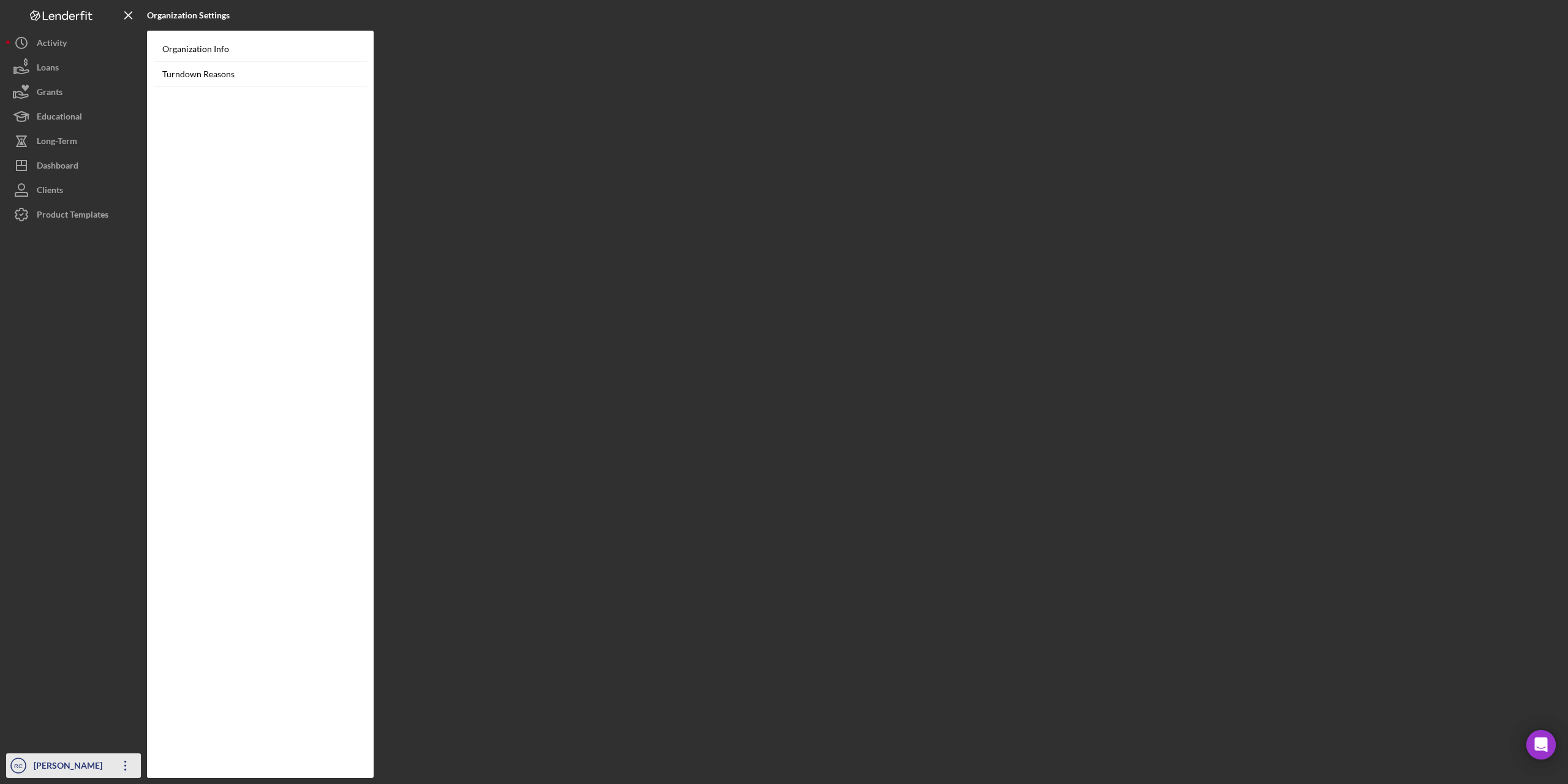
click at [58, 762] on div "[PERSON_NAME]" at bounding box center [71, 767] width 80 height 27
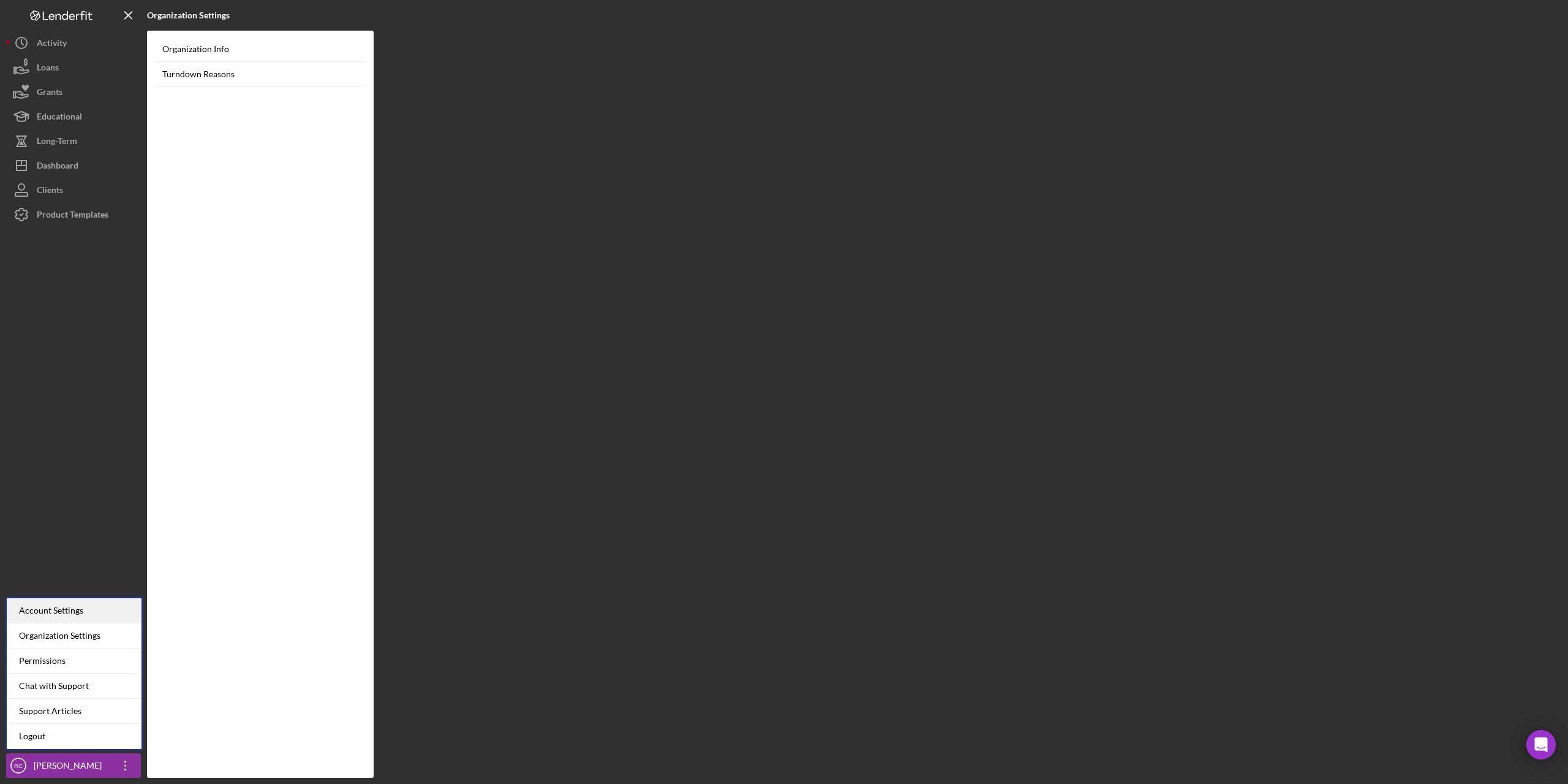
click at [70, 608] on div "Account Settings" at bounding box center [74, 610] width 134 height 26
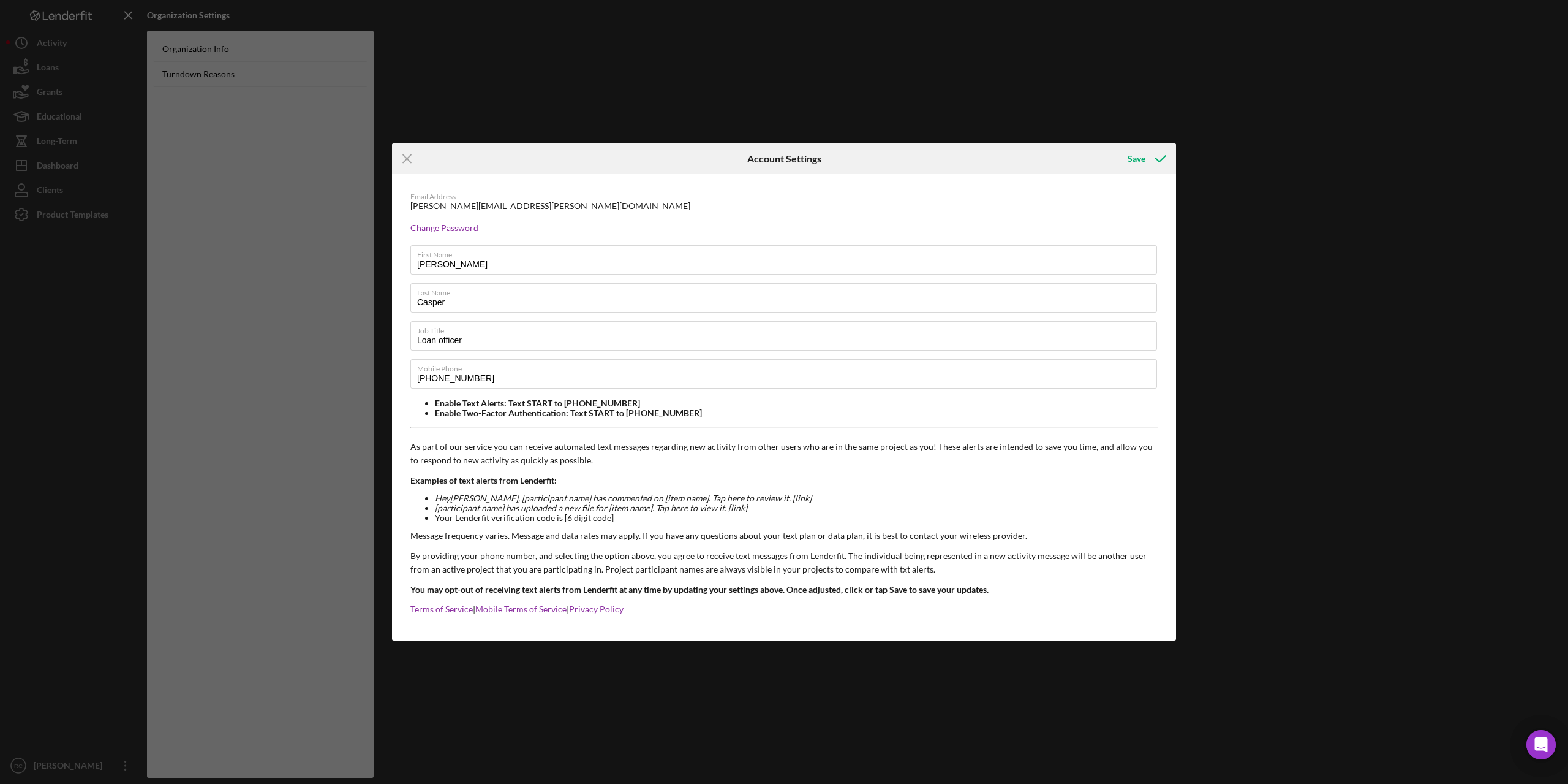
click at [54, 769] on div "Icon/Menu Close Account Settings Save Email Address [PERSON_NAME][EMAIL_ADDRESS…" at bounding box center [784, 392] width 1568 height 784
click at [1143, 155] on div "Save" at bounding box center [1136, 158] width 18 height 25
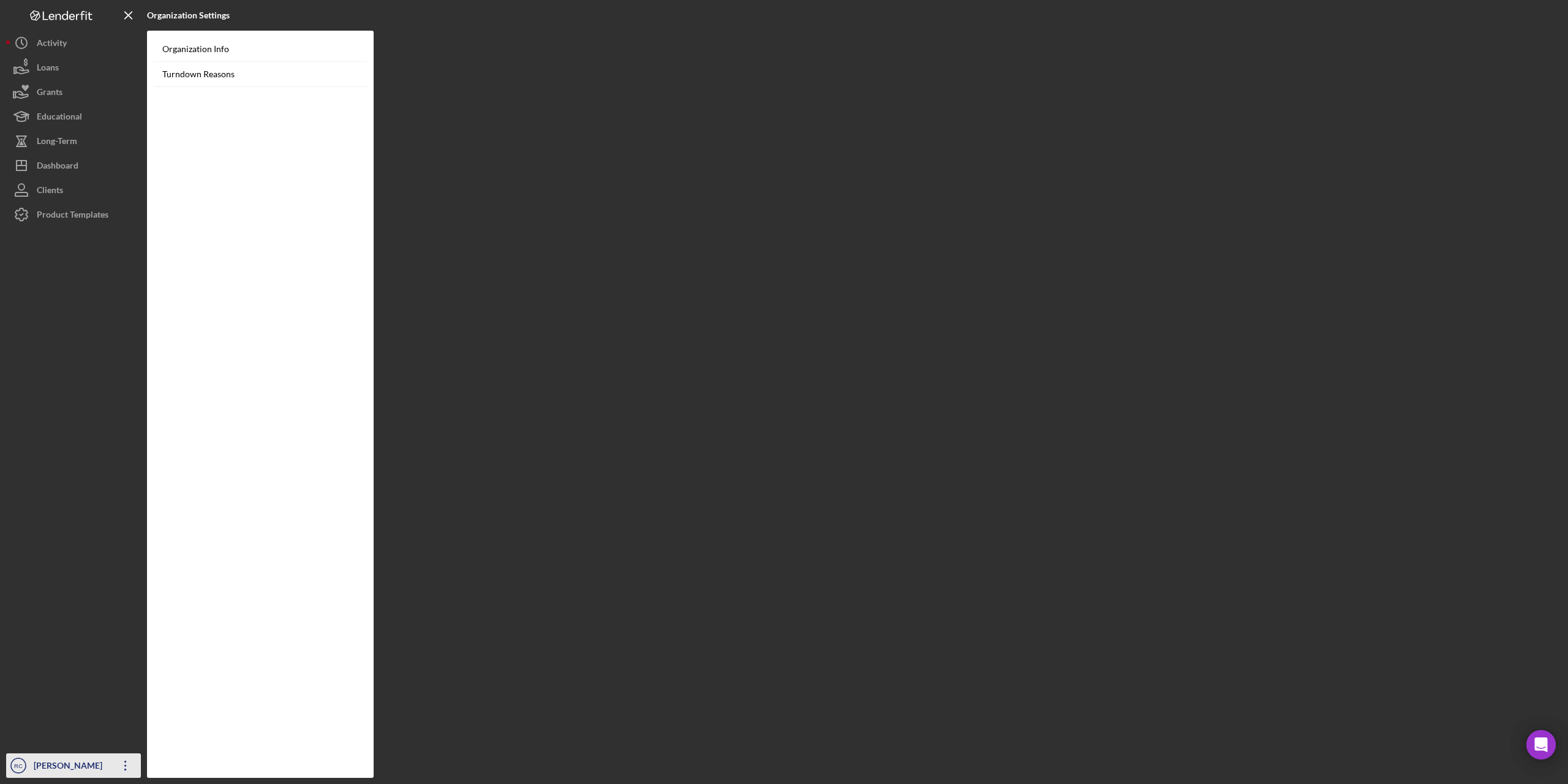
click at [68, 763] on div "[PERSON_NAME]" at bounding box center [71, 767] width 80 height 27
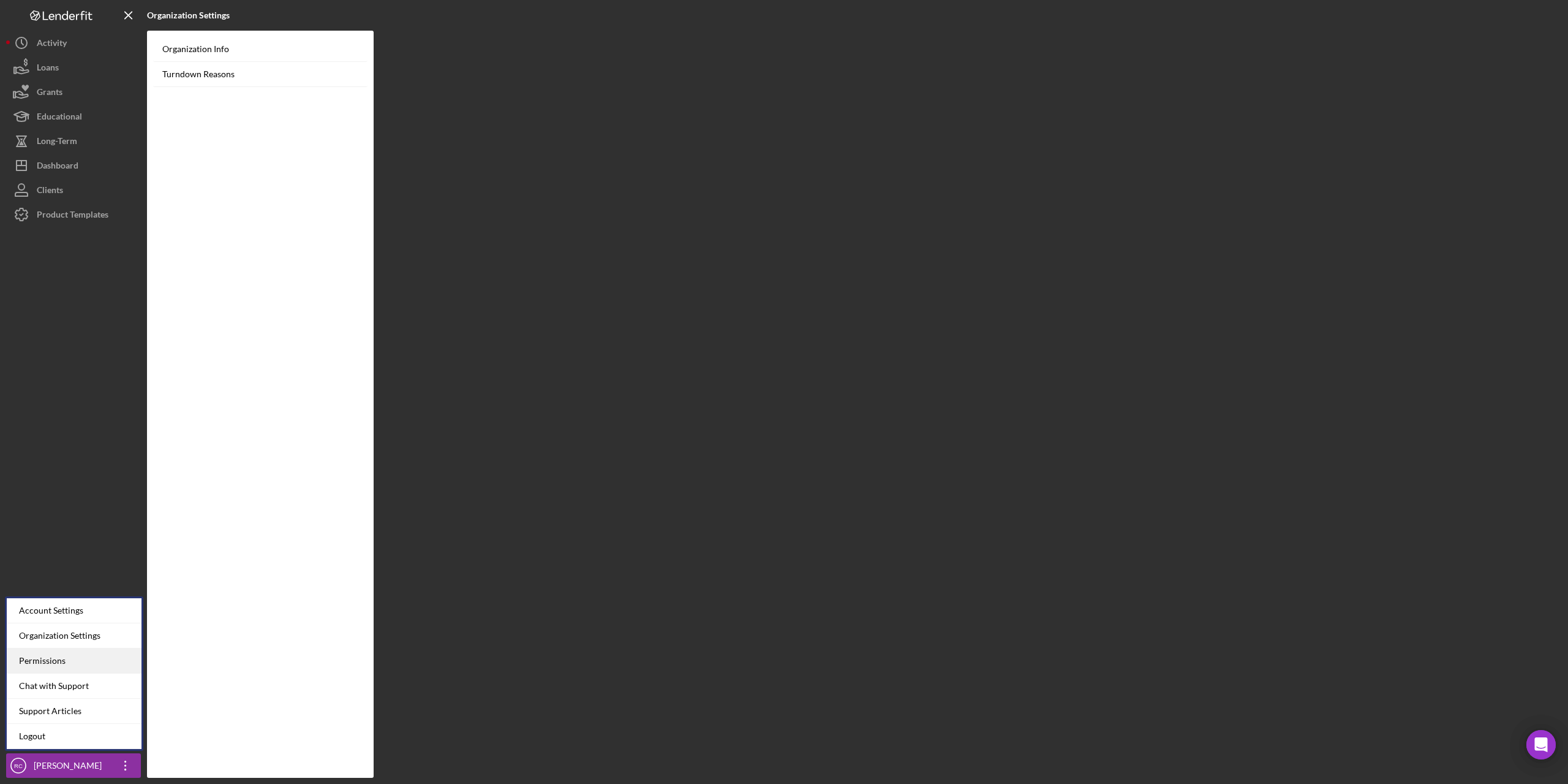
click at [48, 663] on div "Permissions" at bounding box center [74, 661] width 134 height 26
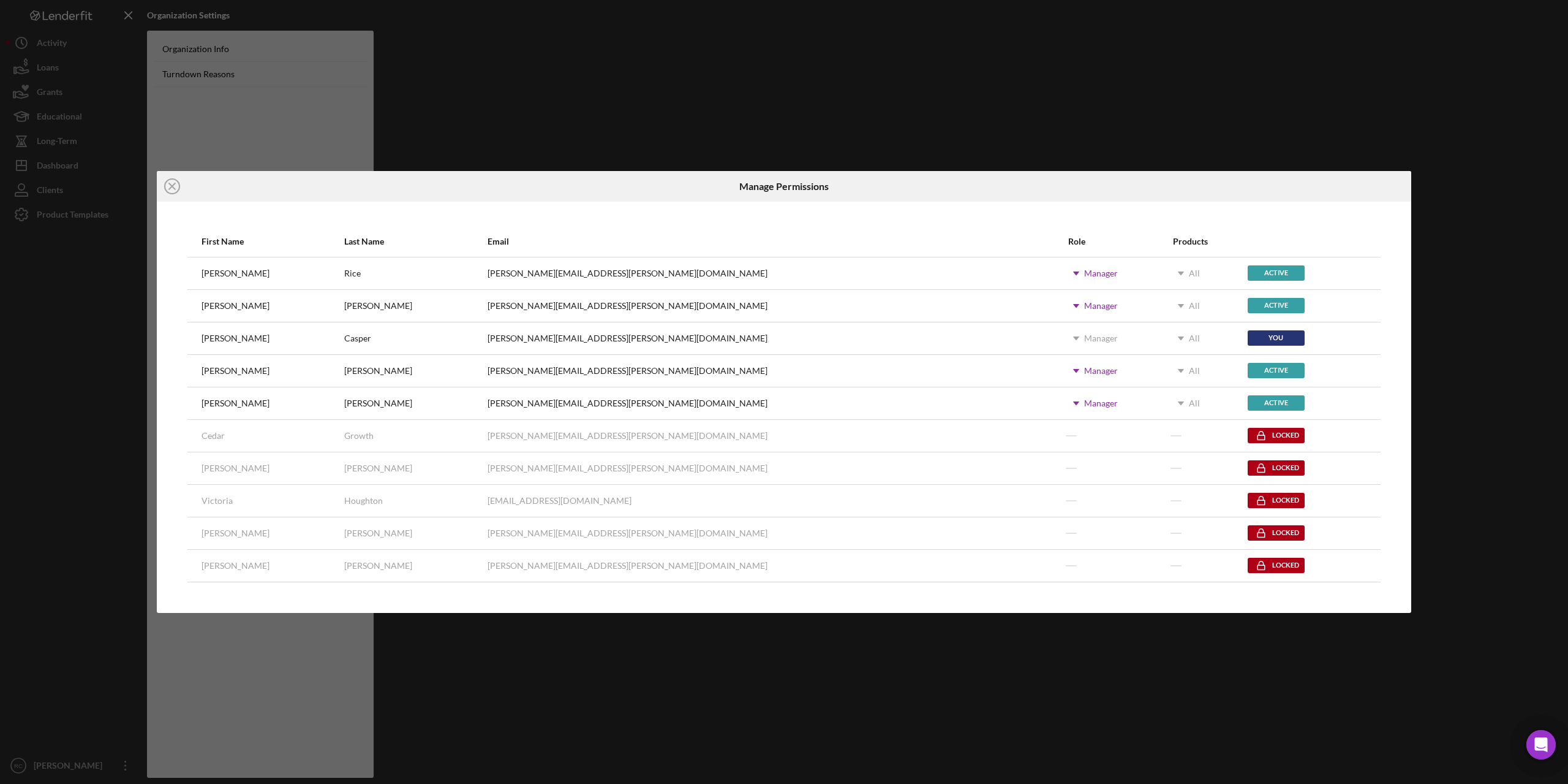
click at [904, 110] on div "Icon/Close Manage Permissions First Name Last Name Email Role Products [PERSON_…" at bounding box center [784, 392] width 1568 height 784
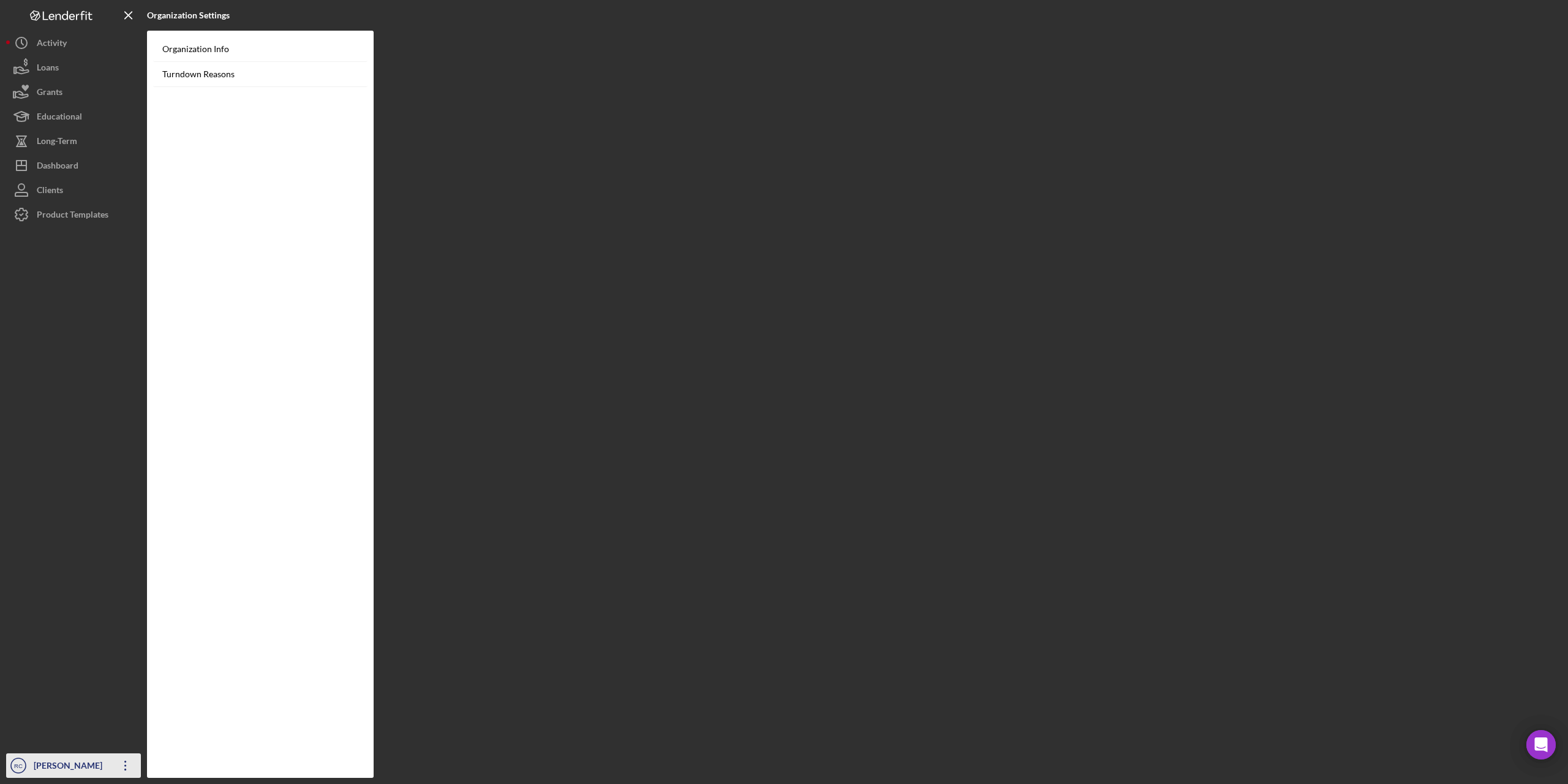
click at [65, 763] on div "[PERSON_NAME]" at bounding box center [71, 767] width 80 height 27
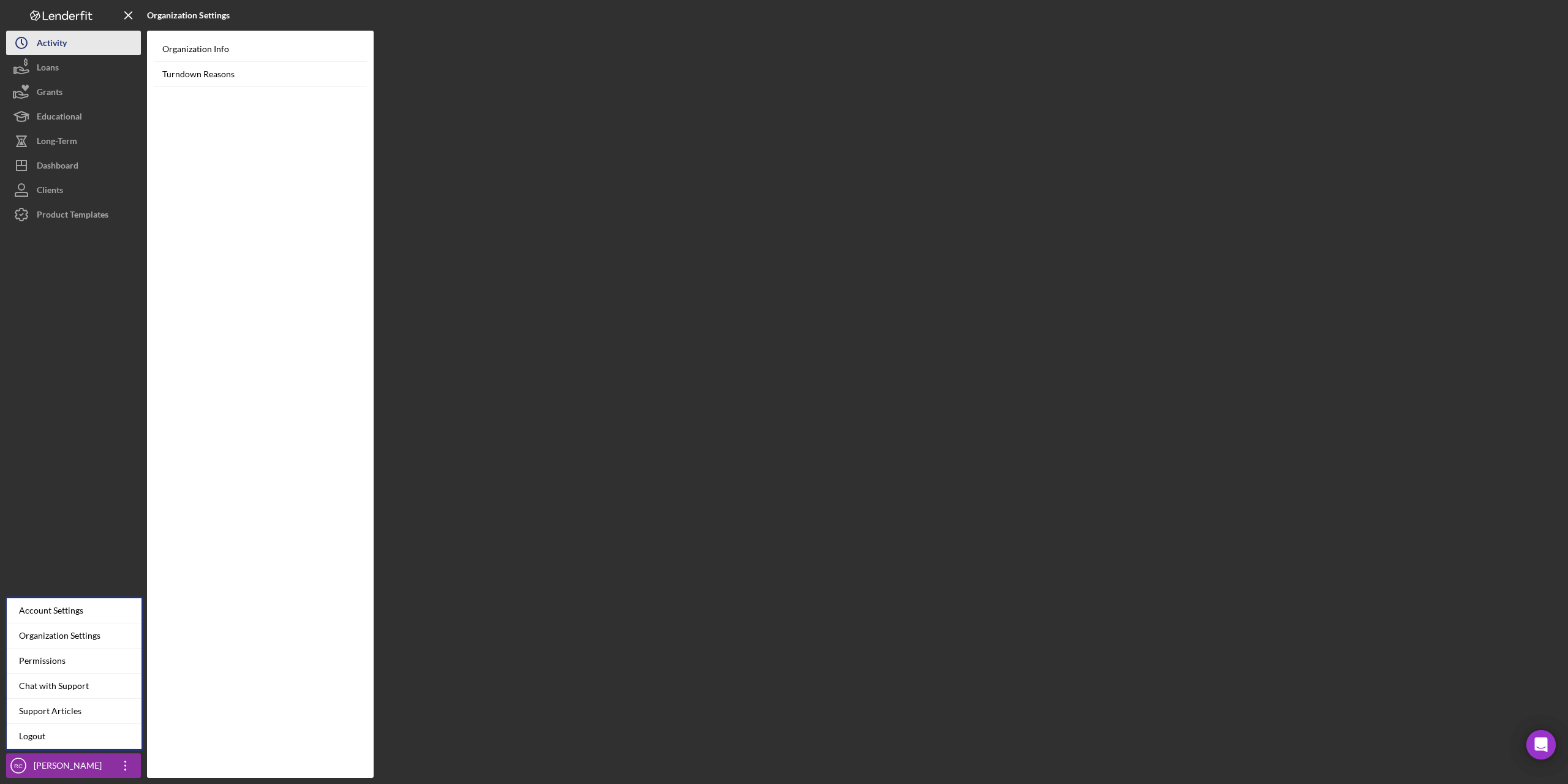
click at [45, 44] on div "Activity" at bounding box center [51, 44] width 30 height 27
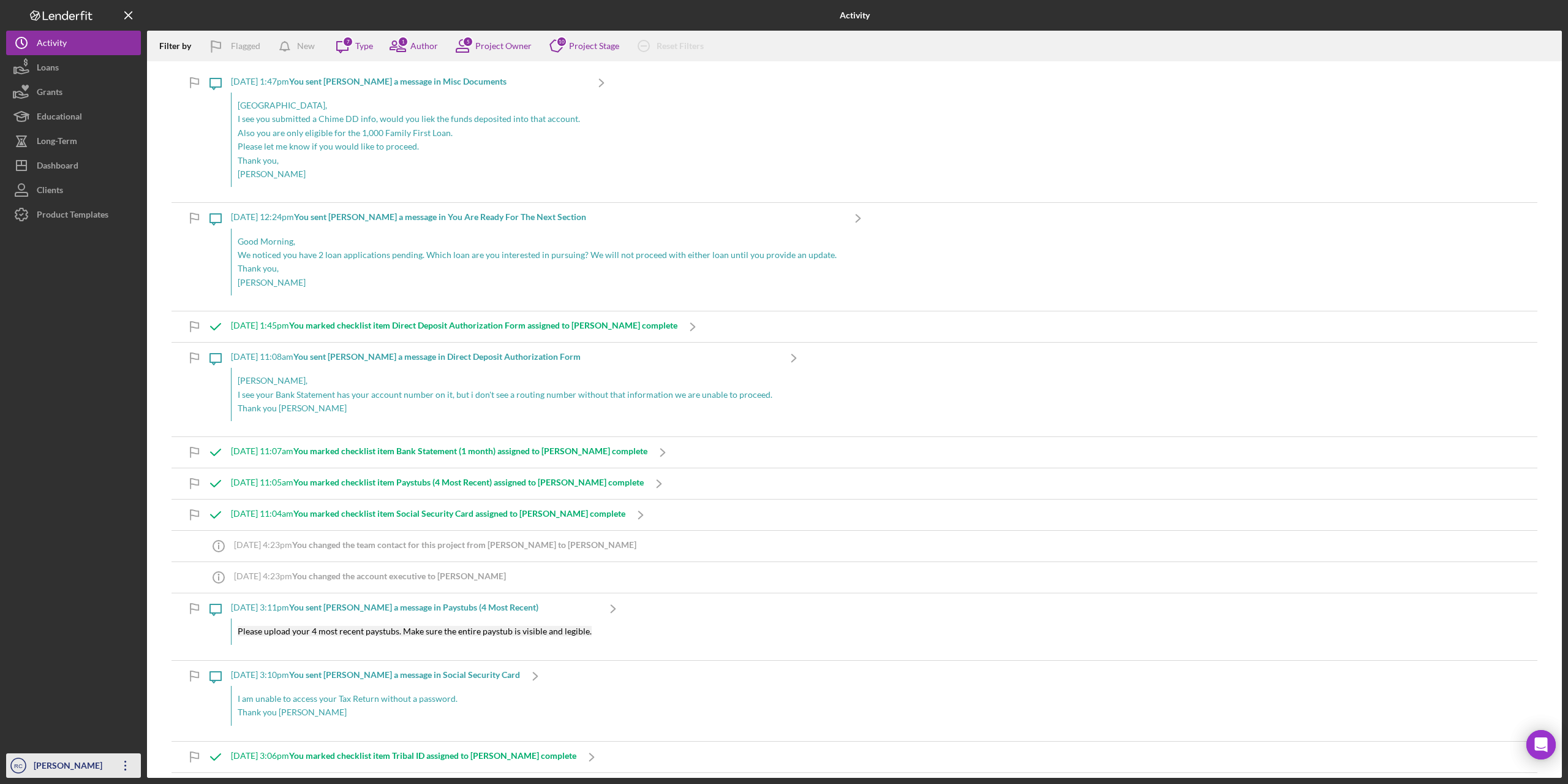
click at [62, 764] on div "[PERSON_NAME]" at bounding box center [71, 767] width 80 height 27
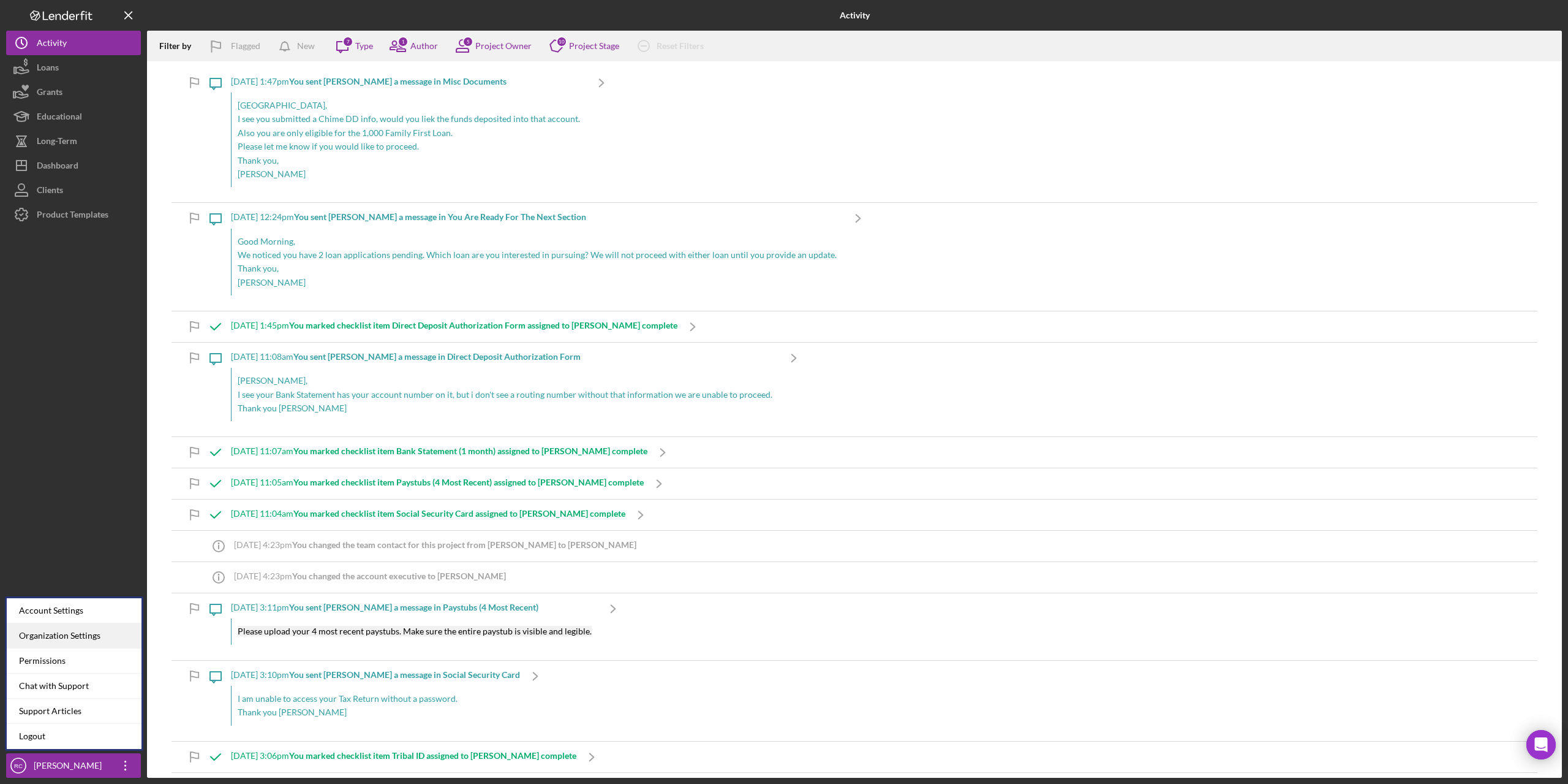
click at [64, 636] on div "Organization Settings" at bounding box center [74, 636] width 134 height 26
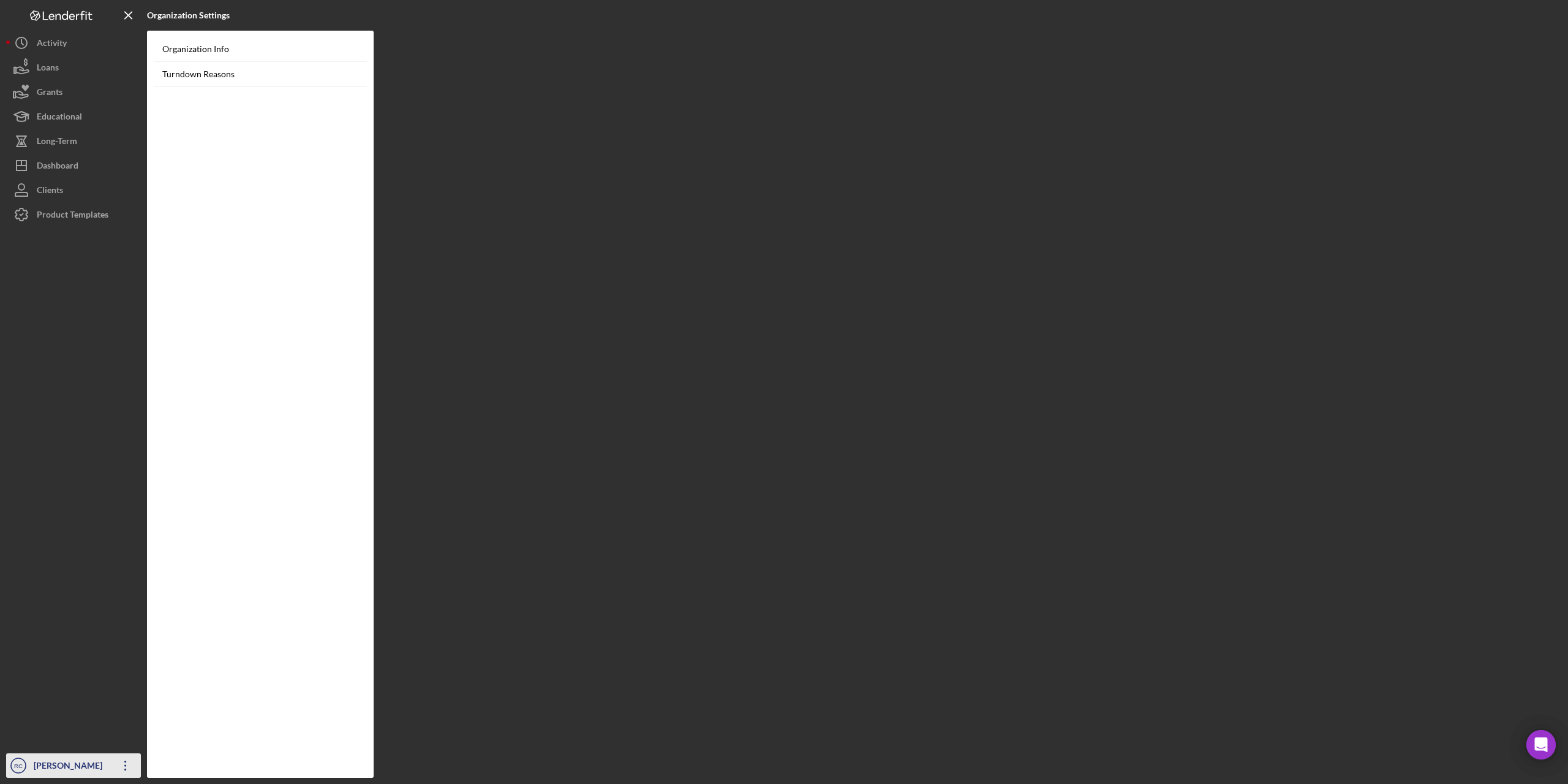
click at [62, 761] on div "[PERSON_NAME]" at bounding box center [71, 767] width 80 height 27
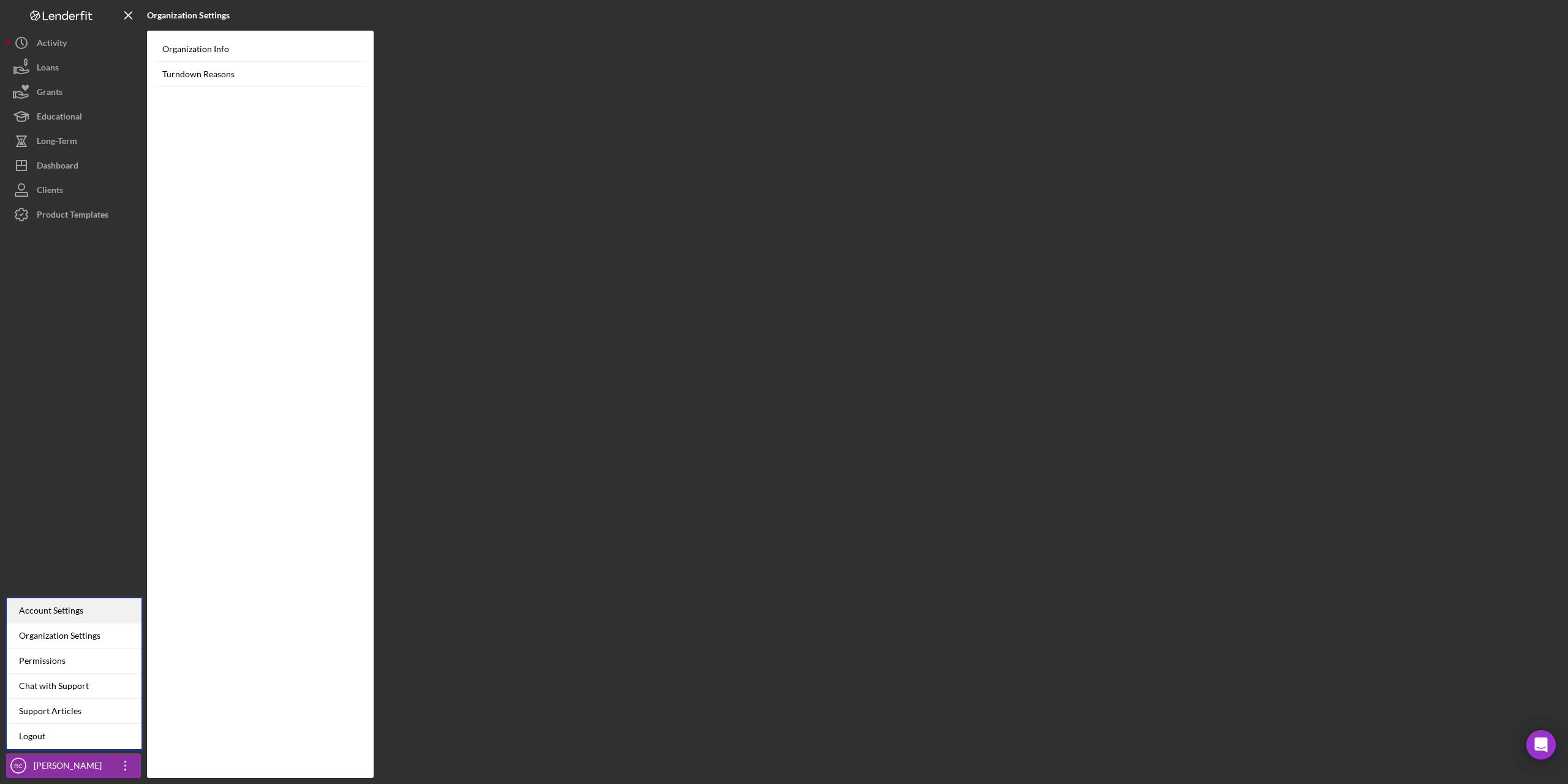
click at [77, 611] on div "Account Settings" at bounding box center [74, 610] width 134 height 26
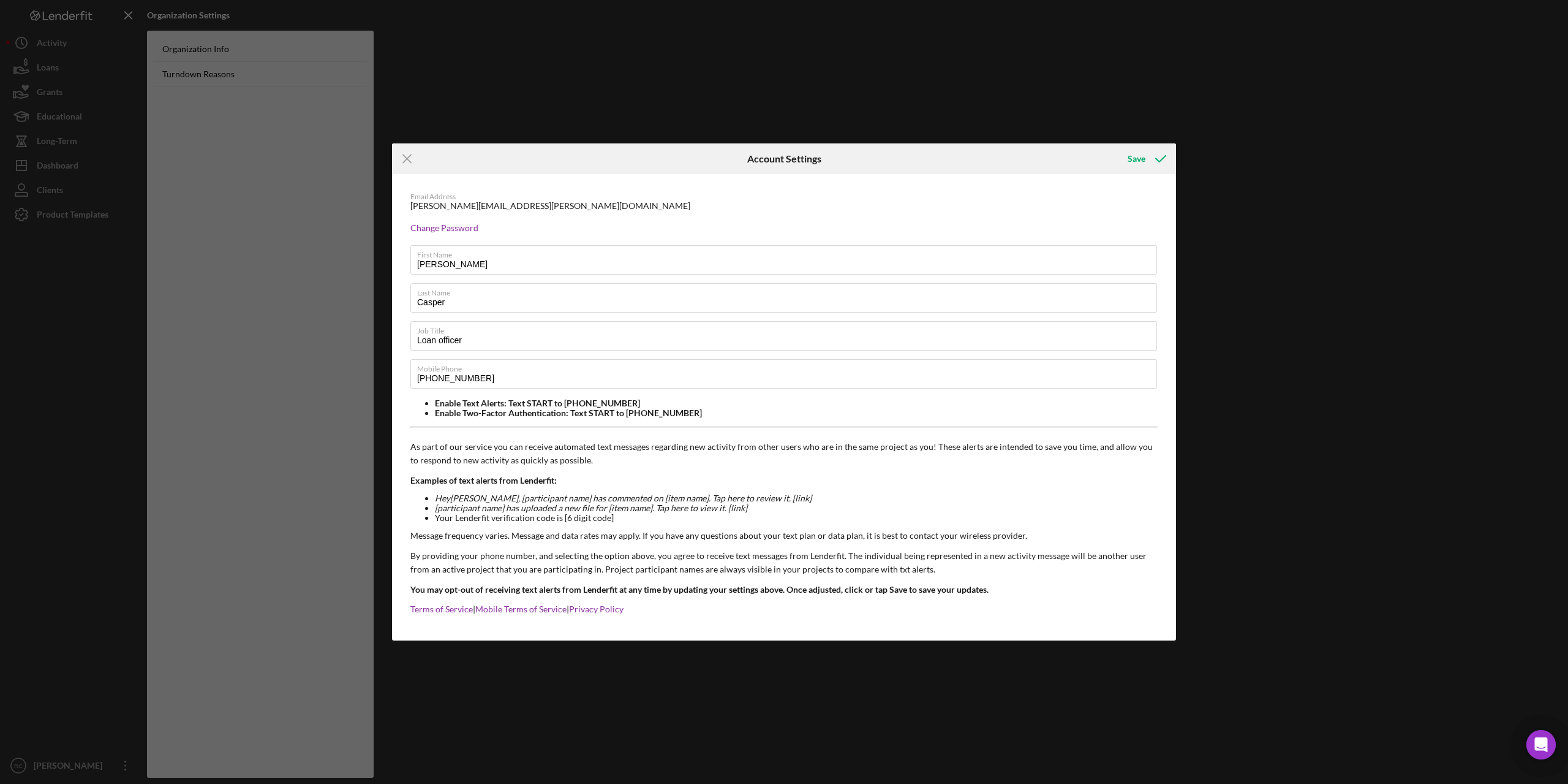
click at [58, 768] on div "Icon/Menu Close Account Settings Save Email Address [PERSON_NAME][EMAIL_ADDRESS…" at bounding box center [784, 392] width 1568 height 784
click at [1149, 157] on icon "submit" at bounding box center [1160, 158] width 31 height 31
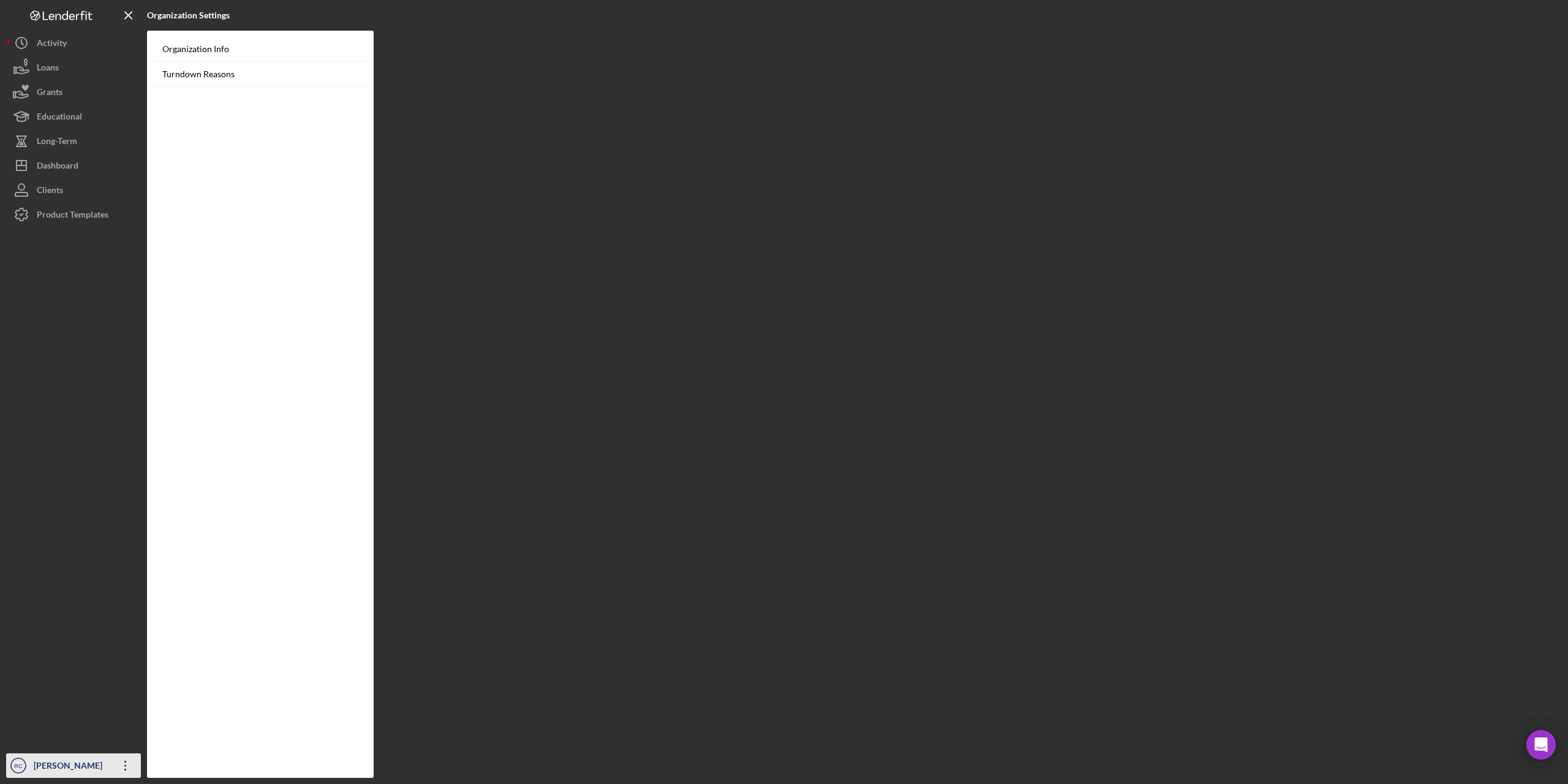
click at [43, 758] on div "[PERSON_NAME]" at bounding box center [71, 767] width 80 height 27
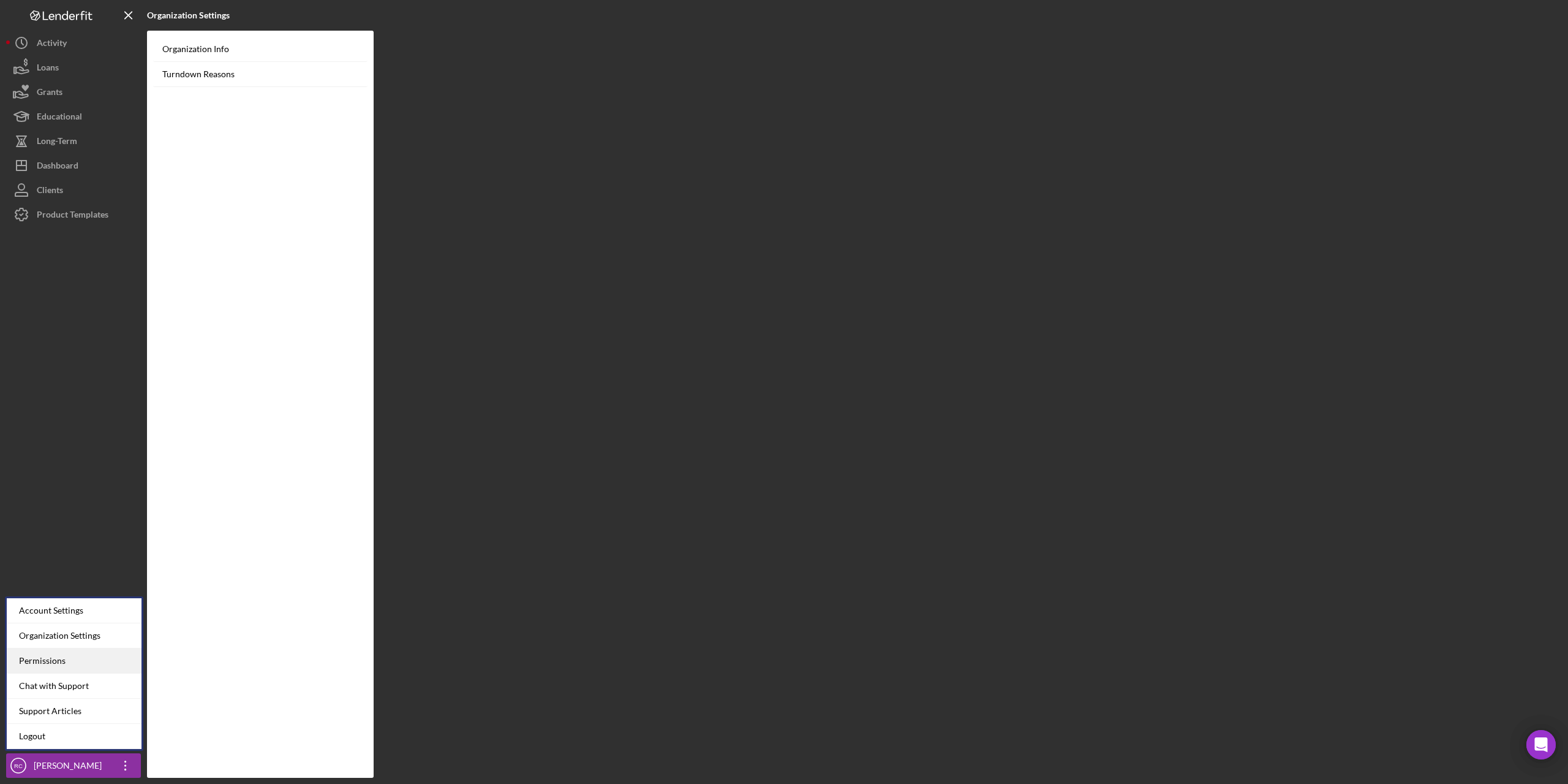
click at [59, 664] on div "Permissions" at bounding box center [74, 661] width 134 height 26
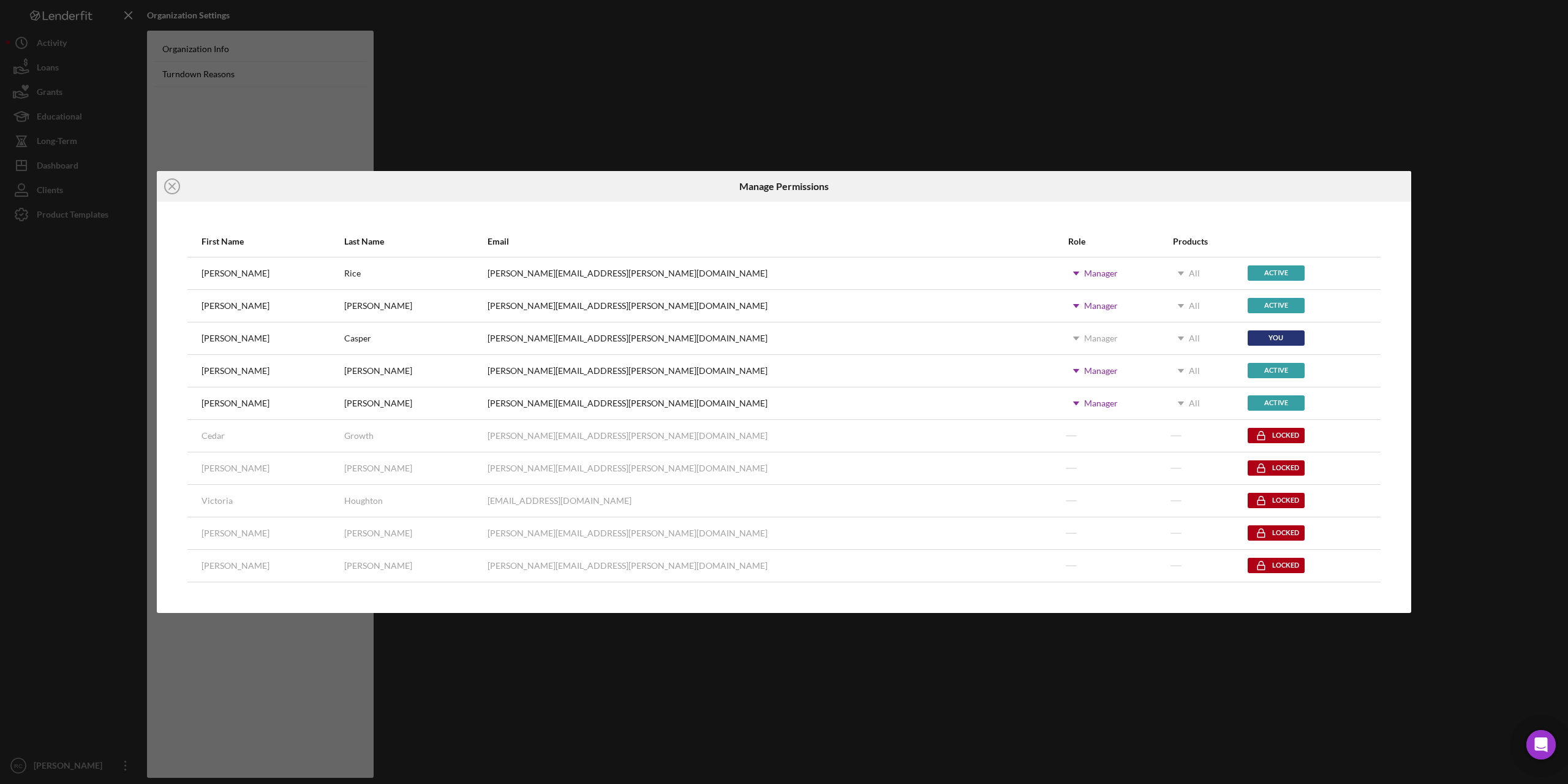
click at [864, 132] on div "Icon/Close Manage Permissions First Name Last Name Email Role Products [PERSON_…" at bounding box center [784, 392] width 1568 height 784
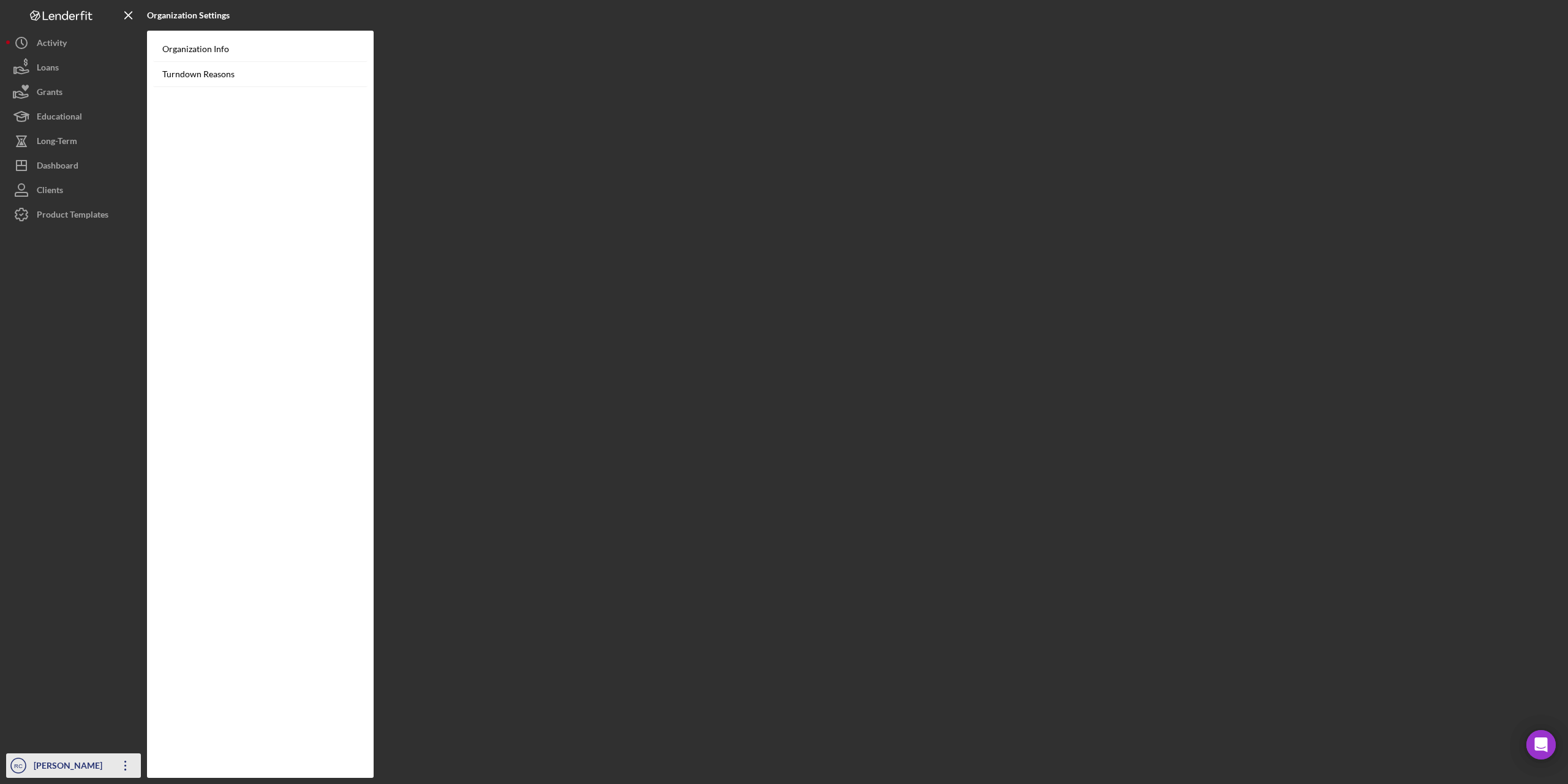
click at [65, 762] on div "[PERSON_NAME]" at bounding box center [71, 767] width 80 height 27
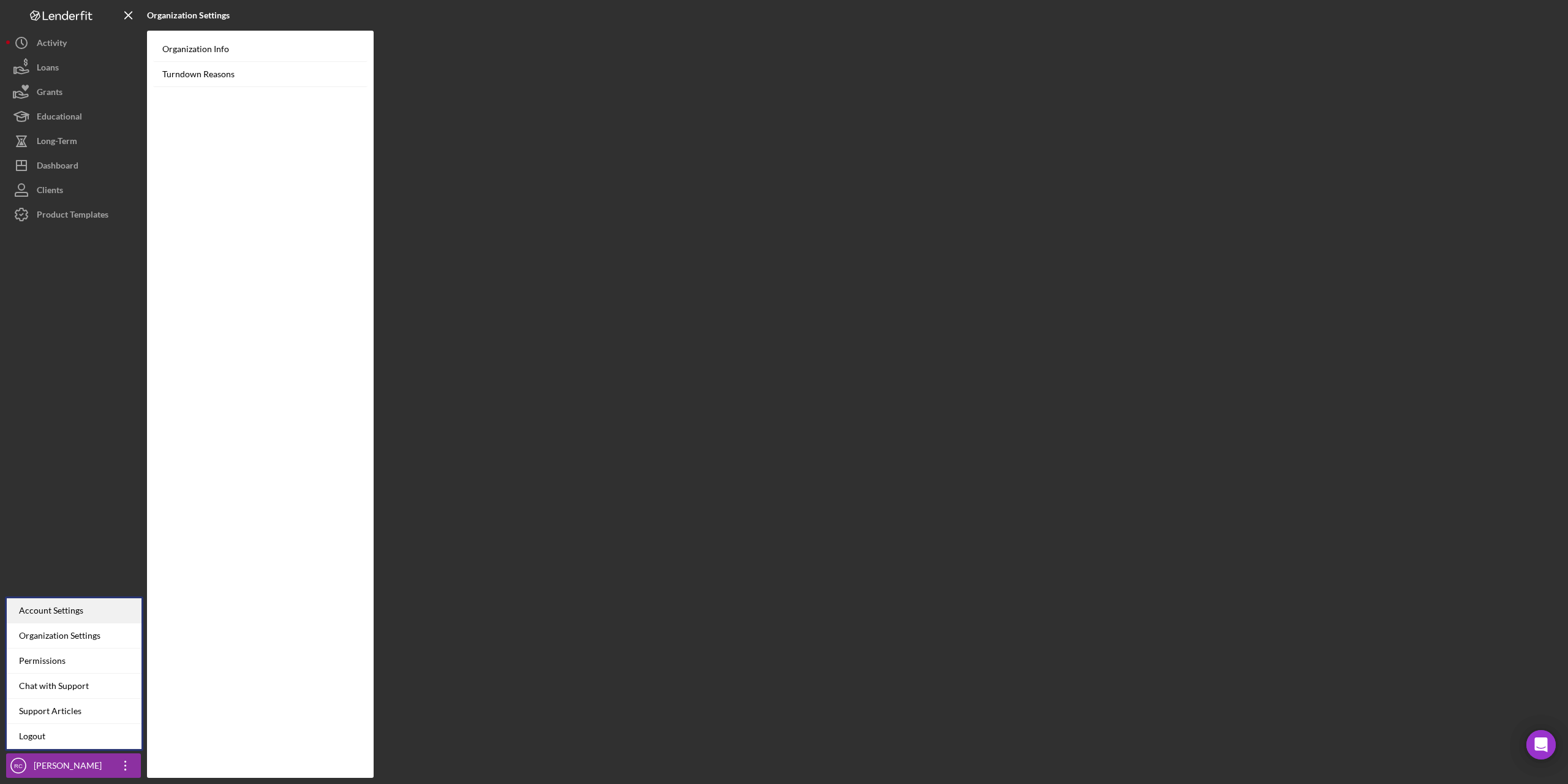
click at [66, 608] on div "Account Settings" at bounding box center [74, 610] width 134 height 26
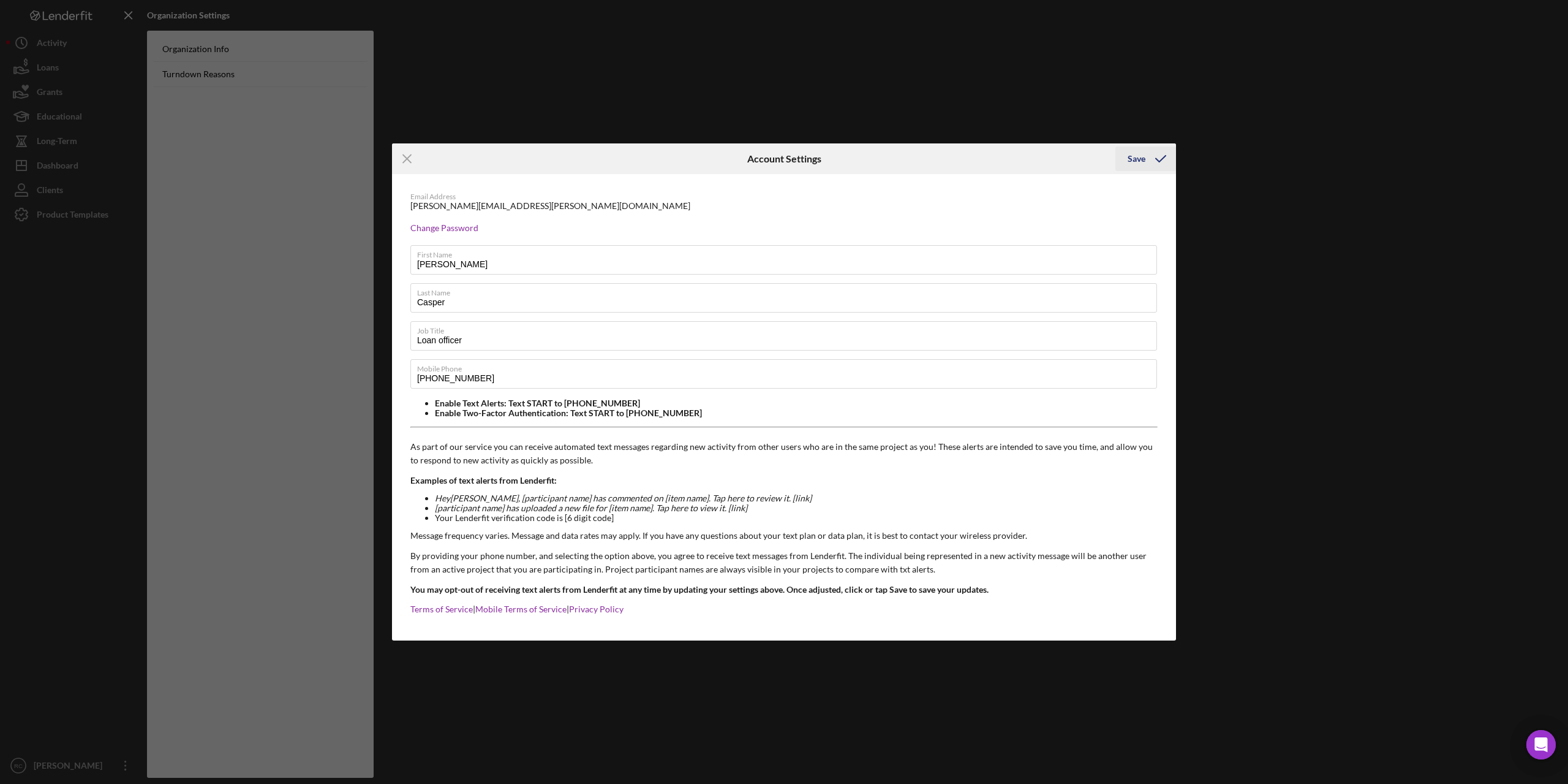
click at [1142, 152] on div "Save" at bounding box center [1136, 158] width 18 height 25
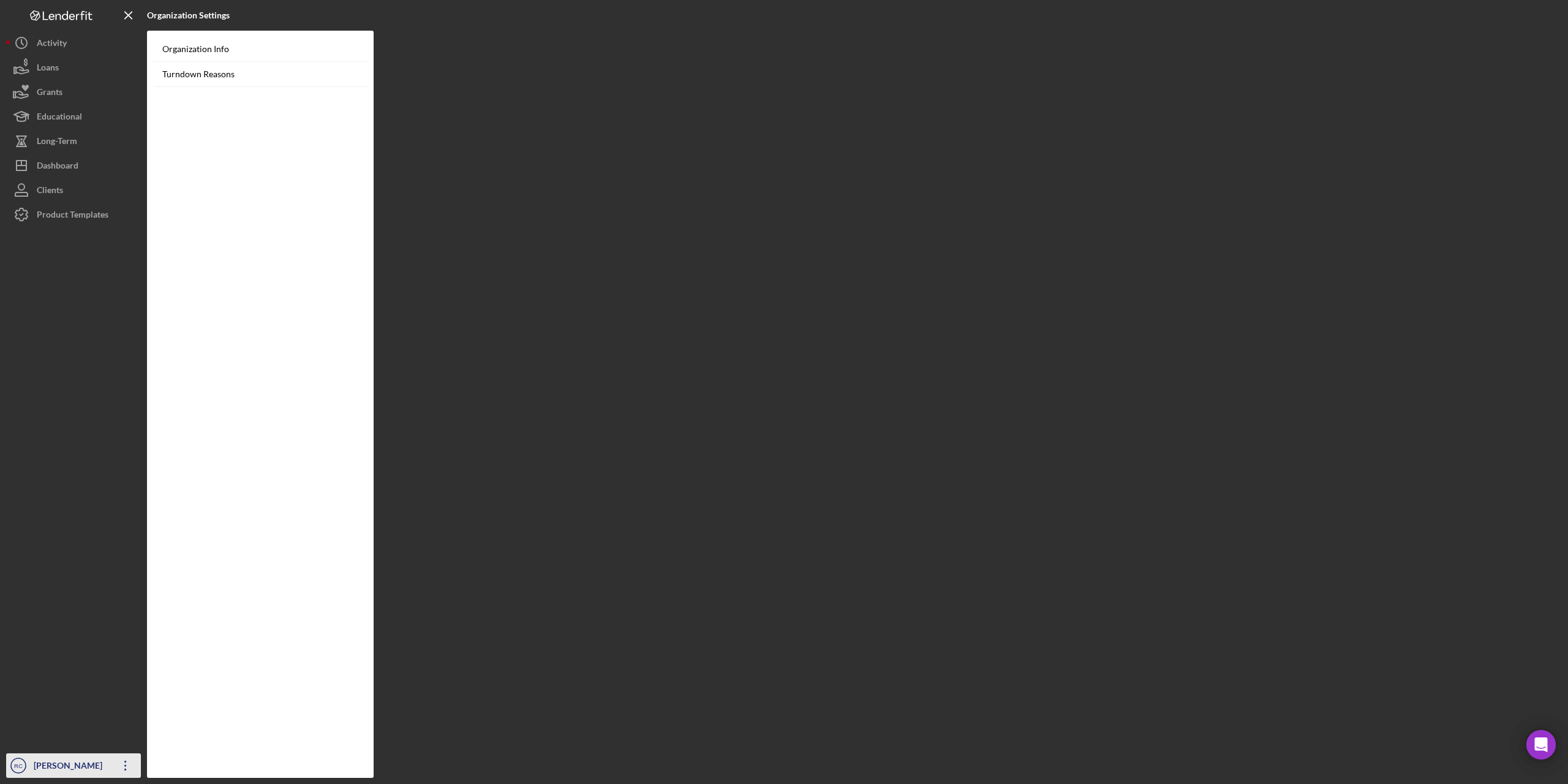
click at [55, 761] on div "[PERSON_NAME]" at bounding box center [71, 767] width 80 height 27
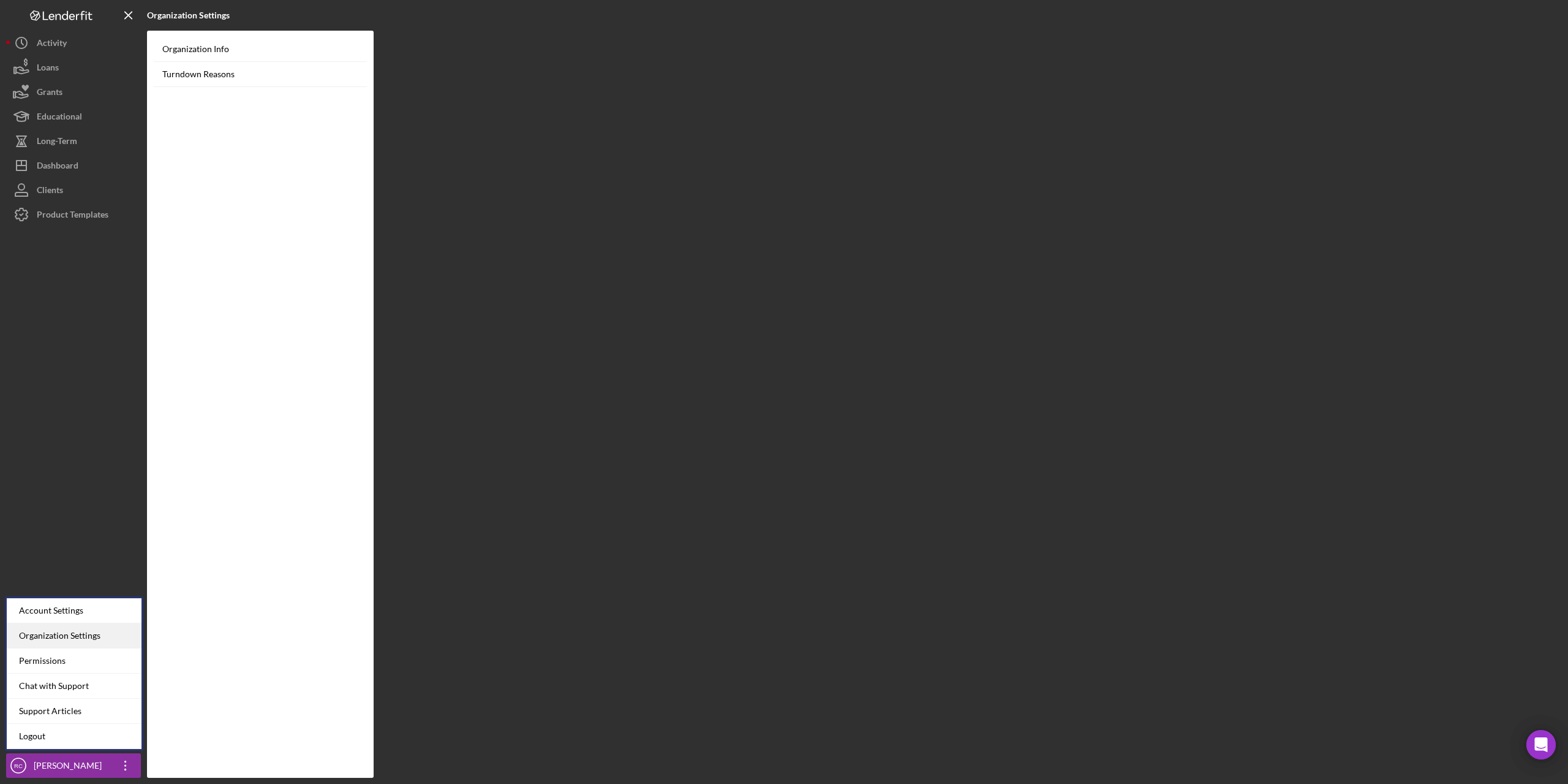
click at [58, 636] on div "Organization Settings" at bounding box center [74, 636] width 134 height 26
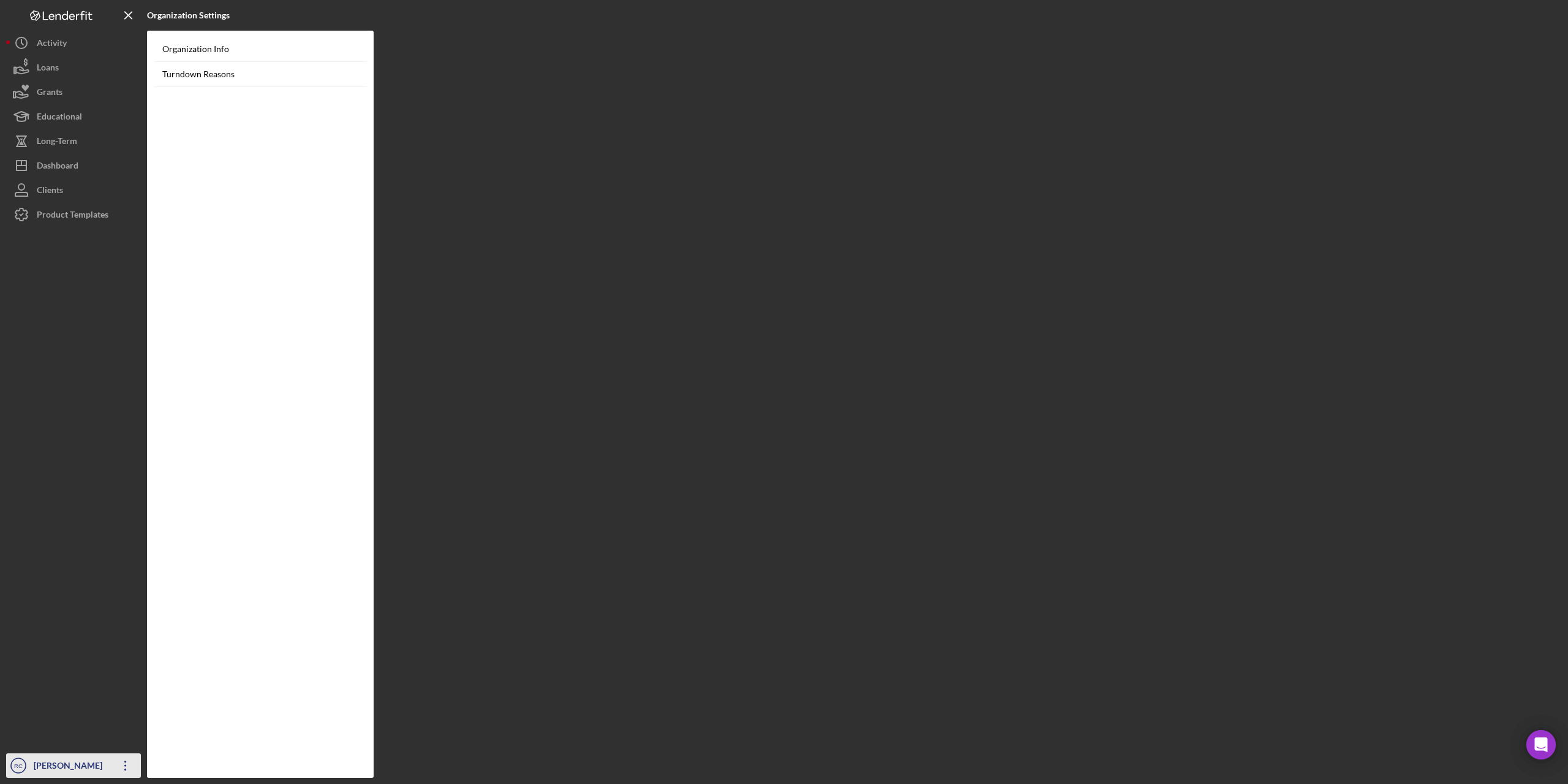
click at [65, 765] on div "[PERSON_NAME]" at bounding box center [71, 767] width 80 height 27
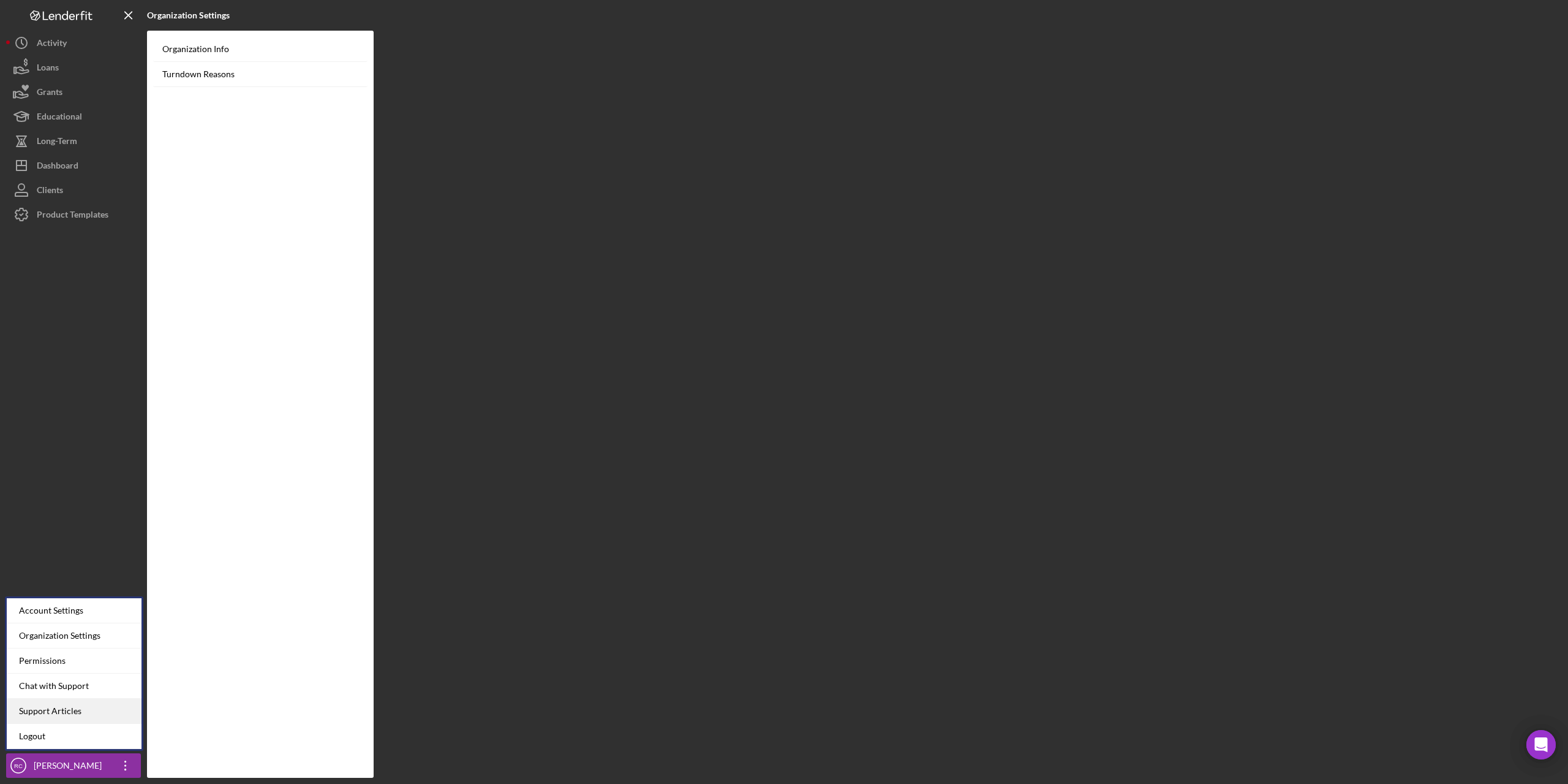
click at [58, 710] on link "Support Articles" at bounding box center [74, 712] width 134 height 26
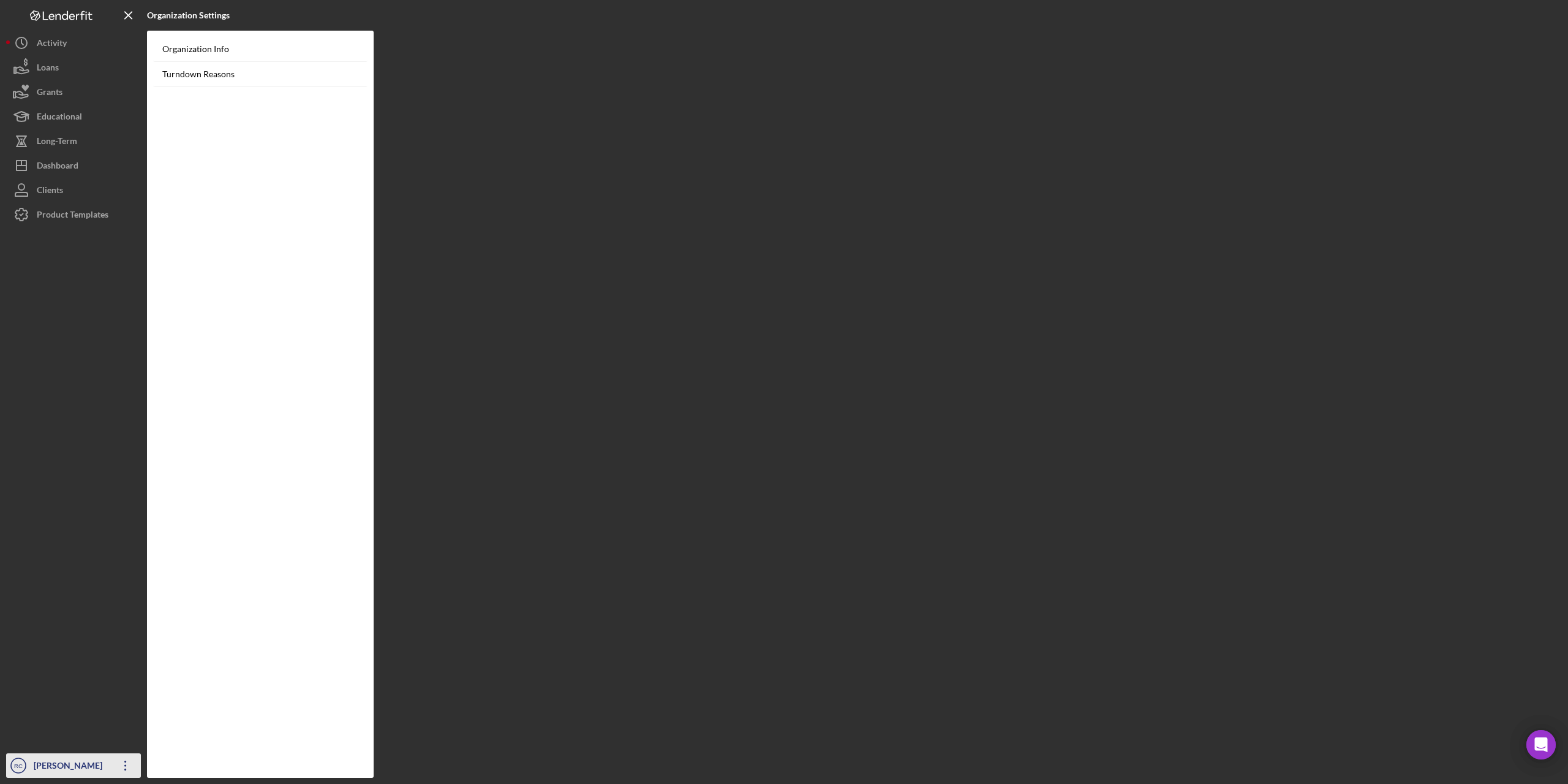
click at [45, 764] on div "[PERSON_NAME]" at bounding box center [71, 767] width 80 height 27
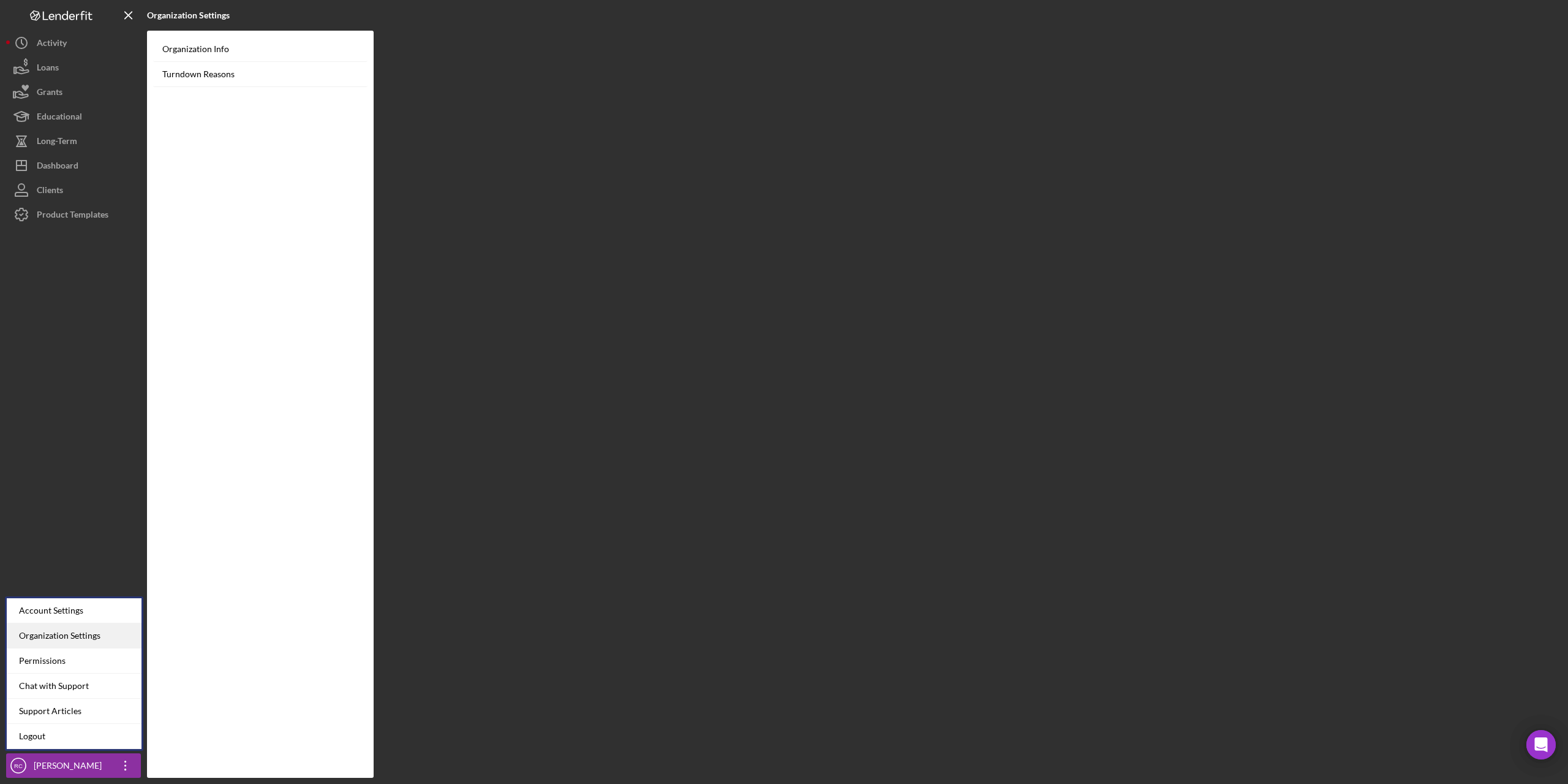
click at [69, 632] on div "Organization Settings" at bounding box center [74, 636] width 134 height 26
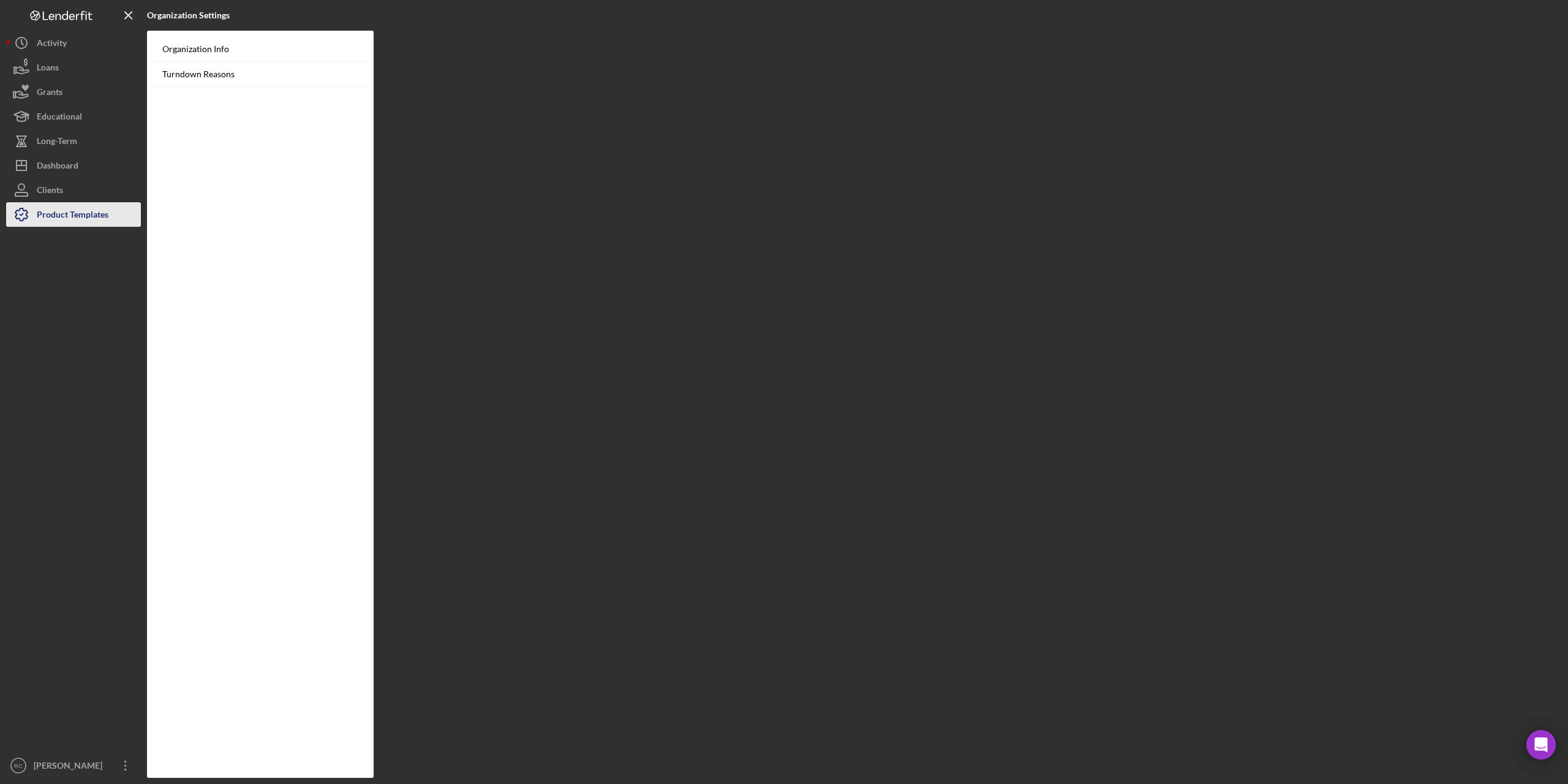
click at [64, 215] on div "Product Templates" at bounding box center [72, 216] width 71 height 27
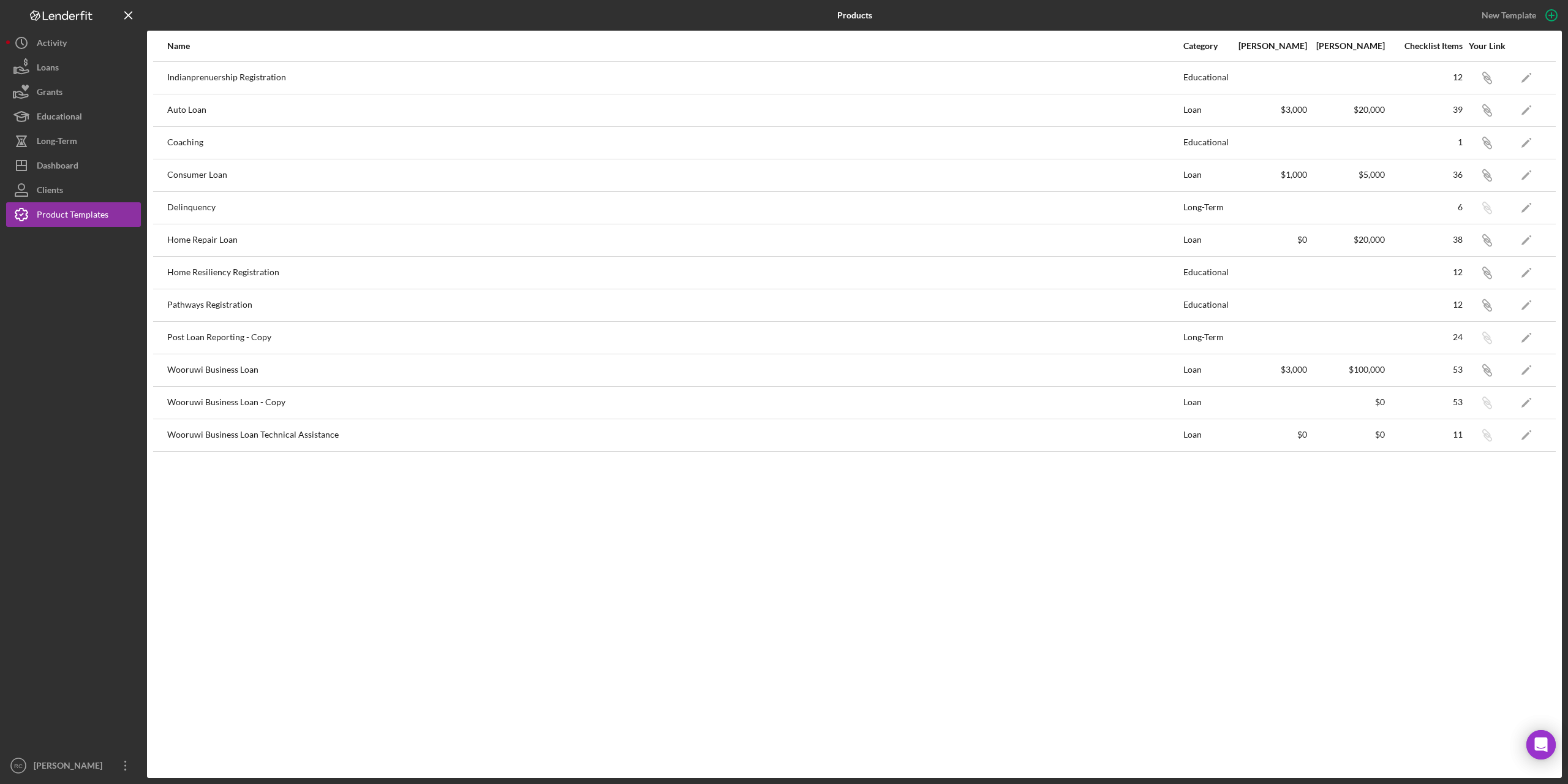
drag, startPoint x: 1489, startPoint y: 235, endPoint x: 501, endPoint y: 278, distance: 988.9
click at [501, 278] on div "Home Resiliency Registration" at bounding box center [674, 272] width 1015 height 31
click at [511, 243] on div "Home Repair Loan" at bounding box center [674, 240] width 1015 height 31
drag, startPoint x: 1491, startPoint y: 237, endPoint x: 1485, endPoint y: 240, distance: 6.7
click at [1485, 80] on icon "button" at bounding box center [1485, 76] width 8 height 8
